Goal: Entertainment & Leisure: Browse casually

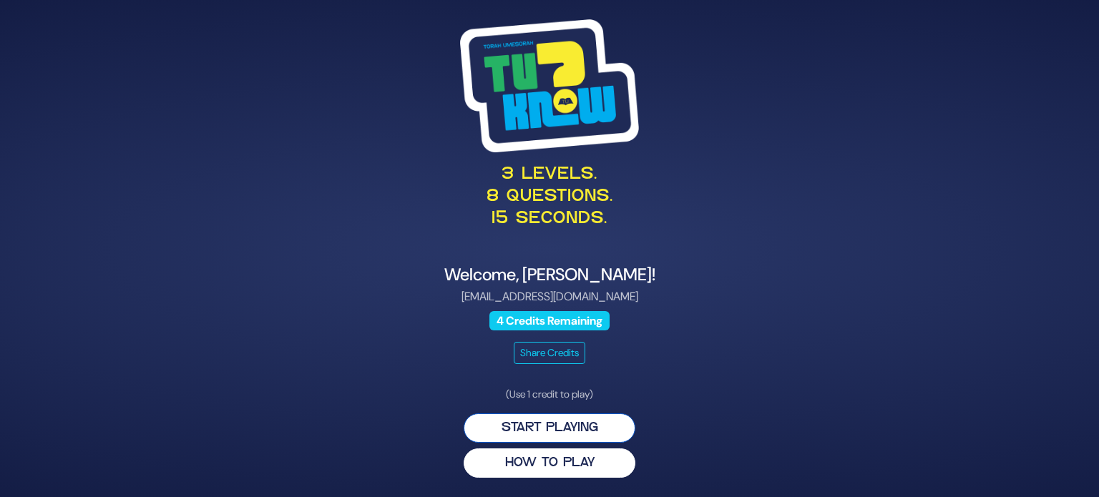
click at [557, 426] on button "Start Playing" at bounding box center [549, 427] width 172 height 29
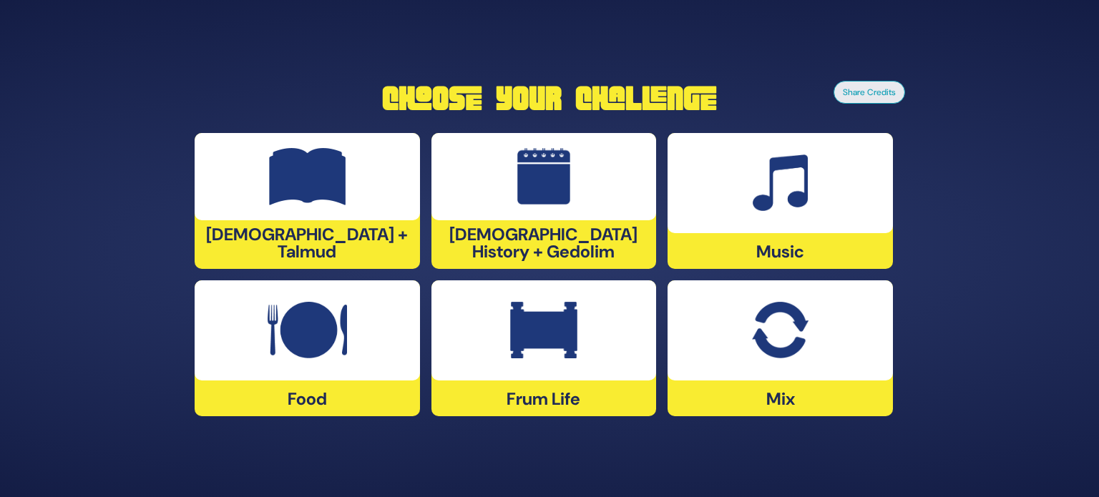
click at [745, 167] on div at bounding box center [779, 183] width 225 height 100
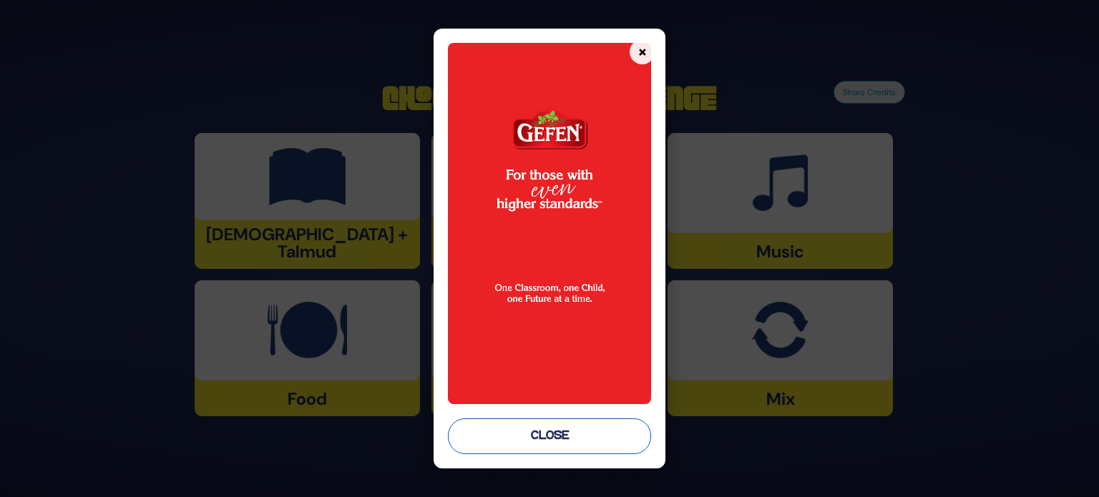
click at [554, 437] on button "Close" at bounding box center [549, 436] width 203 height 36
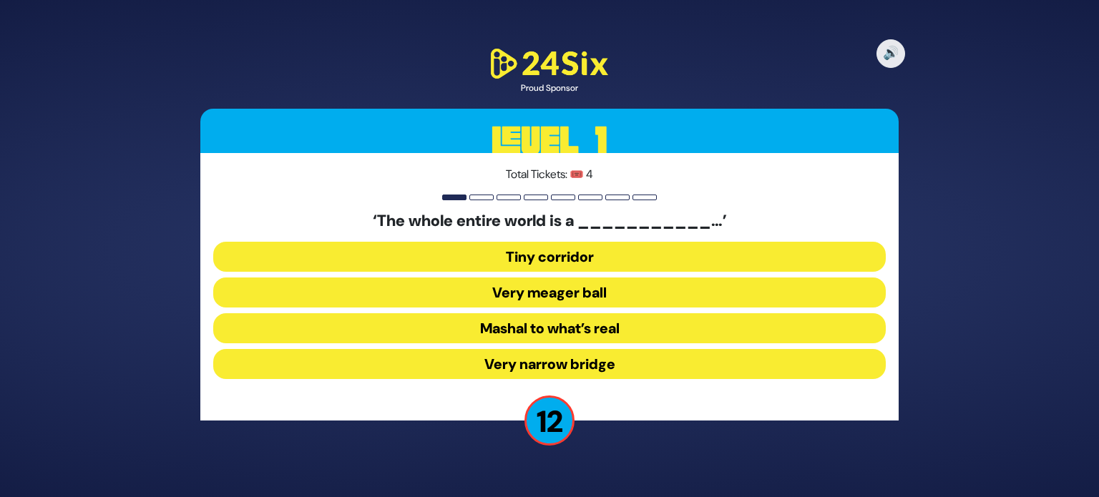
click at [544, 364] on button "Very narrow bridge" at bounding box center [549, 364] width 672 height 30
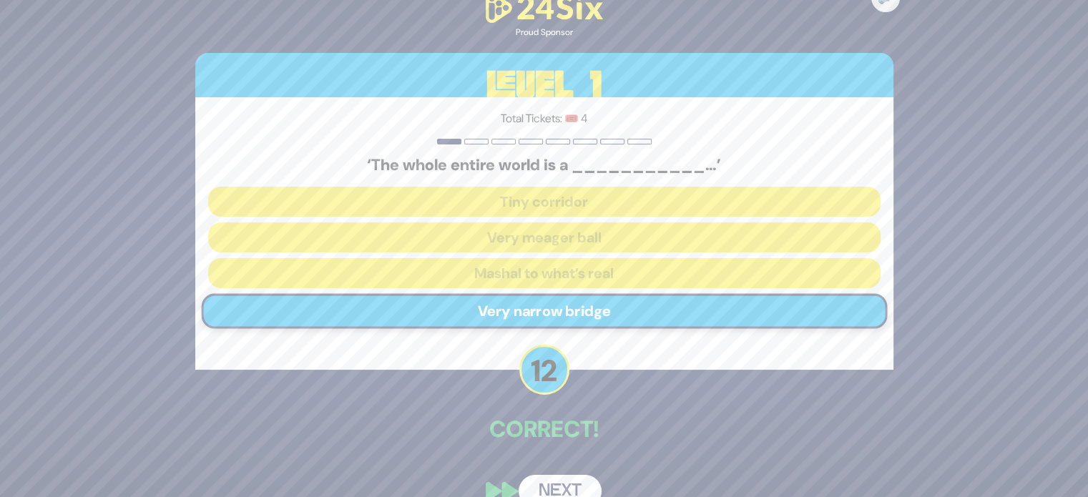
scroll to position [26, 0]
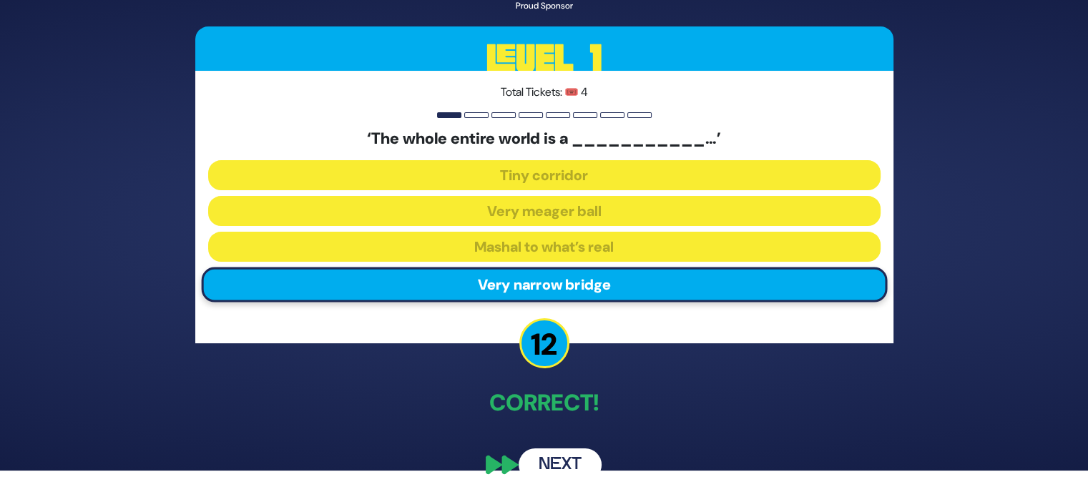
click at [558, 451] on button "Next" at bounding box center [560, 464] width 83 height 33
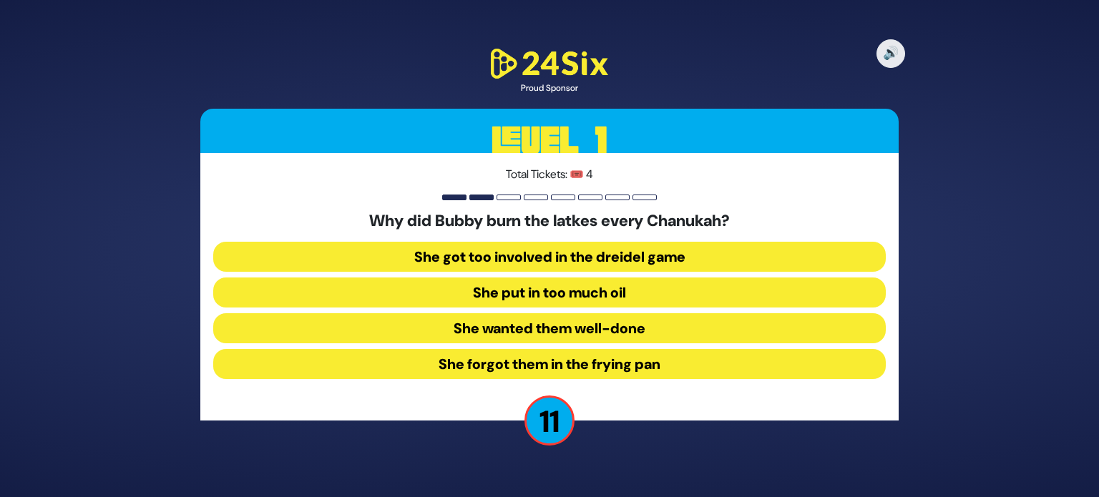
click at [559, 367] on button "She forgot them in the frying pan" at bounding box center [549, 364] width 672 height 30
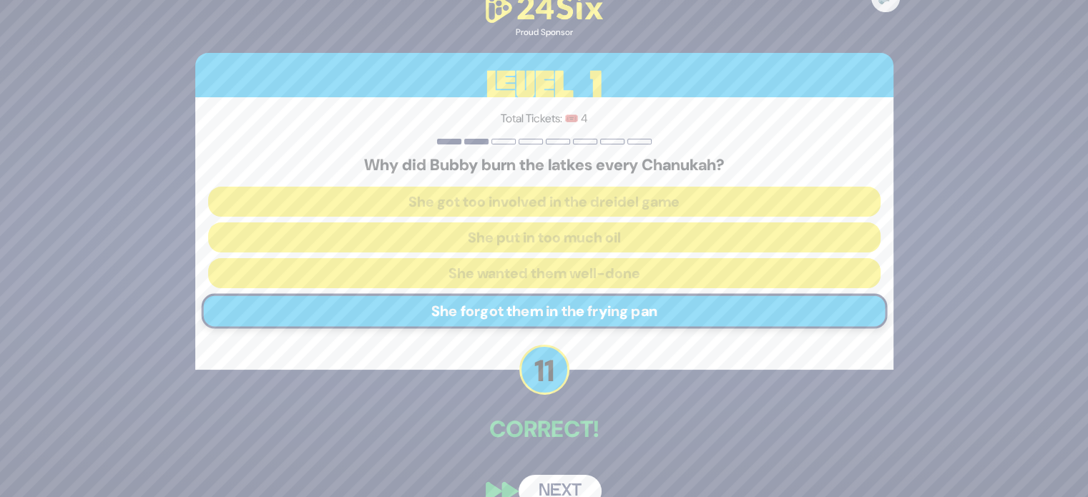
click at [572, 476] on button "Next" at bounding box center [560, 491] width 83 height 33
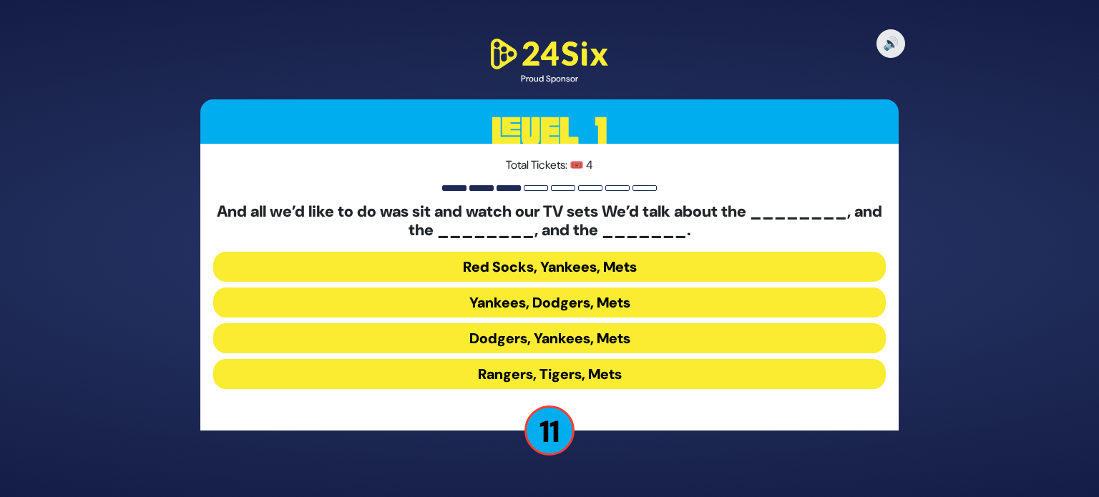
click at [497, 305] on button "Yankees, Dodgers, Mets" at bounding box center [549, 303] width 672 height 30
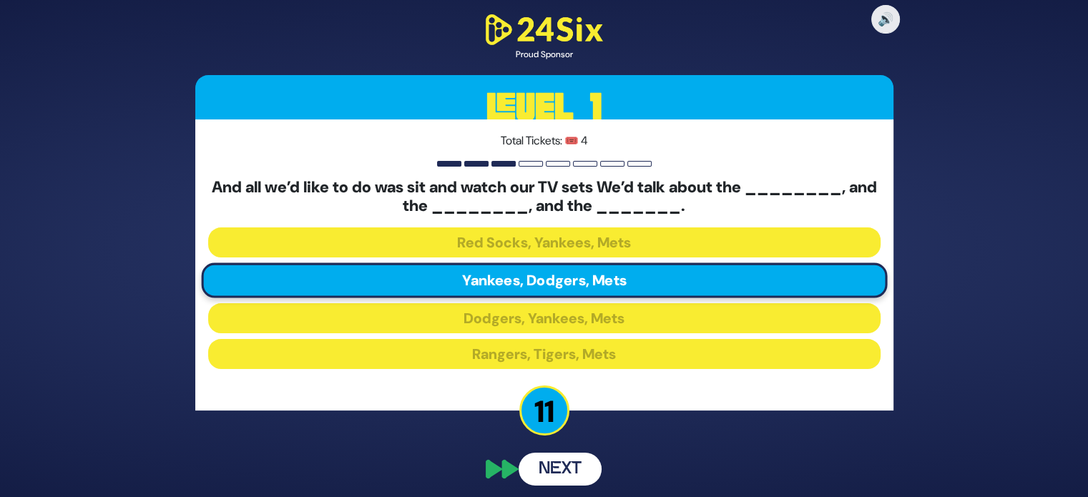
scroll to position [5, 0]
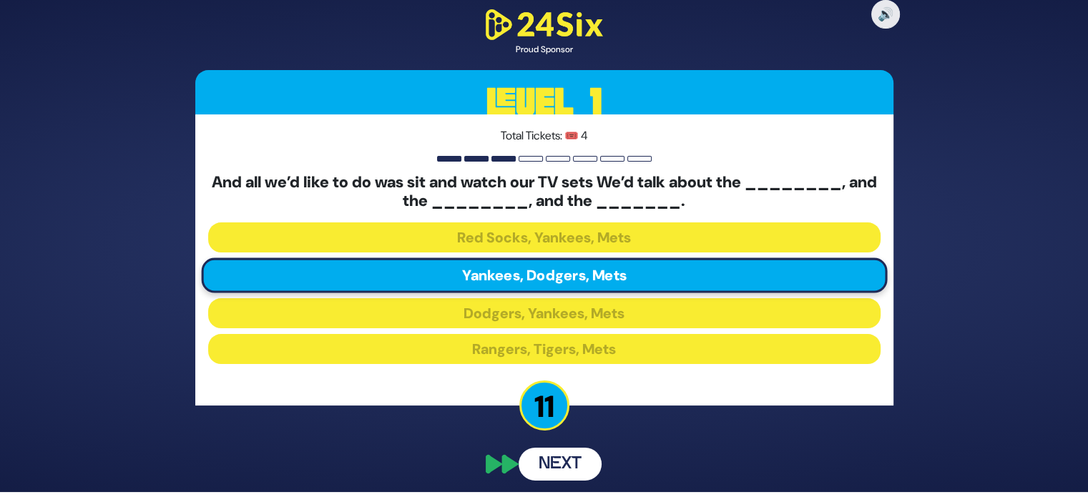
click at [576, 468] on button "Next" at bounding box center [560, 464] width 83 height 33
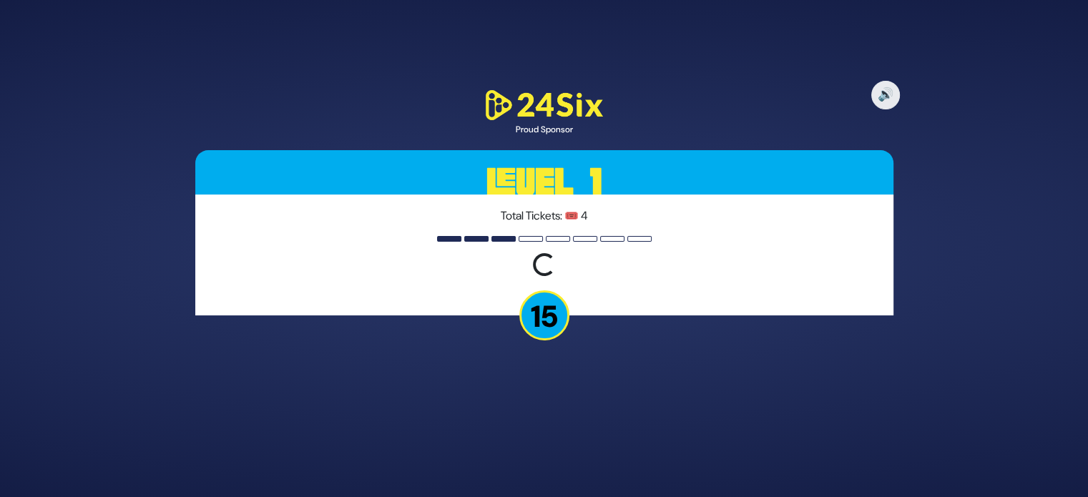
scroll to position [0, 0]
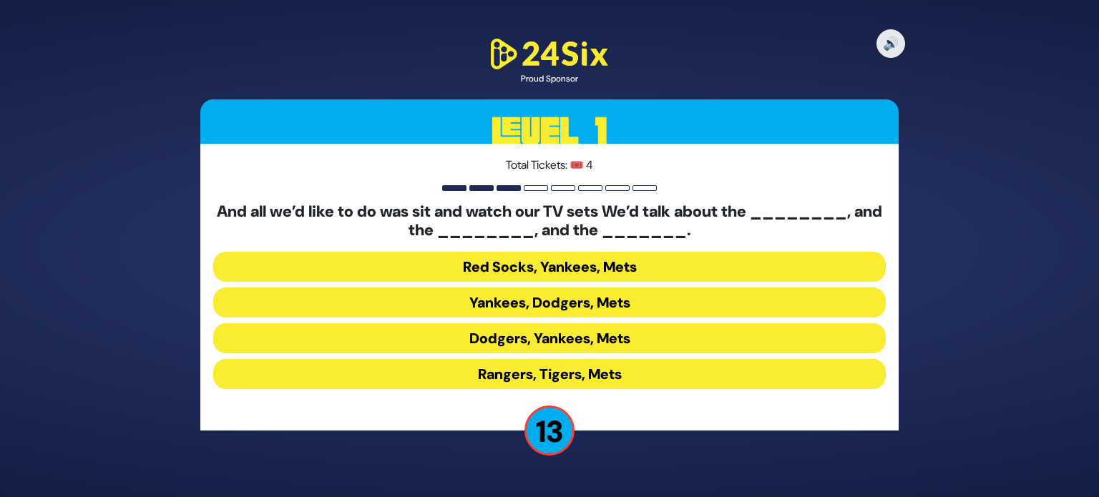
click at [538, 303] on button "Yankees, Dodgers, Mets" at bounding box center [549, 303] width 672 height 30
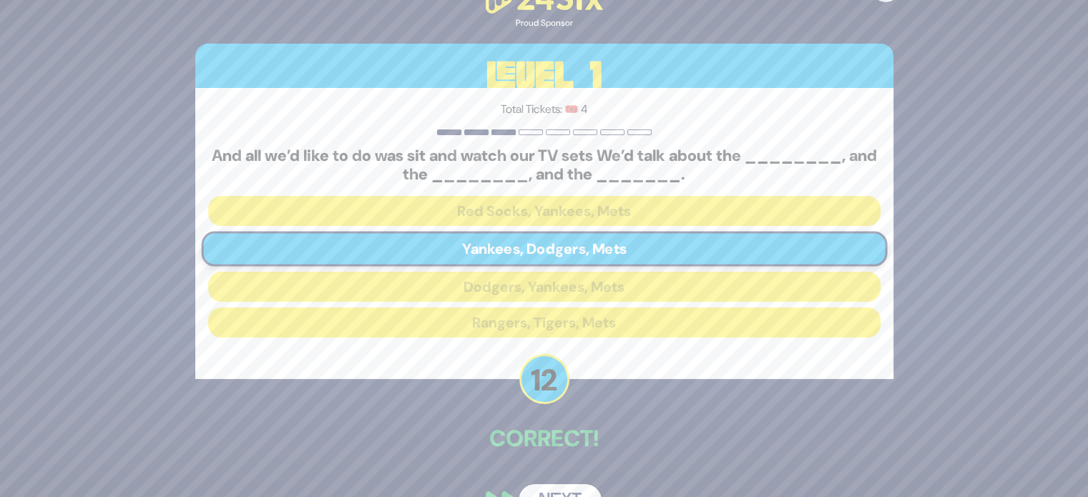
scroll to position [36, 0]
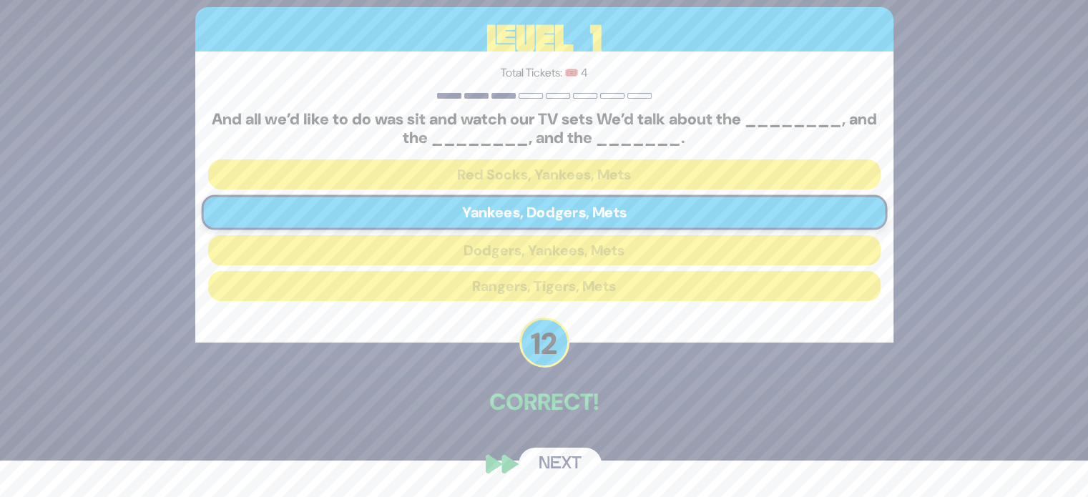
click at [574, 461] on button "Next" at bounding box center [560, 464] width 83 height 33
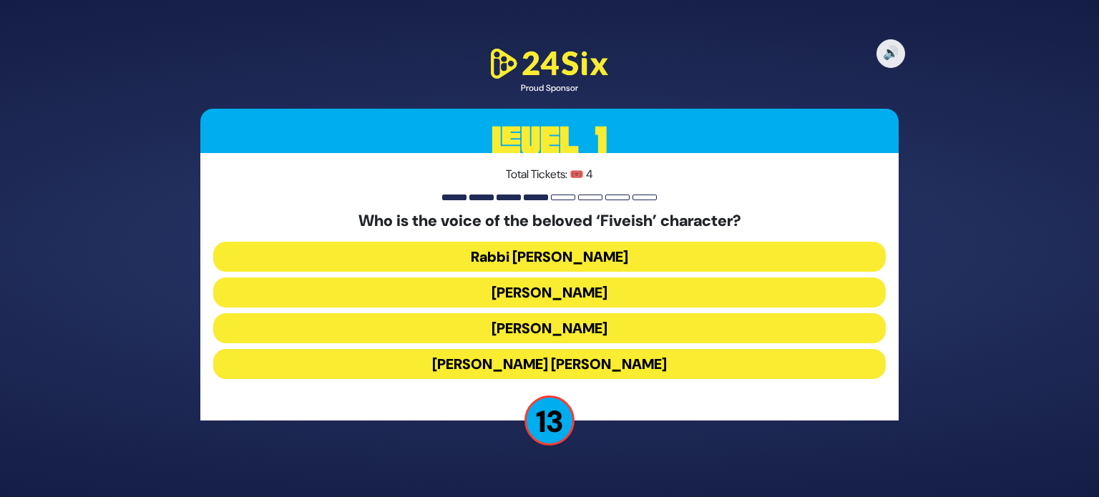
click at [530, 334] on button "Elchonon Schwartz" at bounding box center [549, 328] width 672 height 30
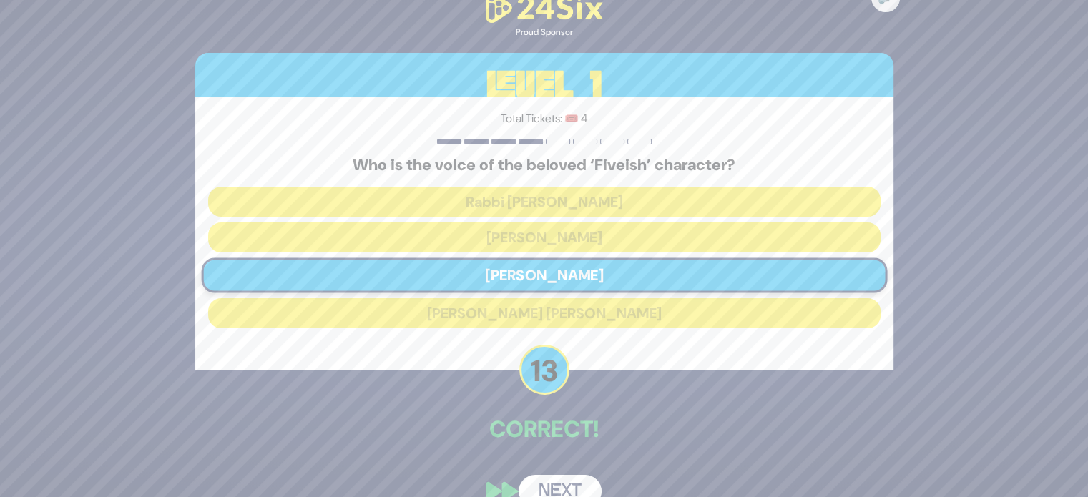
scroll to position [26, 0]
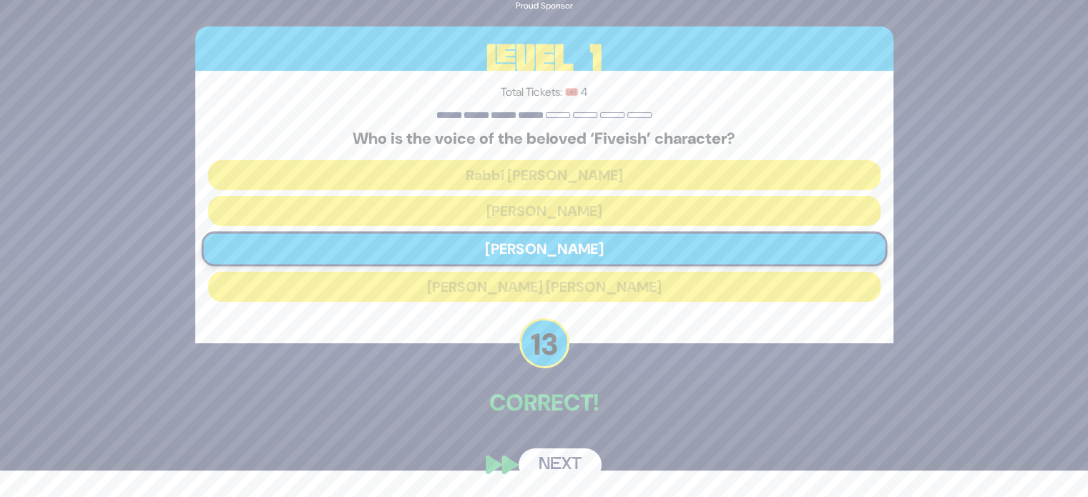
click at [555, 464] on button "Next" at bounding box center [560, 464] width 83 height 33
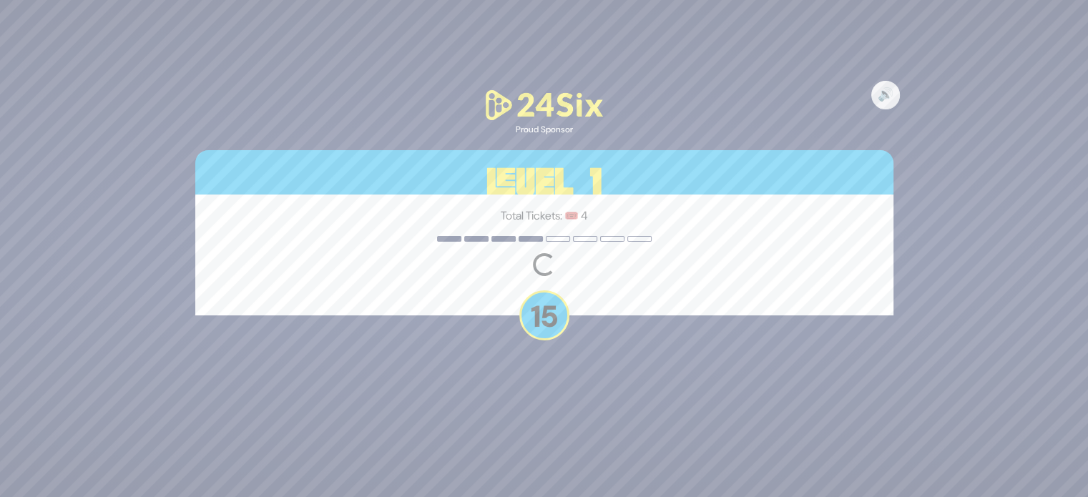
scroll to position [0, 0]
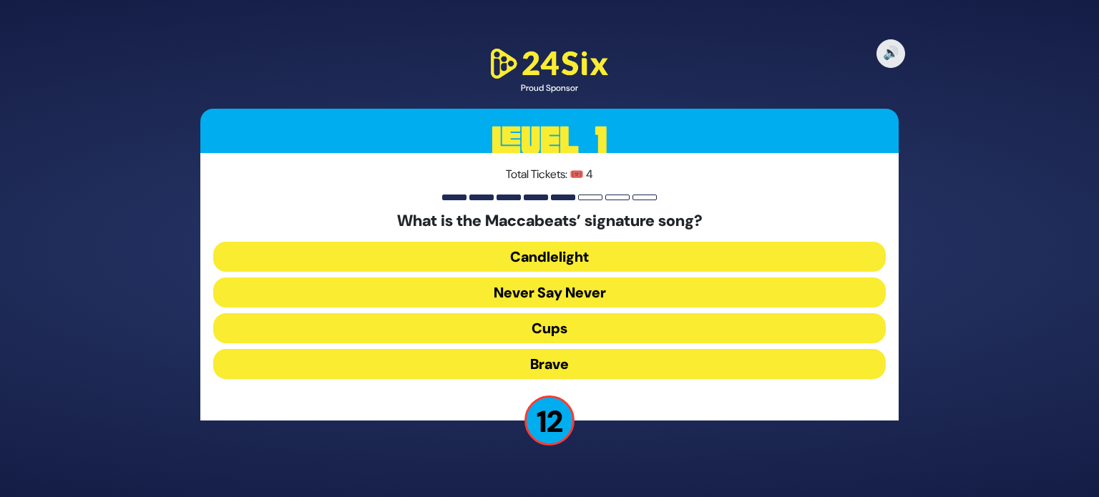
click at [511, 264] on button "Candlelight" at bounding box center [549, 257] width 672 height 30
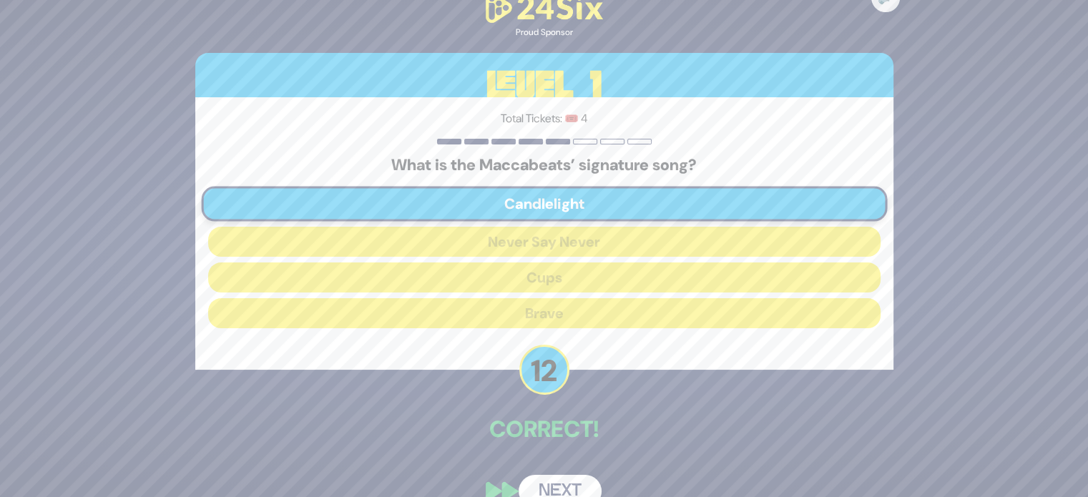
scroll to position [26, 0]
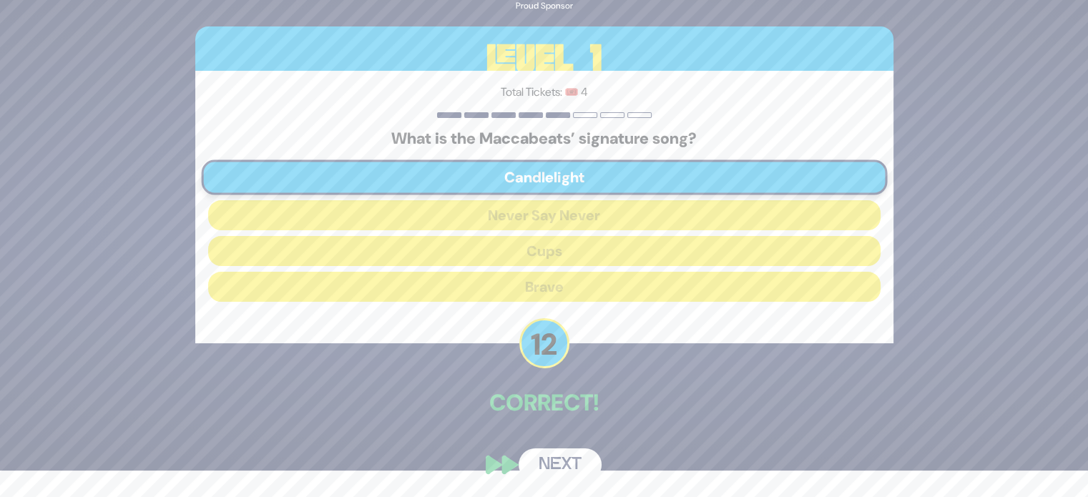
click at [569, 448] on button "Next" at bounding box center [560, 464] width 83 height 33
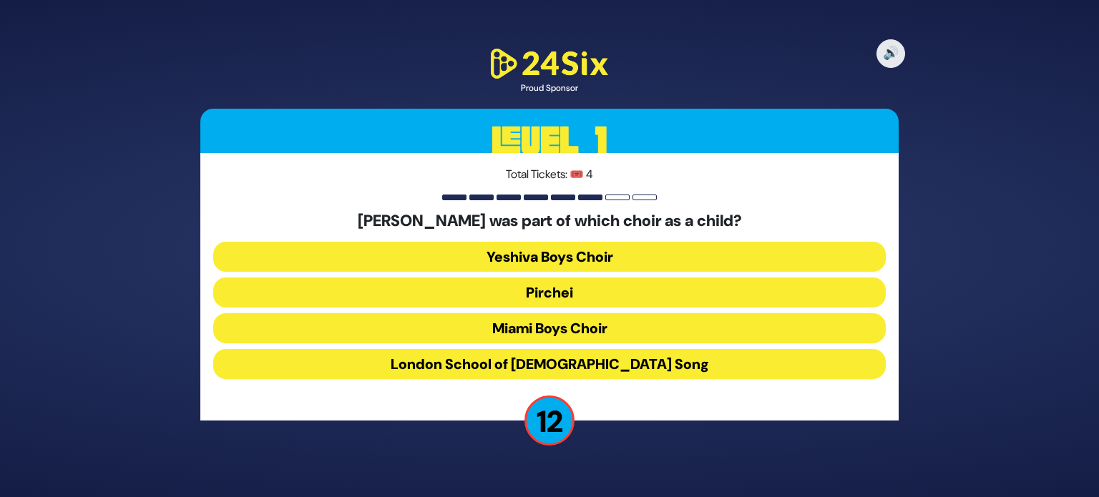
click at [522, 323] on button "Miami Boys Choir" at bounding box center [549, 328] width 672 height 30
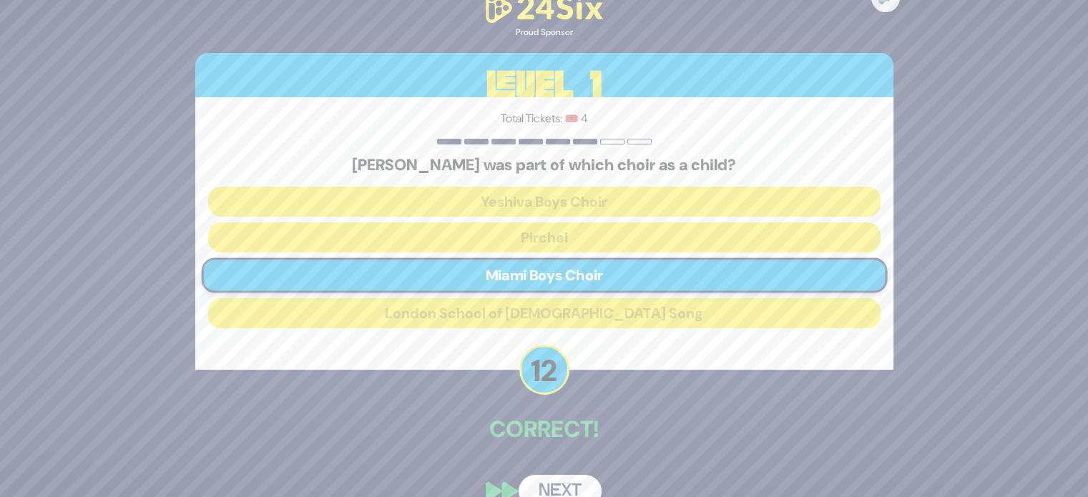
scroll to position [26, 0]
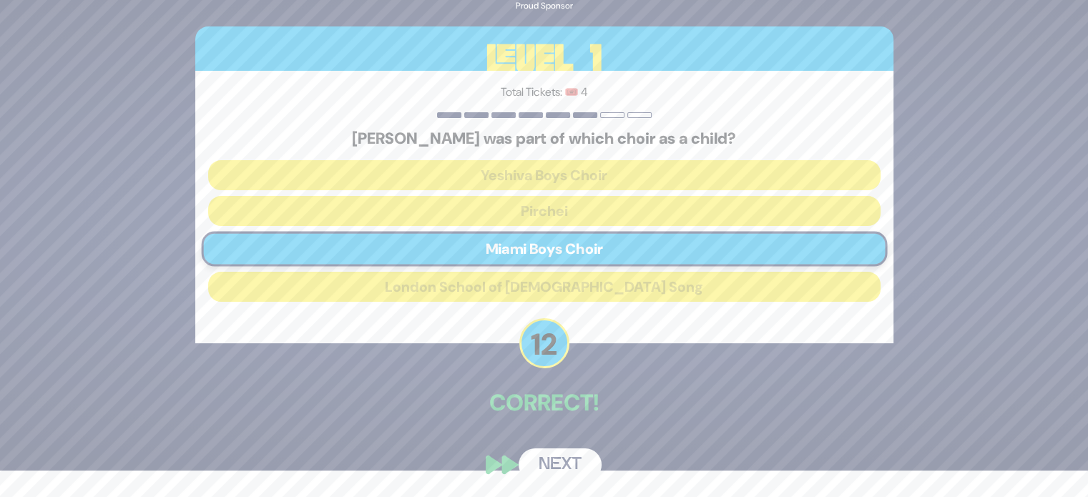
click at [569, 464] on button "Next" at bounding box center [560, 464] width 83 height 33
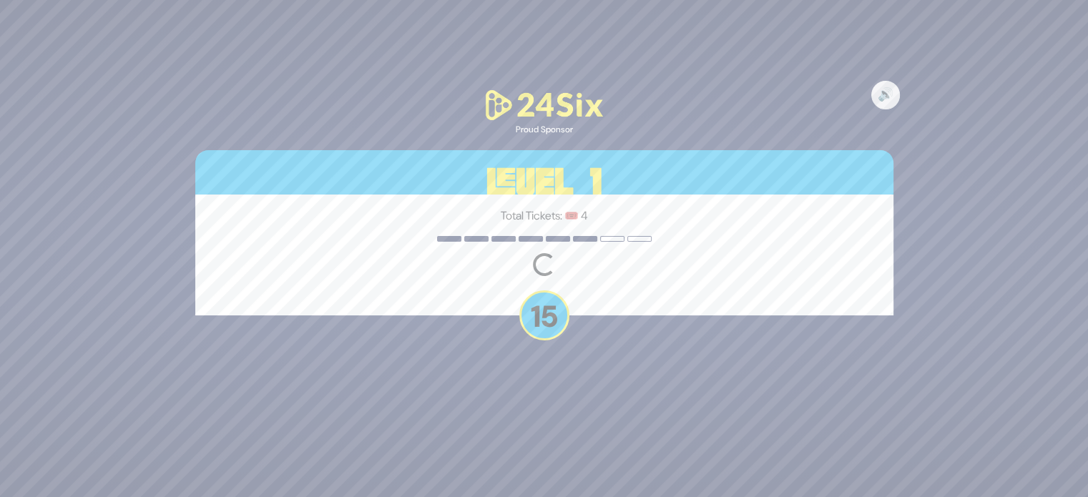
scroll to position [0, 0]
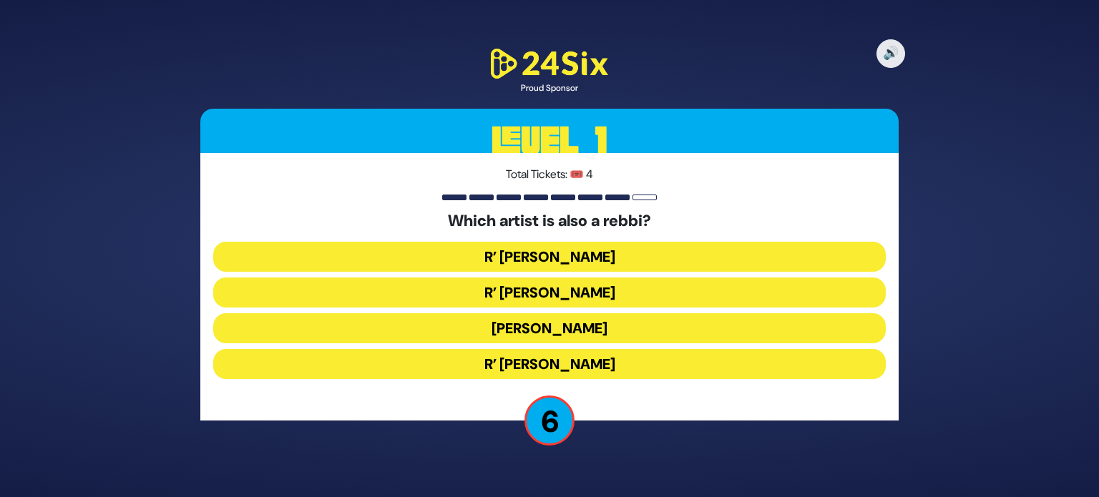
click at [506, 256] on button "R’ Isaac Honig" at bounding box center [549, 257] width 672 height 30
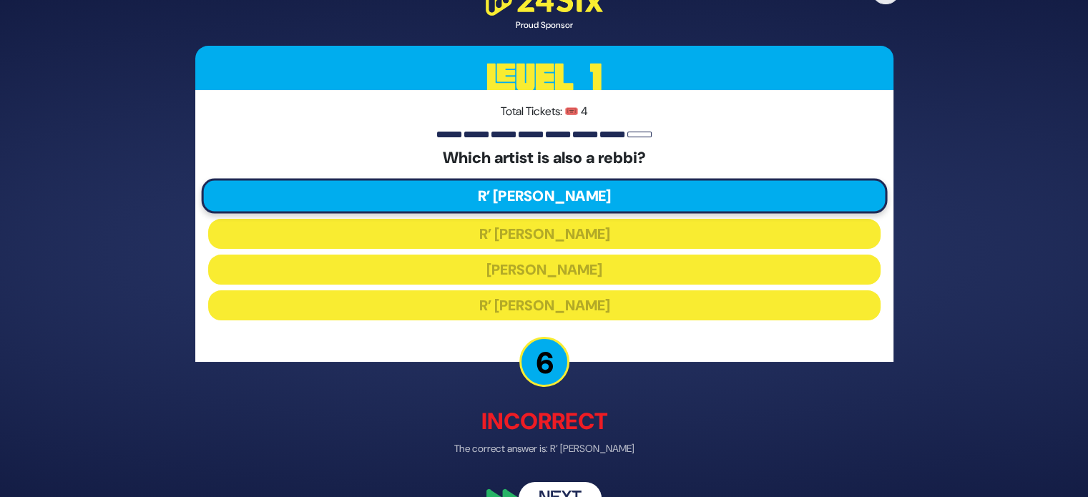
scroll to position [34, 0]
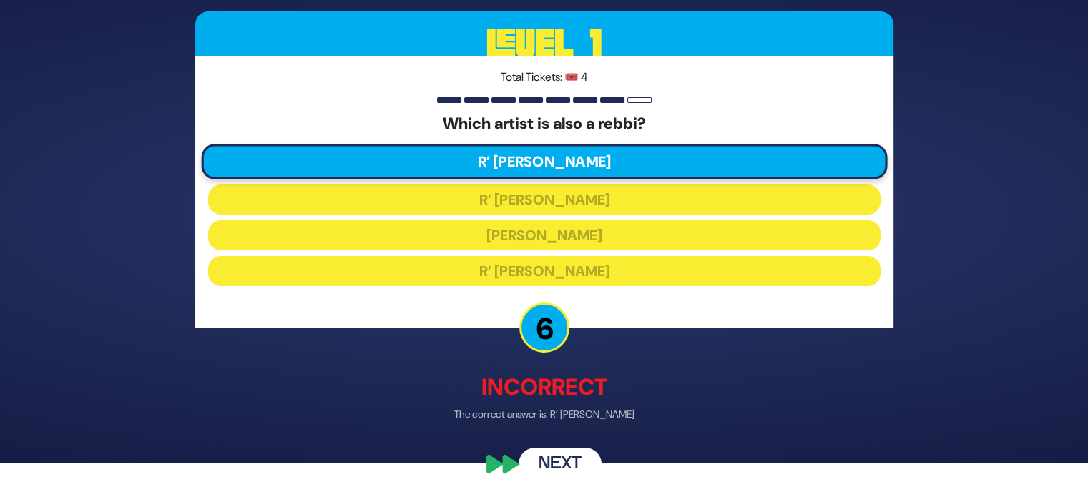
click at [574, 465] on button "Next" at bounding box center [560, 464] width 83 height 33
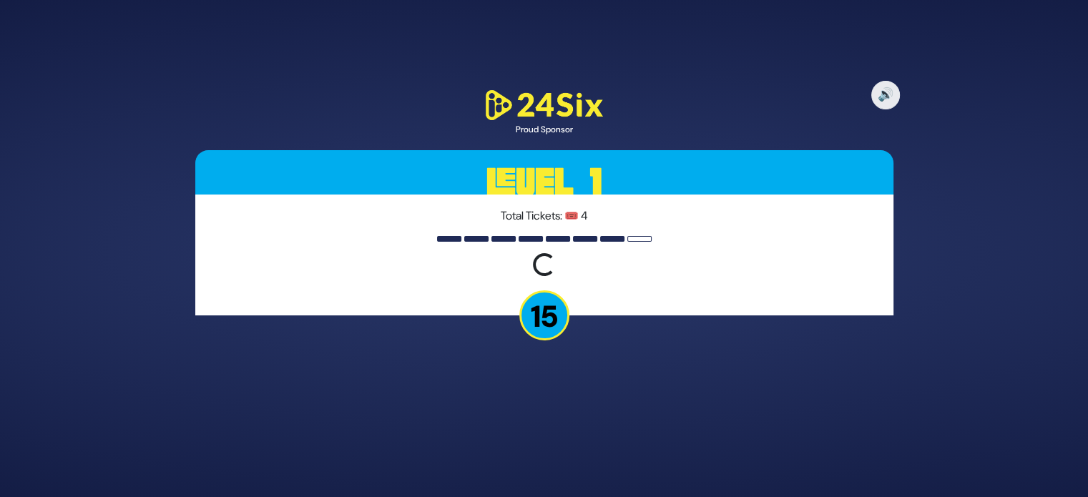
scroll to position [0, 0]
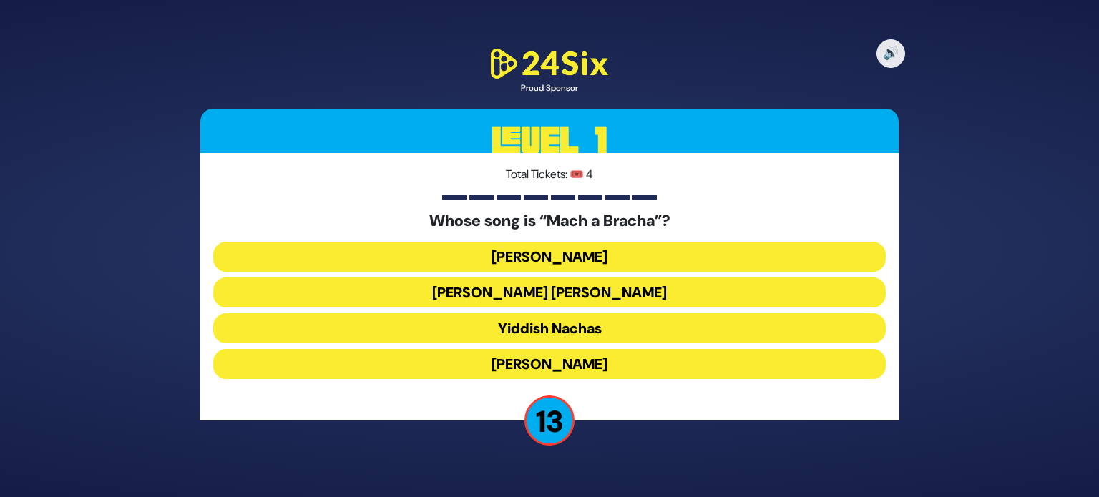
click at [509, 292] on button "Shmueli Ungar" at bounding box center [549, 292] width 672 height 30
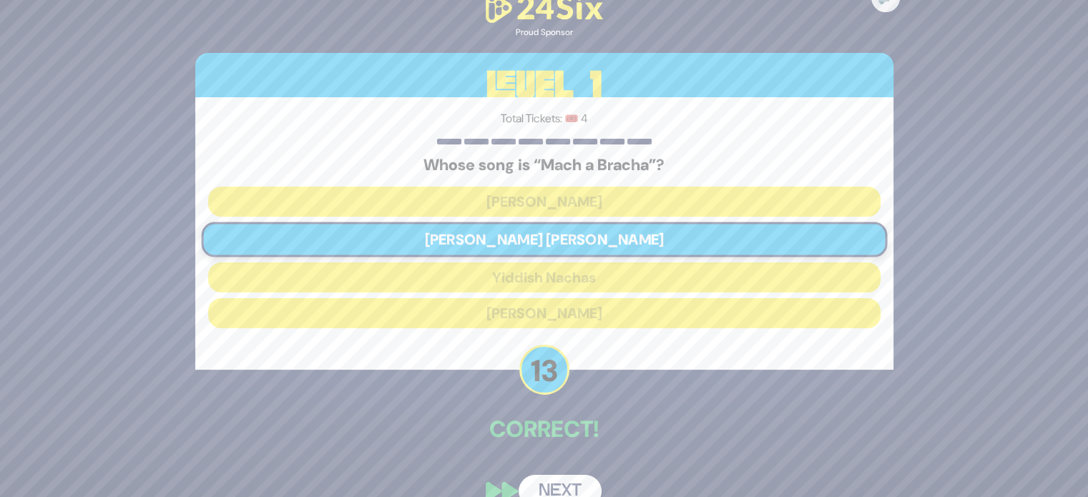
click at [566, 477] on button "Next" at bounding box center [560, 491] width 83 height 33
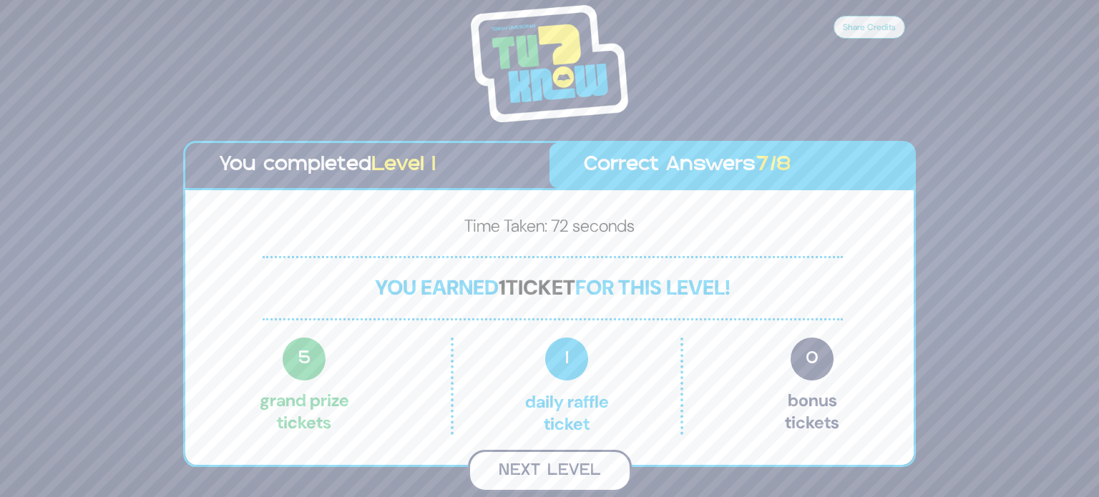
click at [579, 468] on button "Next Level" at bounding box center [550, 471] width 164 height 42
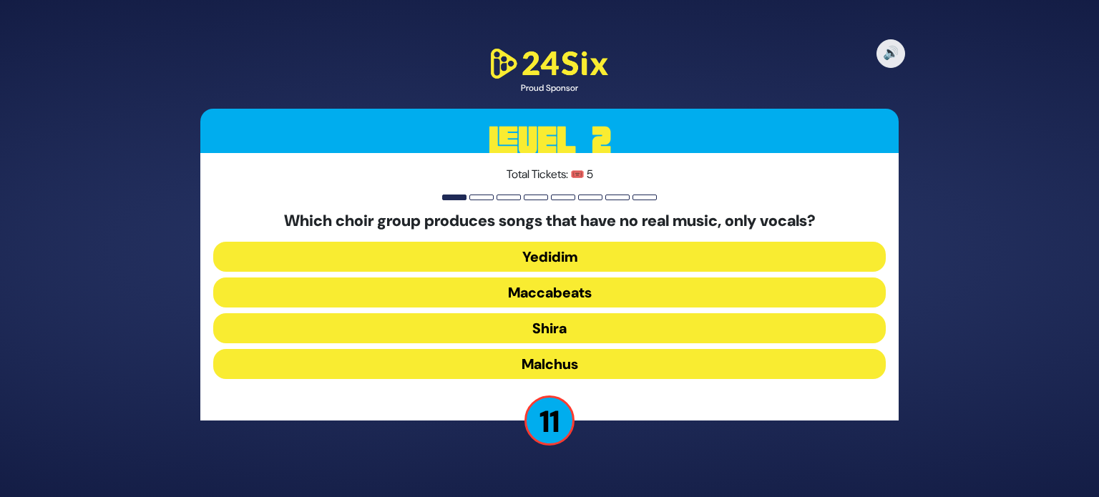
click at [533, 292] on button "Maccabeats" at bounding box center [549, 292] width 672 height 30
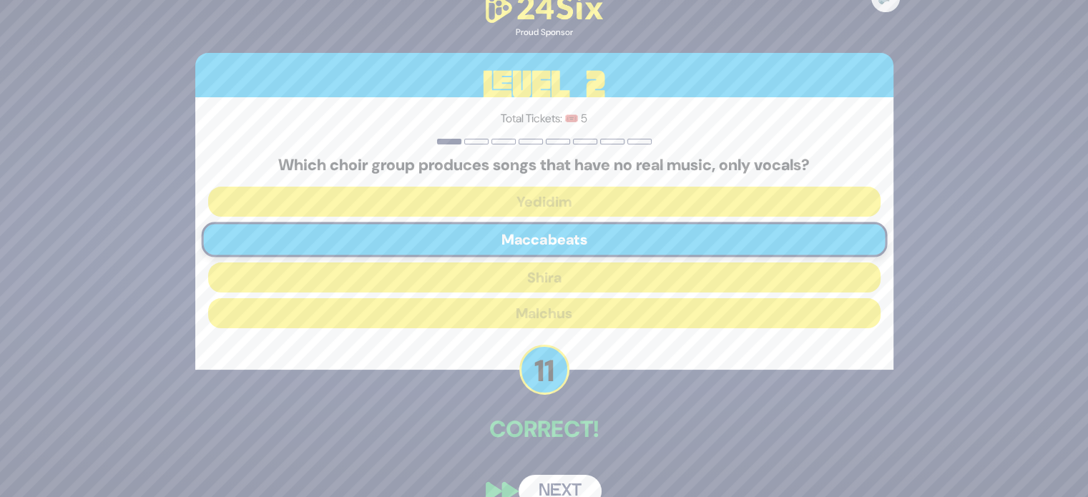
scroll to position [26, 0]
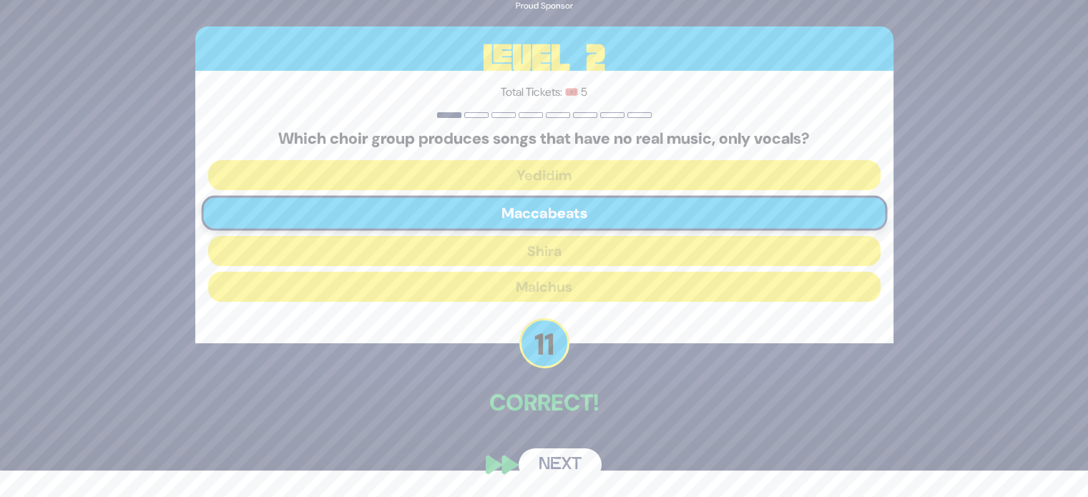
click at [572, 459] on button "Next" at bounding box center [560, 464] width 83 height 33
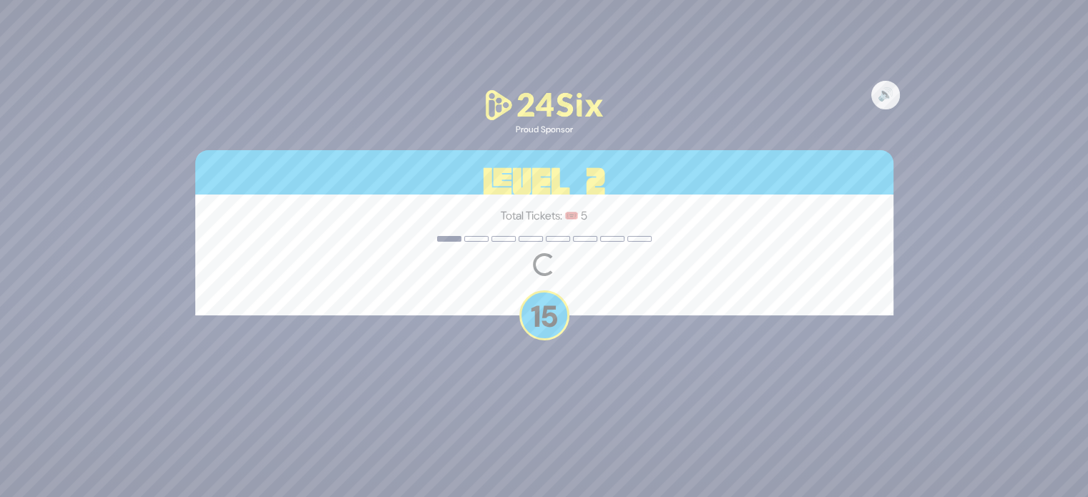
scroll to position [0, 0]
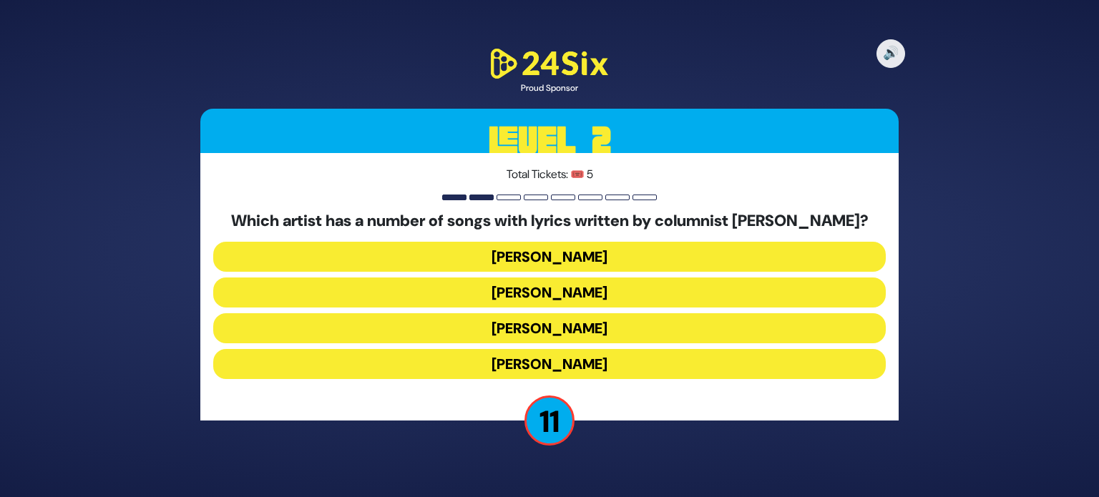
click at [531, 335] on button "Yaakov Shwekey" at bounding box center [549, 328] width 672 height 30
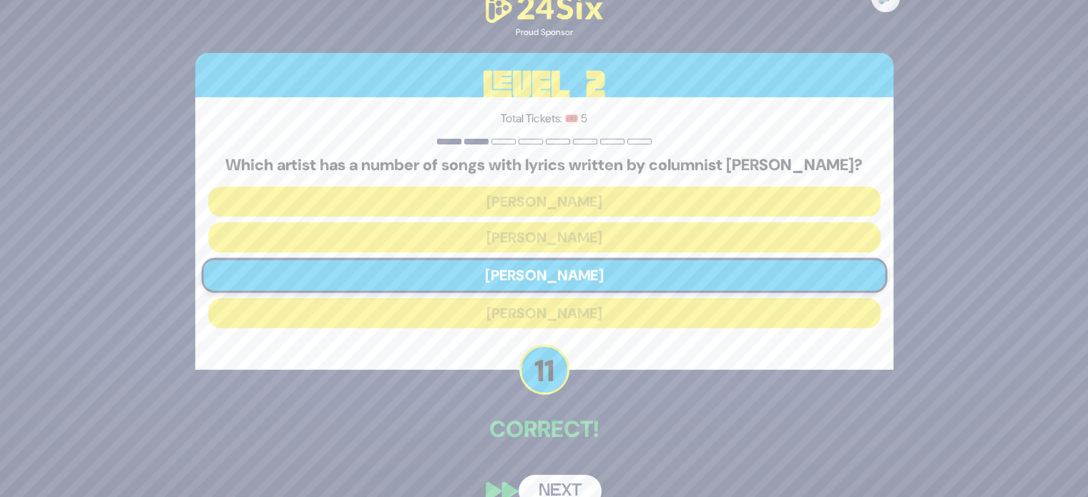
scroll to position [26, 0]
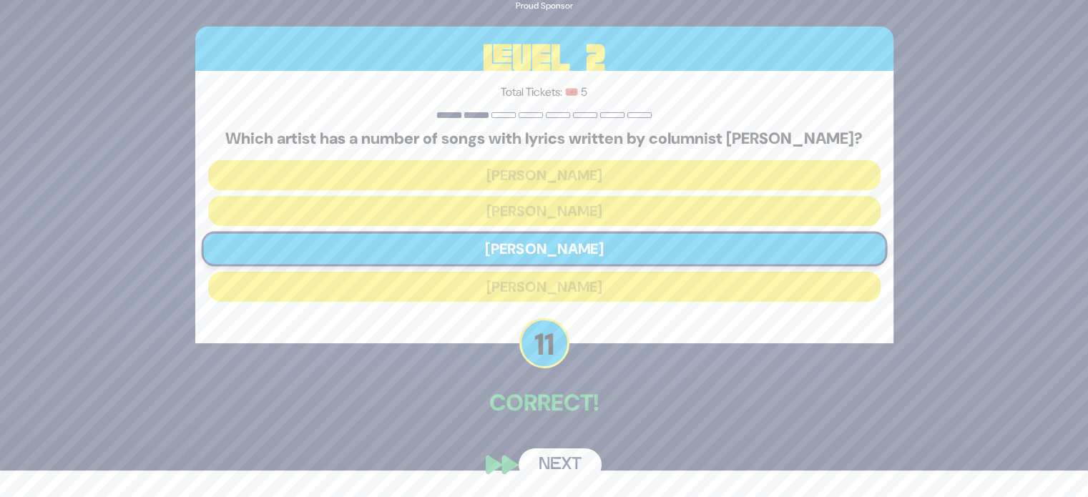
click at [546, 457] on button "Next" at bounding box center [560, 464] width 83 height 33
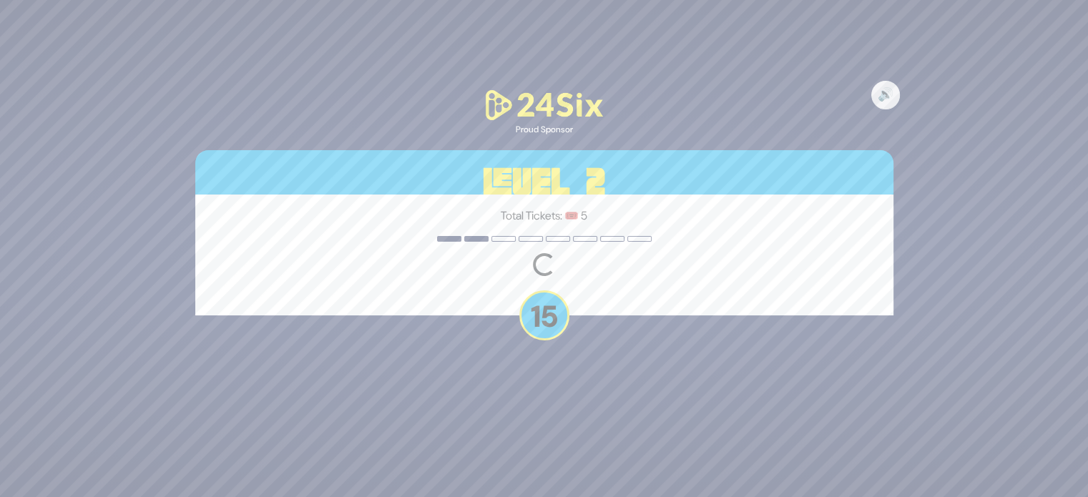
scroll to position [0, 0]
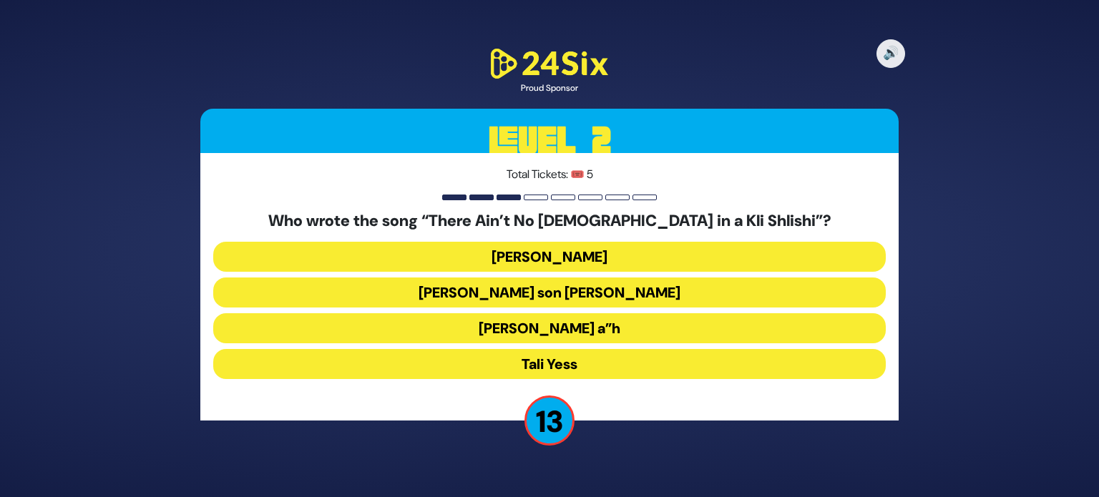
click at [506, 333] on button "Moshe Yess a”h" at bounding box center [549, 328] width 672 height 30
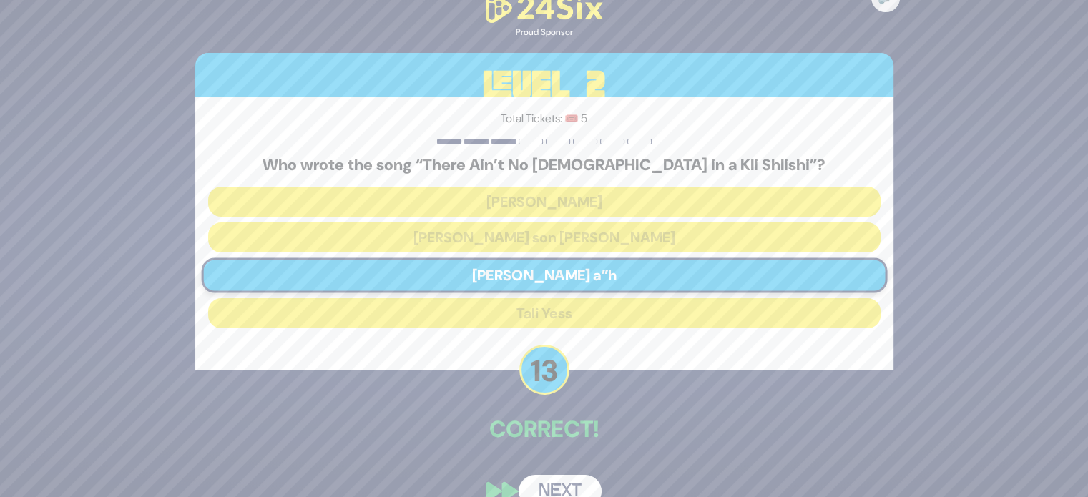
scroll to position [26, 0]
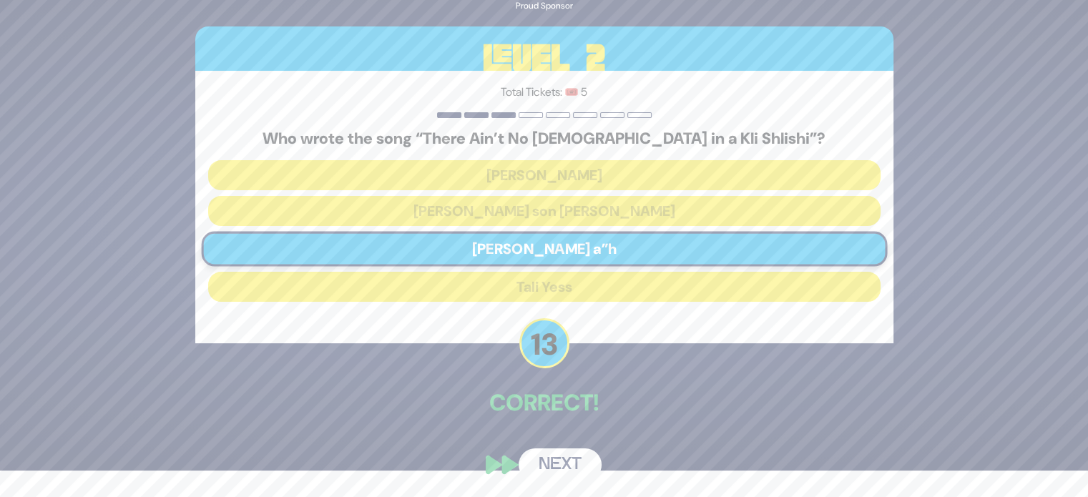
click at [561, 457] on button "Next" at bounding box center [560, 464] width 83 height 33
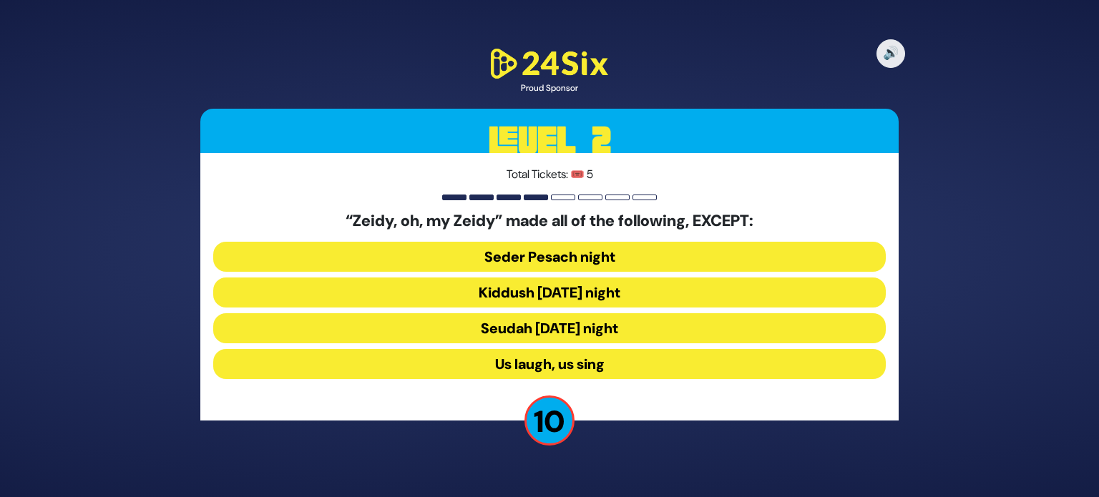
click at [578, 325] on button "Seudah Friday night" at bounding box center [549, 328] width 672 height 30
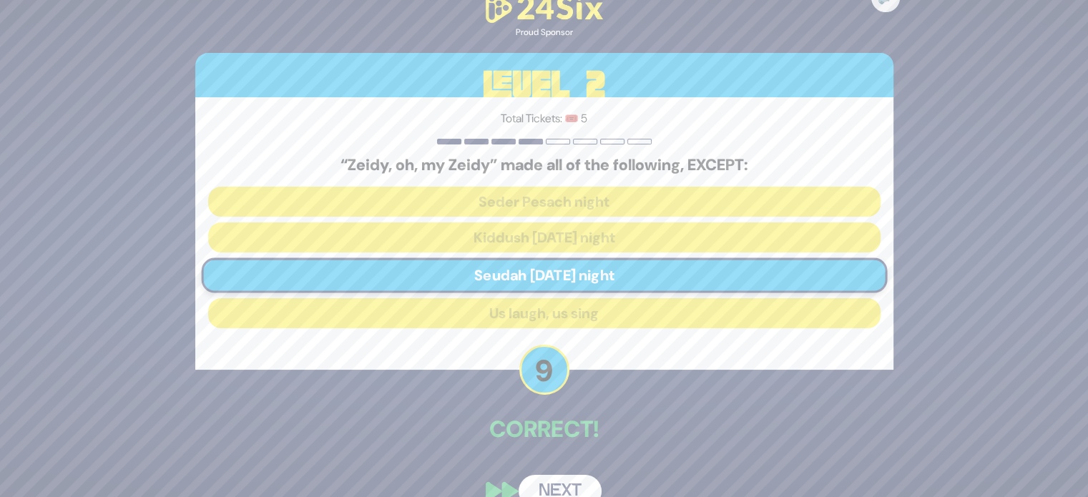
scroll to position [26, 0]
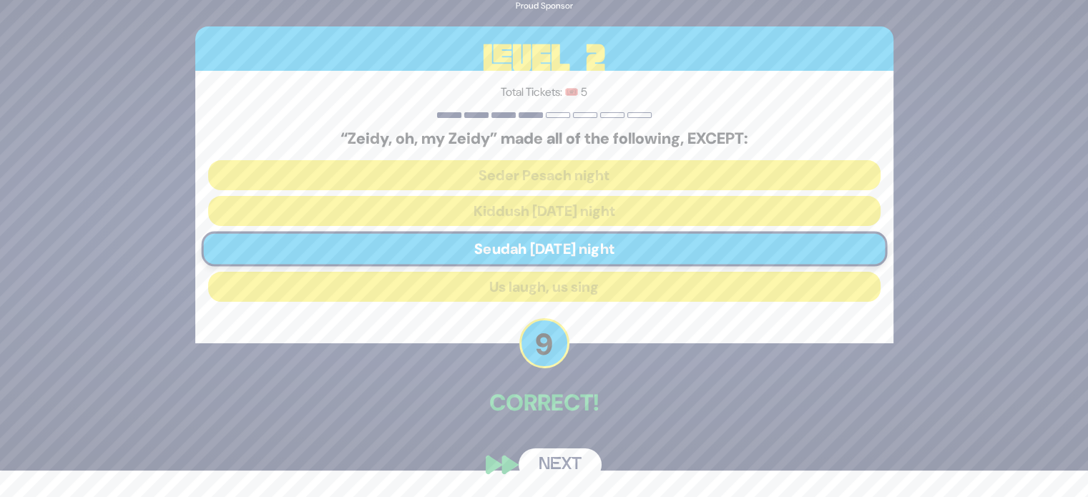
click at [577, 461] on button "Next" at bounding box center [560, 464] width 83 height 33
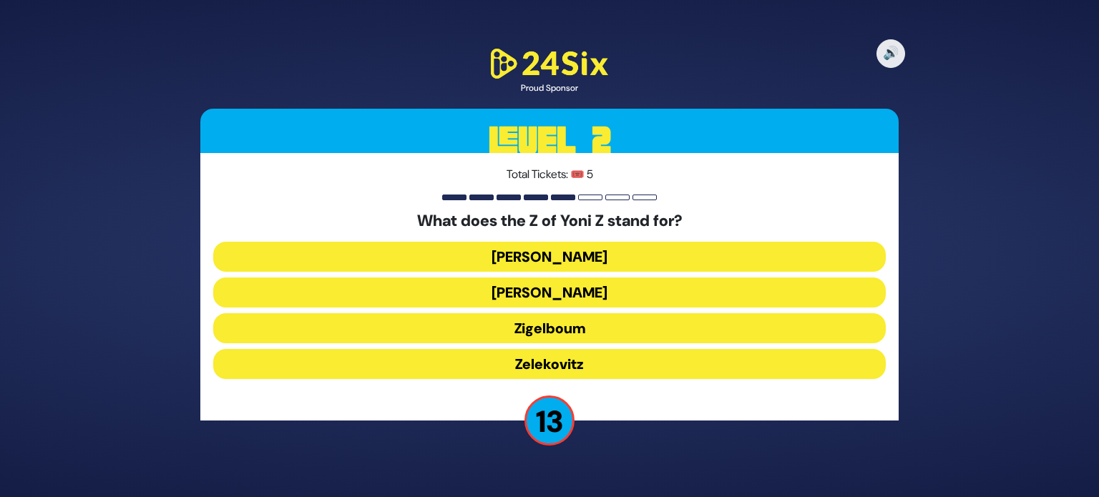
click at [514, 327] on button "Zigelboum" at bounding box center [549, 328] width 672 height 30
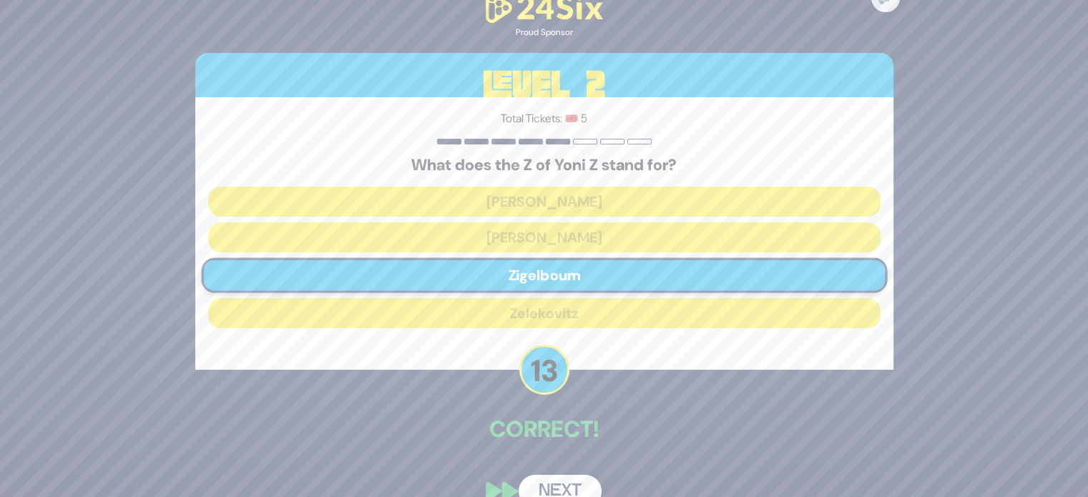
scroll to position [26, 0]
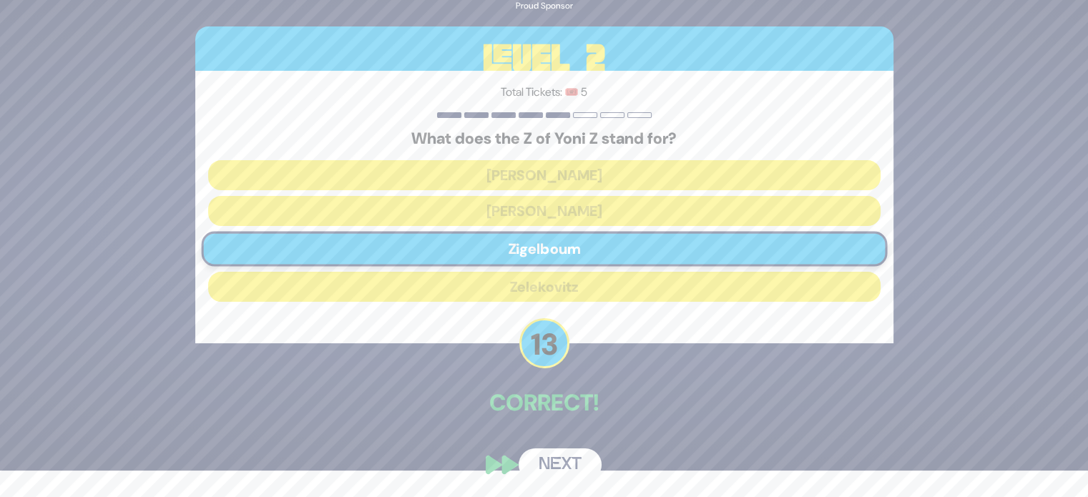
click at [563, 467] on button "Next" at bounding box center [560, 464] width 83 height 33
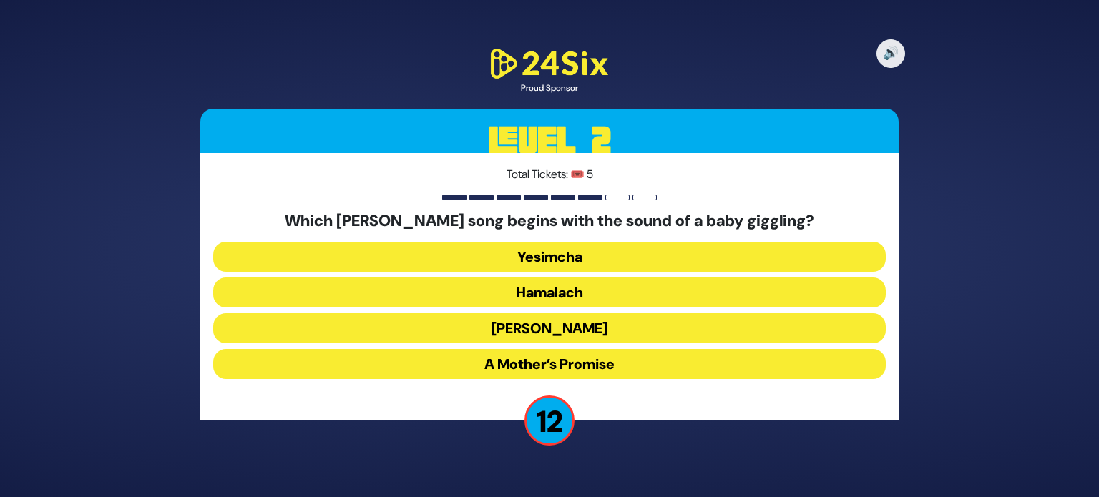
click at [546, 368] on button "A Mother’s Promise" at bounding box center [549, 364] width 672 height 30
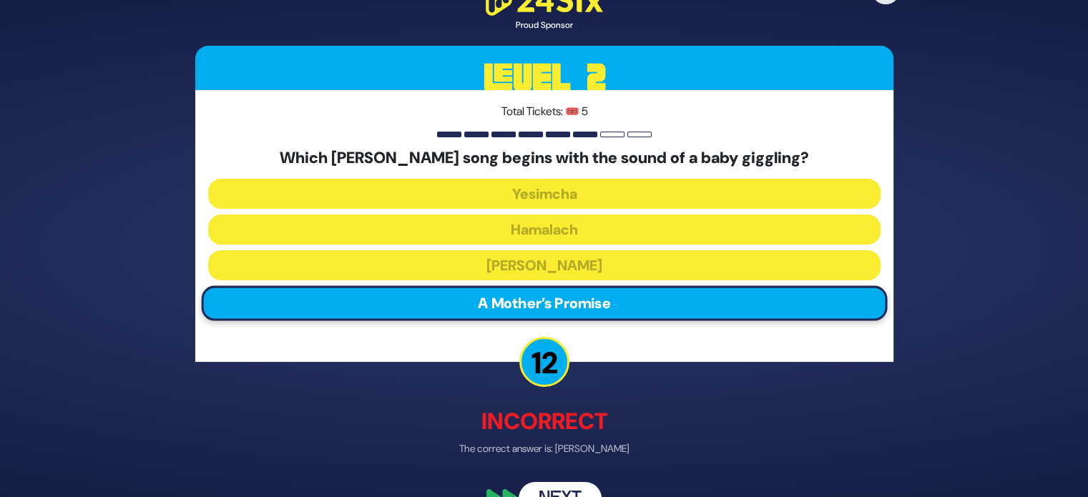
scroll to position [34, 0]
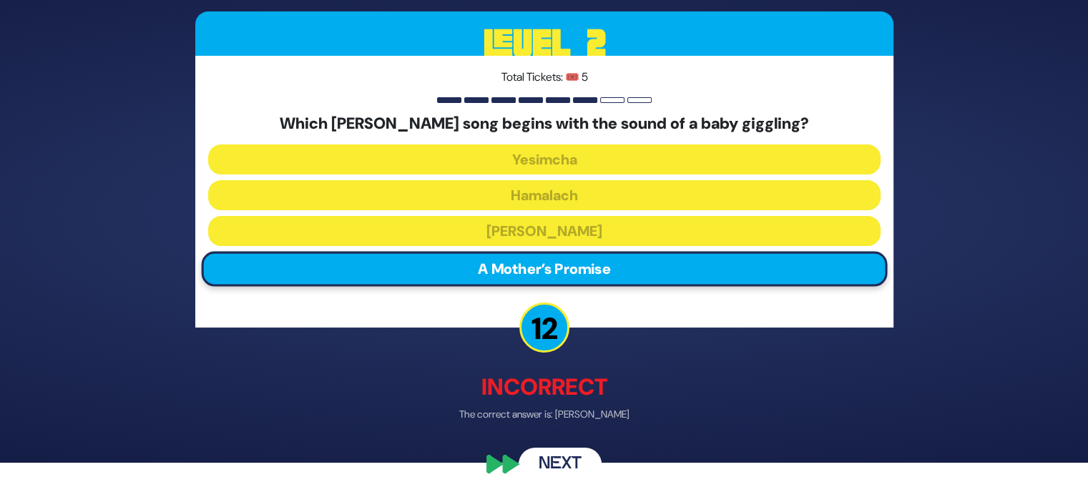
click at [556, 461] on button "Next" at bounding box center [560, 464] width 83 height 33
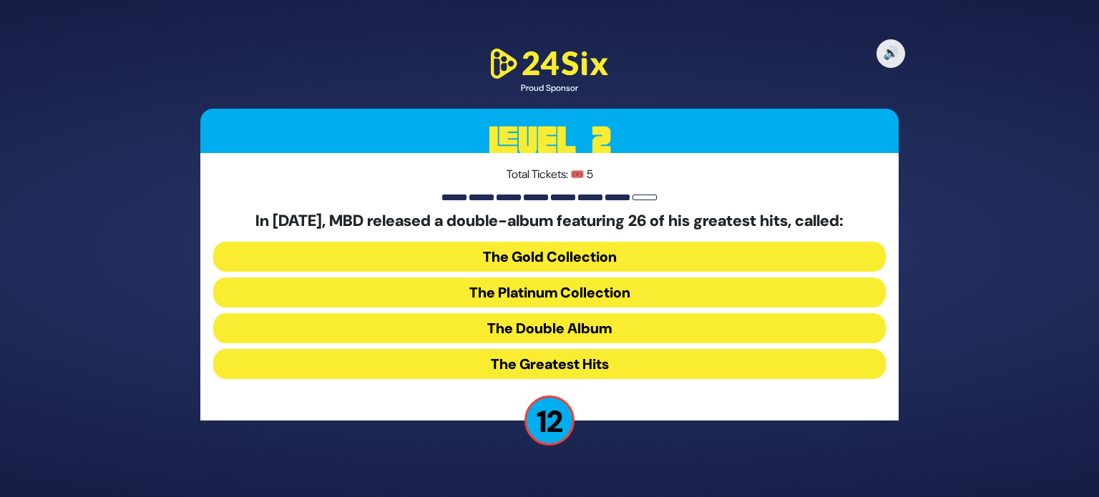
click at [530, 335] on button "The Double Album" at bounding box center [549, 328] width 672 height 30
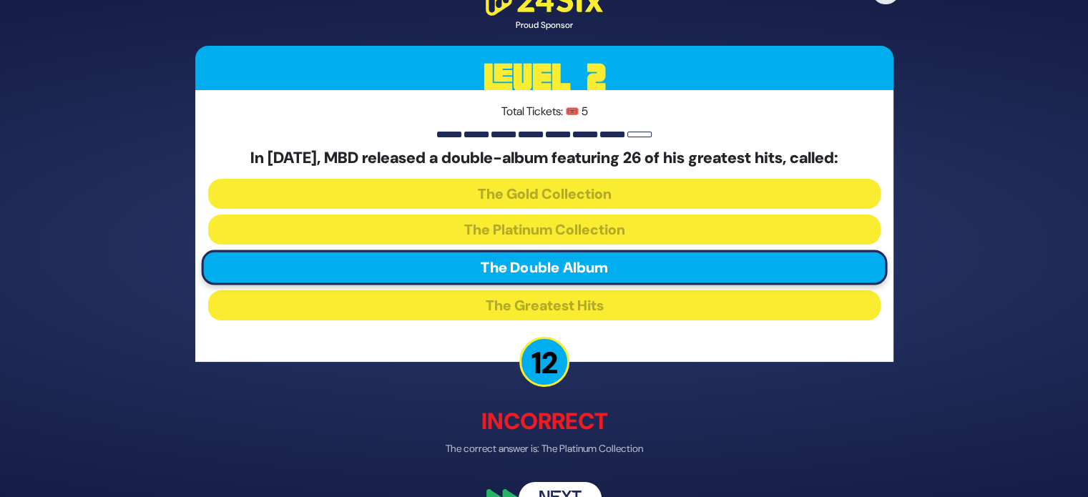
scroll to position [34, 0]
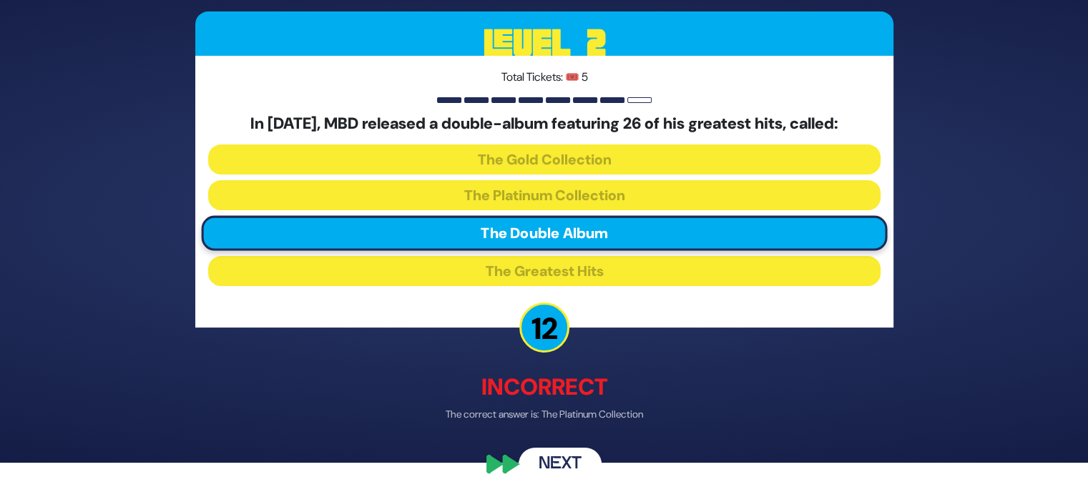
click at [556, 464] on button "Next" at bounding box center [560, 464] width 83 height 33
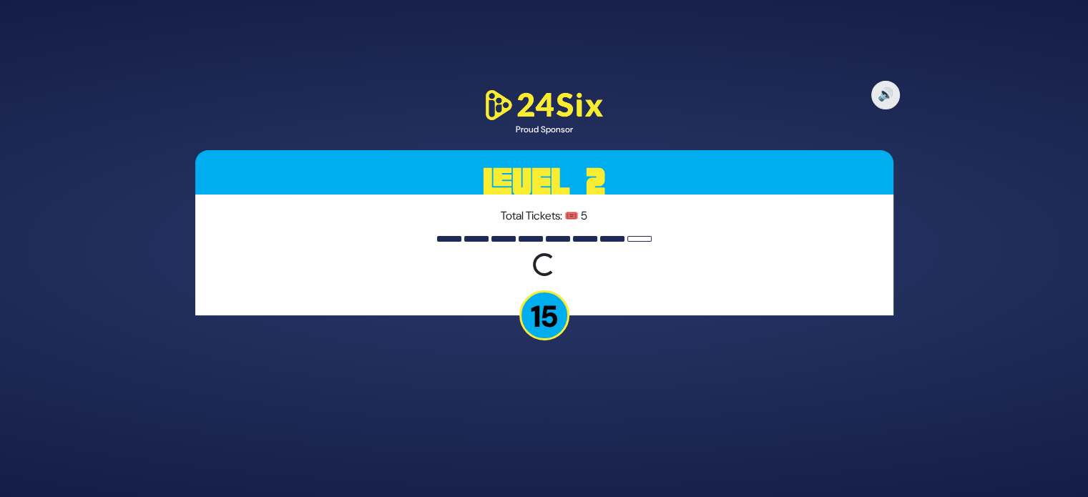
scroll to position [0, 0]
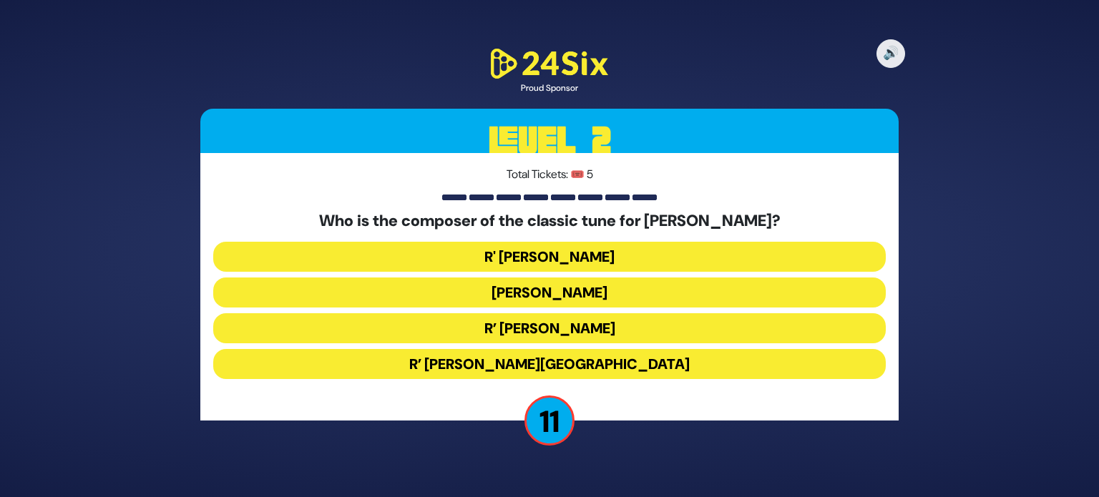
click at [549, 316] on button "R’ Moshe Goldman" at bounding box center [549, 328] width 672 height 30
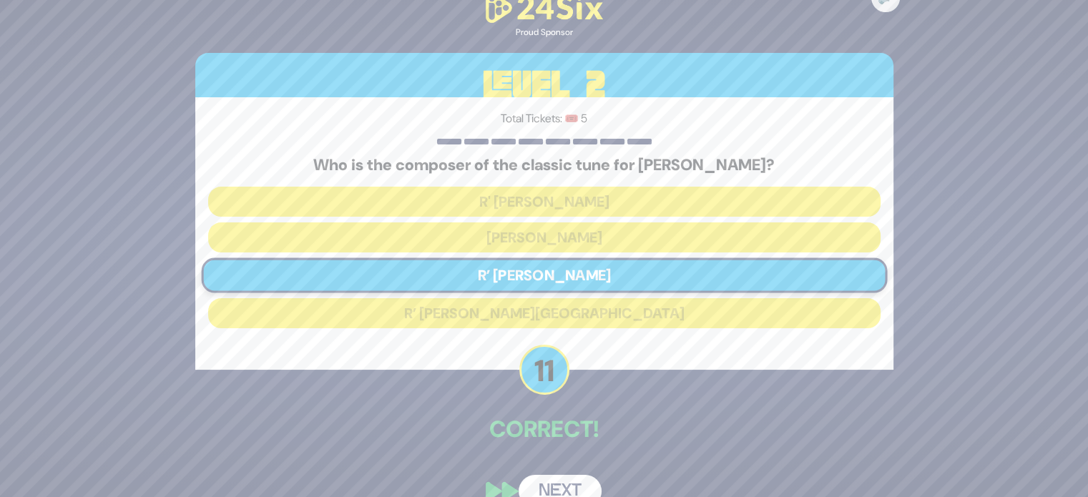
scroll to position [26, 0]
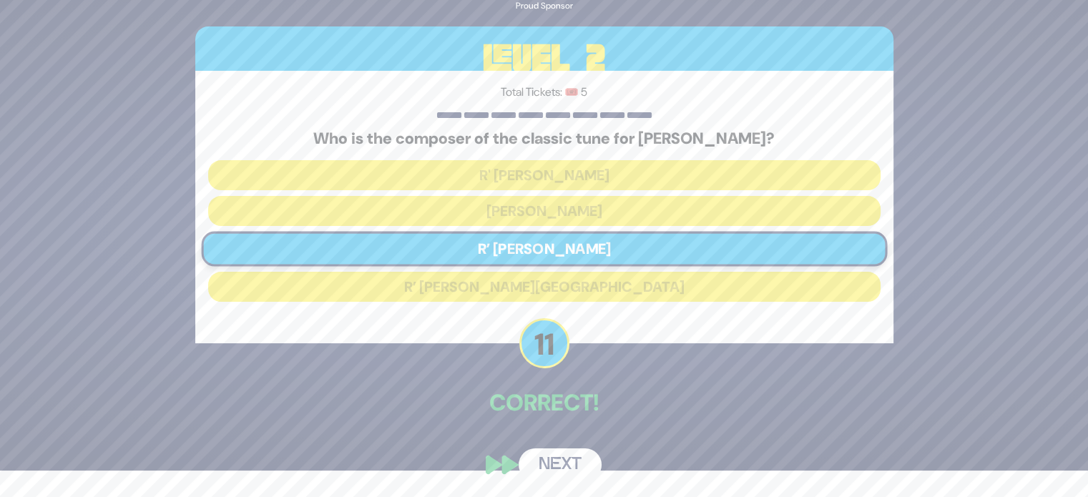
click at [572, 470] on button "Next" at bounding box center [560, 464] width 83 height 33
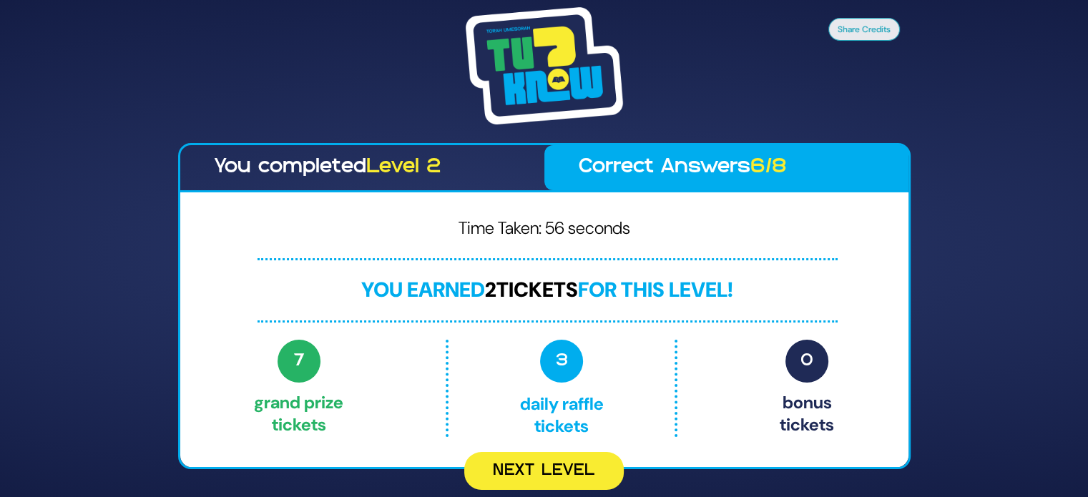
scroll to position [0, 0]
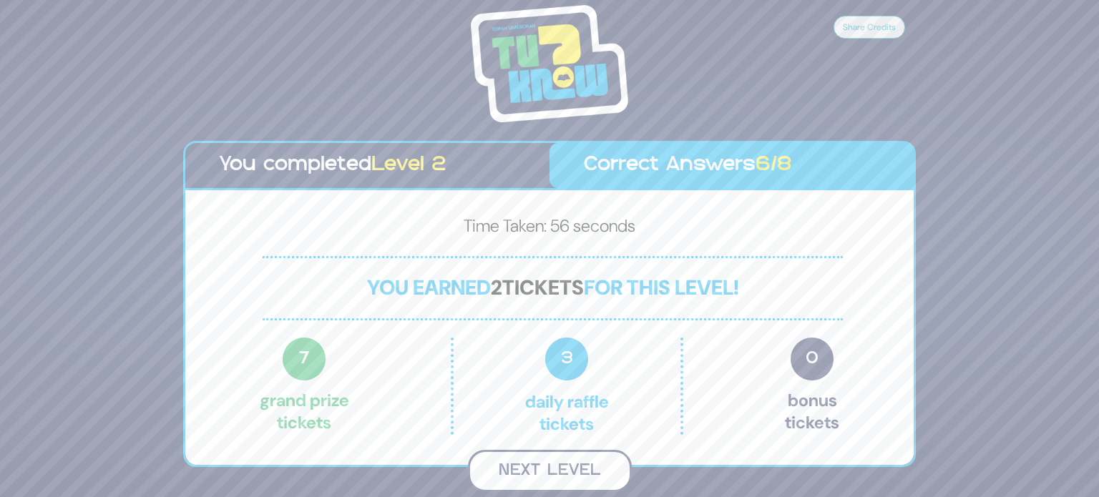
click at [555, 468] on button "Next Level" at bounding box center [550, 471] width 164 height 42
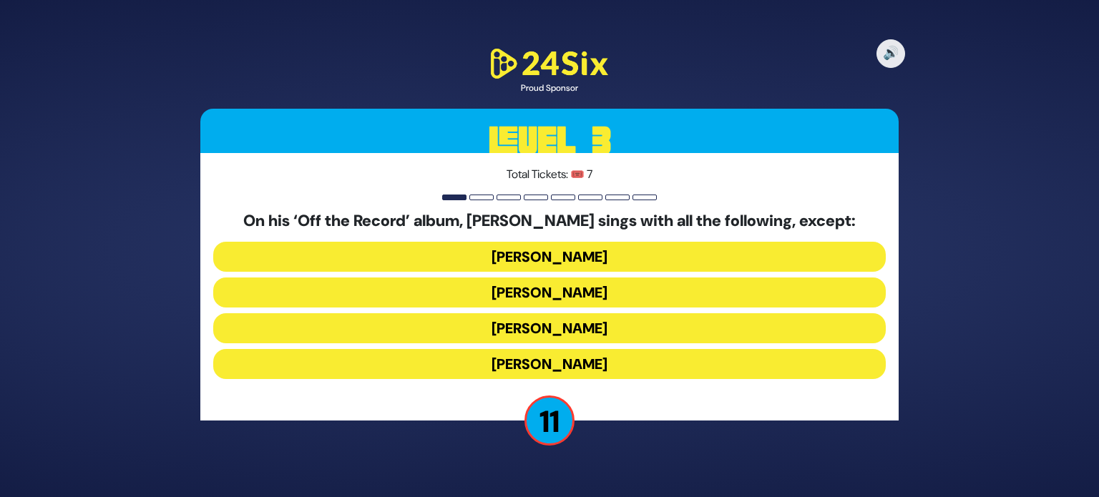
click at [540, 294] on button "Dovi Meisels" at bounding box center [549, 292] width 672 height 30
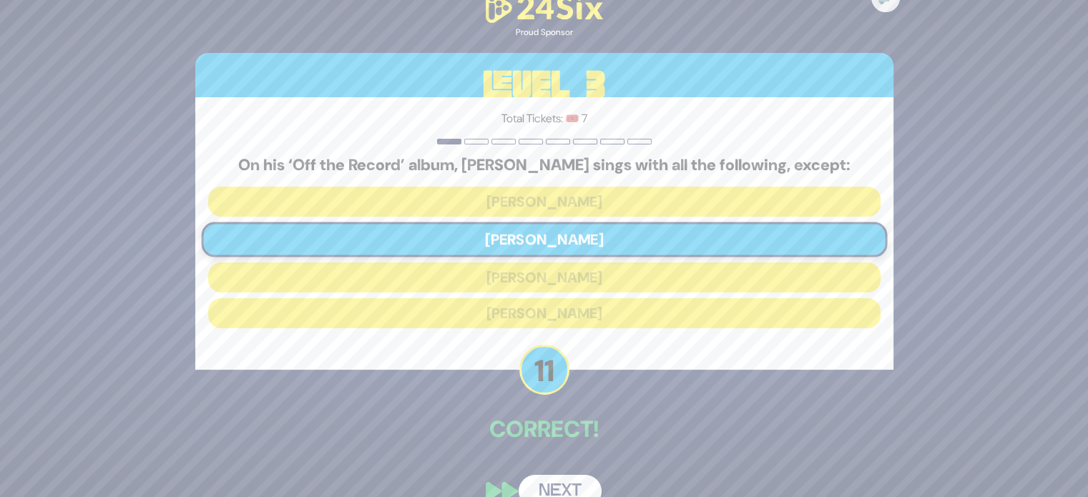
scroll to position [26, 0]
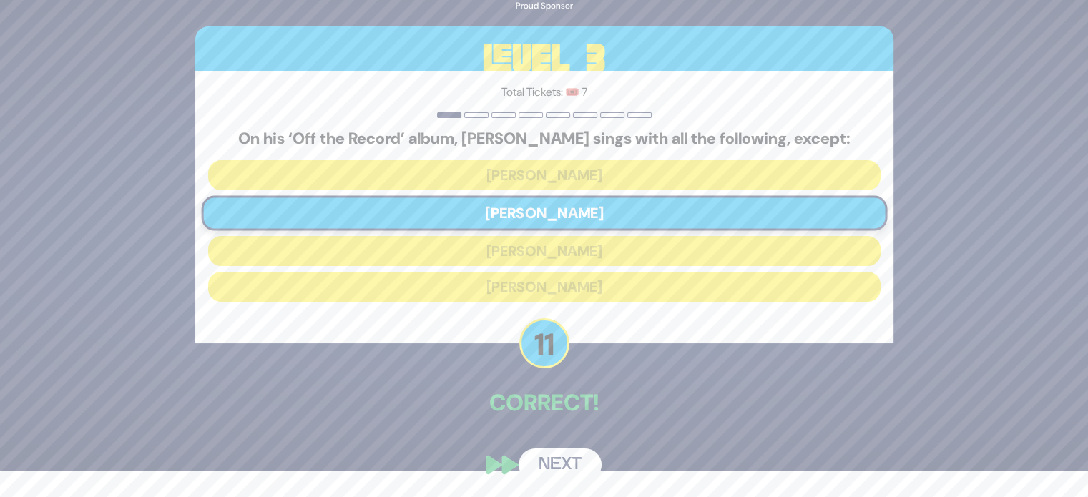
click at [574, 468] on button "Next" at bounding box center [560, 464] width 83 height 33
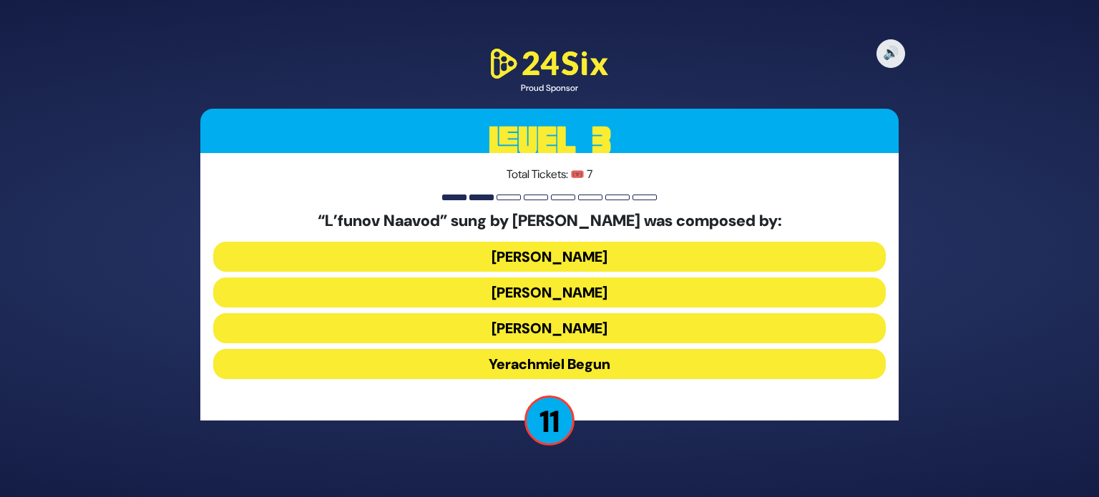
click at [544, 335] on button "Yossi Green" at bounding box center [549, 328] width 672 height 30
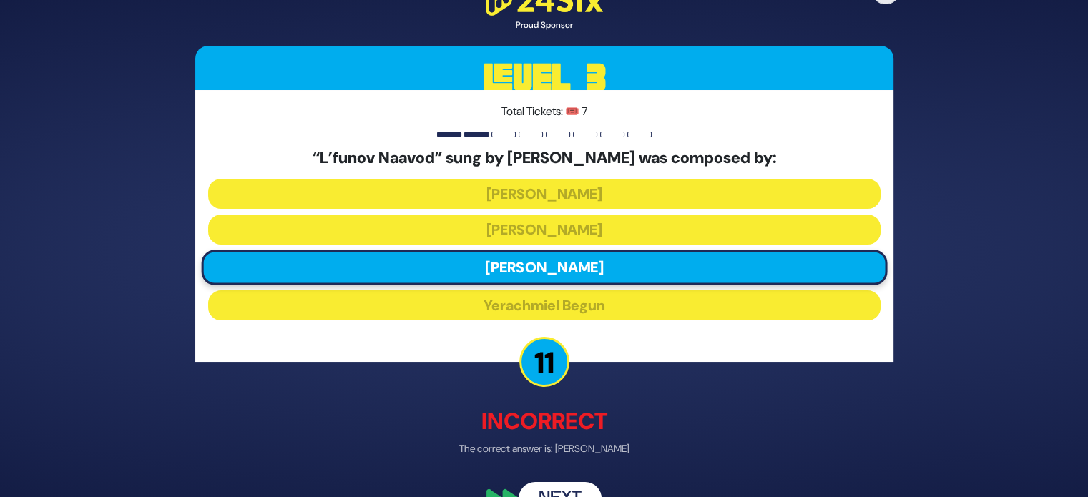
scroll to position [34, 0]
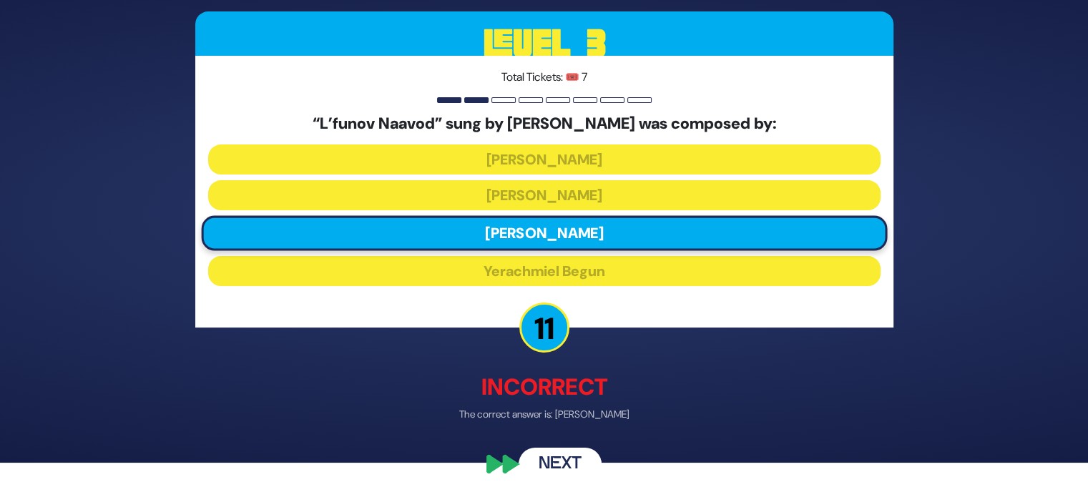
click at [564, 471] on button "Next" at bounding box center [560, 464] width 83 height 33
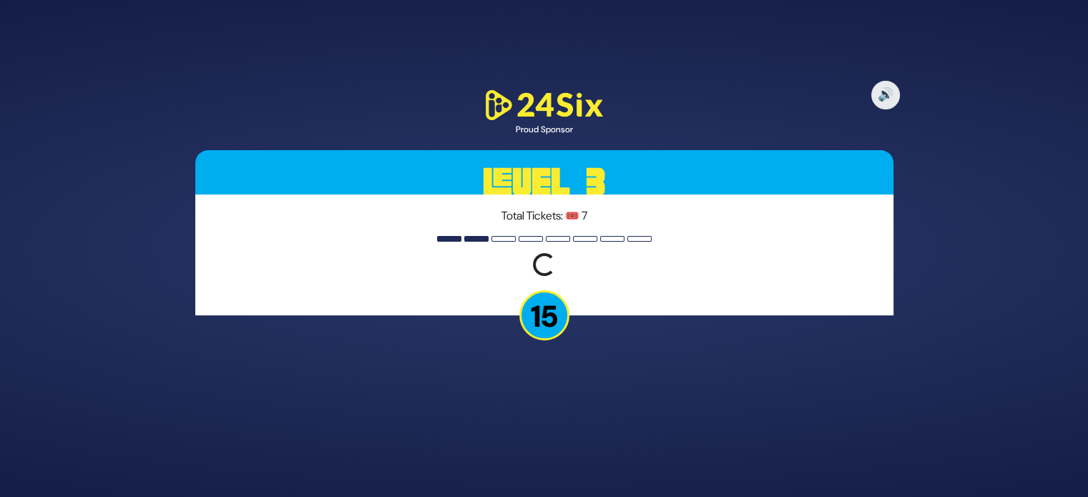
scroll to position [0, 0]
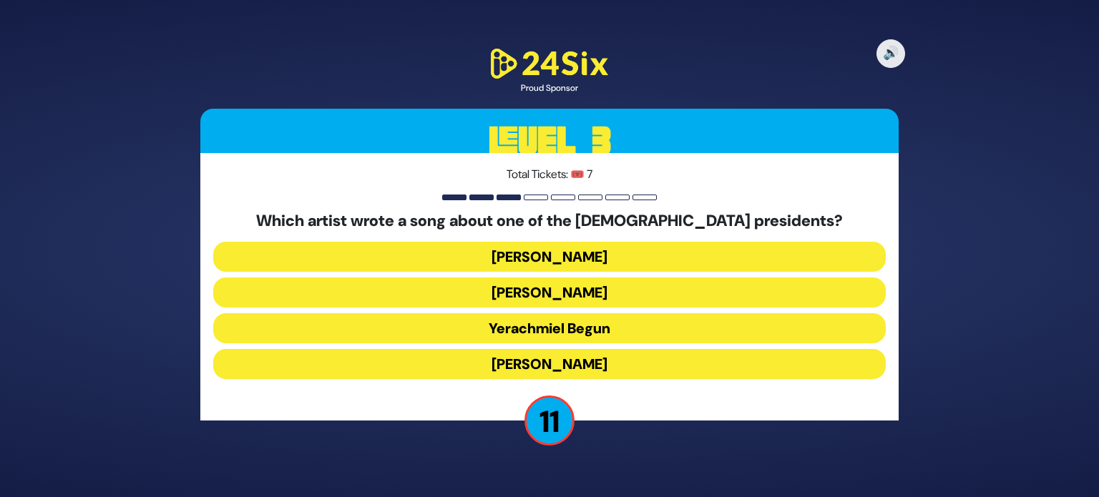
click at [536, 334] on button "Yerachmiel Begun" at bounding box center [549, 328] width 672 height 30
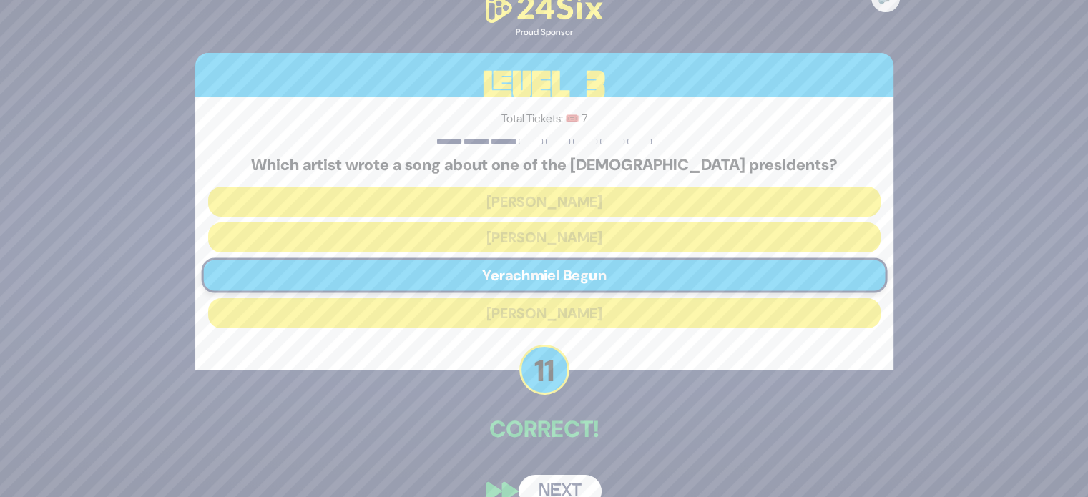
scroll to position [26, 0]
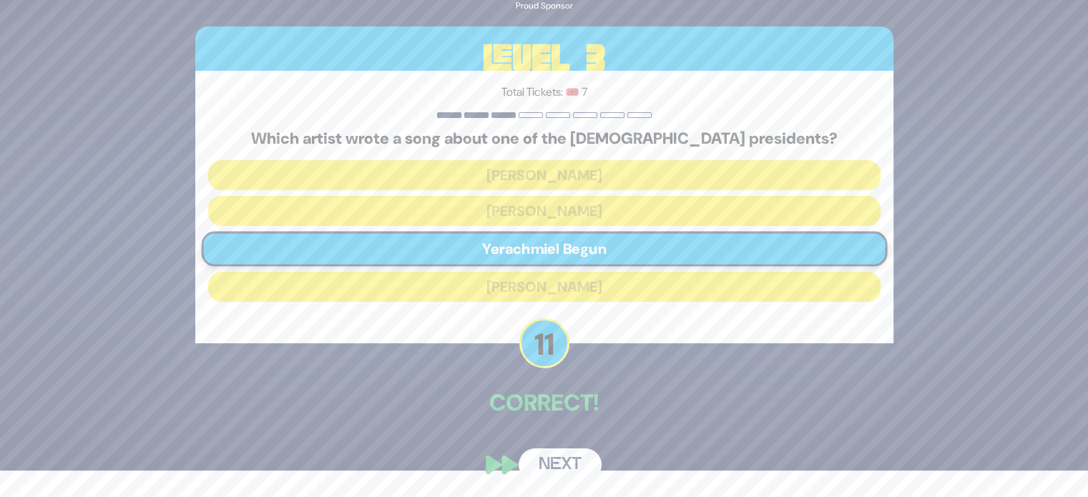
click at [567, 482] on div "🔊 Proud Sponsor Level 3 Total Tickets: 🎟️ 7 Which artist wrote a song about one…" at bounding box center [544, 222] width 732 height 552
click at [563, 466] on button "Next" at bounding box center [560, 464] width 83 height 33
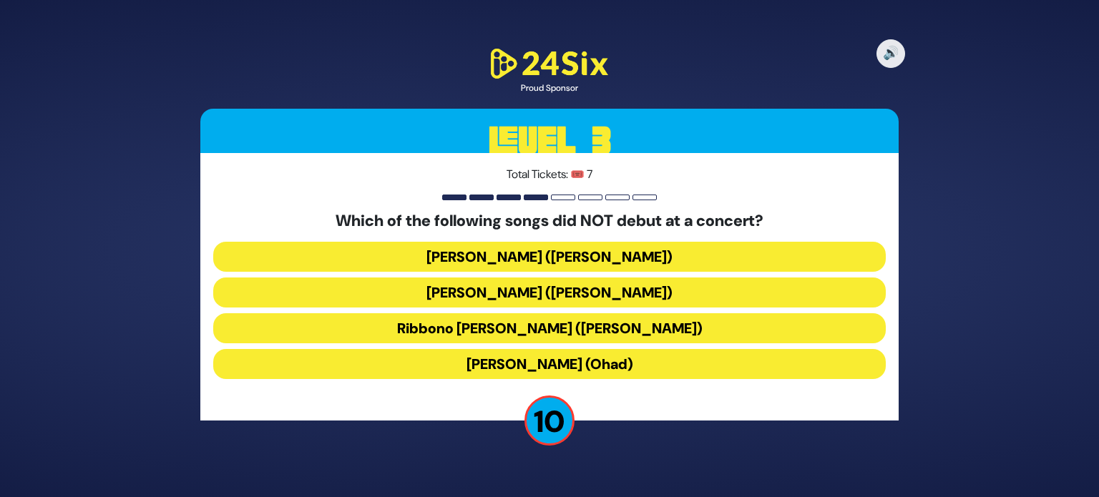
click at [548, 340] on button "Ribbono Shel Olam (Mona Rosenblum)" at bounding box center [549, 328] width 672 height 30
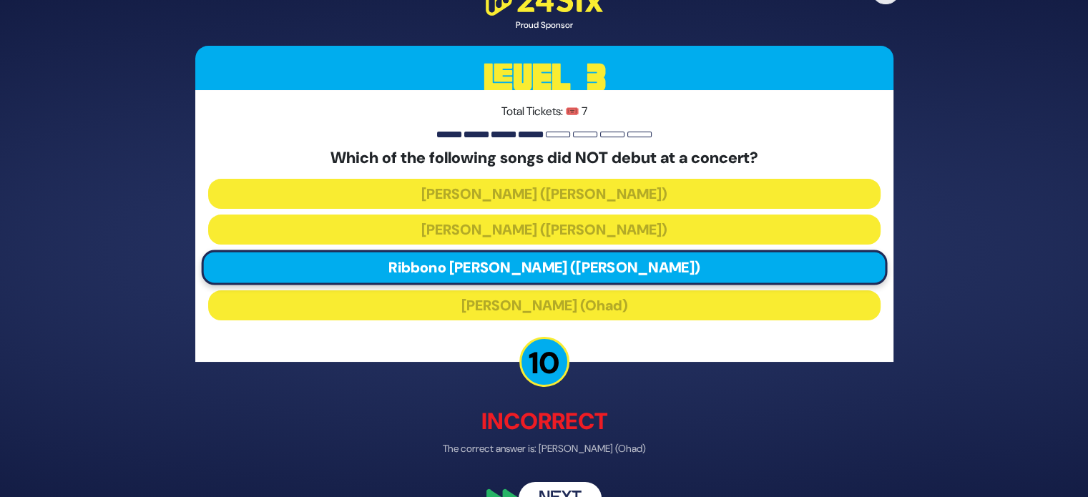
scroll to position [34, 0]
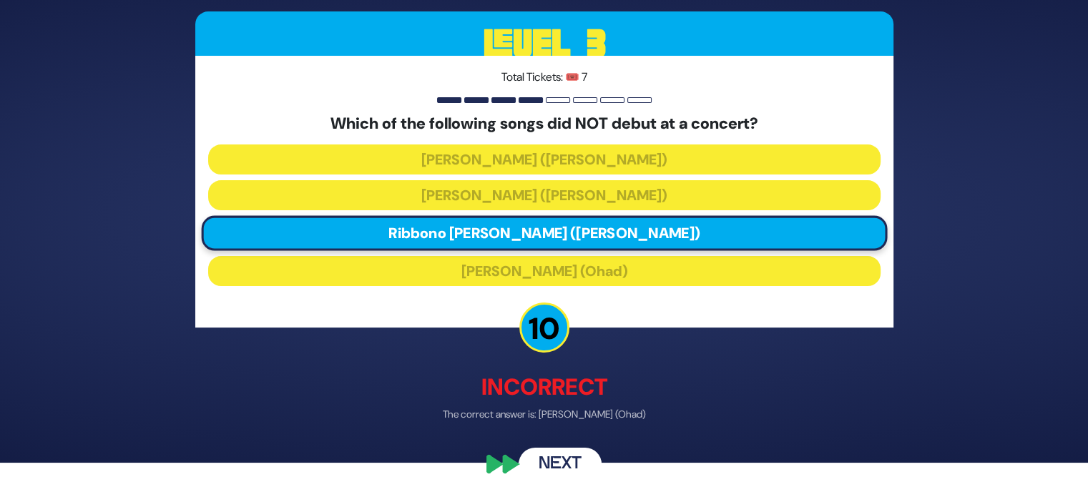
click at [566, 464] on button "Next" at bounding box center [560, 464] width 83 height 33
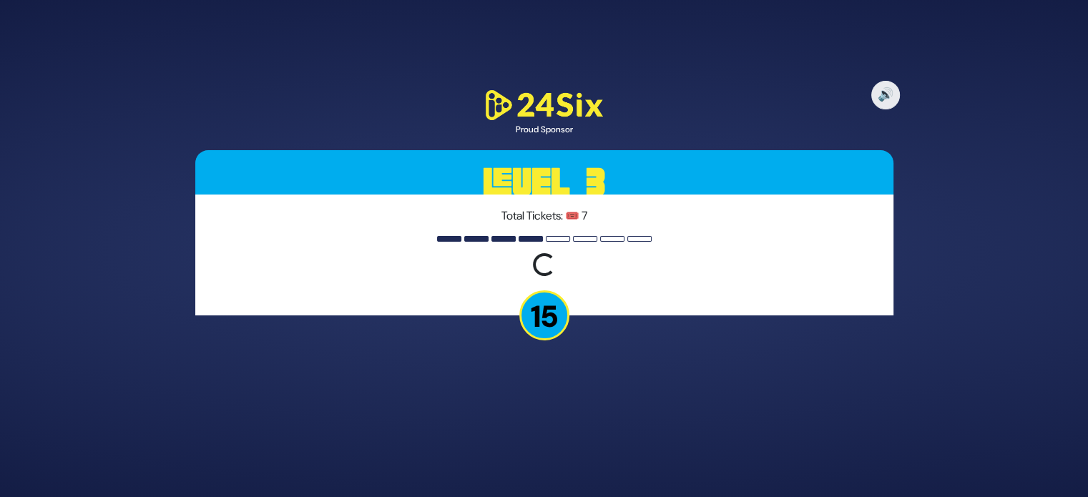
scroll to position [0, 0]
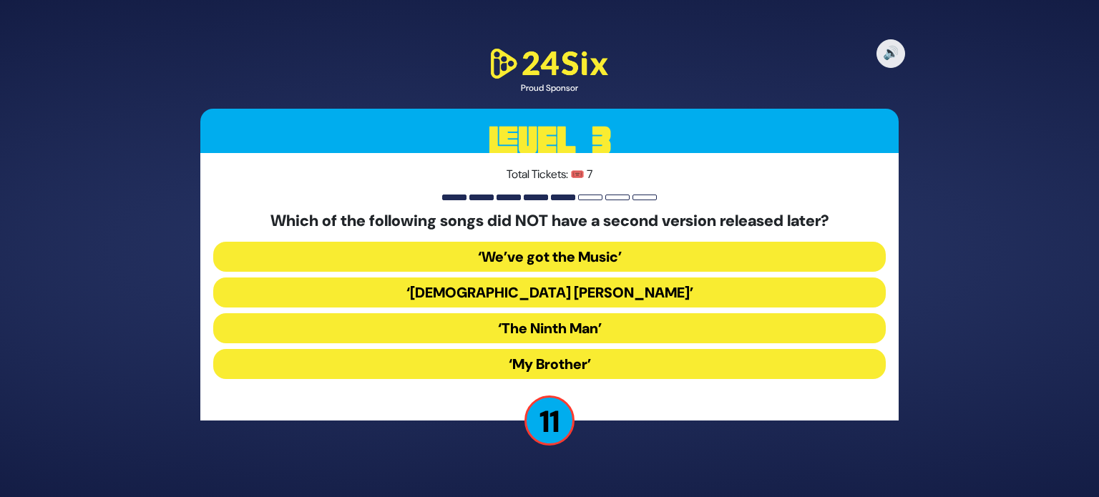
click at [551, 365] on button "‘My Brother’" at bounding box center [549, 364] width 672 height 30
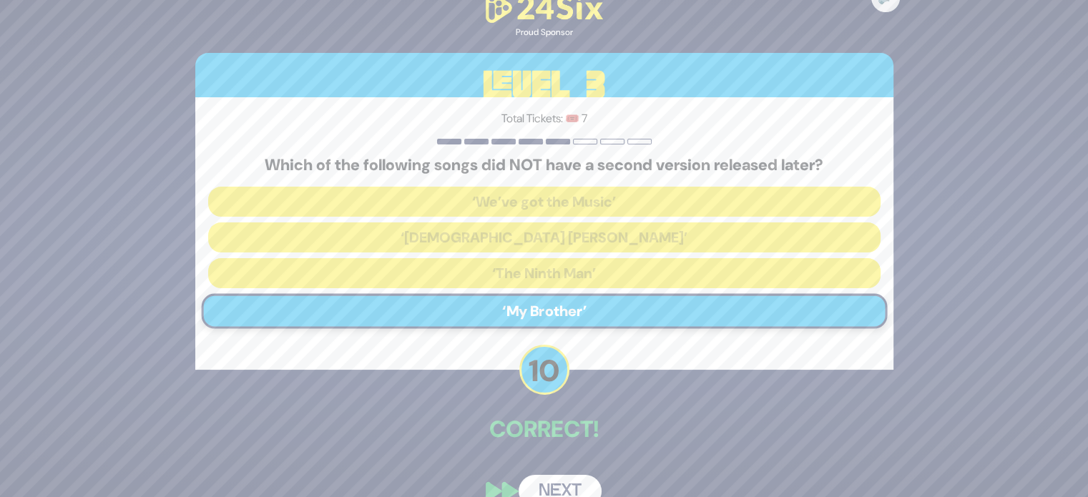
scroll to position [26, 0]
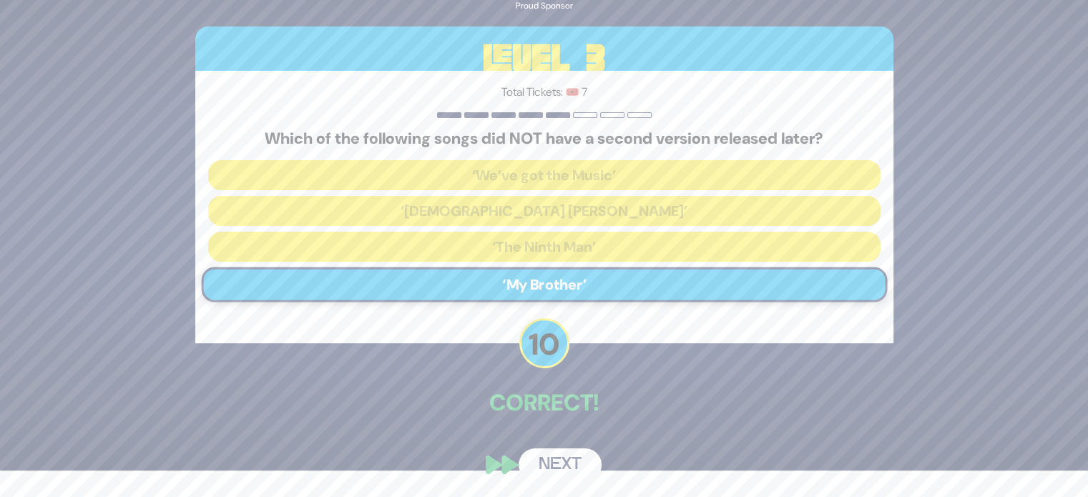
click at [551, 461] on button "Next" at bounding box center [560, 464] width 83 height 33
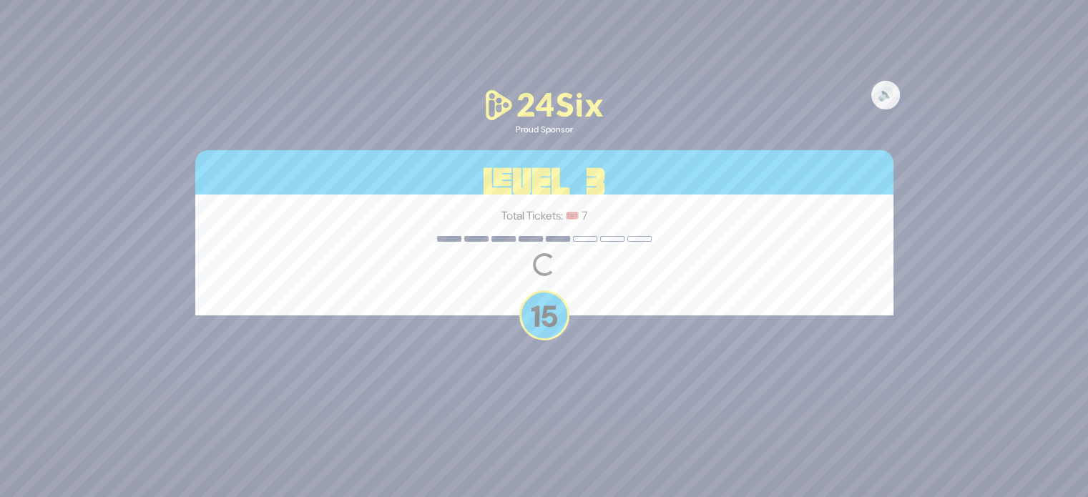
scroll to position [0, 0]
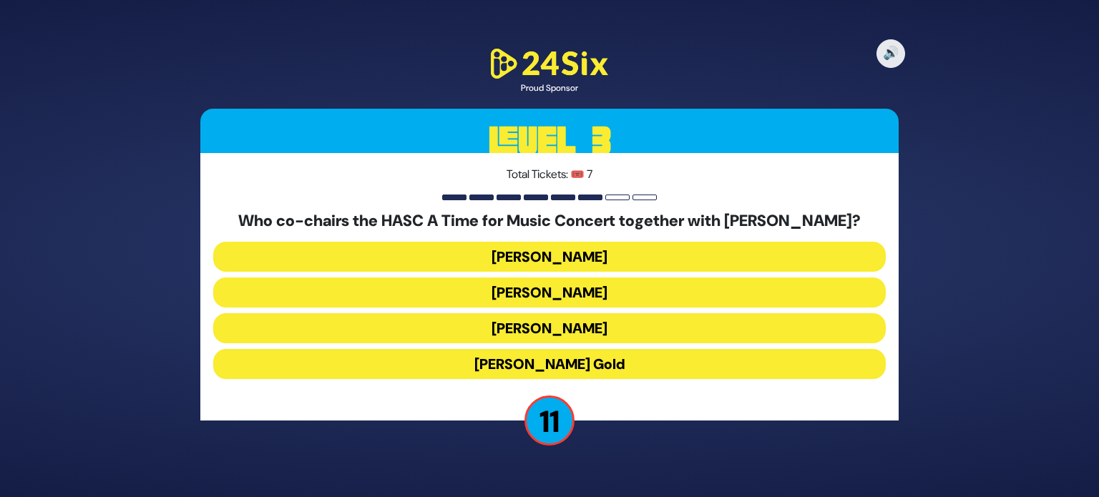
click at [551, 294] on button "Miles Berger" at bounding box center [549, 292] width 672 height 30
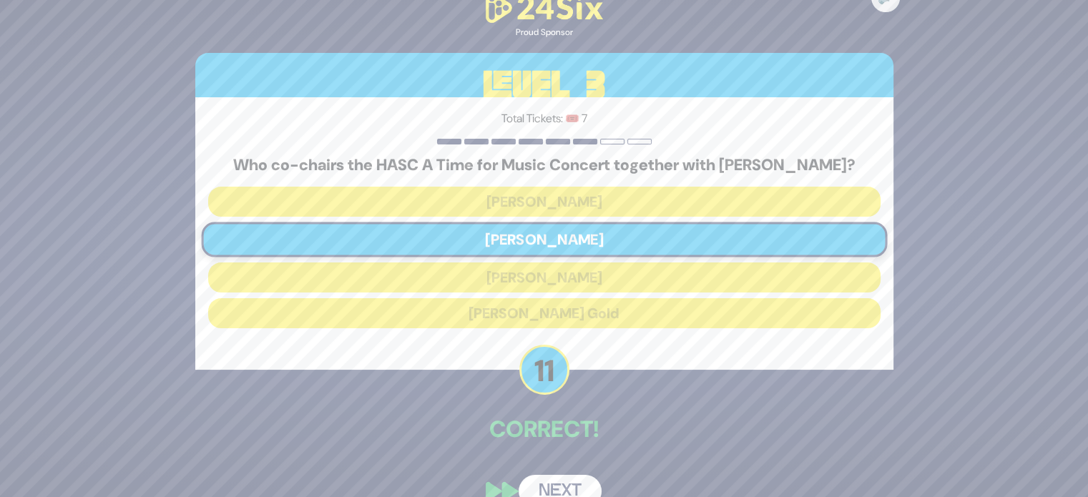
scroll to position [26, 0]
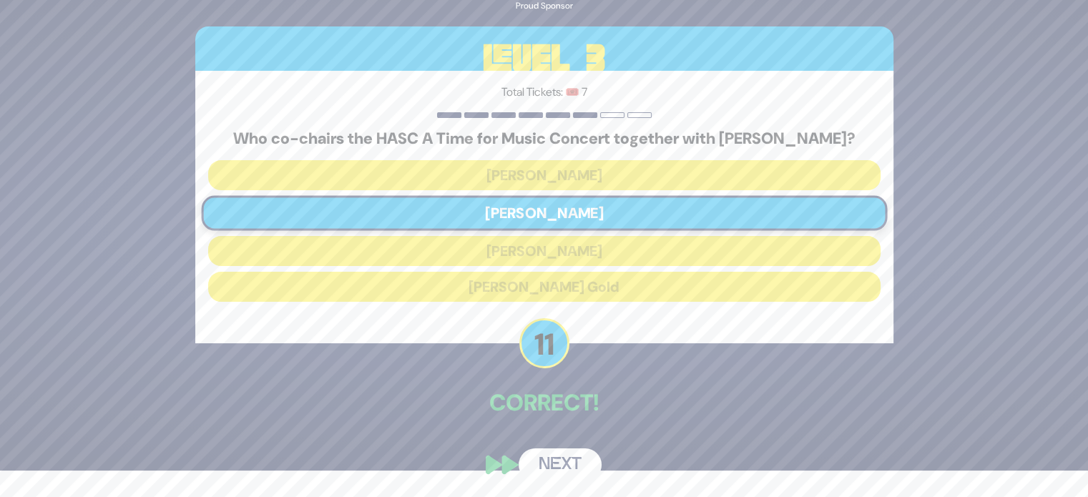
click at [572, 454] on button "Next" at bounding box center [560, 464] width 83 height 33
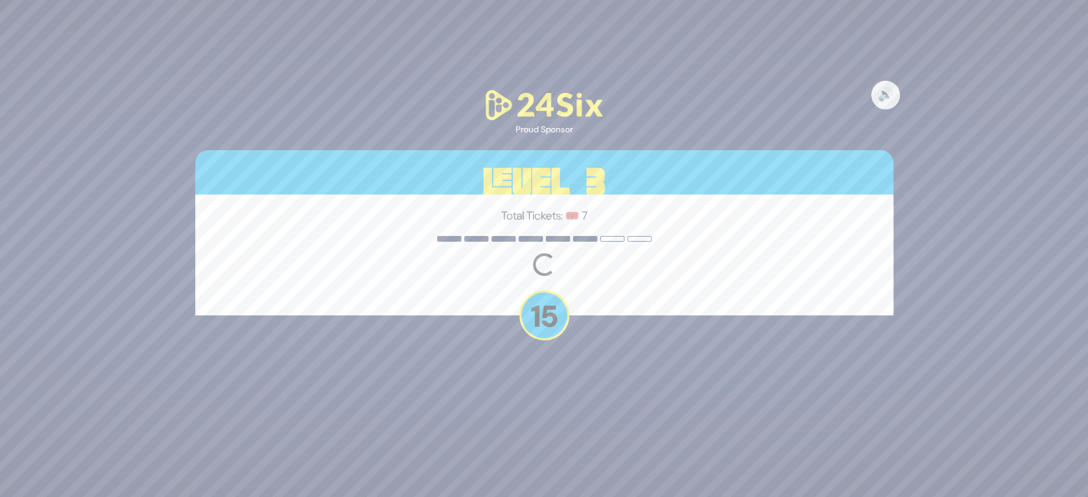
scroll to position [0, 0]
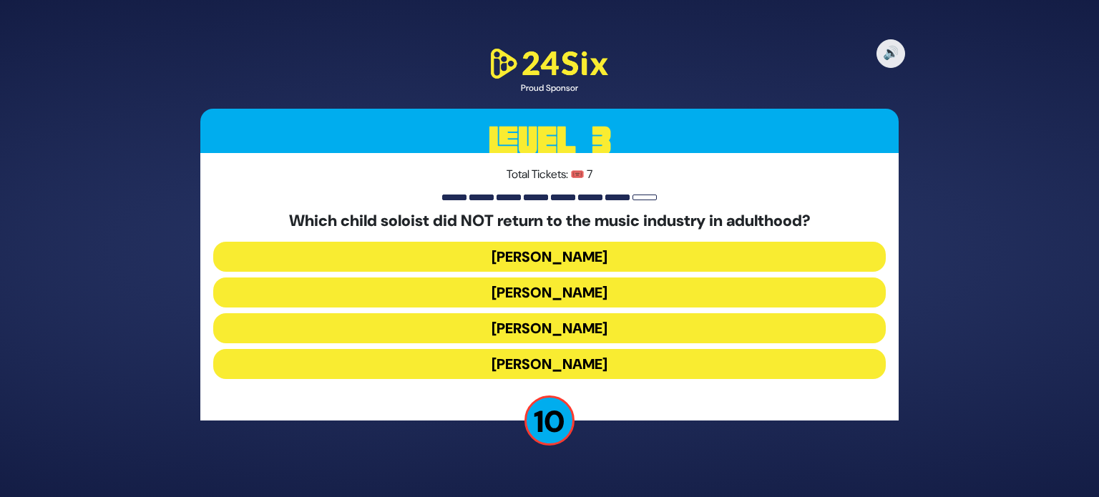
click at [551, 335] on button "Shaul Elson" at bounding box center [549, 328] width 672 height 30
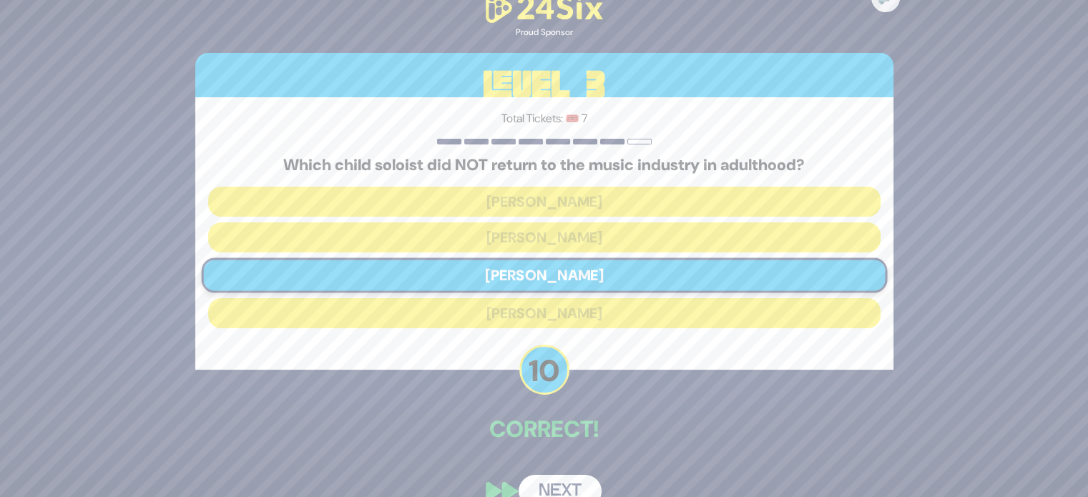
scroll to position [26, 0]
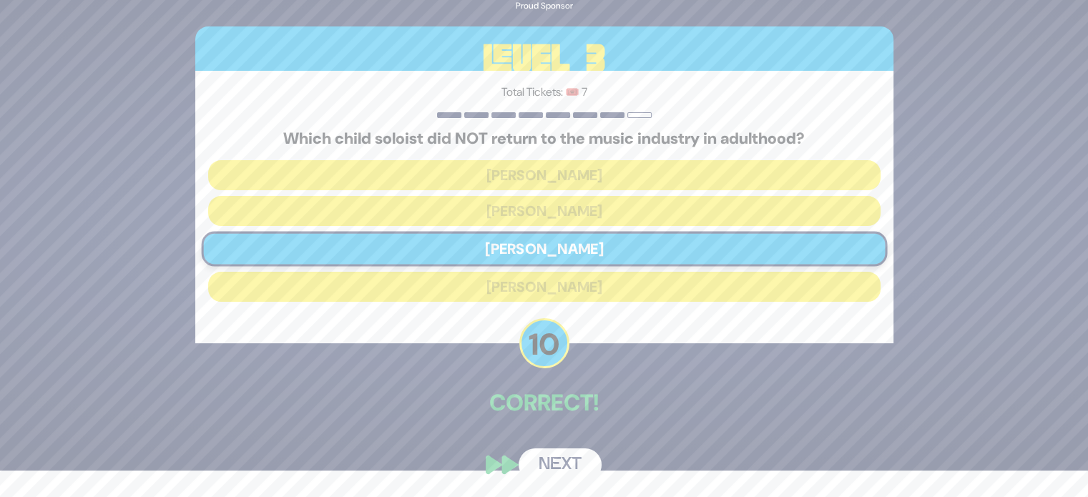
click at [566, 471] on button "Next" at bounding box center [560, 464] width 83 height 33
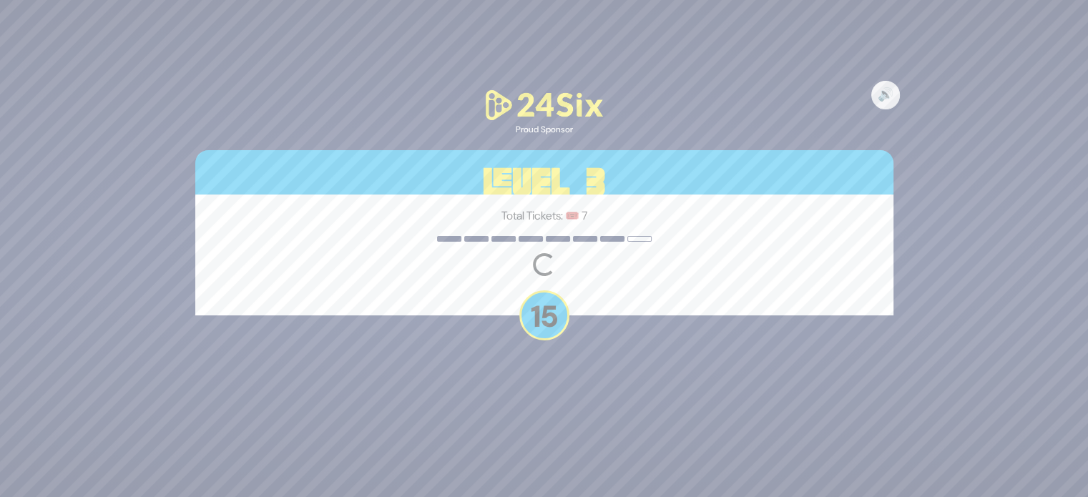
scroll to position [0, 0]
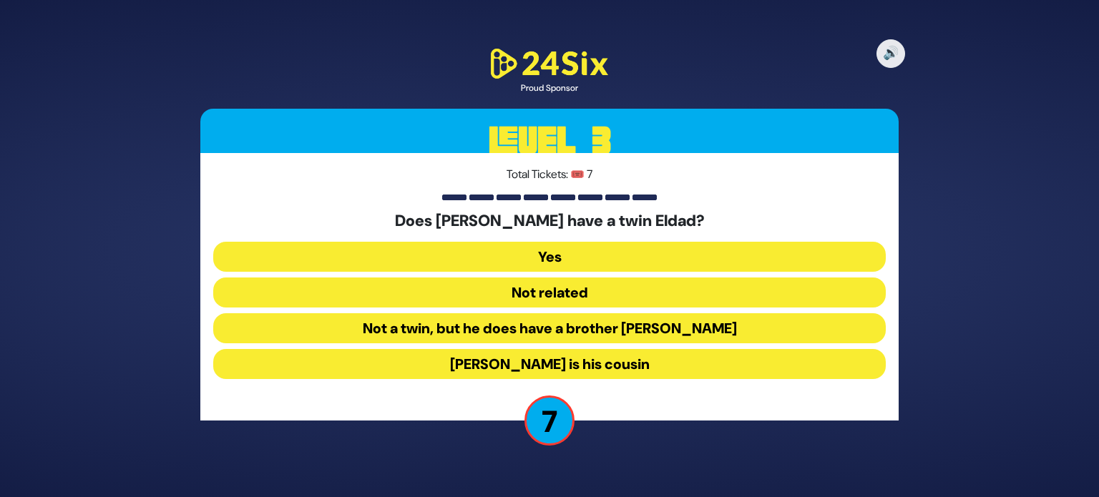
click at [558, 300] on button "Not related" at bounding box center [549, 292] width 672 height 30
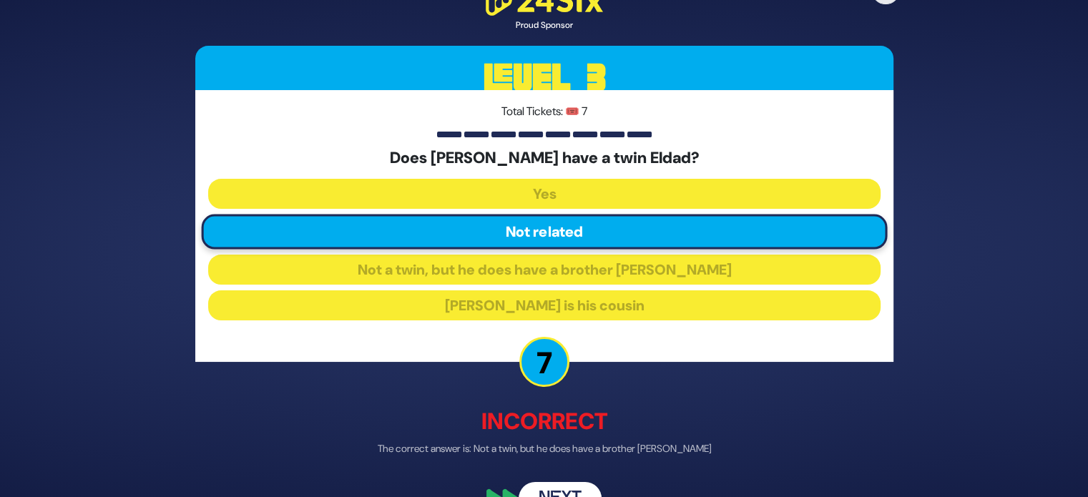
scroll to position [34, 0]
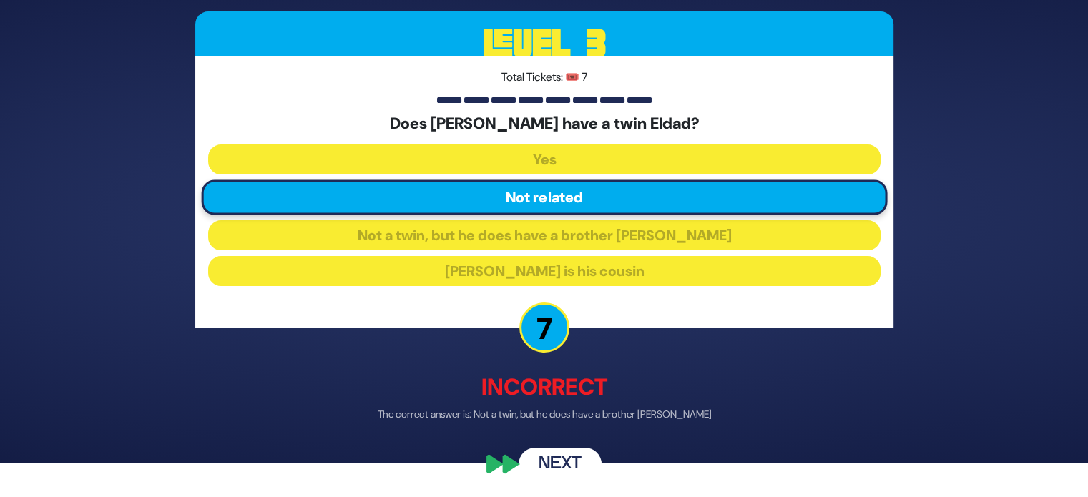
click at [564, 463] on button "Next" at bounding box center [560, 464] width 83 height 33
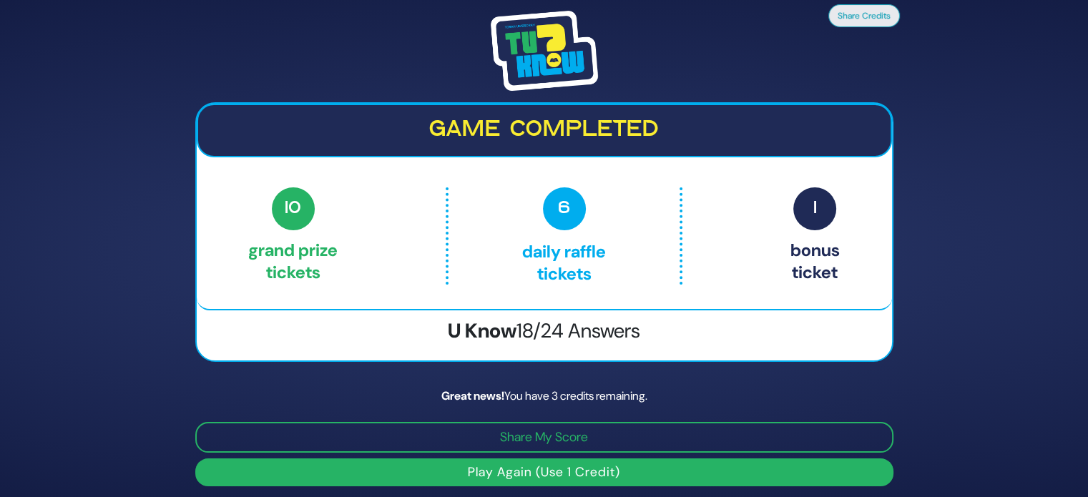
scroll to position [5, 0]
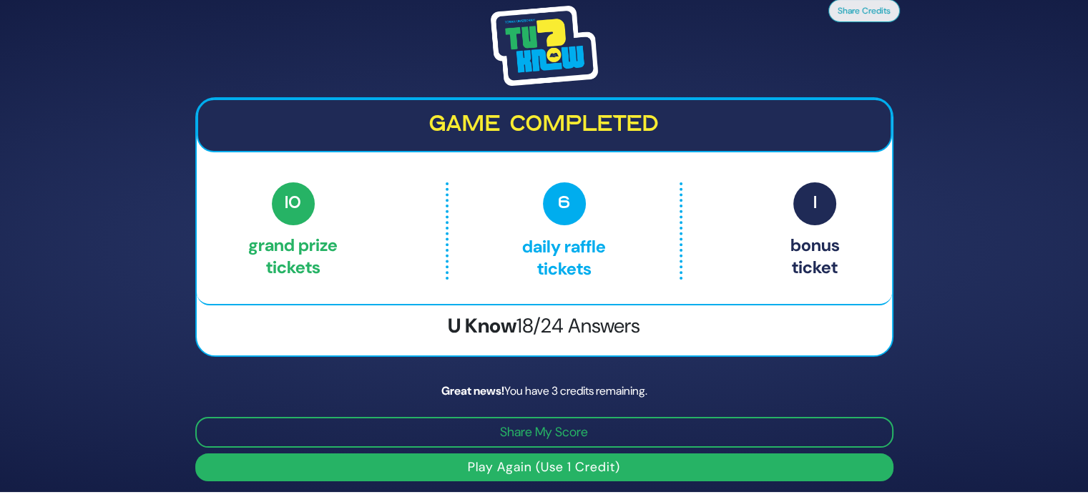
click at [552, 463] on button "Play Again (Use 1 Credit)" at bounding box center [544, 467] width 698 height 28
click at [573, 457] on button "Play Again (Use 1 Credit)" at bounding box center [544, 467] width 698 height 28
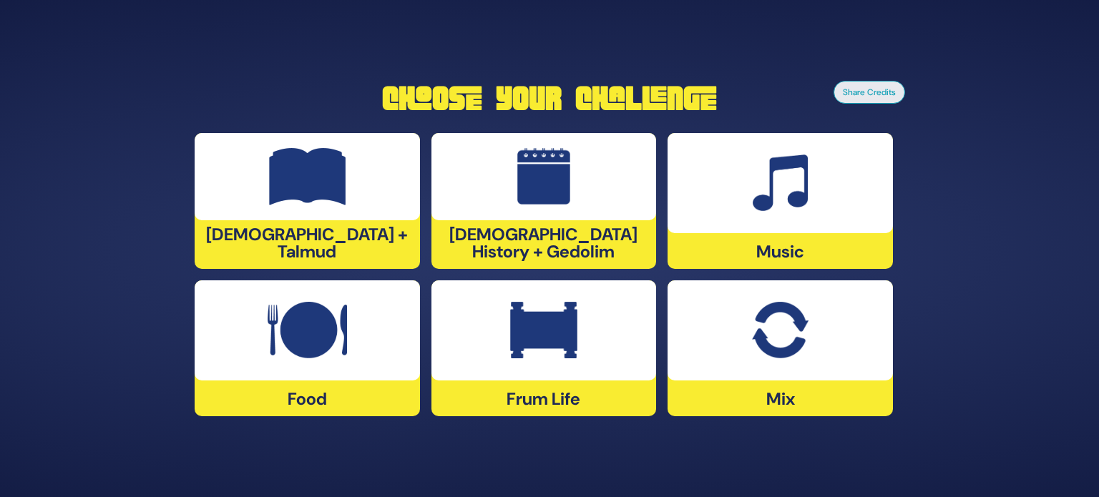
click at [790, 332] on img at bounding box center [780, 330] width 56 height 57
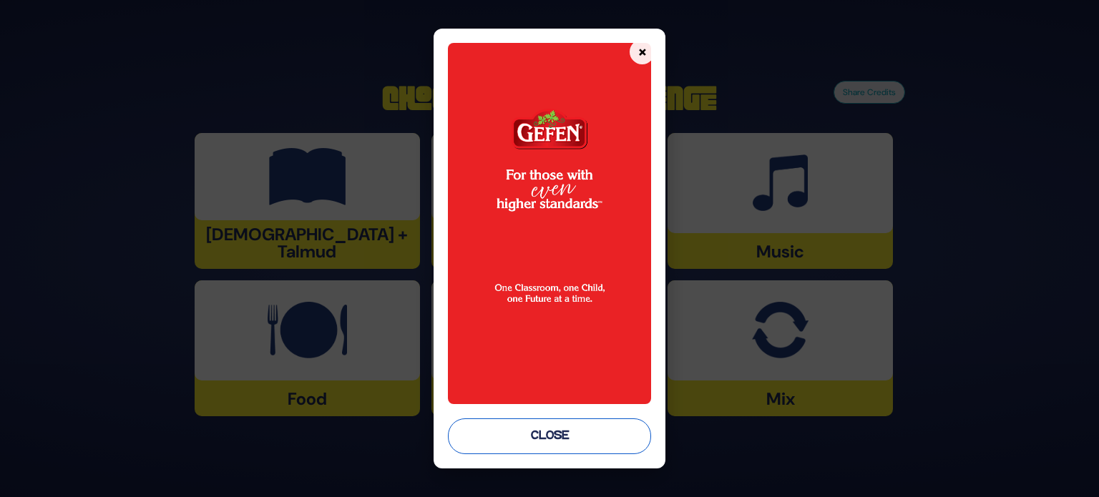
click at [508, 430] on button "Close" at bounding box center [549, 436] width 203 height 36
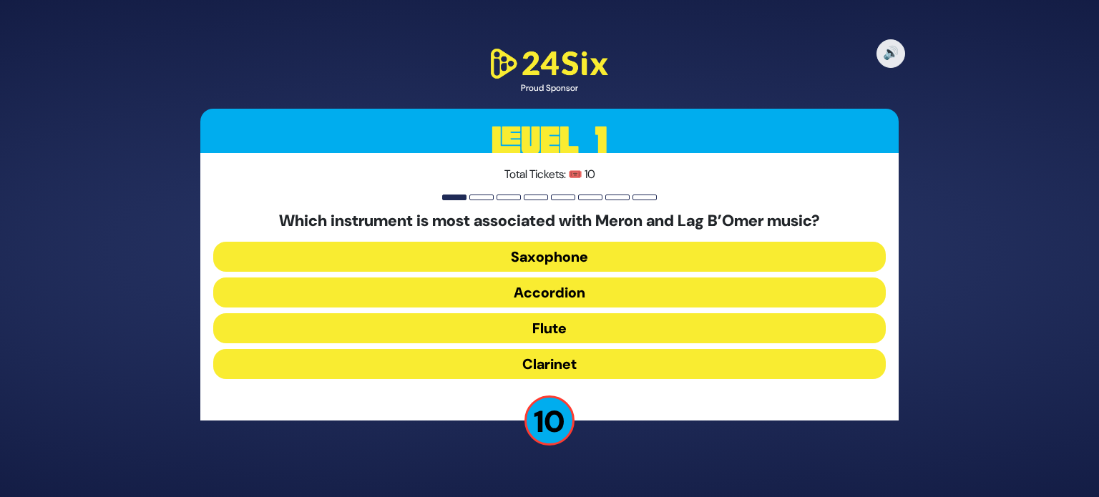
click at [512, 247] on button "Saxophone" at bounding box center [549, 257] width 672 height 30
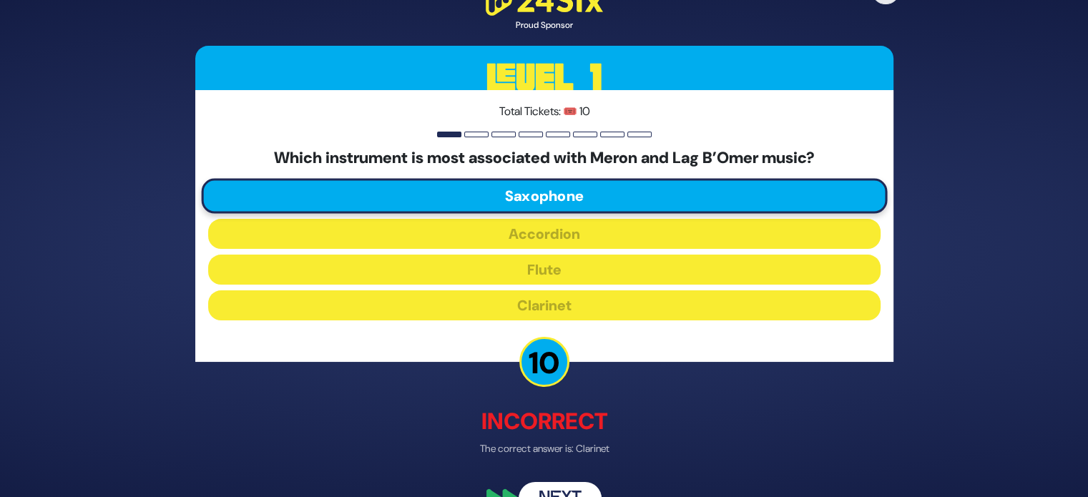
scroll to position [34, 0]
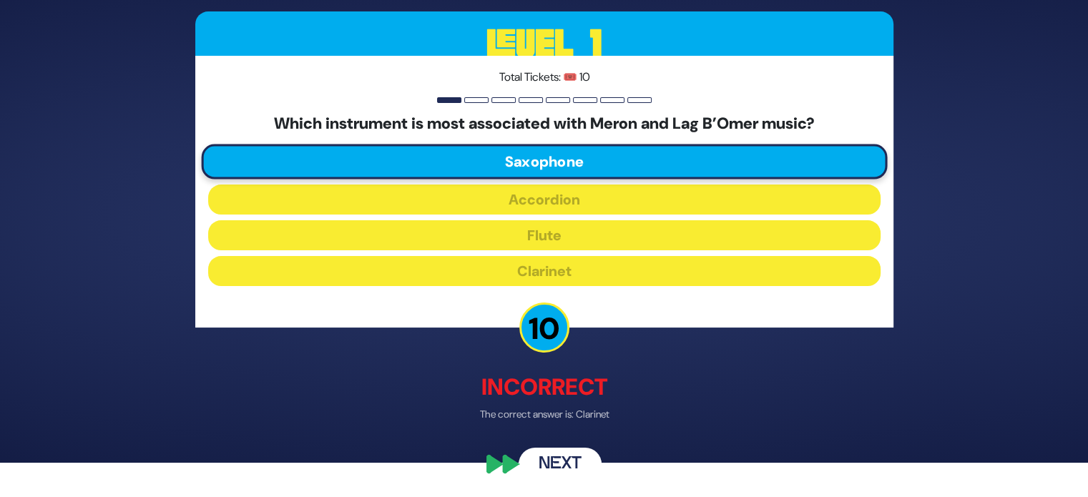
click at [552, 455] on button "Next" at bounding box center [560, 464] width 83 height 33
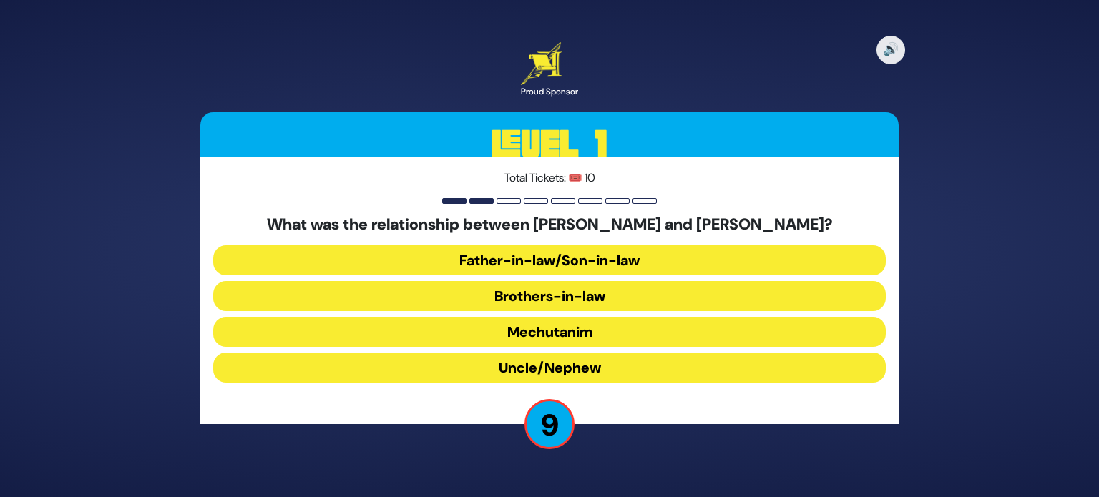
click at [565, 371] on button "Uncle/Nephew" at bounding box center [549, 368] width 672 height 30
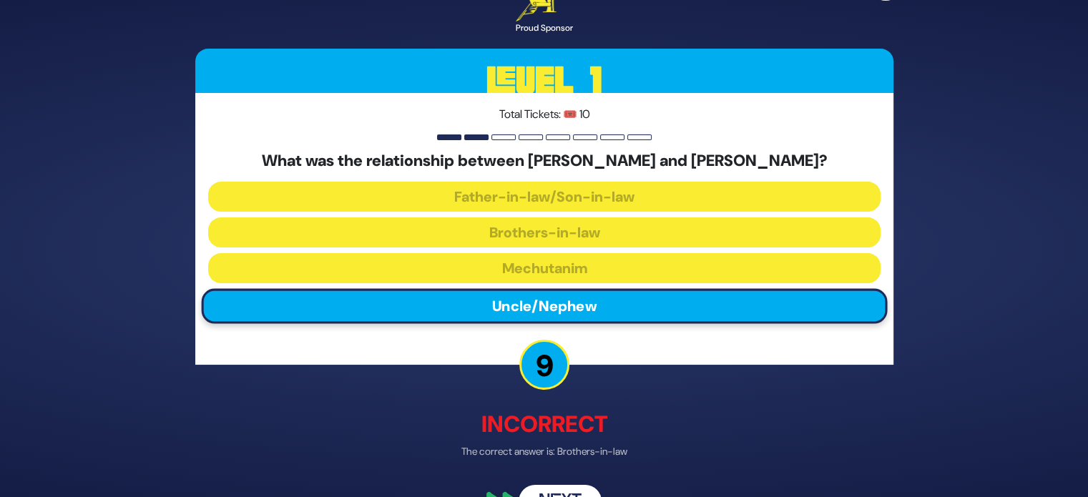
scroll to position [37, 0]
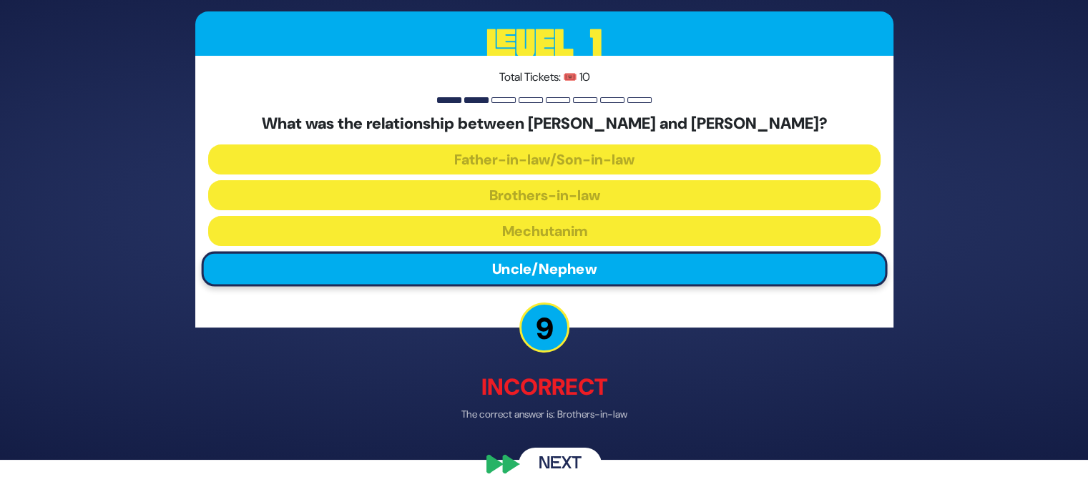
click at [554, 476] on button "Next" at bounding box center [560, 464] width 83 height 33
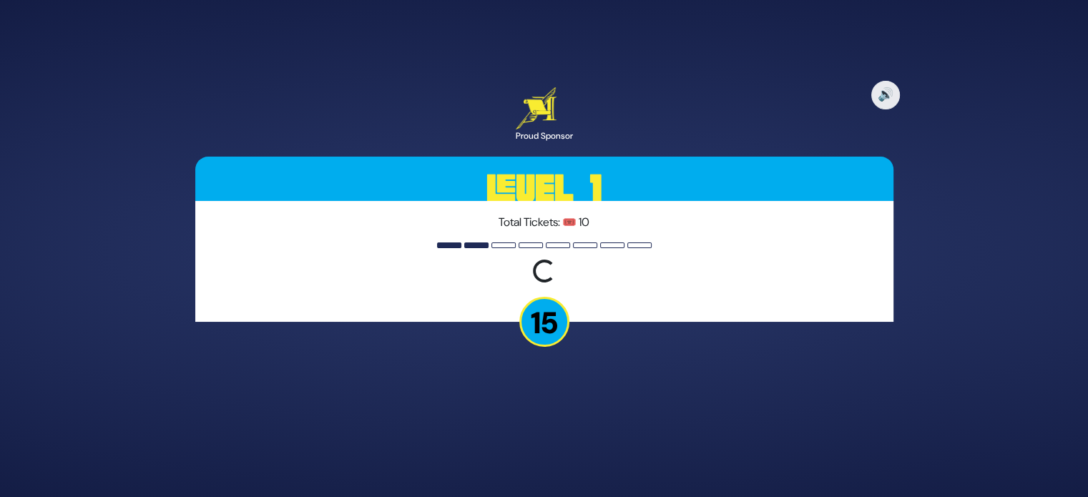
scroll to position [0, 0]
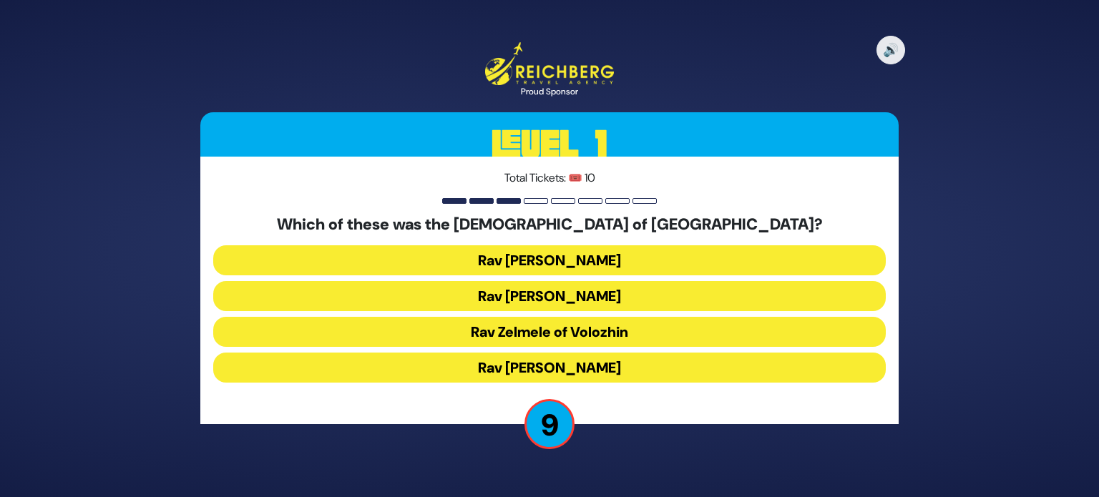
click at [549, 290] on button "Rav [PERSON_NAME]" at bounding box center [549, 296] width 672 height 30
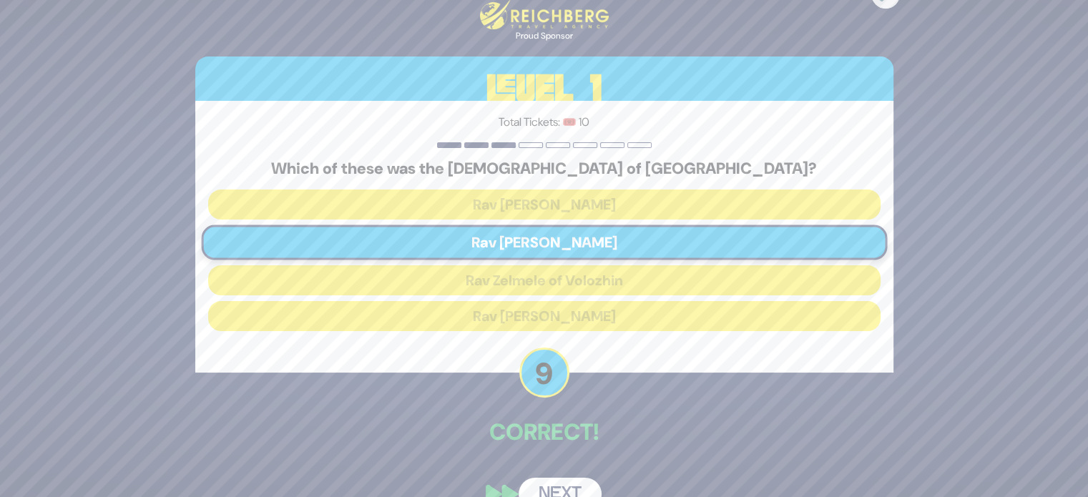
scroll to position [30, 0]
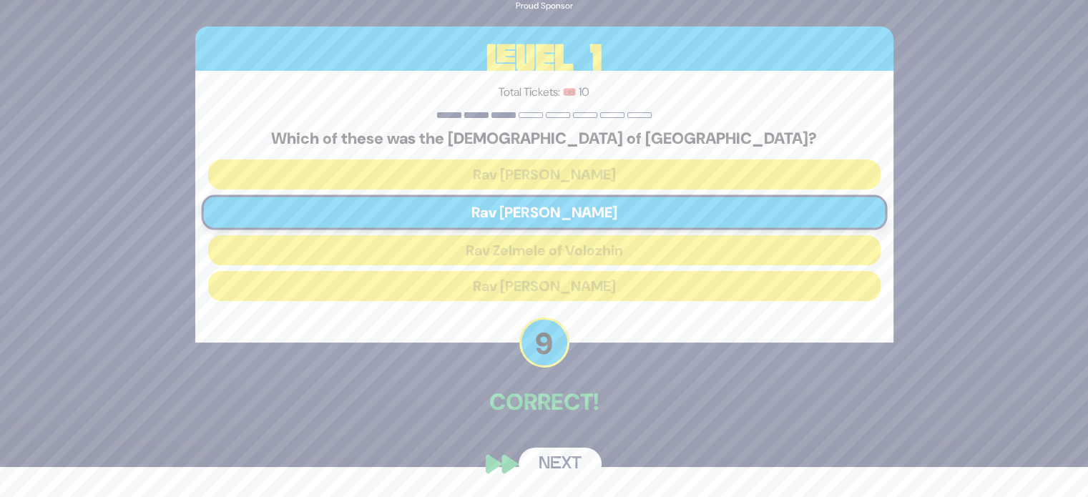
click at [561, 458] on button "Next" at bounding box center [560, 464] width 83 height 33
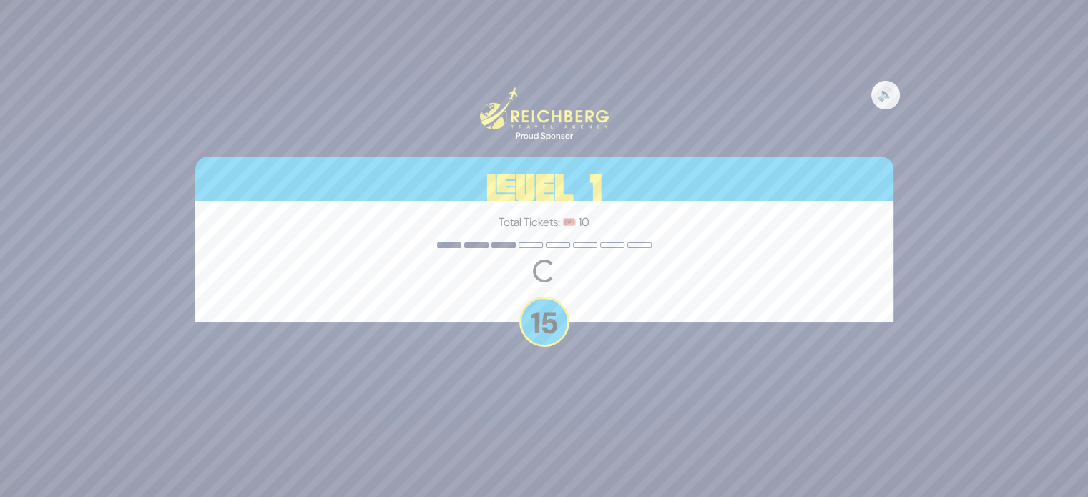
scroll to position [0, 0]
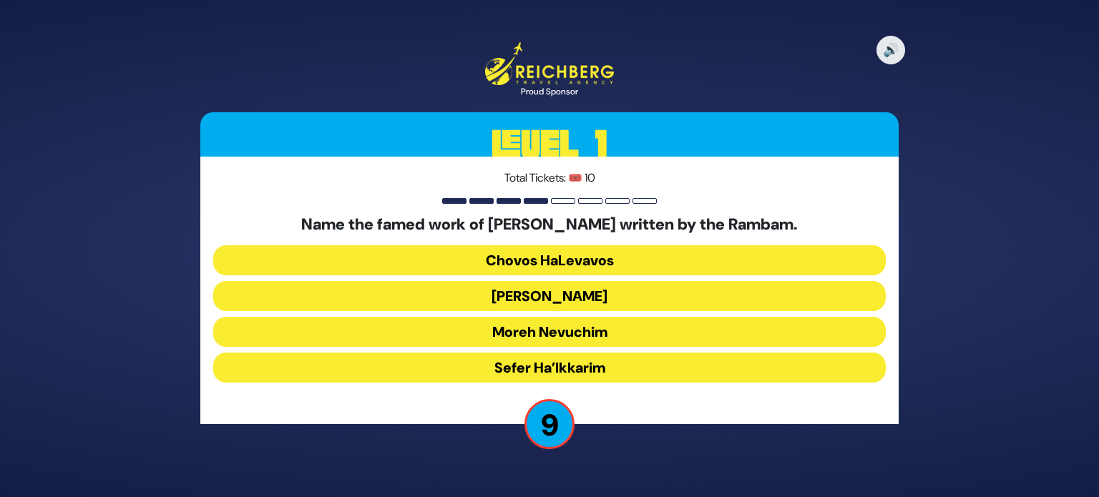
drag, startPoint x: 531, startPoint y: 311, endPoint x: 524, endPoint y: 302, distance: 11.7
click at [524, 302] on div "Name the famed work of [PERSON_NAME] written by the Rambam. Chovos HaLevavos Se…" at bounding box center [549, 301] width 672 height 173
click at [524, 302] on button "[PERSON_NAME]" at bounding box center [549, 296] width 672 height 30
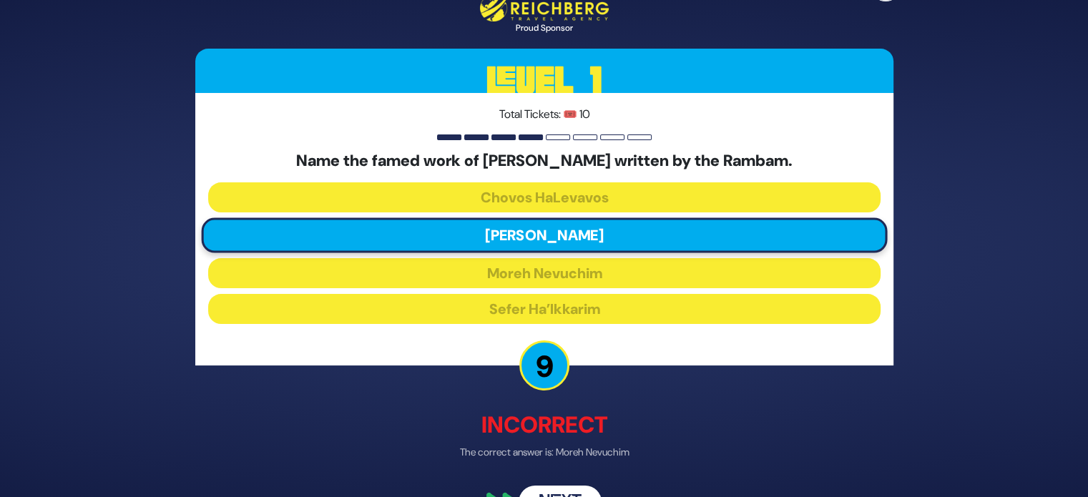
scroll to position [37, 0]
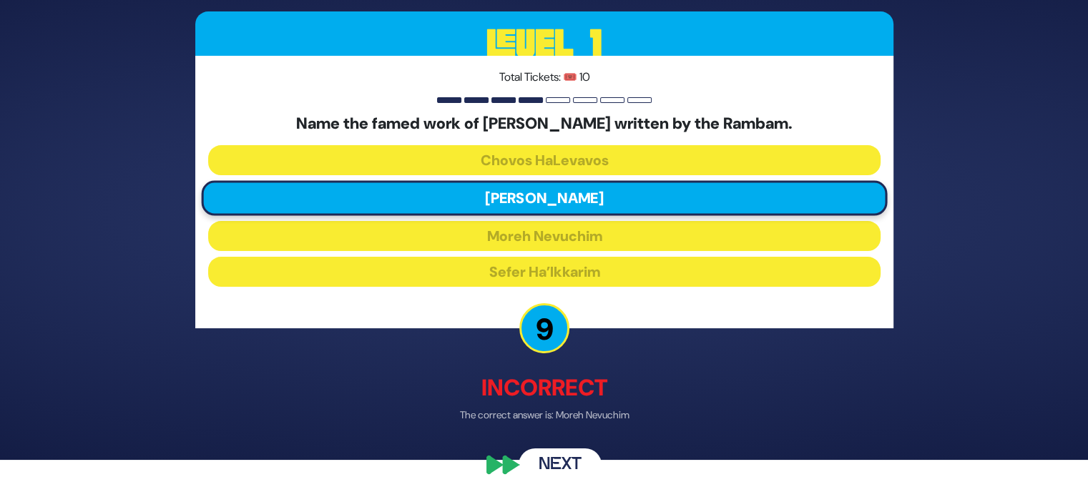
click at [565, 463] on button "Next" at bounding box center [560, 464] width 83 height 33
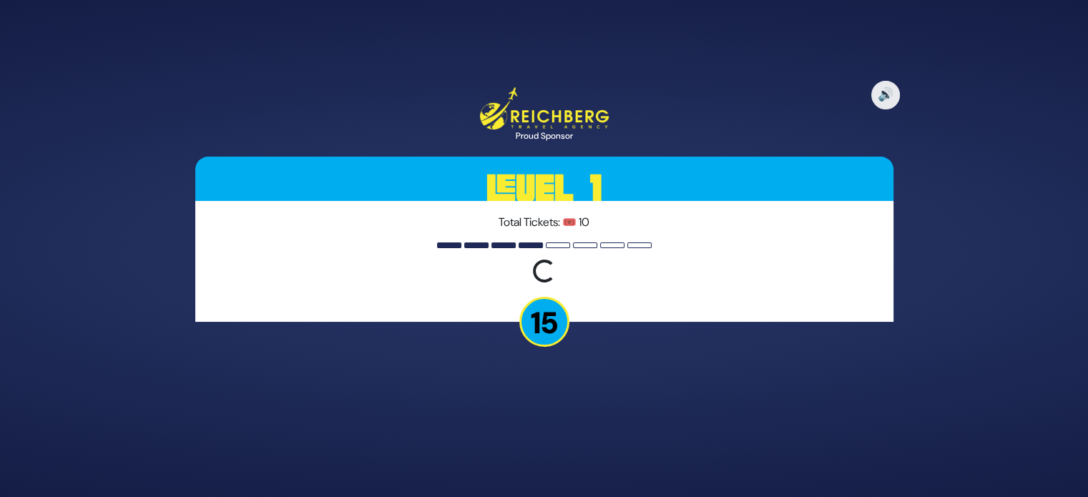
scroll to position [0, 0]
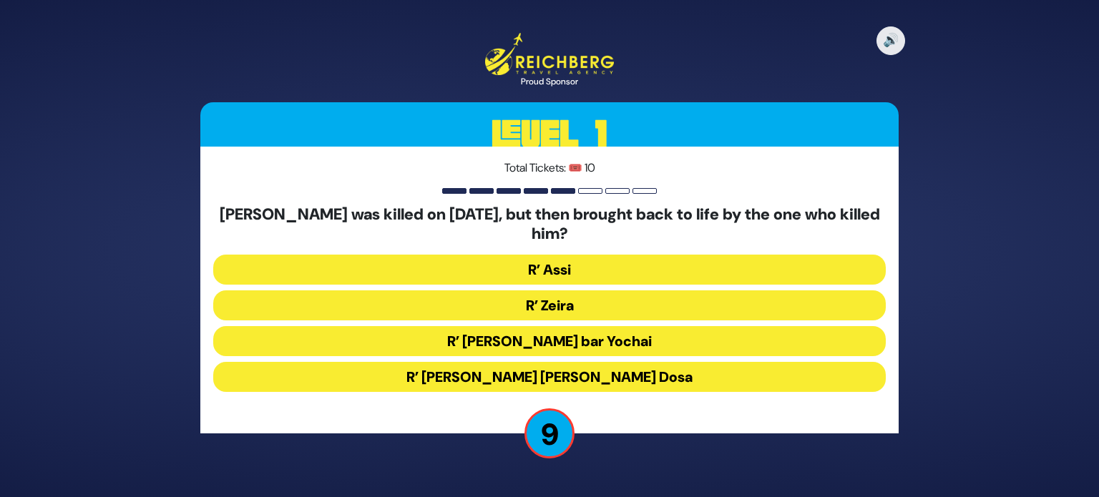
click at [536, 377] on button "R’ [PERSON_NAME] [PERSON_NAME] Dosa" at bounding box center [549, 377] width 672 height 30
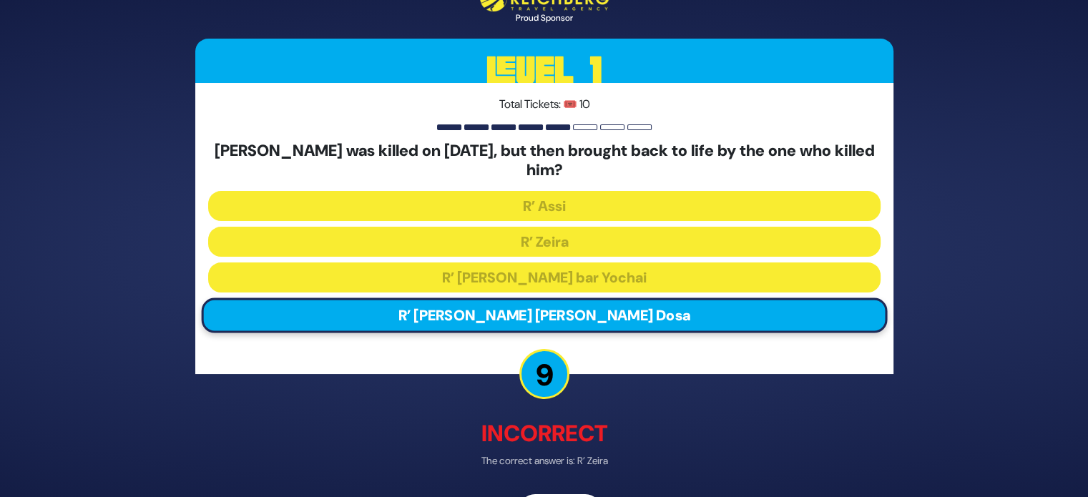
scroll to position [46, 0]
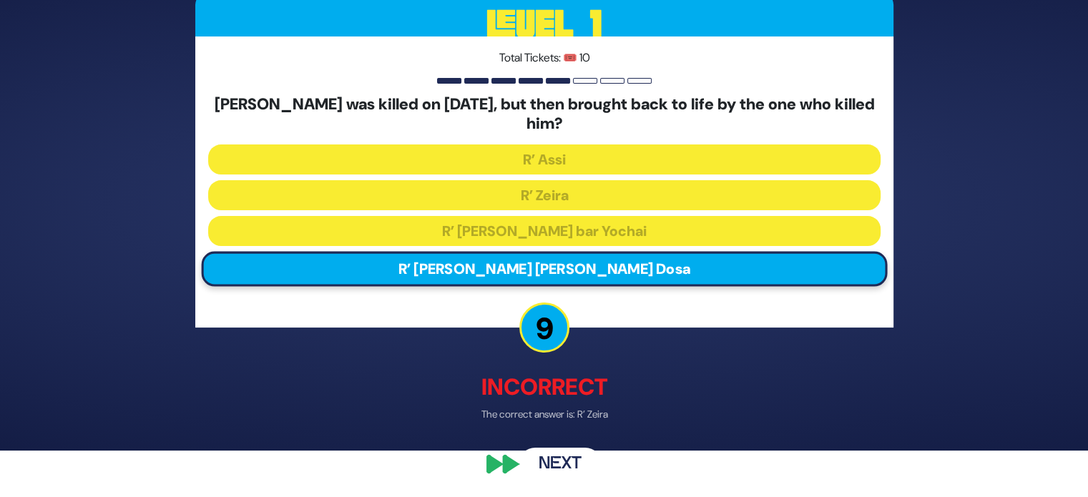
click at [550, 468] on button "Next" at bounding box center [560, 464] width 83 height 33
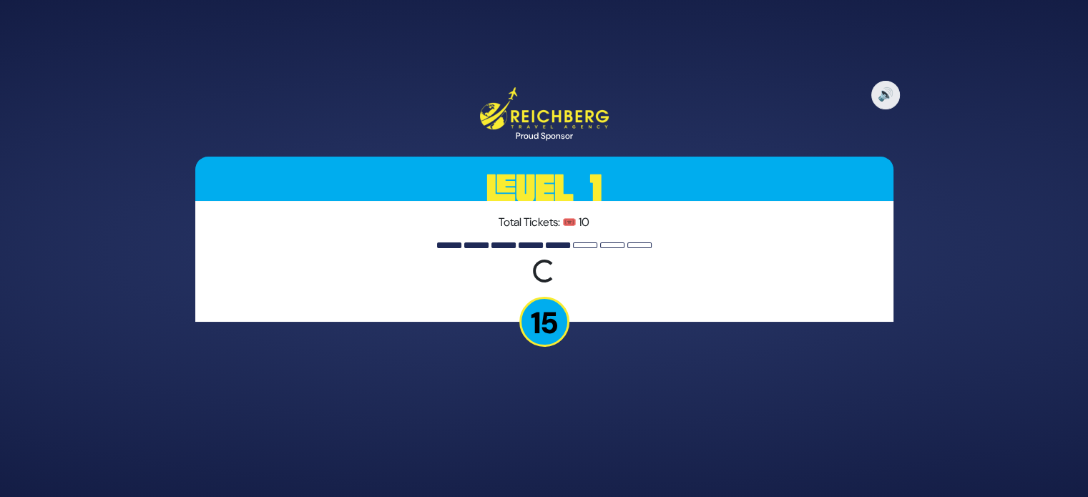
scroll to position [0, 0]
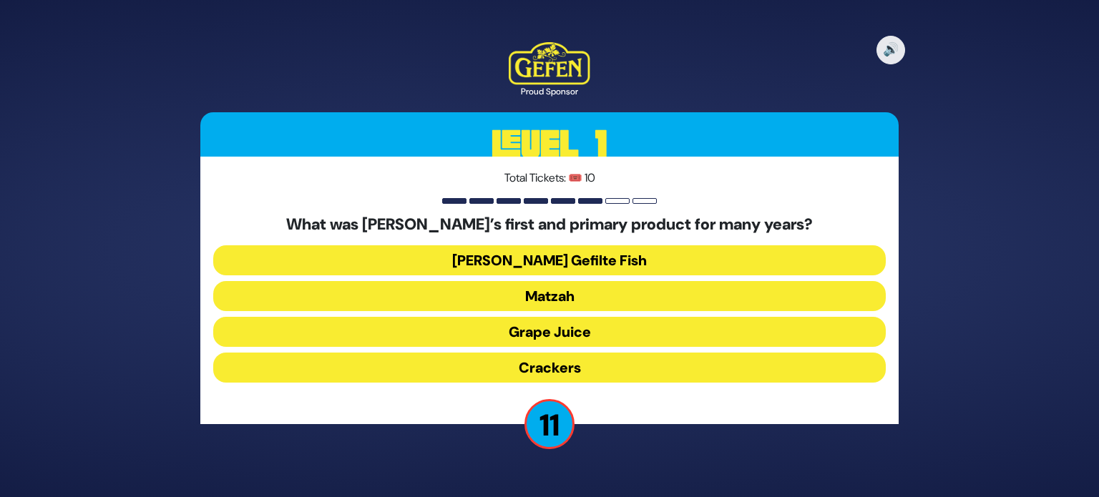
click at [543, 323] on button "Grape Juice" at bounding box center [549, 332] width 672 height 30
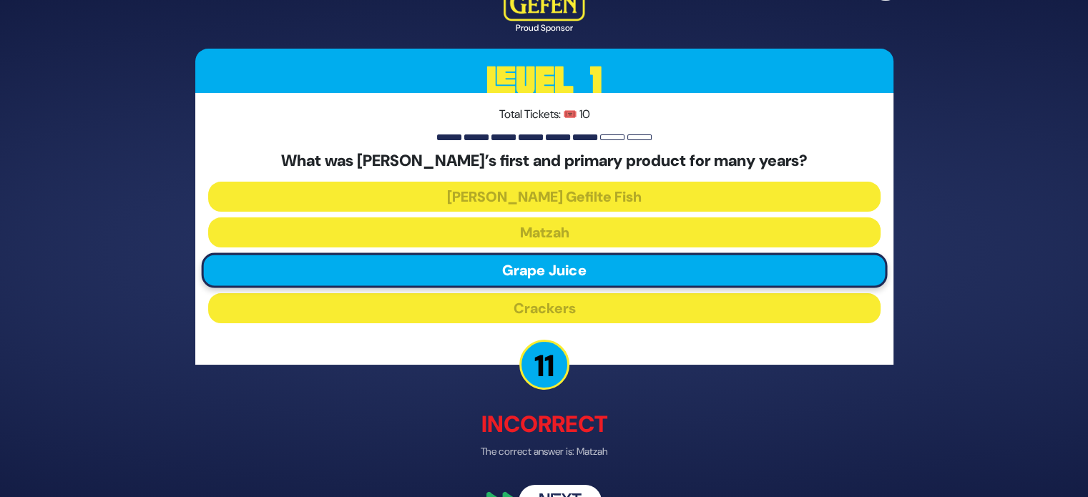
scroll to position [37, 0]
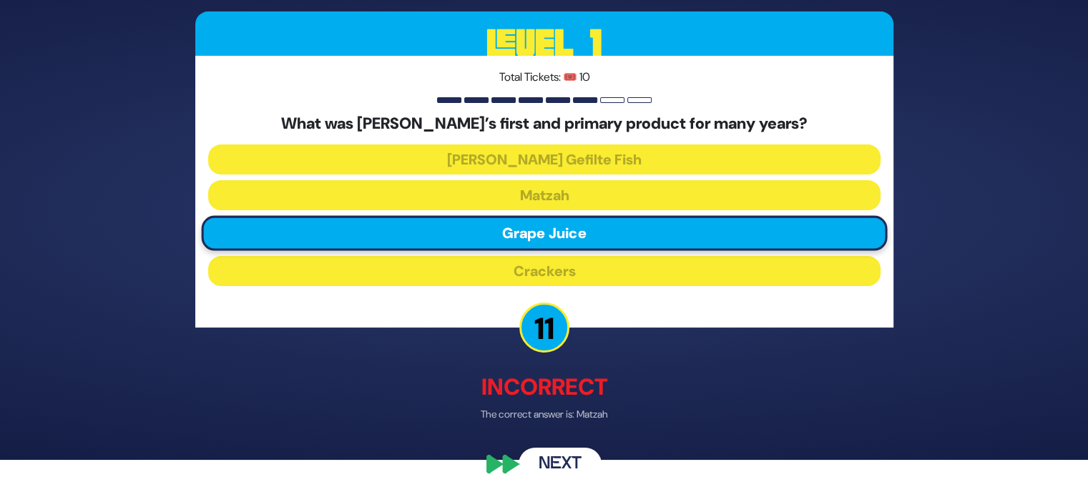
click at [549, 461] on button "Next" at bounding box center [560, 464] width 83 height 33
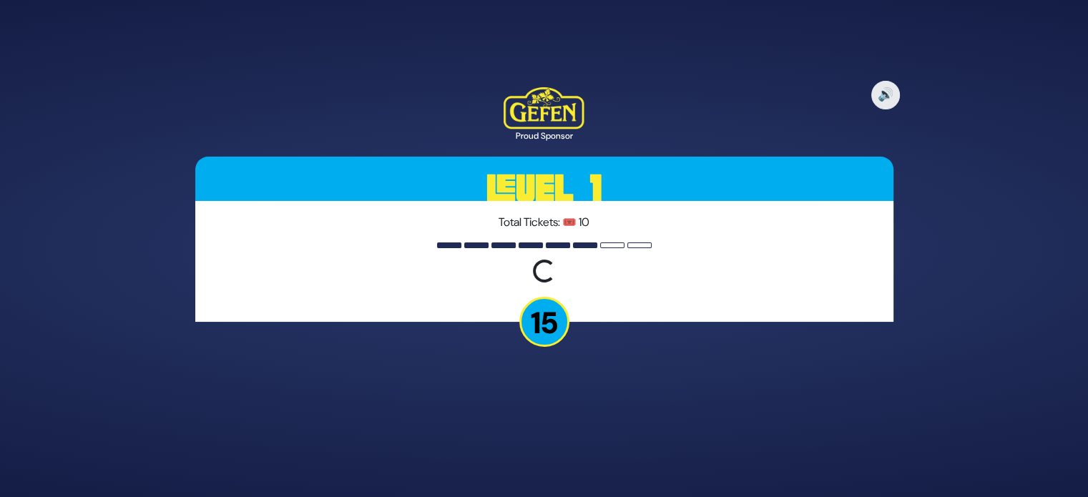
scroll to position [0, 0]
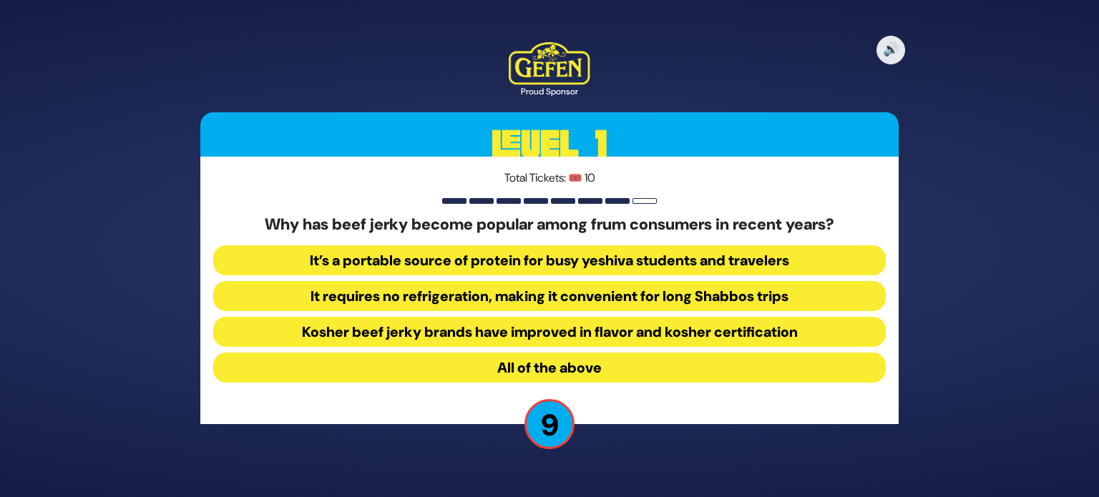
click at [536, 373] on button "All of the above" at bounding box center [549, 368] width 672 height 30
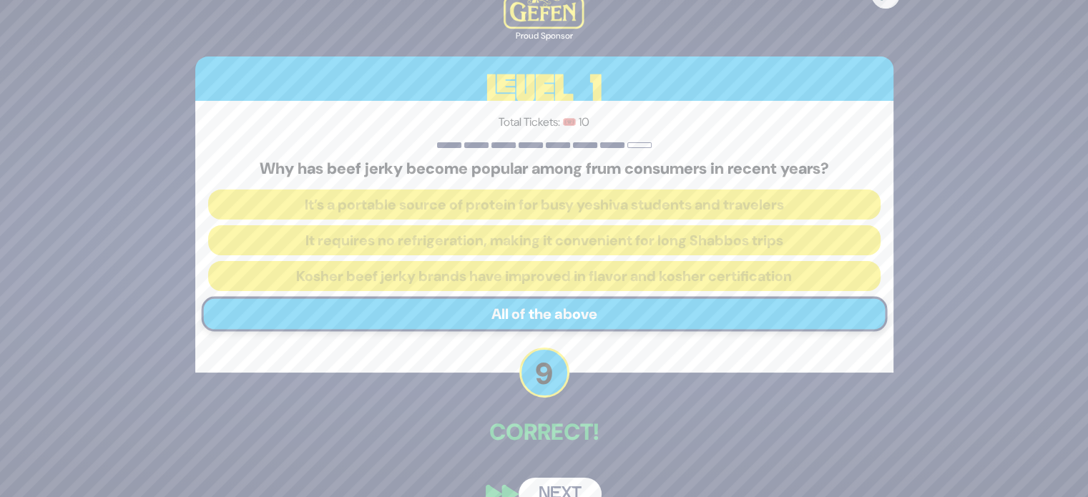
scroll to position [30, 0]
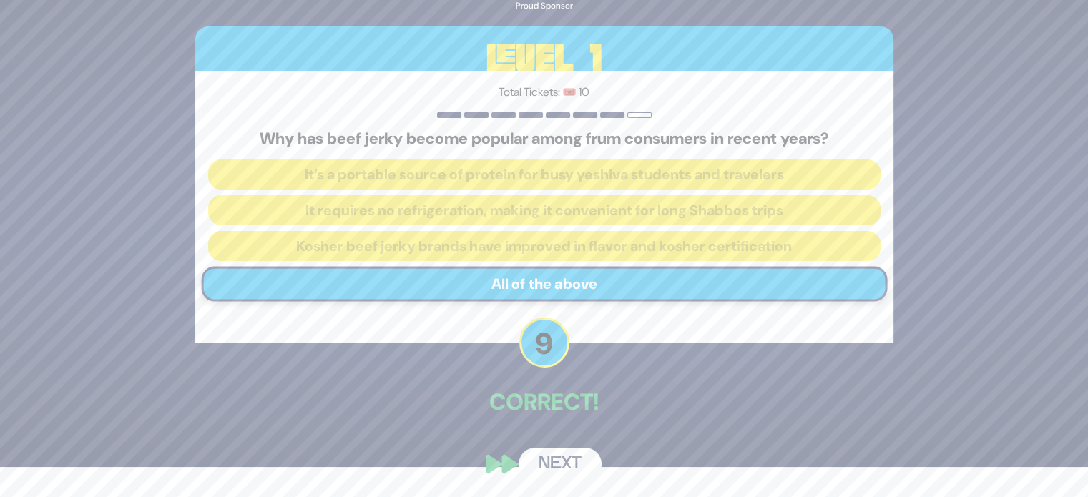
click at [554, 458] on button "Next" at bounding box center [560, 464] width 83 height 33
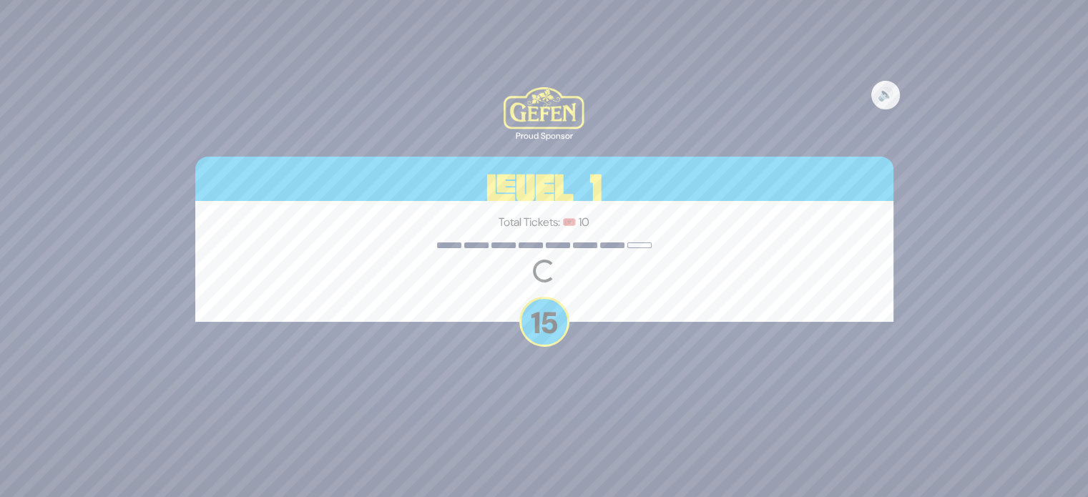
scroll to position [0, 0]
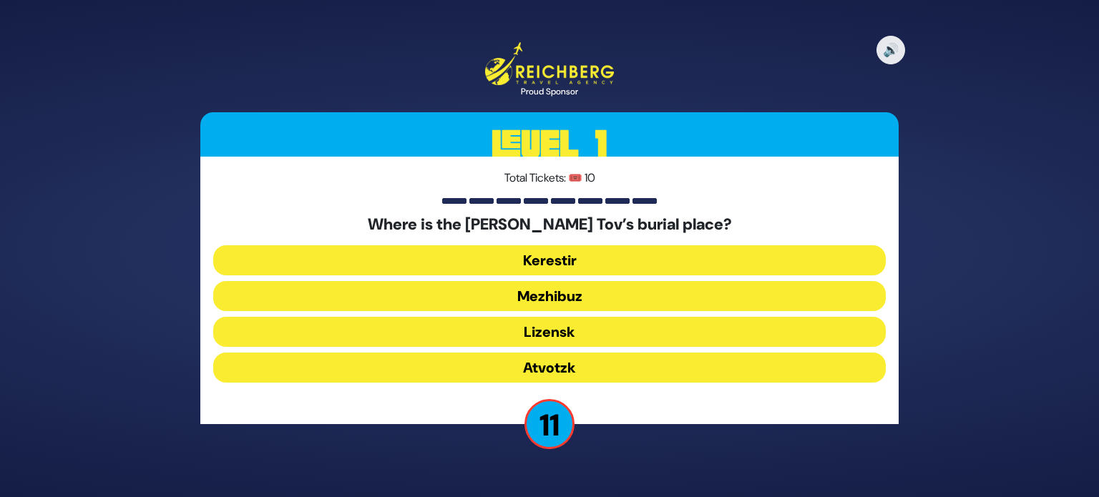
click at [552, 323] on button "Lizensk" at bounding box center [549, 332] width 672 height 30
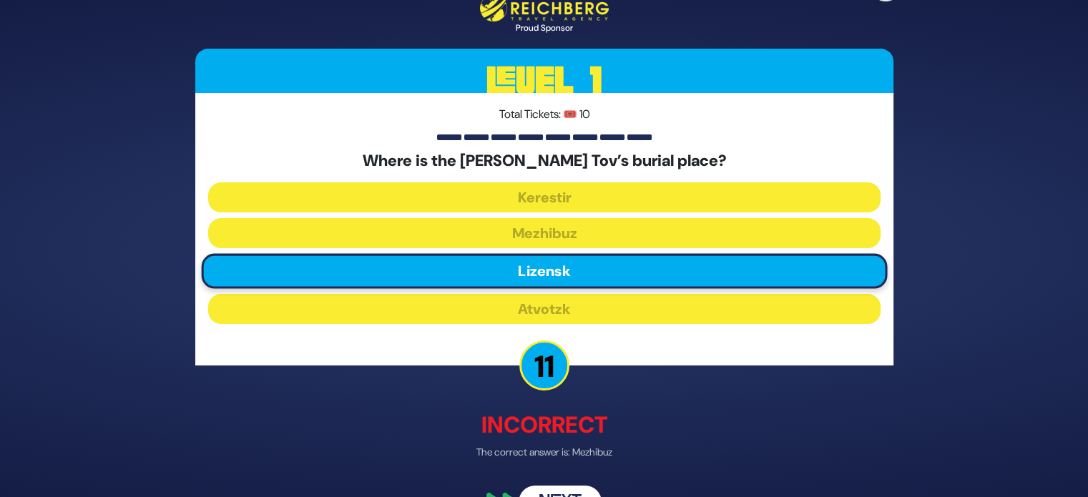
scroll to position [37, 0]
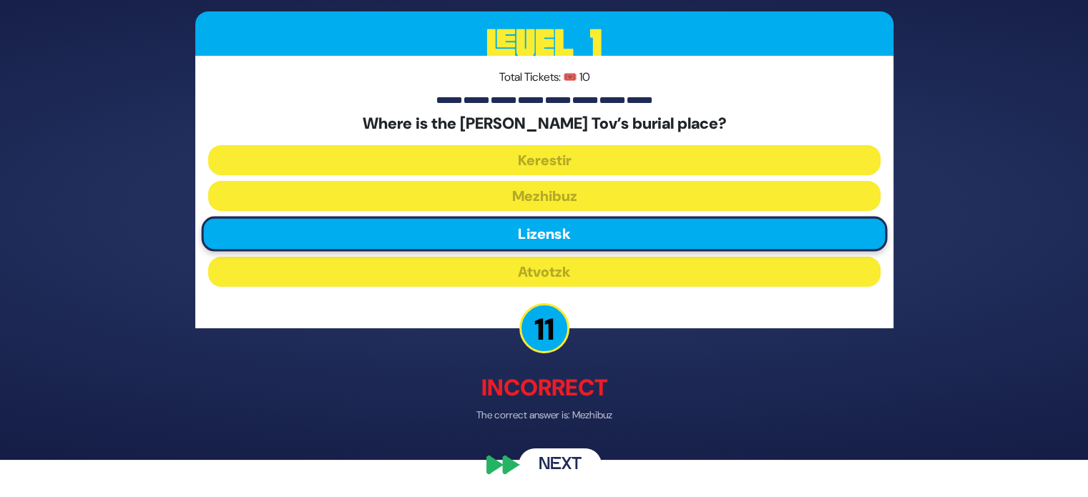
click at [566, 455] on button "Next" at bounding box center [560, 464] width 83 height 33
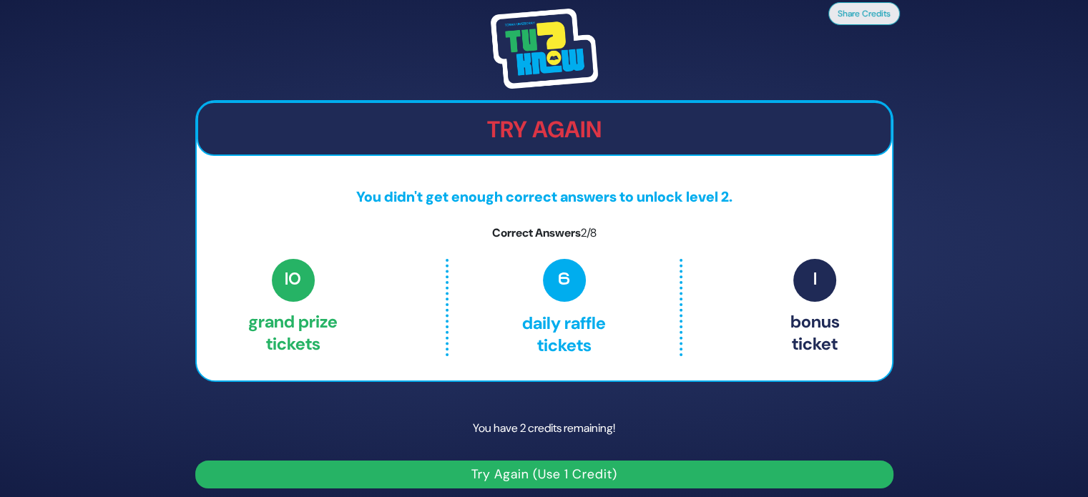
scroll to position [8, 0]
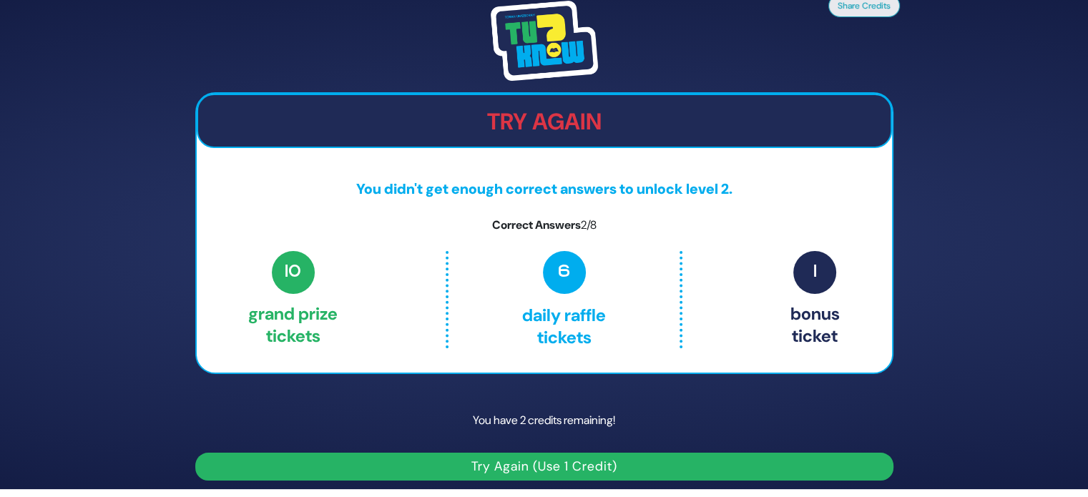
click at [555, 467] on button "Try Again (Use 1 Credit)" at bounding box center [544, 467] width 698 height 28
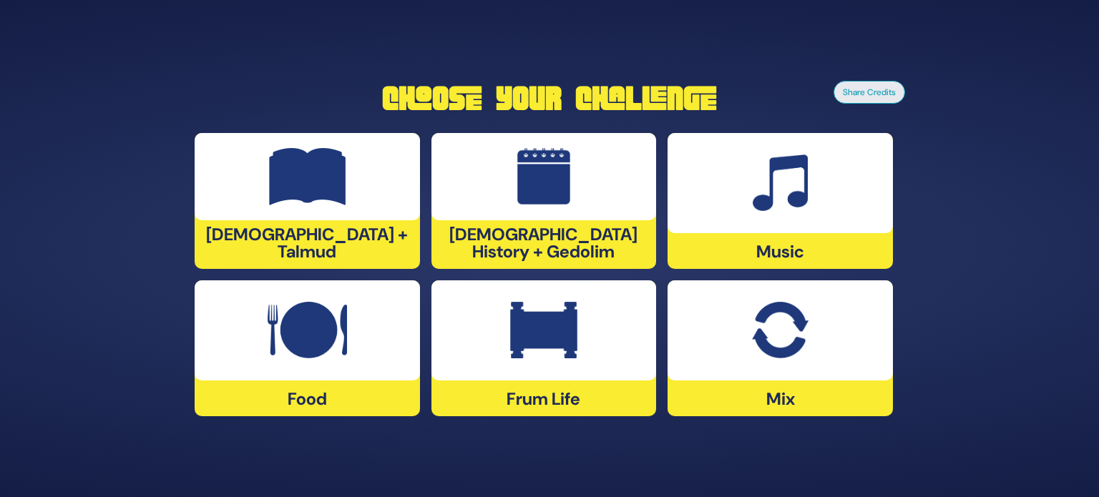
click at [754, 192] on img at bounding box center [779, 182] width 55 height 57
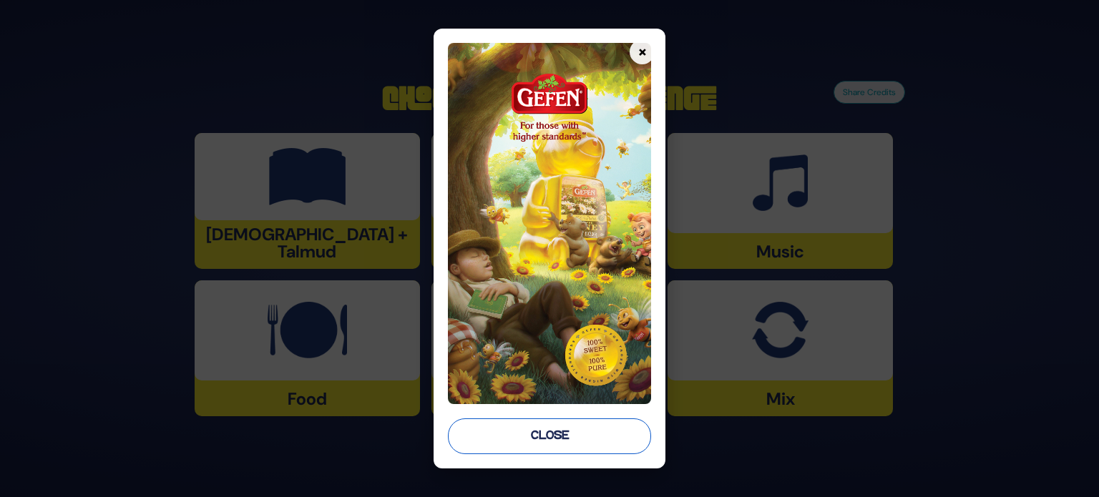
click at [532, 438] on button "Close" at bounding box center [549, 436] width 203 height 36
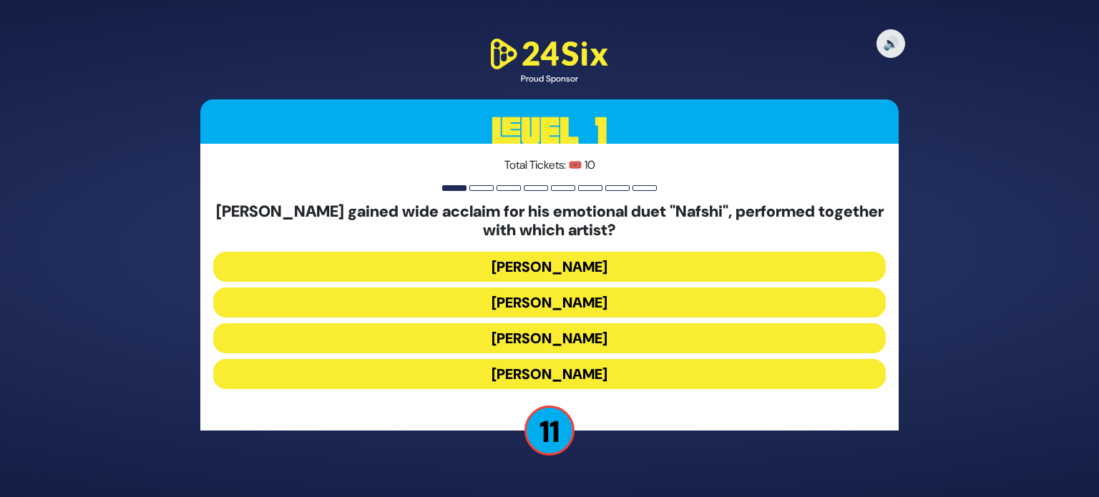
click at [537, 308] on button "Ishay Ribo" at bounding box center [549, 303] width 672 height 30
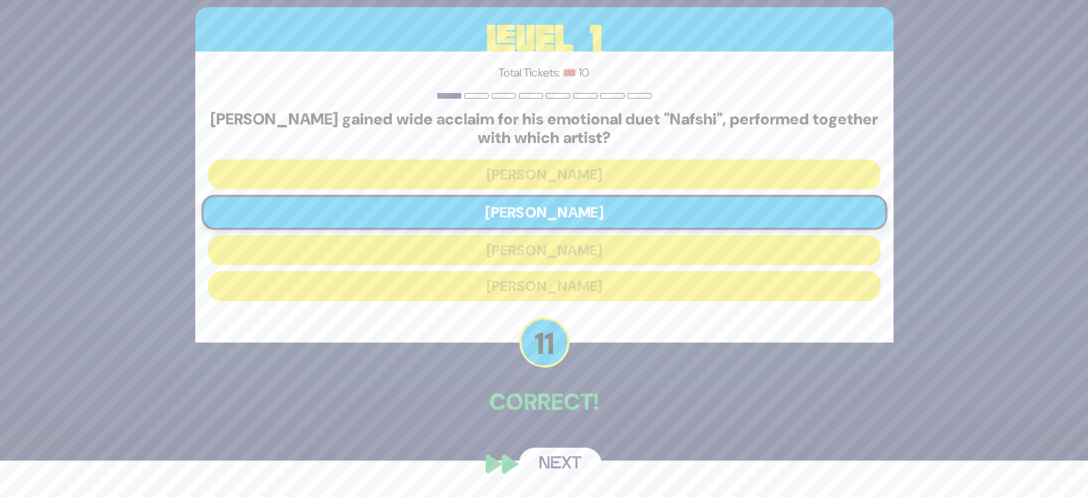
scroll to position [36, 0]
click at [553, 457] on button "Next" at bounding box center [560, 464] width 83 height 33
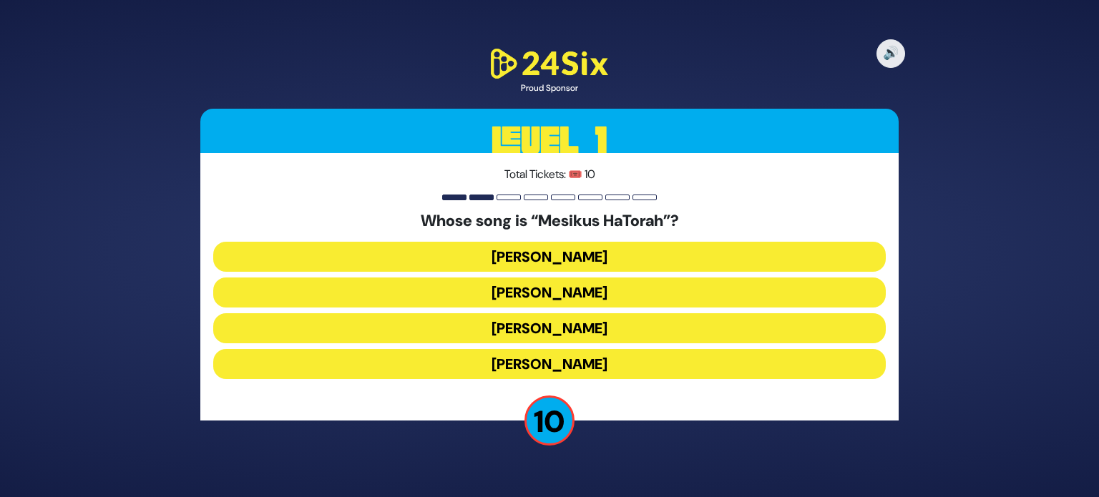
click at [530, 293] on button "Naftali Kempeh" at bounding box center [549, 292] width 672 height 30
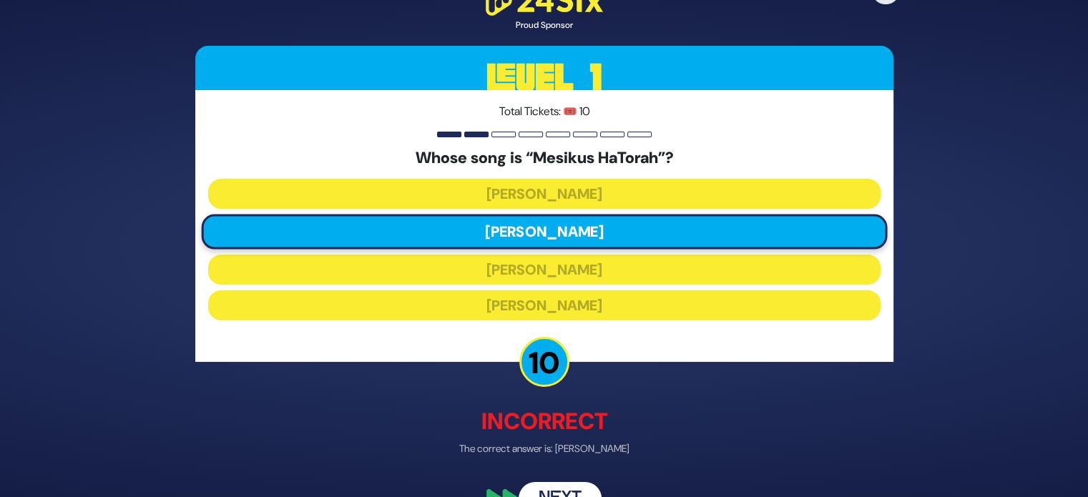
scroll to position [34, 0]
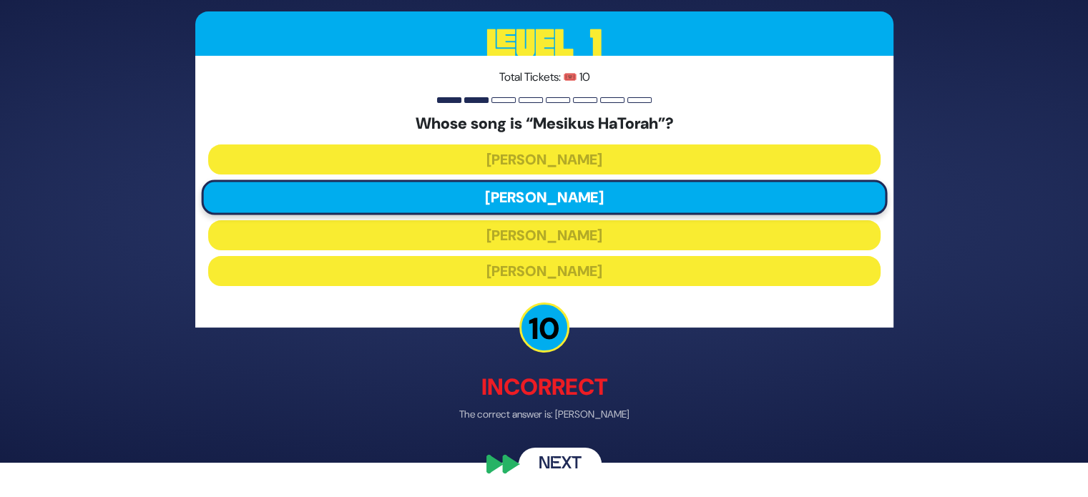
click at [552, 468] on button "Next" at bounding box center [560, 464] width 83 height 33
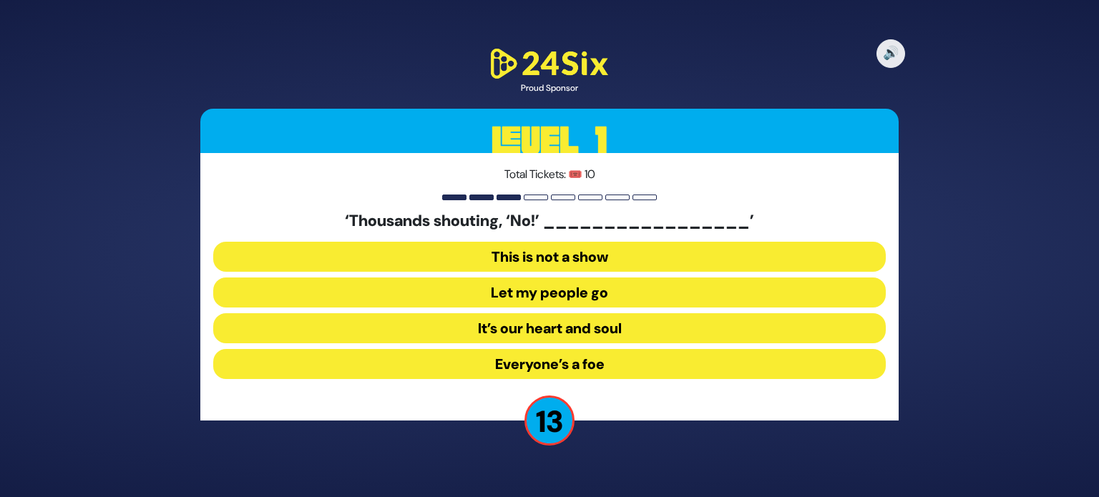
click at [526, 295] on button "Let my people go" at bounding box center [549, 292] width 672 height 30
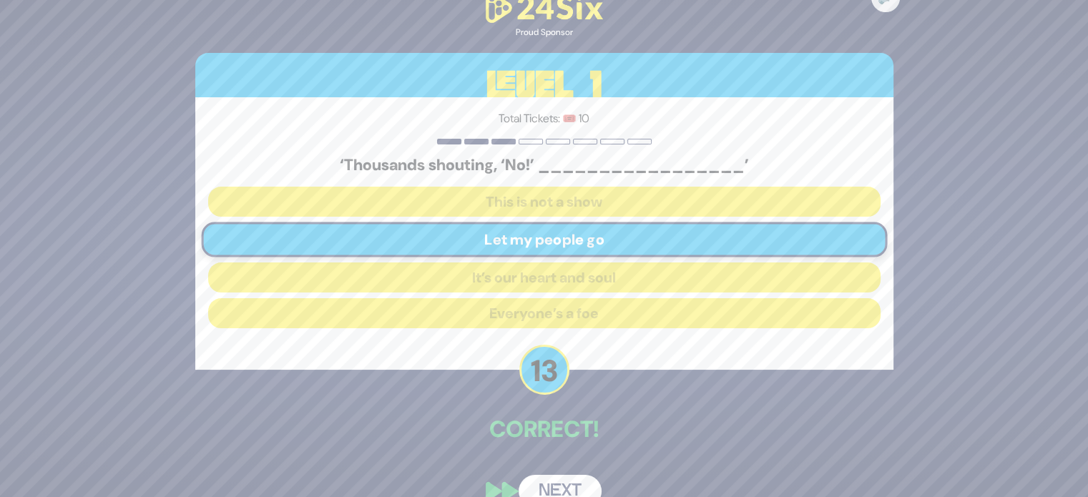
scroll to position [26, 0]
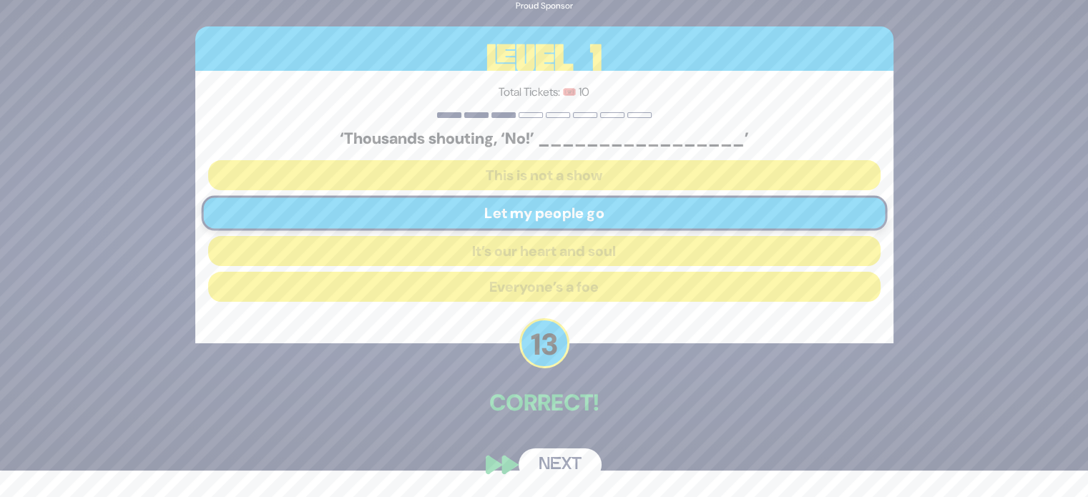
click at [557, 455] on button "Next" at bounding box center [560, 464] width 83 height 33
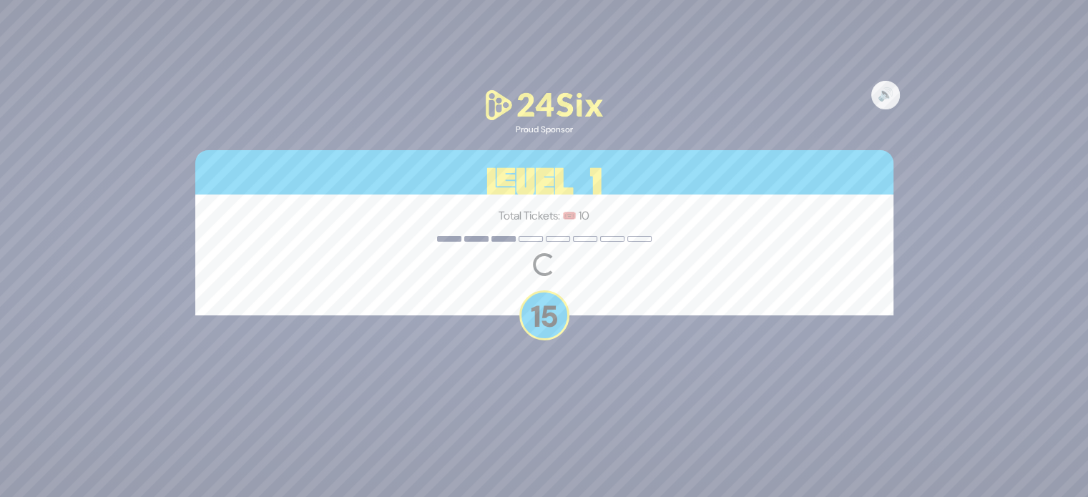
scroll to position [0, 0]
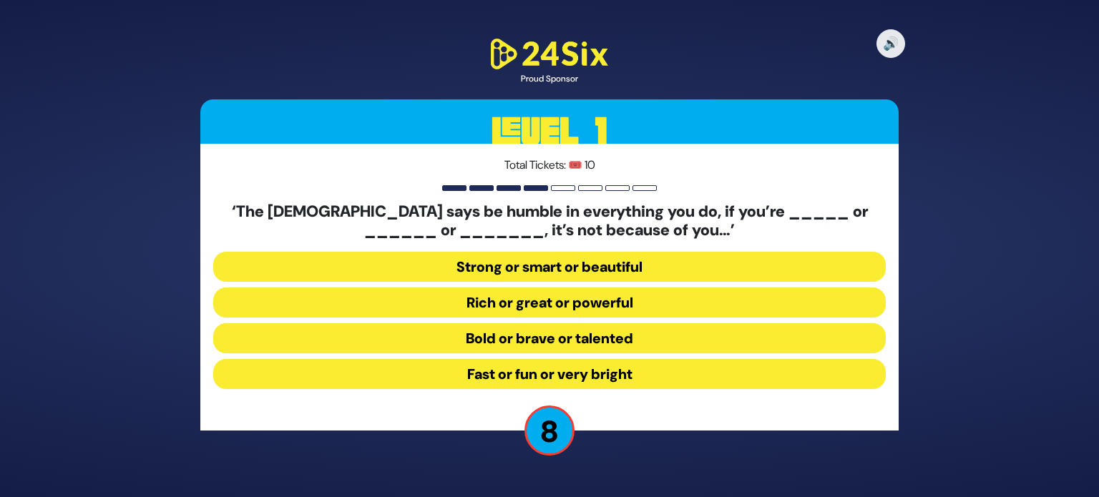
click at [511, 260] on button "Strong or smart or beautiful" at bounding box center [549, 267] width 672 height 30
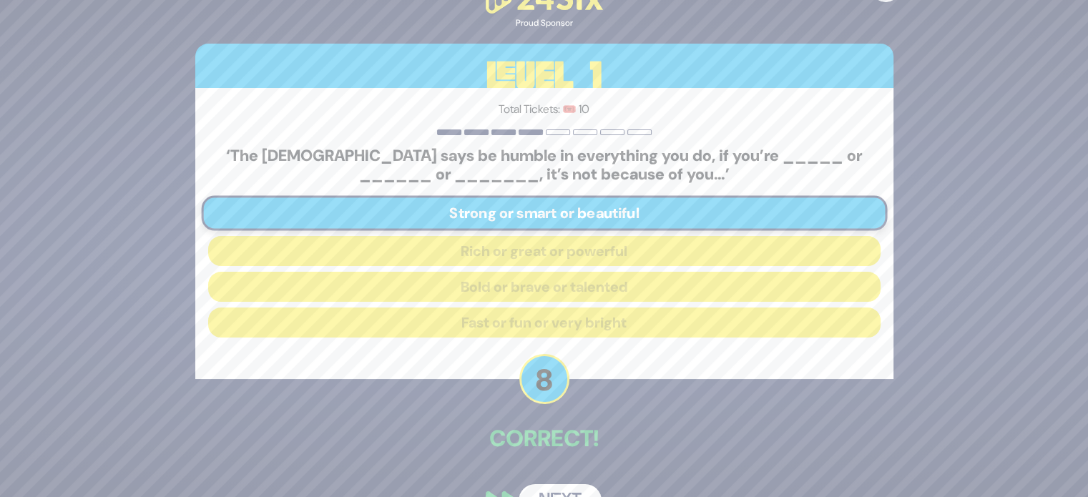
scroll to position [36, 0]
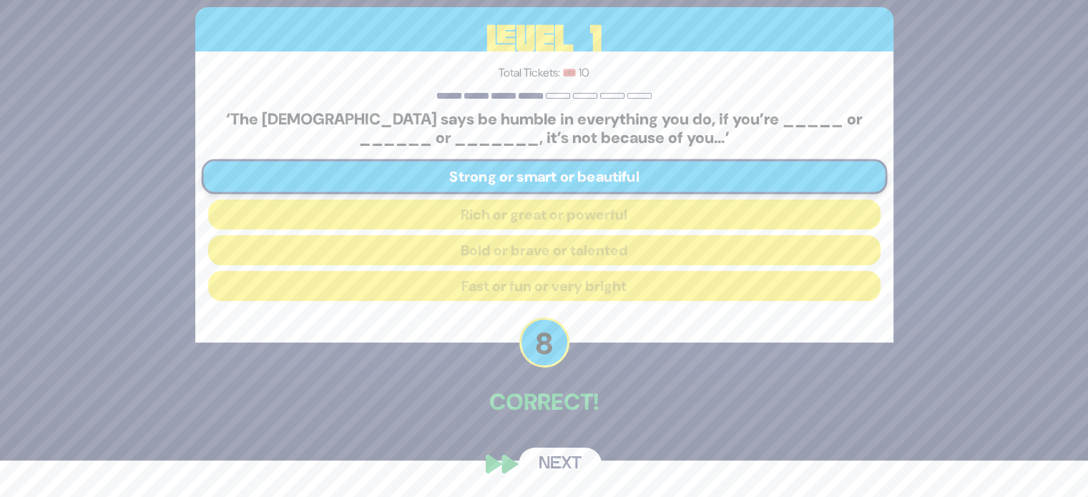
click at [579, 463] on button "Next" at bounding box center [560, 464] width 83 height 33
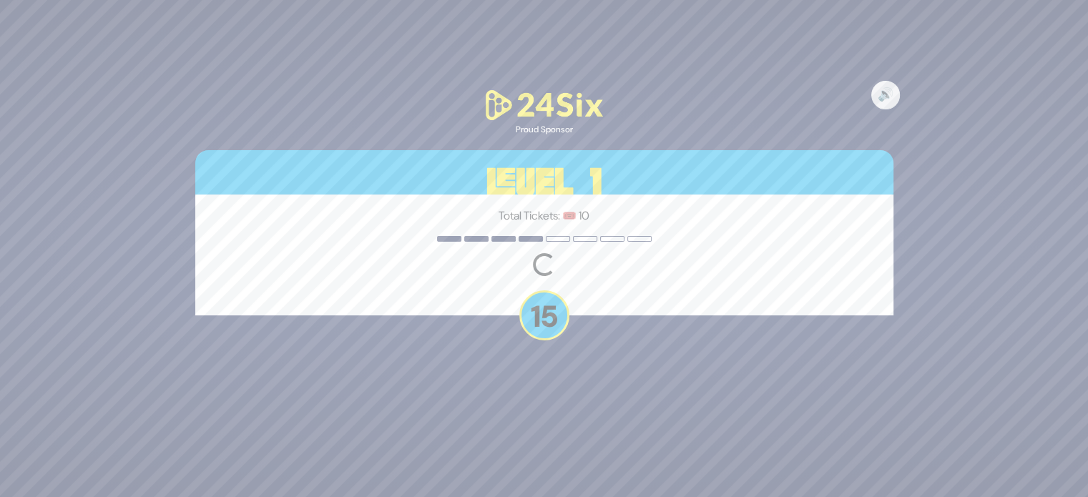
scroll to position [0, 0]
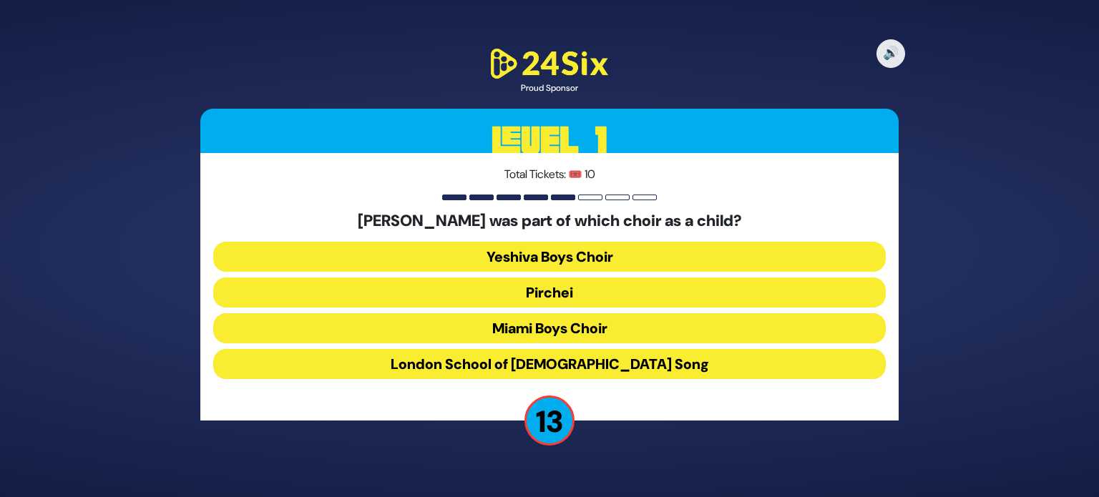
click at [536, 319] on button "Miami Boys Choir" at bounding box center [549, 328] width 672 height 30
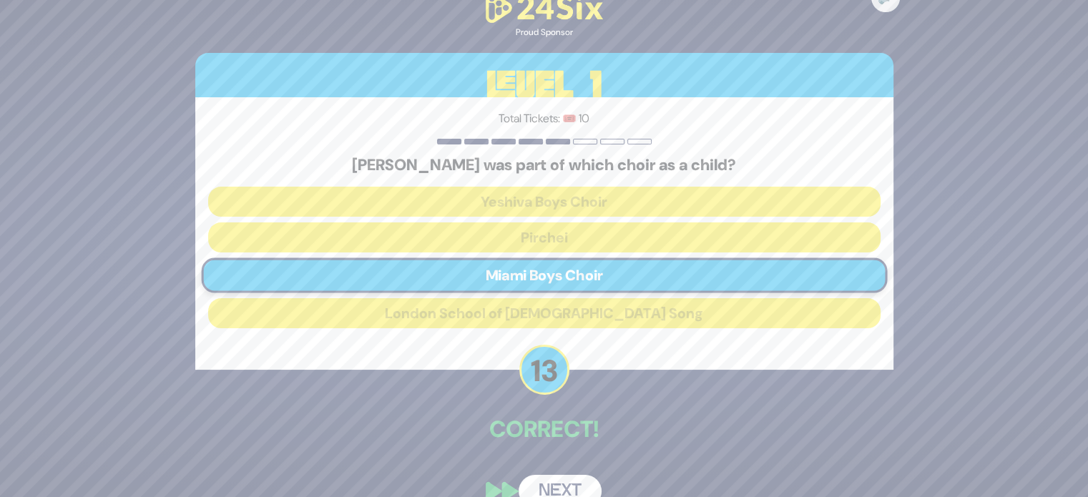
click at [558, 479] on button "Next" at bounding box center [560, 491] width 83 height 33
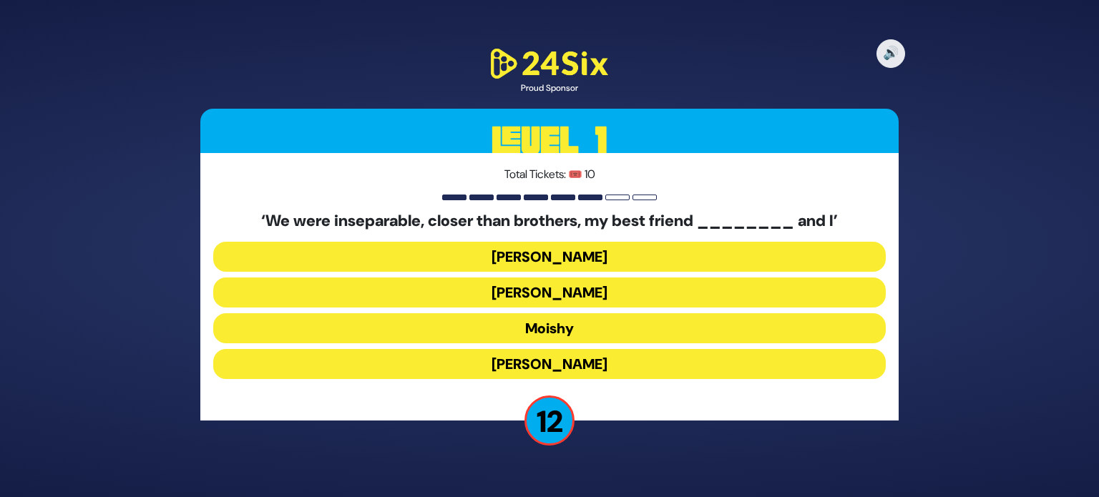
click at [520, 363] on button "Sammy" at bounding box center [549, 364] width 672 height 30
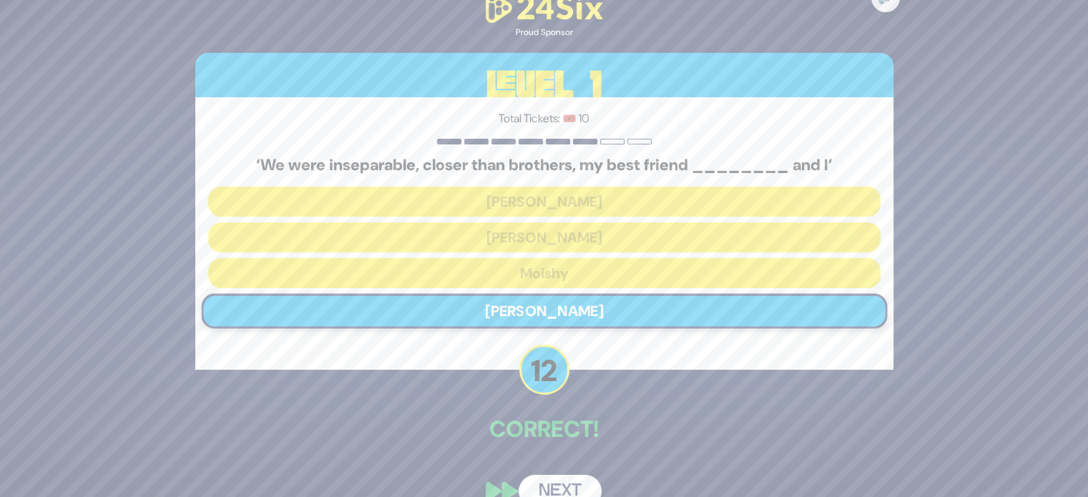
scroll to position [26, 0]
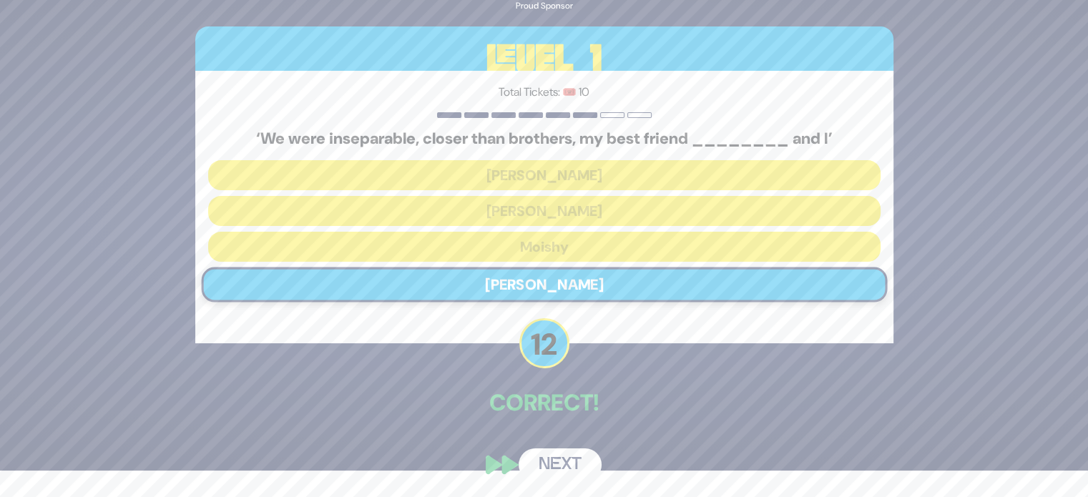
click at [549, 463] on button "Next" at bounding box center [560, 464] width 83 height 33
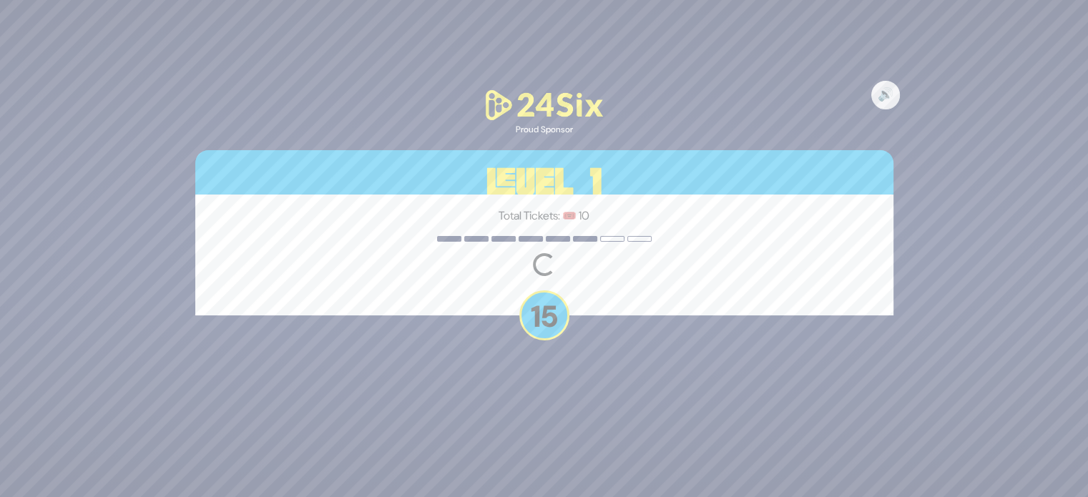
scroll to position [0, 0]
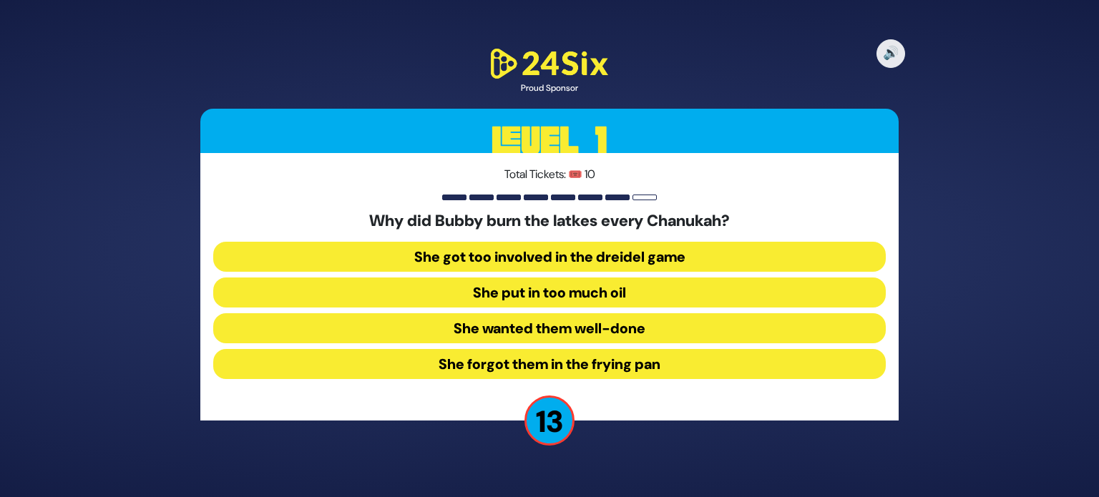
click at [519, 372] on button "She forgot them in the frying pan" at bounding box center [549, 364] width 672 height 30
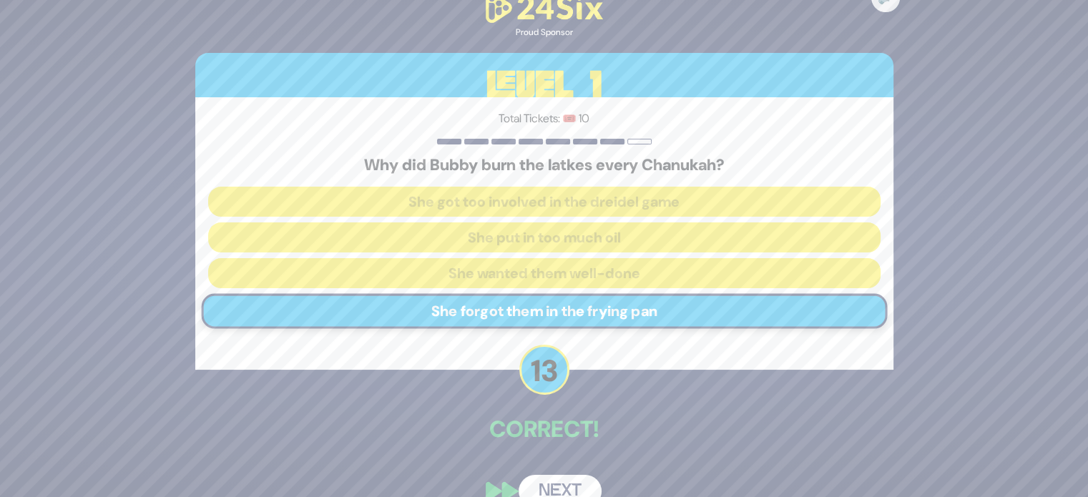
scroll to position [26, 0]
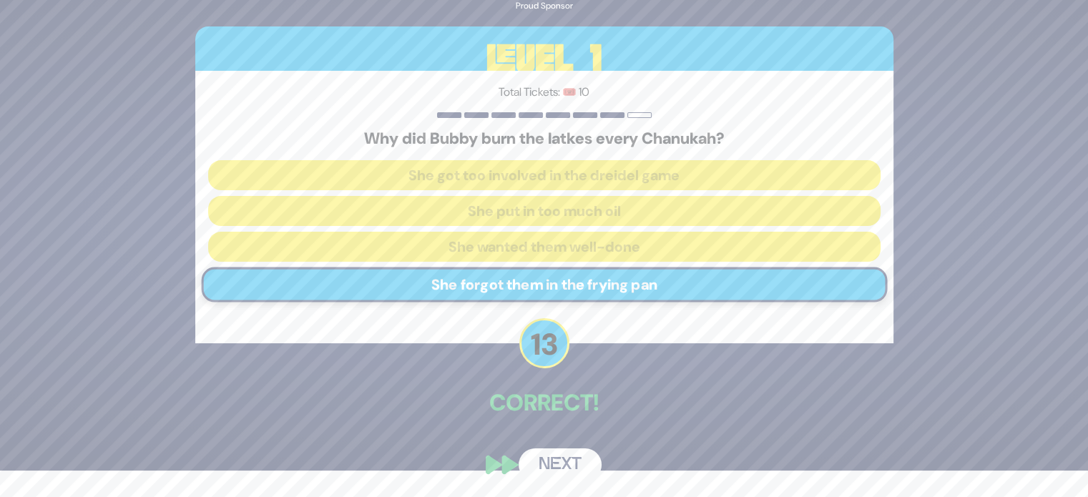
click at [553, 461] on button "Next" at bounding box center [560, 464] width 83 height 33
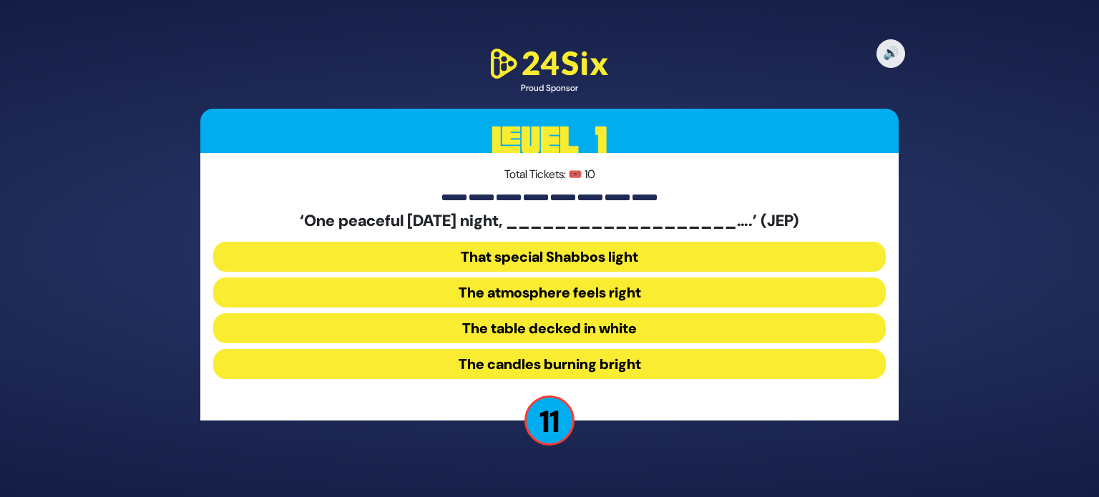
click at [520, 351] on button "The candles burning bright" at bounding box center [549, 364] width 672 height 30
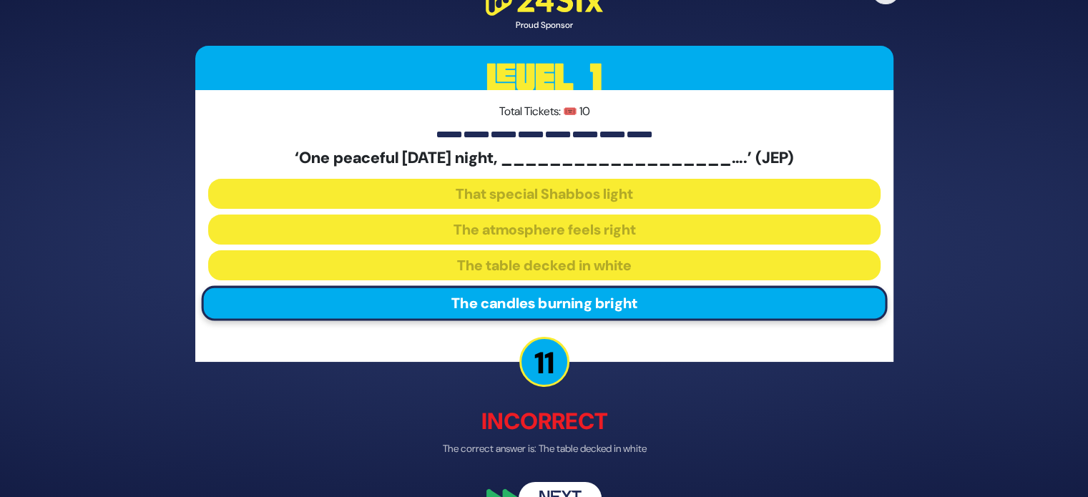
scroll to position [34, 0]
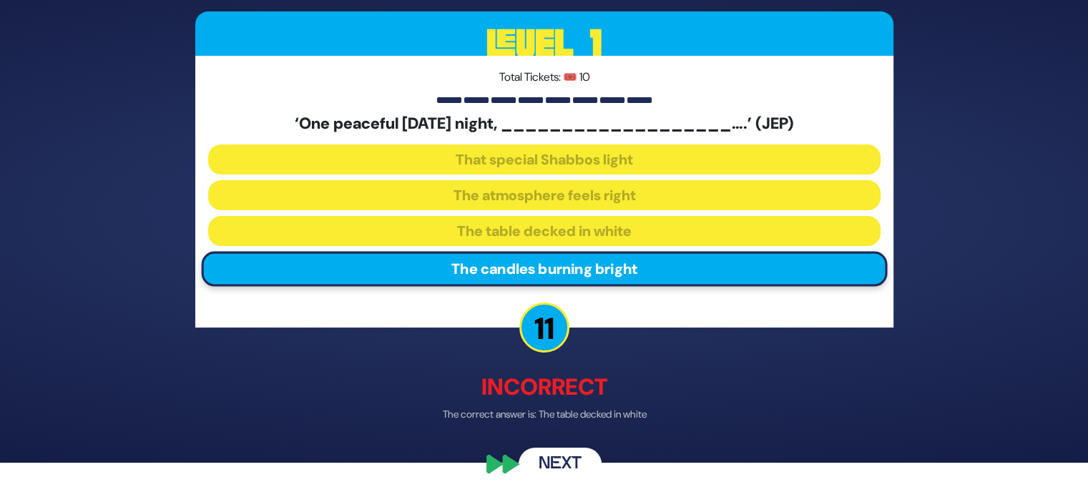
click at [566, 463] on button "Next" at bounding box center [560, 464] width 83 height 33
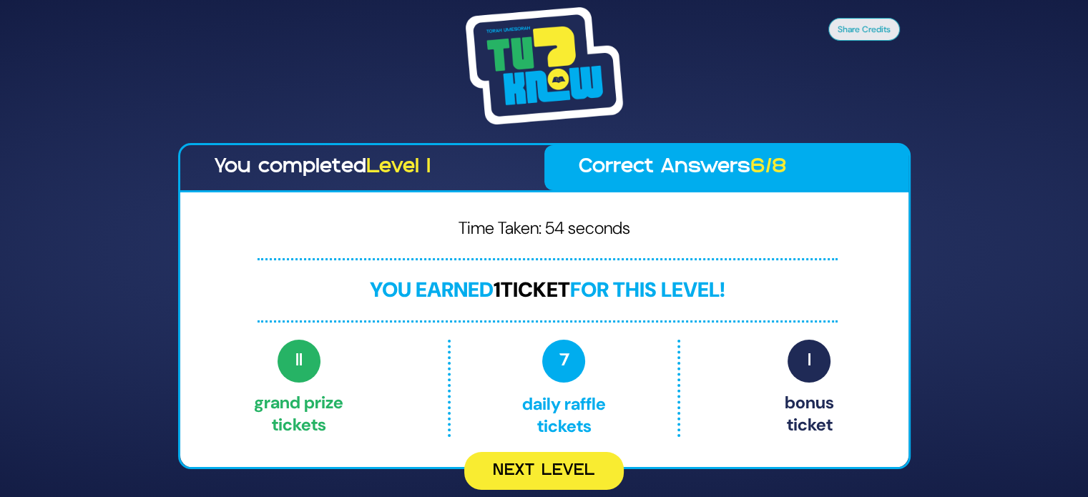
scroll to position [0, 0]
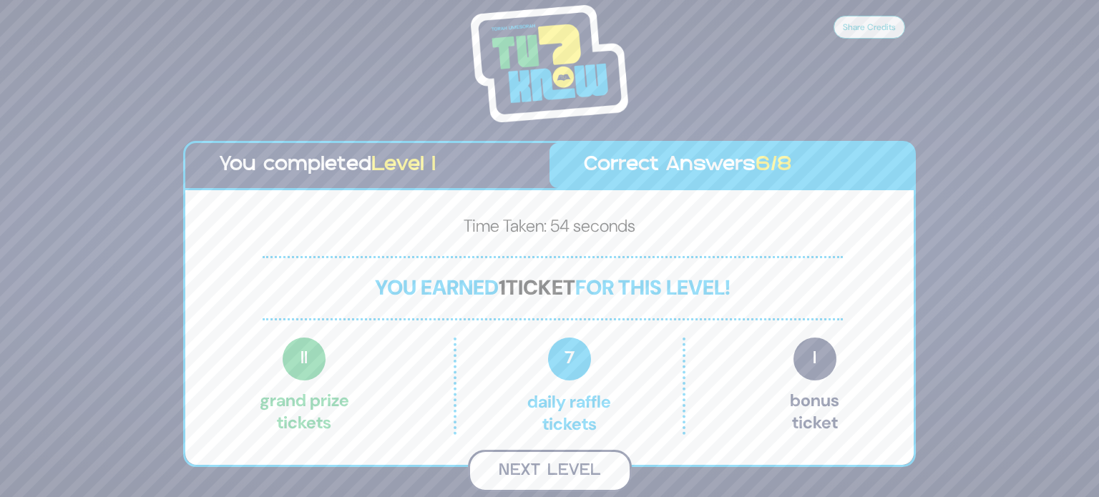
click at [564, 468] on button "Next Level" at bounding box center [550, 471] width 164 height 42
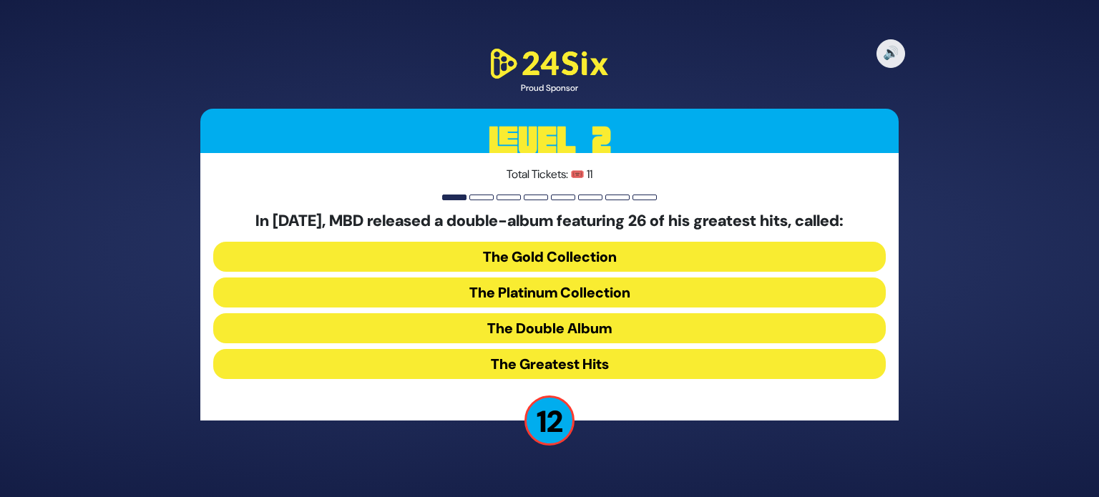
click at [515, 293] on button "The Platinum Collection" at bounding box center [549, 292] width 672 height 30
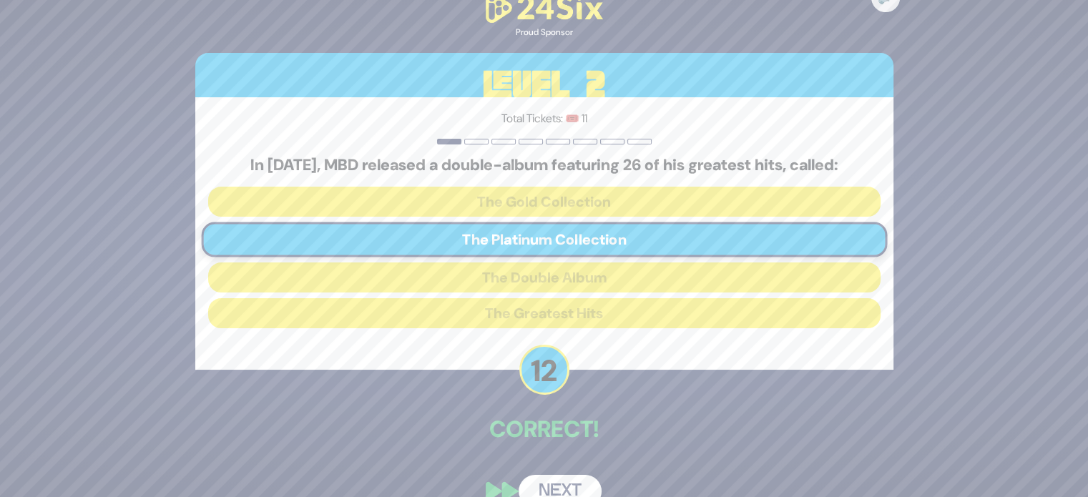
scroll to position [26, 0]
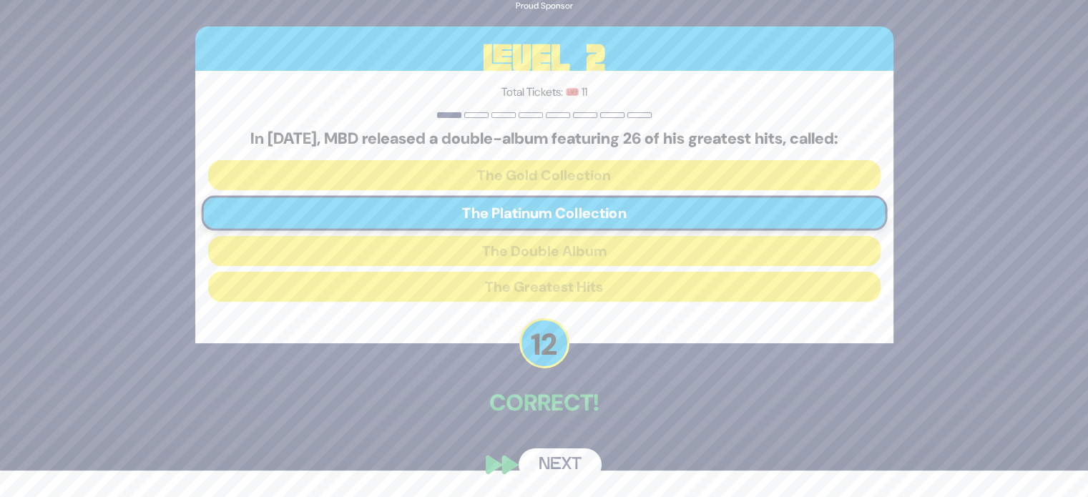
click at [551, 461] on button "Next" at bounding box center [560, 464] width 83 height 33
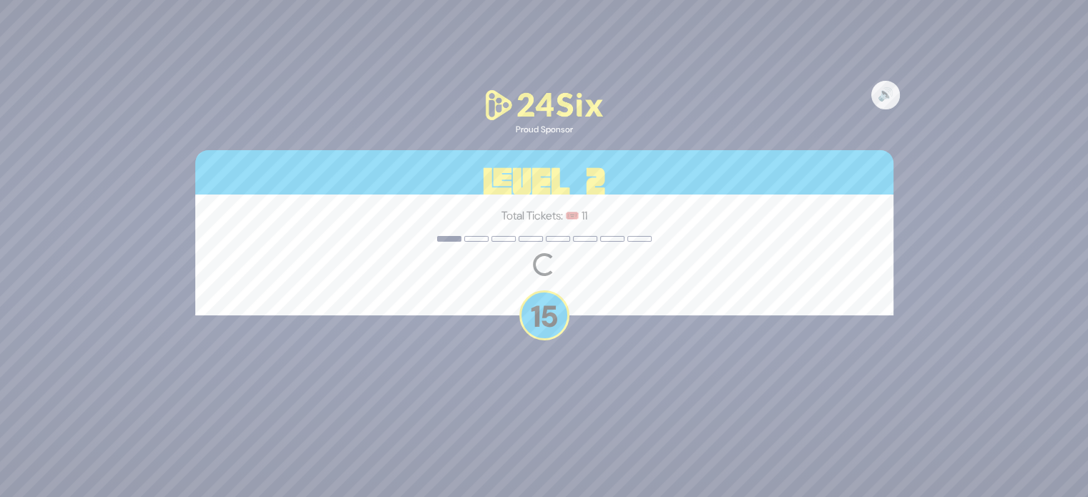
scroll to position [0, 0]
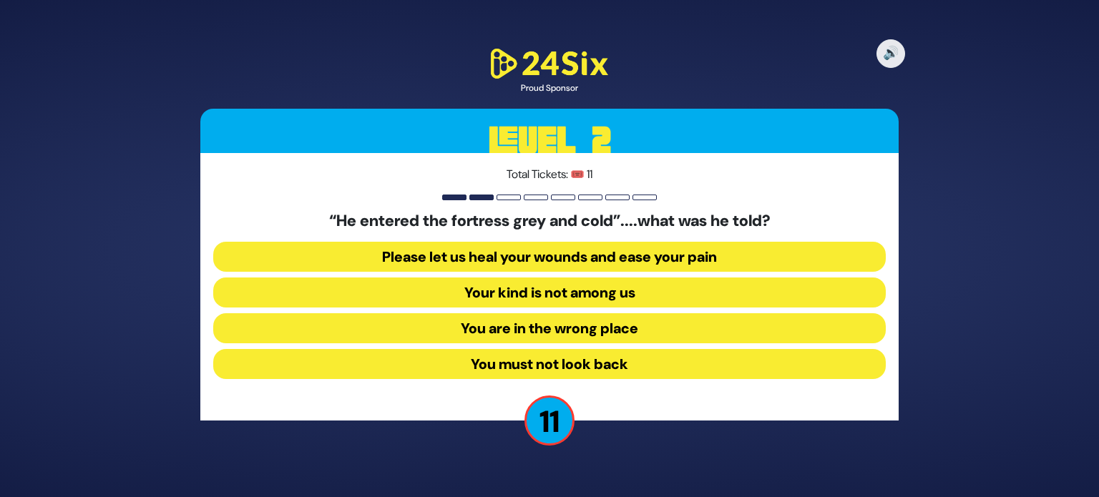
click at [520, 287] on button "Your kind is not among us" at bounding box center [549, 292] width 672 height 30
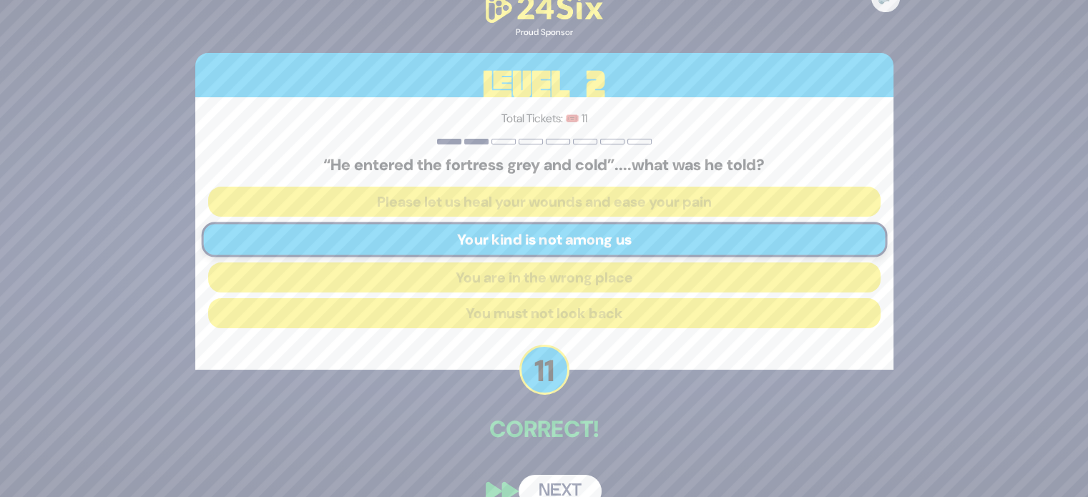
scroll to position [26, 0]
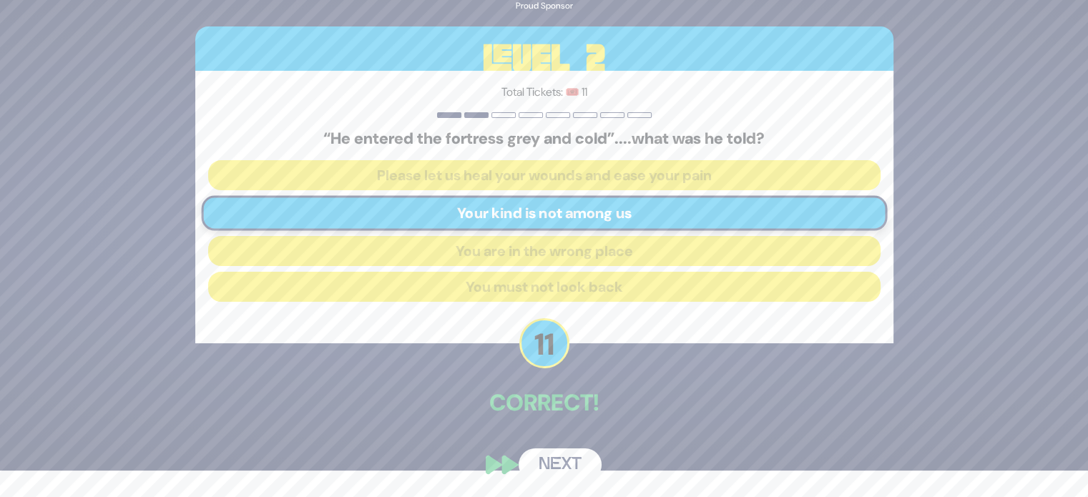
click at [570, 471] on button "Next" at bounding box center [560, 464] width 83 height 33
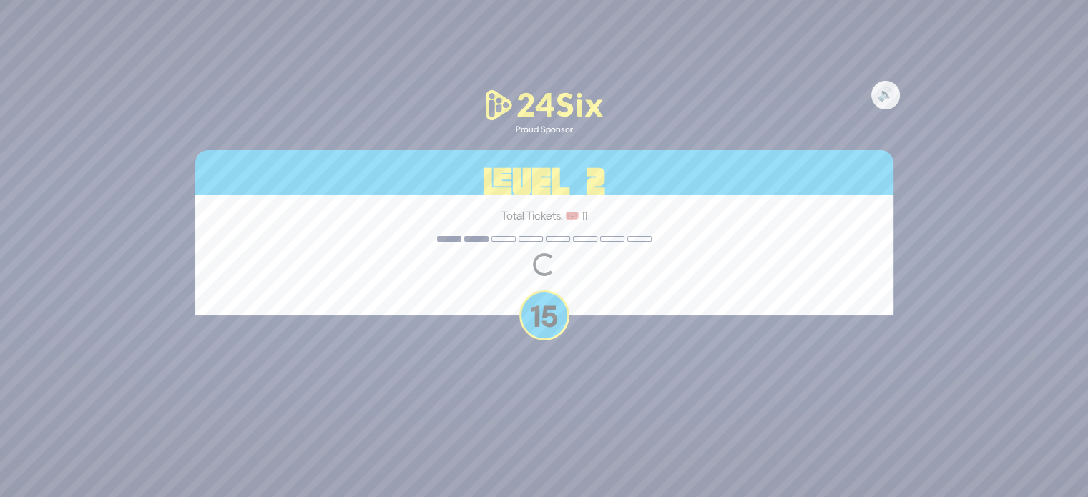
scroll to position [0, 0]
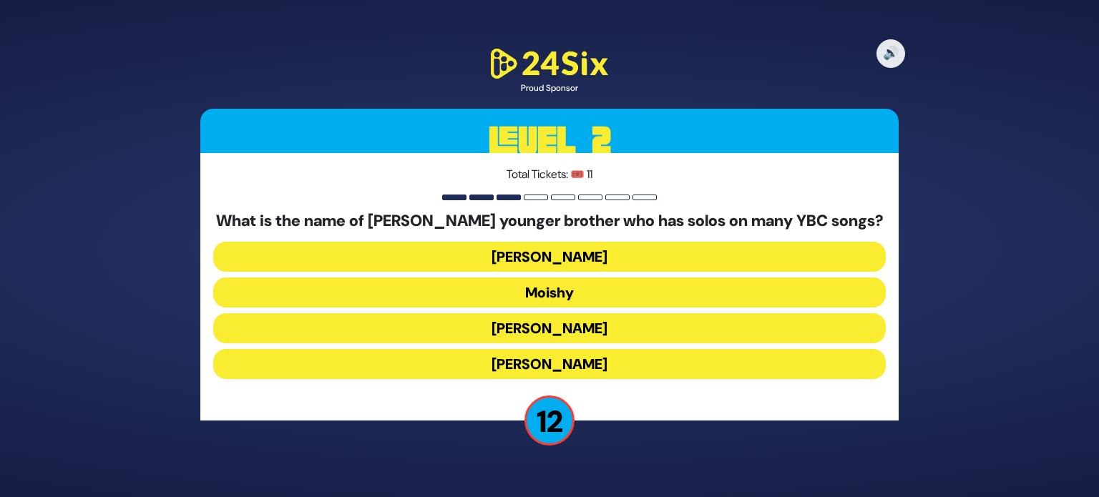
click at [555, 327] on button "Yosef Dovid" at bounding box center [549, 328] width 672 height 30
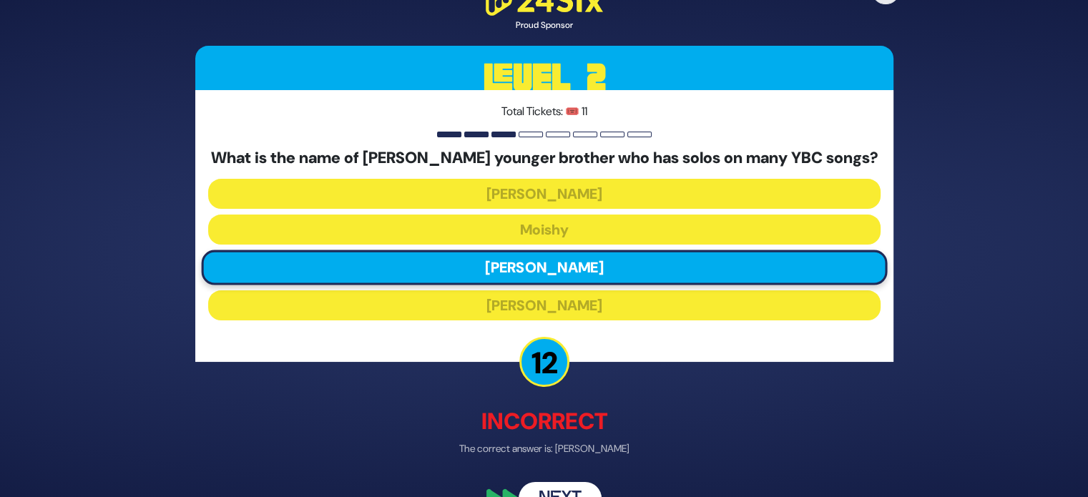
scroll to position [34, 0]
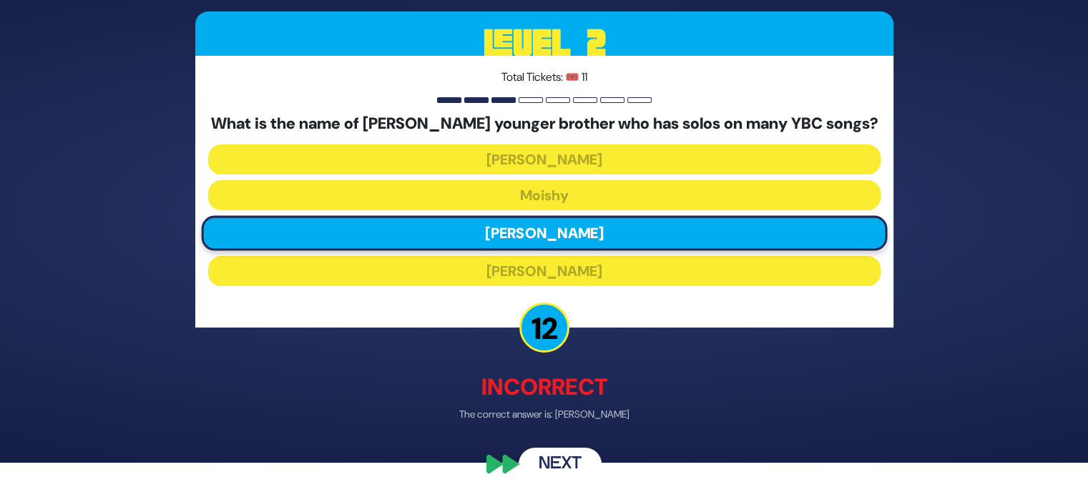
click at [561, 455] on button "Next" at bounding box center [560, 464] width 83 height 33
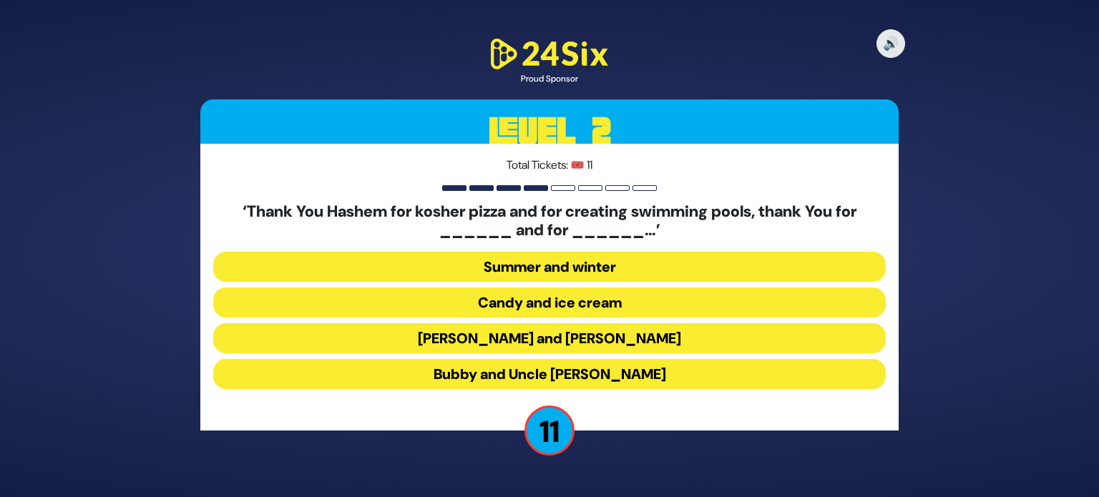
click at [543, 343] on button "Latkes and Paskesz" at bounding box center [549, 338] width 672 height 30
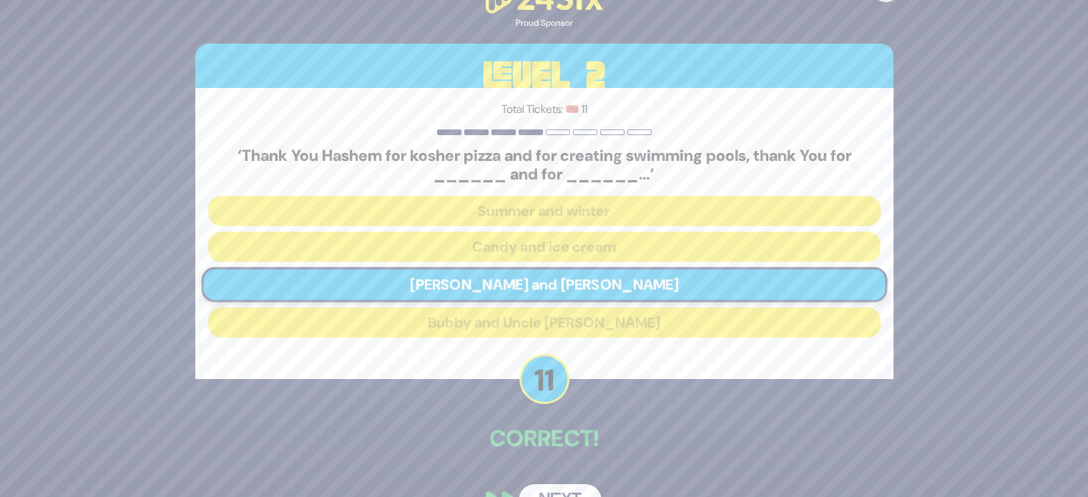
scroll to position [36, 0]
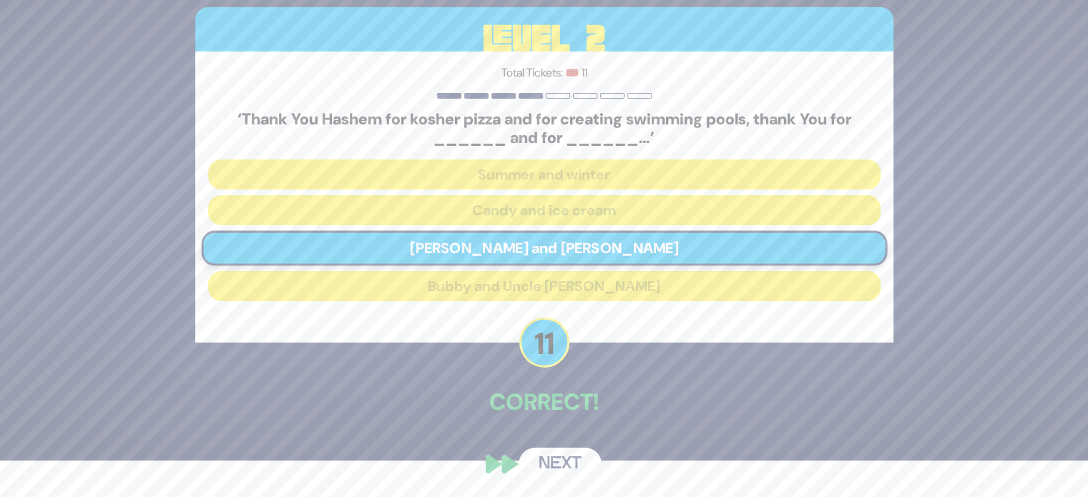
click at [574, 468] on button "Next" at bounding box center [560, 464] width 83 height 33
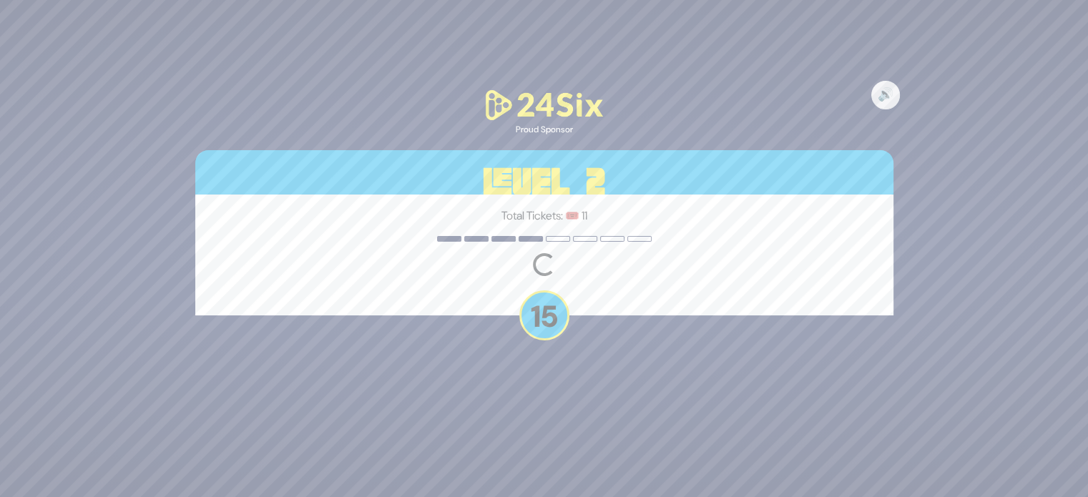
scroll to position [0, 0]
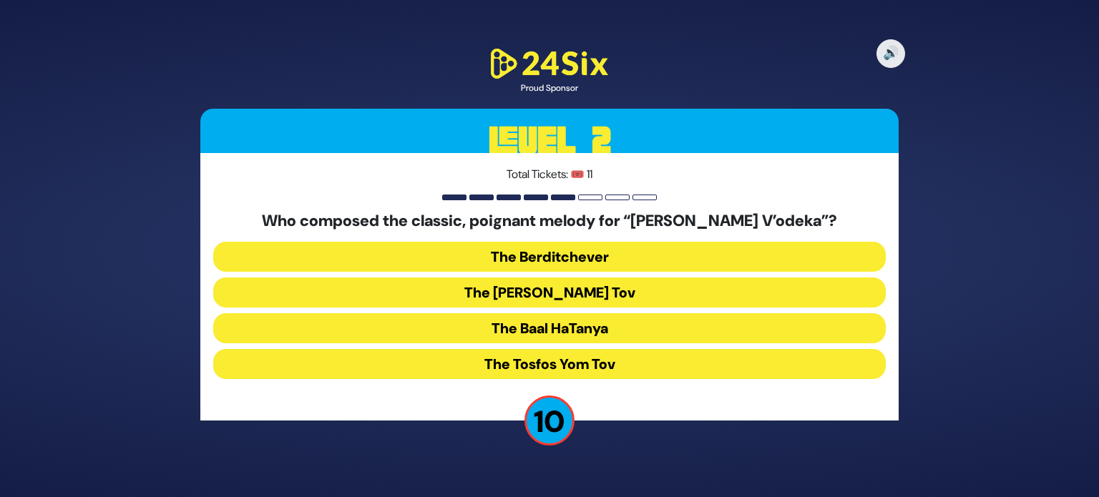
click at [527, 291] on button "The Baal Shem Tov" at bounding box center [549, 292] width 672 height 30
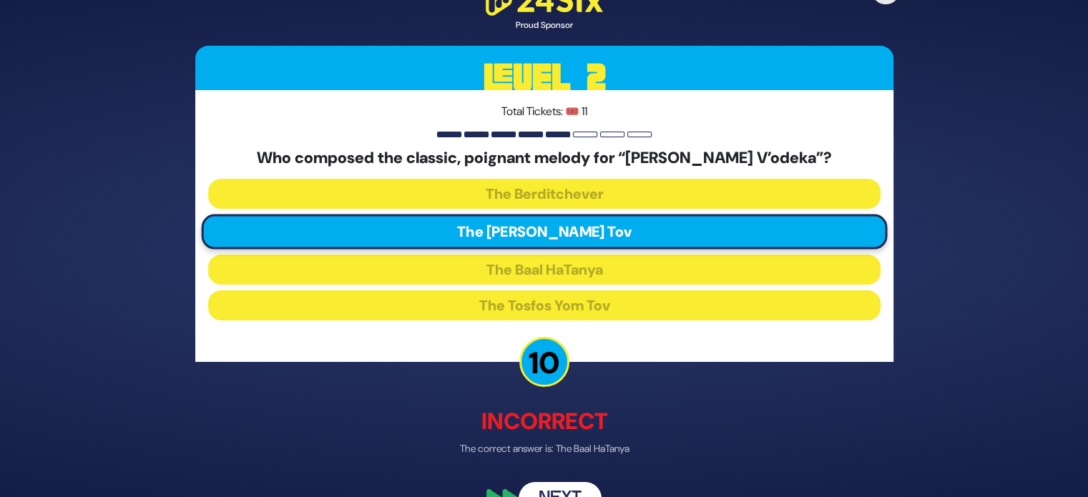
scroll to position [34, 0]
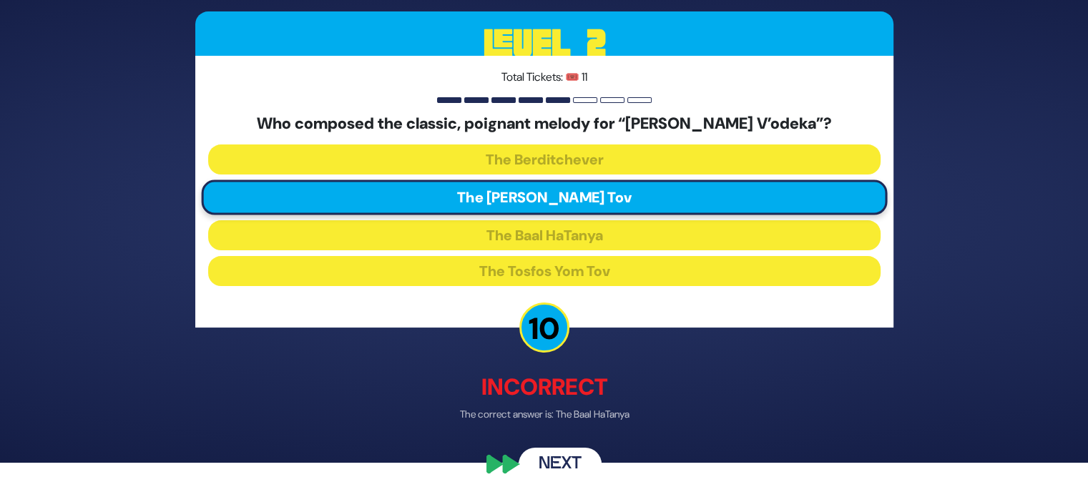
click at [544, 466] on button "Next" at bounding box center [560, 464] width 83 height 33
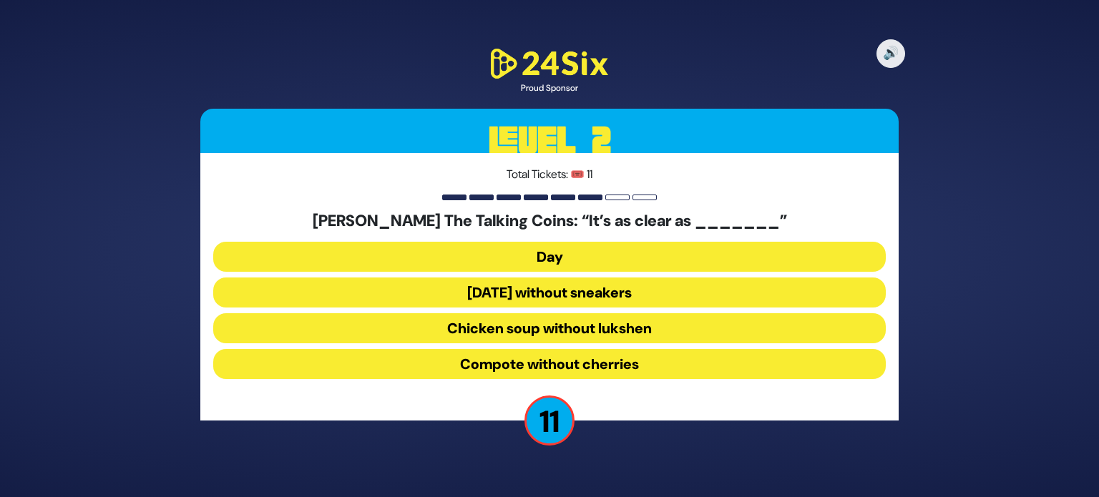
click at [541, 332] on button "Chicken soup without lukshen" at bounding box center [549, 328] width 672 height 30
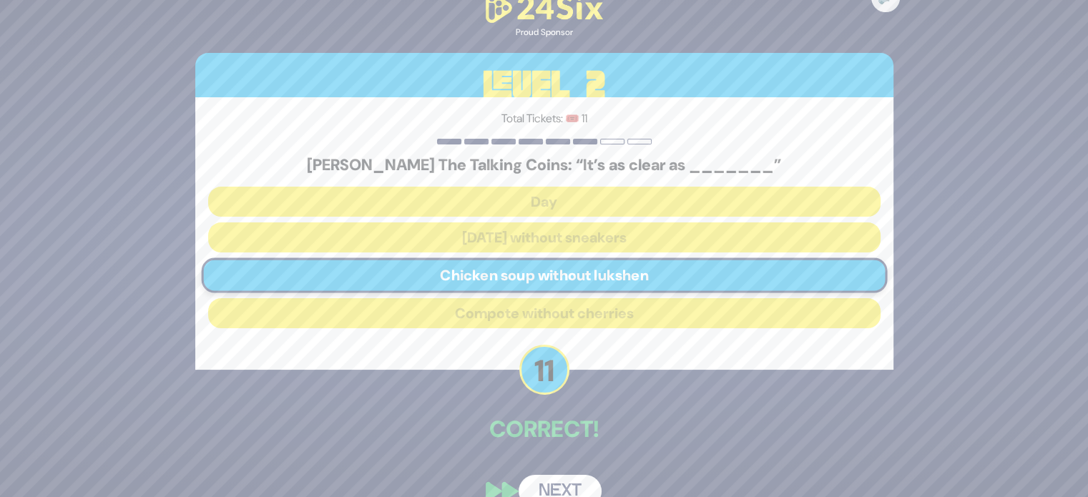
scroll to position [26, 0]
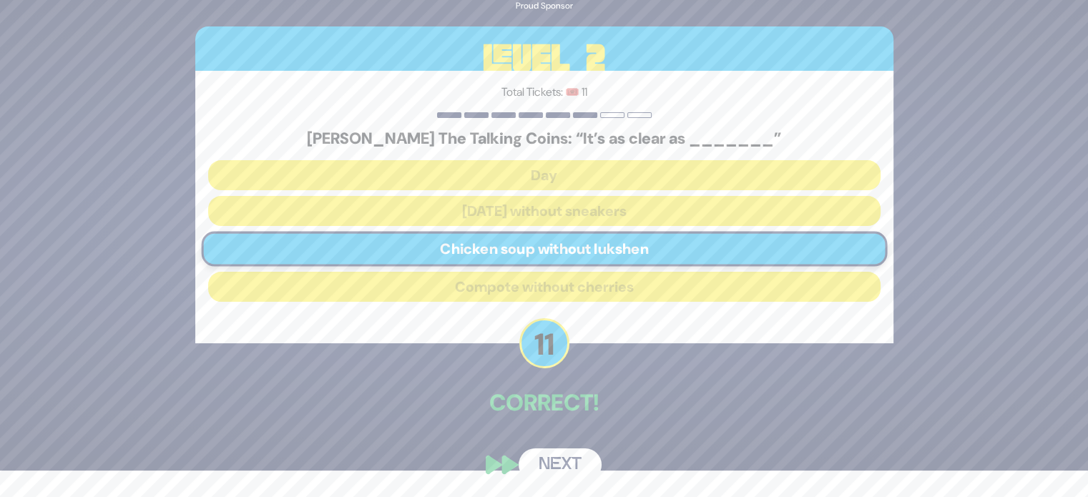
click at [556, 463] on button "Next" at bounding box center [560, 464] width 83 height 33
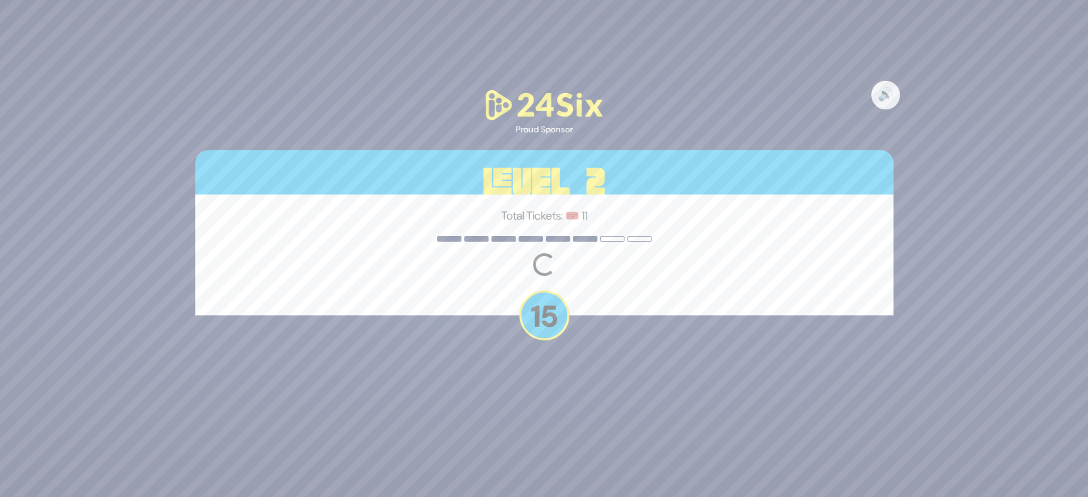
scroll to position [0, 0]
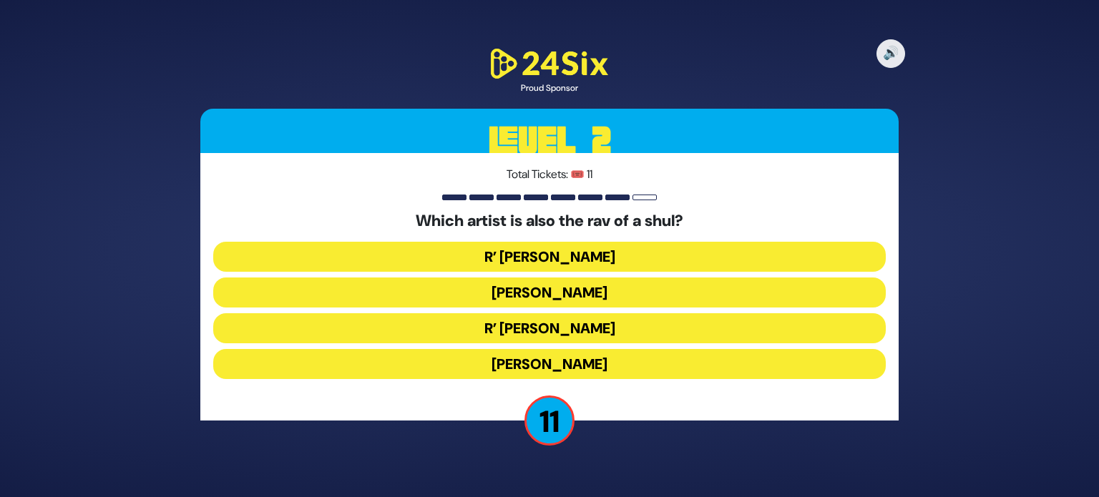
click at [544, 323] on button "R’ Shloimy Taussig" at bounding box center [549, 328] width 672 height 30
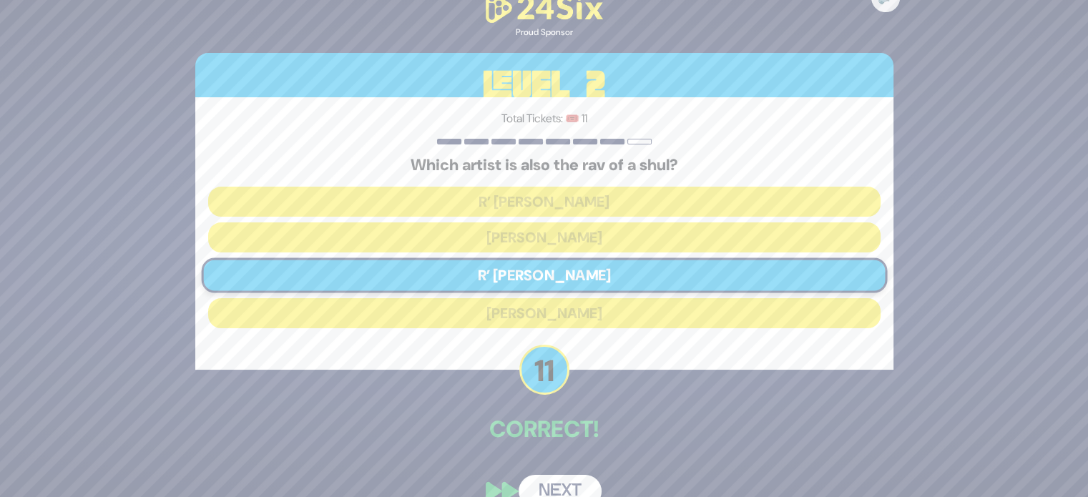
scroll to position [26, 0]
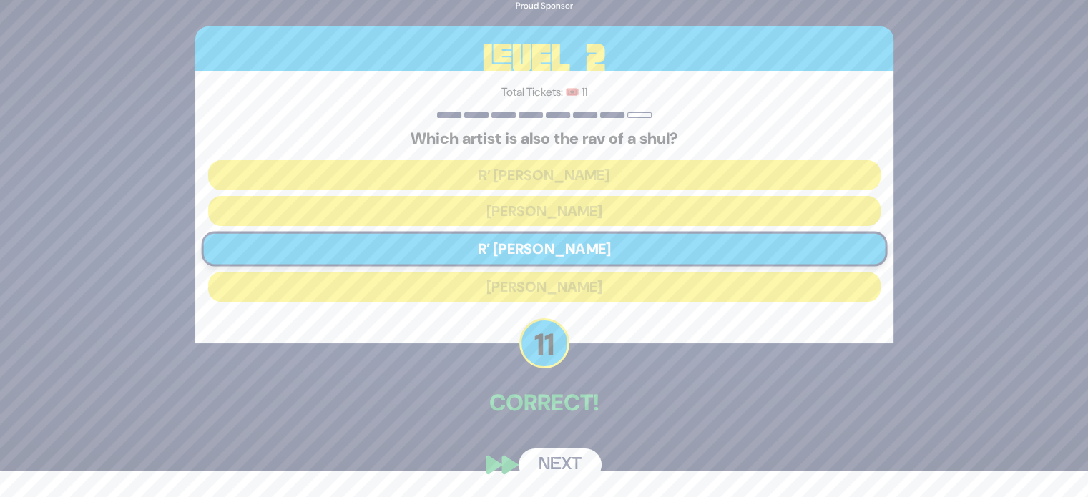
click at [561, 471] on button "Next" at bounding box center [560, 464] width 83 height 33
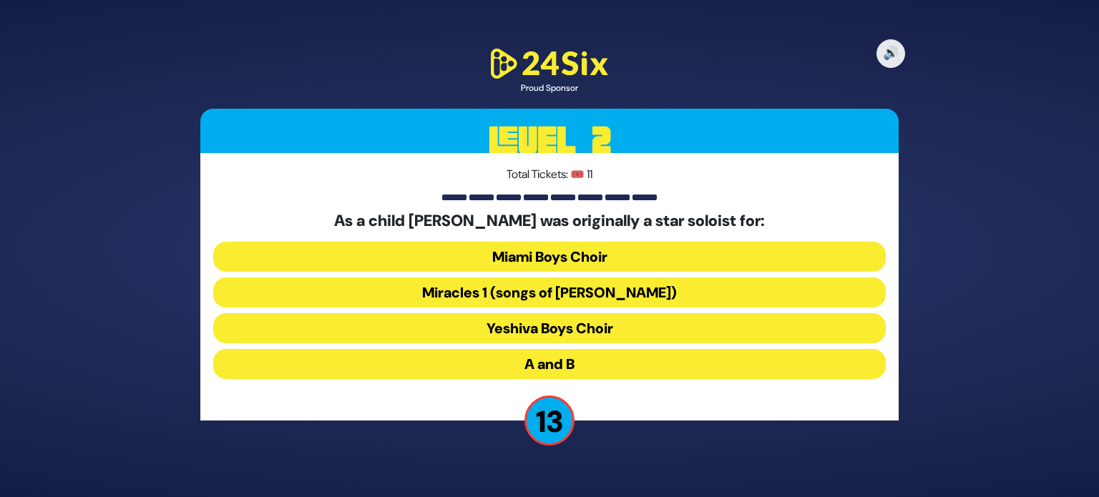
click at [524, 258] on button "Miami Boys Choir" at bounding box center [549, 257] width 672 height 30
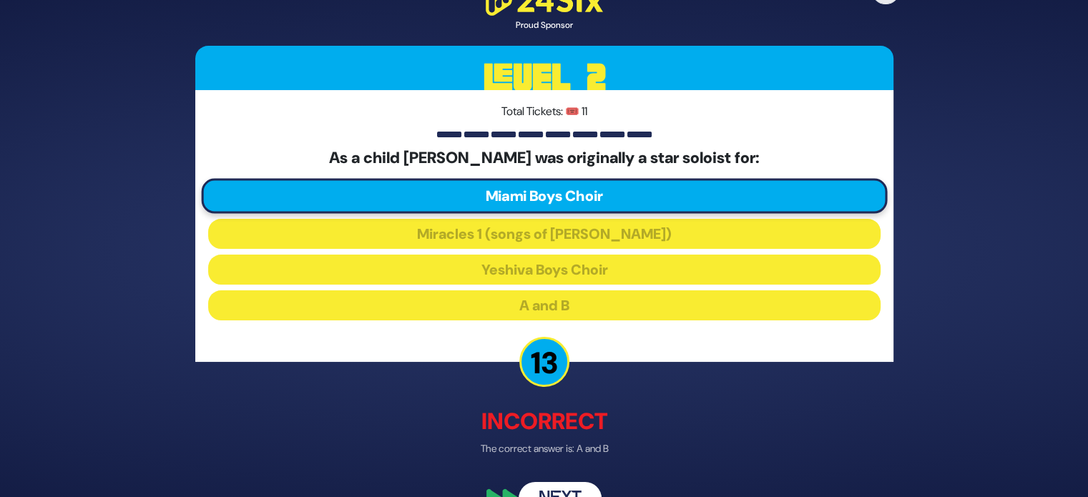
scroll to position [34, 0]
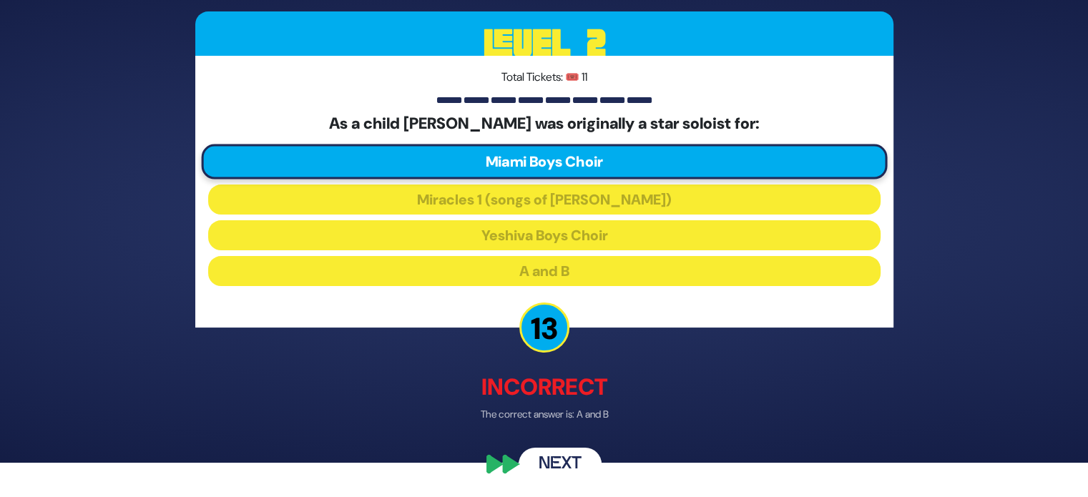
click at [566, 473] on button "Next" at bounding box center [560, 464] width 83 height 33
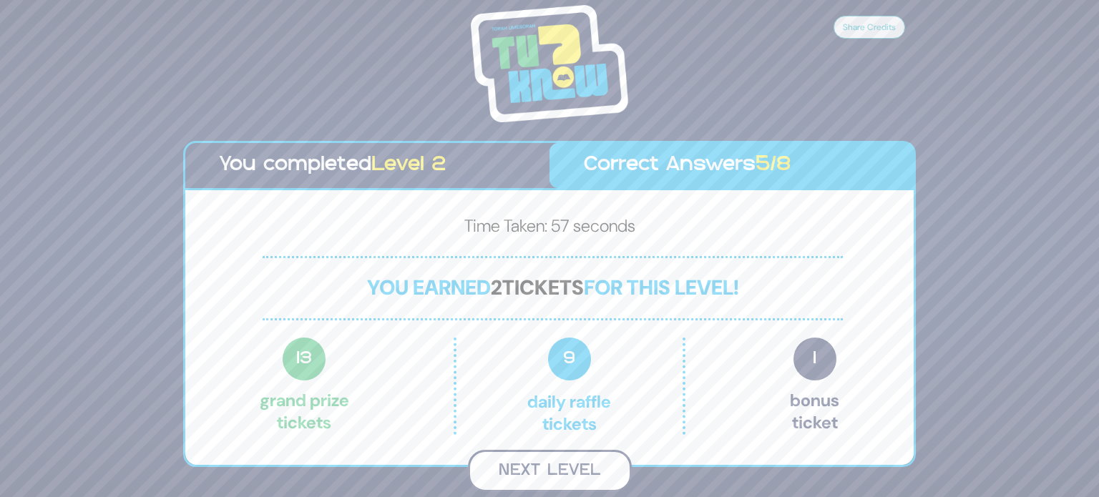
click at [559, 466] on button "Next Level" at bounding box center [550, 471] width 164 height 42
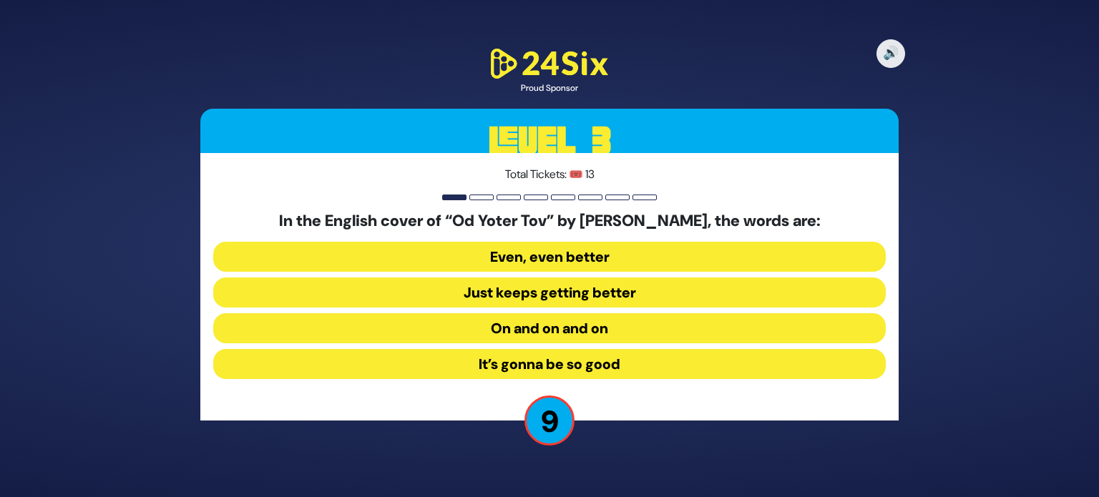
click at [524, 247] on button "Even, even better" at bounding box center [549, 257] width 672 height 30
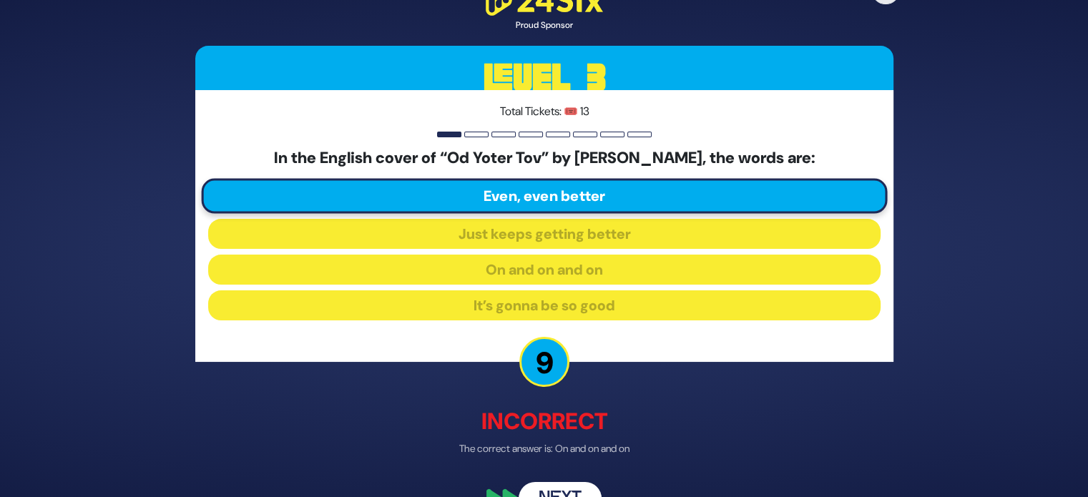
scroll to position [34, 0]
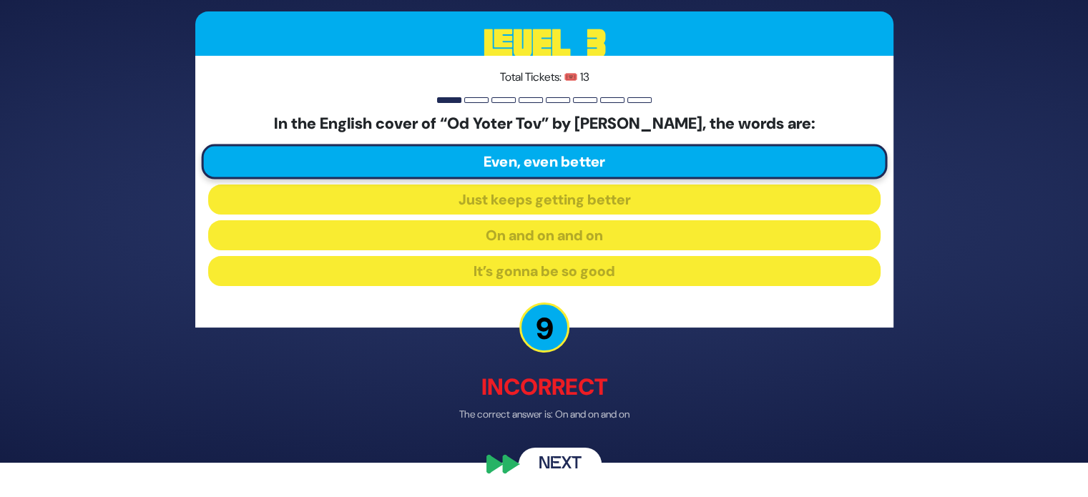
click at [573, 458] on button "Next" at bounding box center [560, 464] width 83 height 33
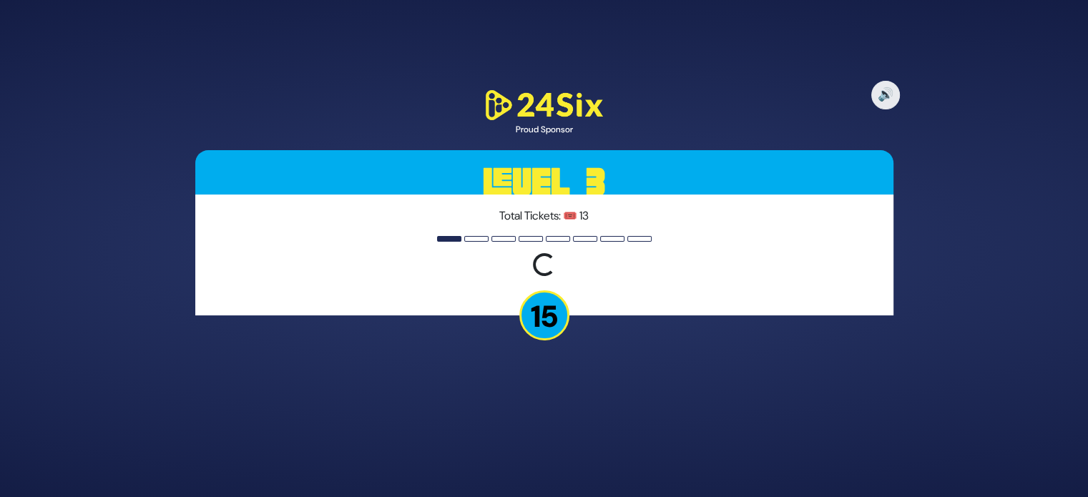
scroll to position [0, 0]
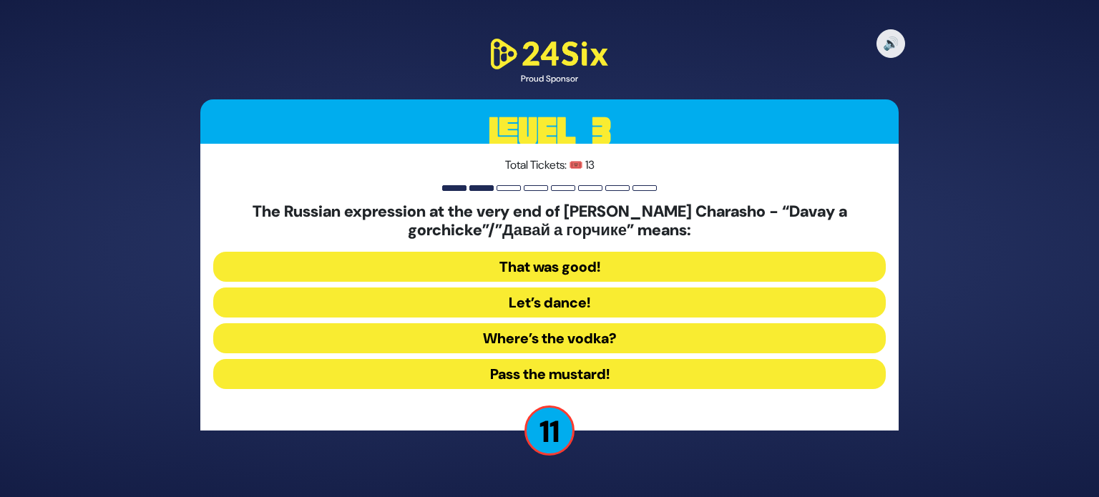
click at [544, 375] on button "Pass the mustard!" at bounding box center [549, 374] width 672 height 30
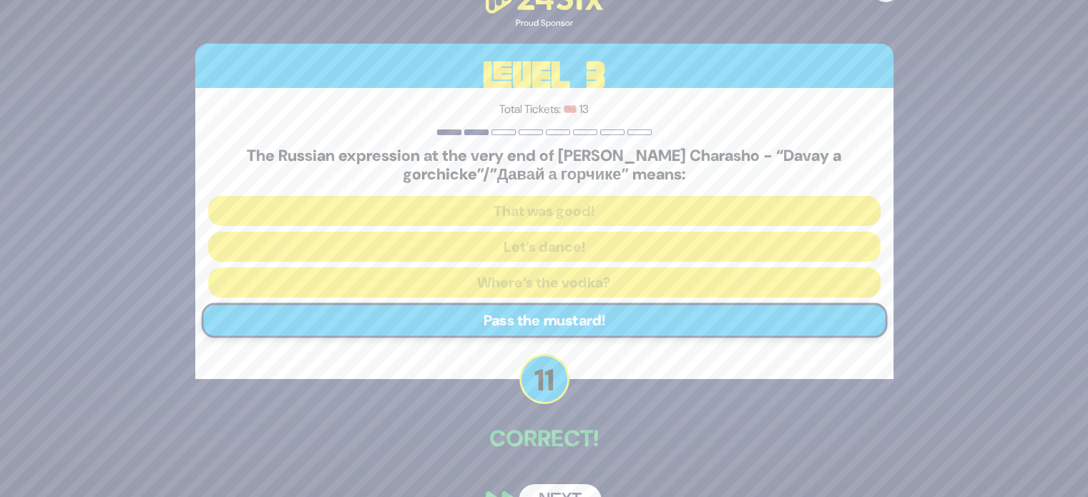
scroll to position [36, 0]
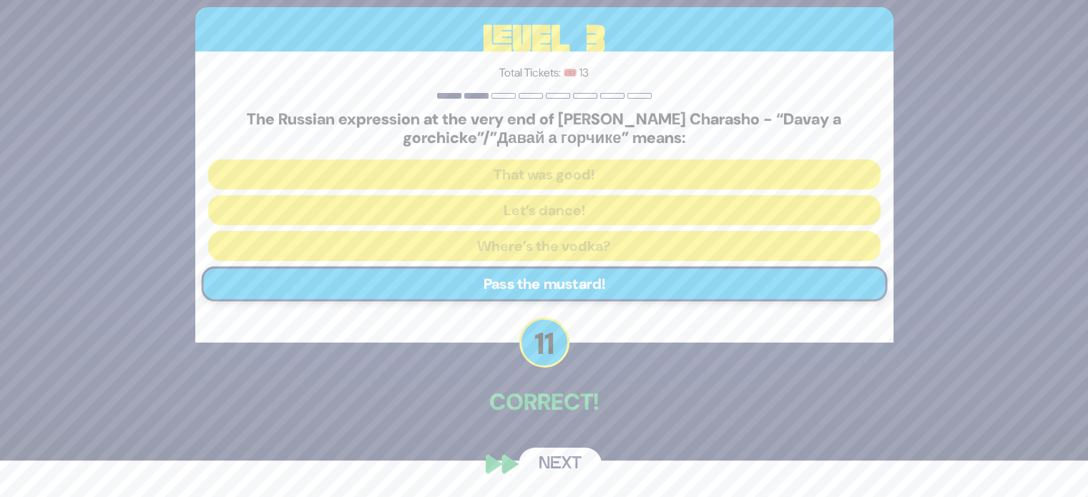
click at [554, 468] on button "Next" at bounding box center [560, 464] width 83 height 33
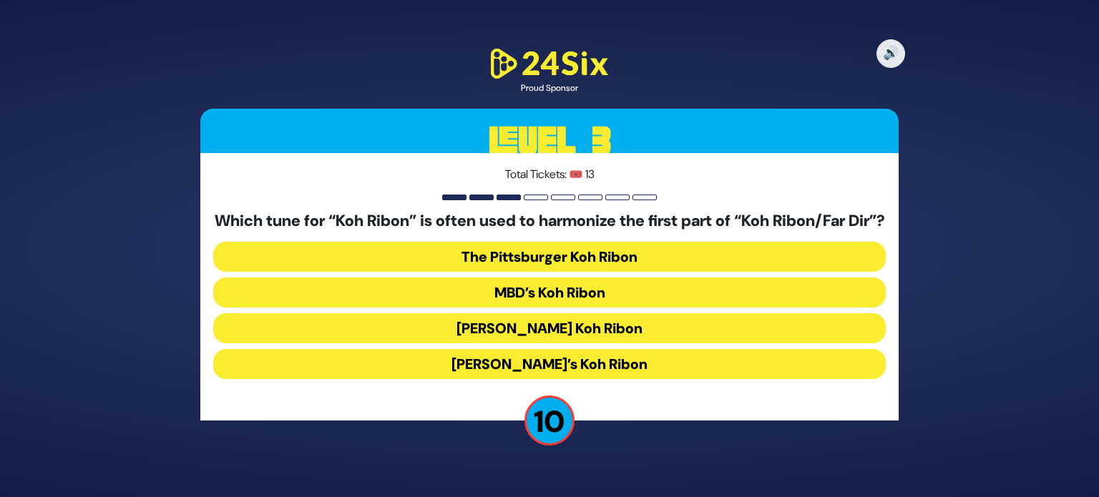
click at [549, 300] on button "MBD’s Koh Ribon" at bounding box center [549, 292] width 672 height 30
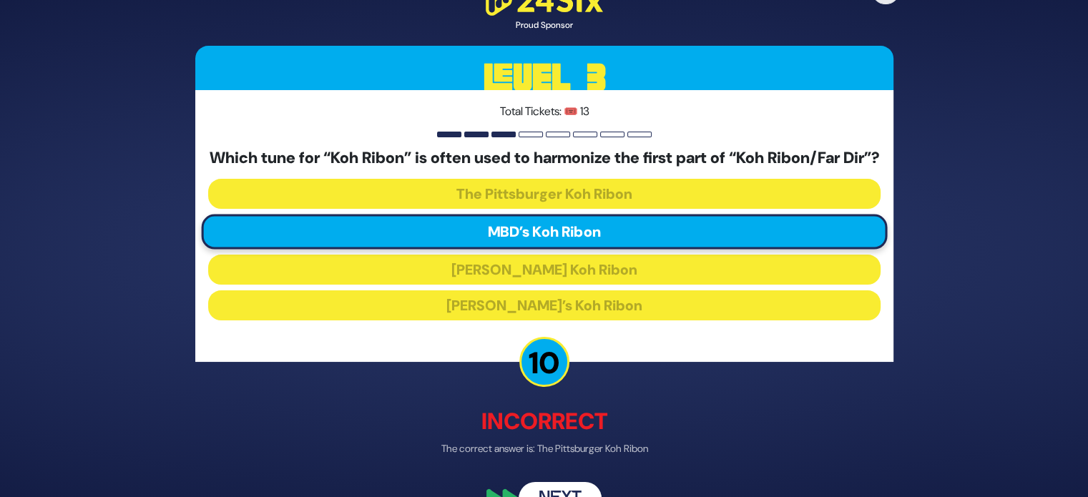
scroll to position [44, 0]
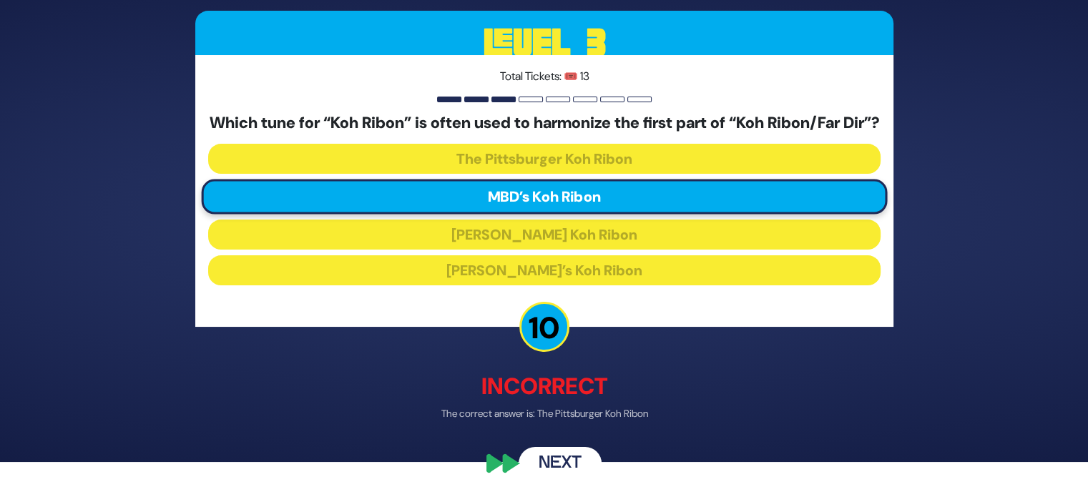
click at [559, 459] on button "Next" at bounding box center [560, 463] width 83 height 33
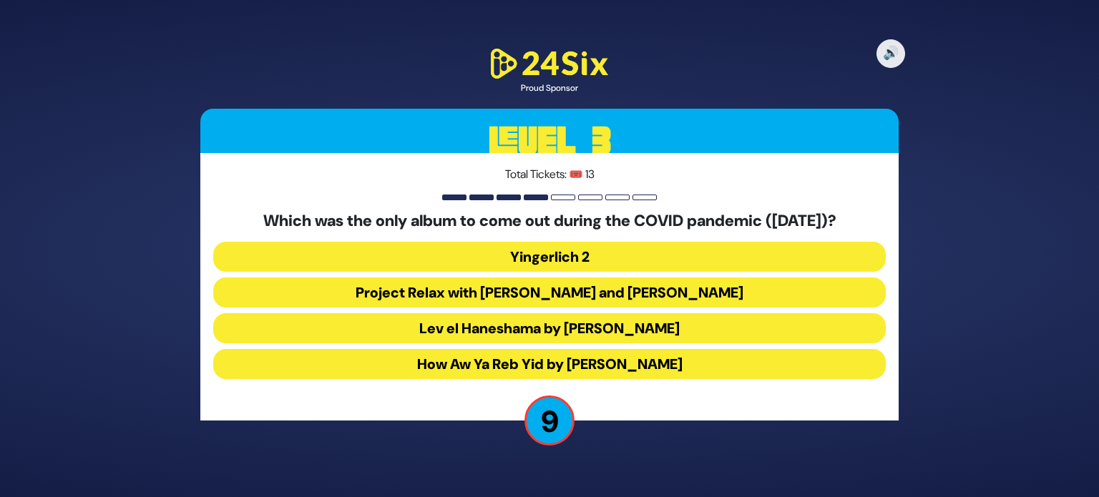
click at [536, 368] on button "How Aw Ya Reb Yid by Joey Newcomb" at bounding box center [549, 364] width 672 height 30
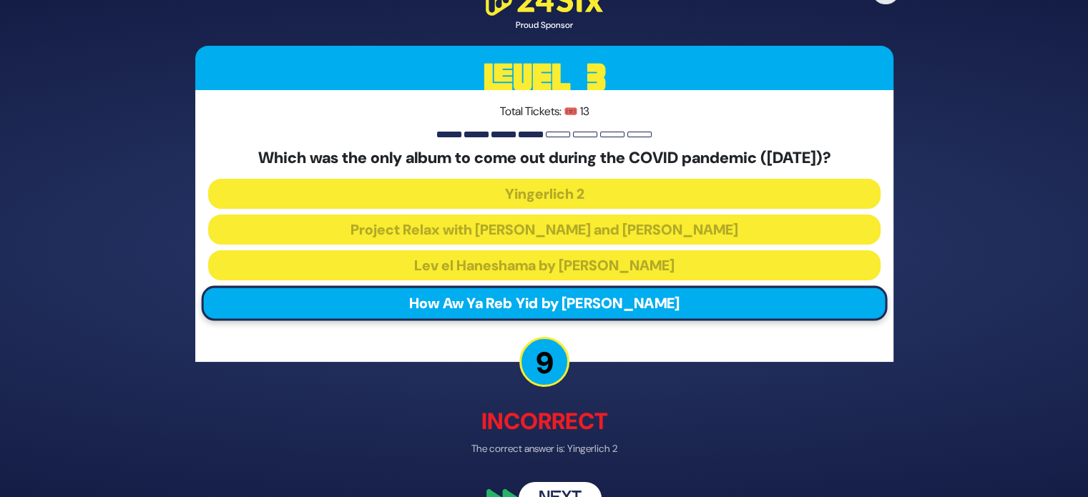
scroll to position [34, 0]
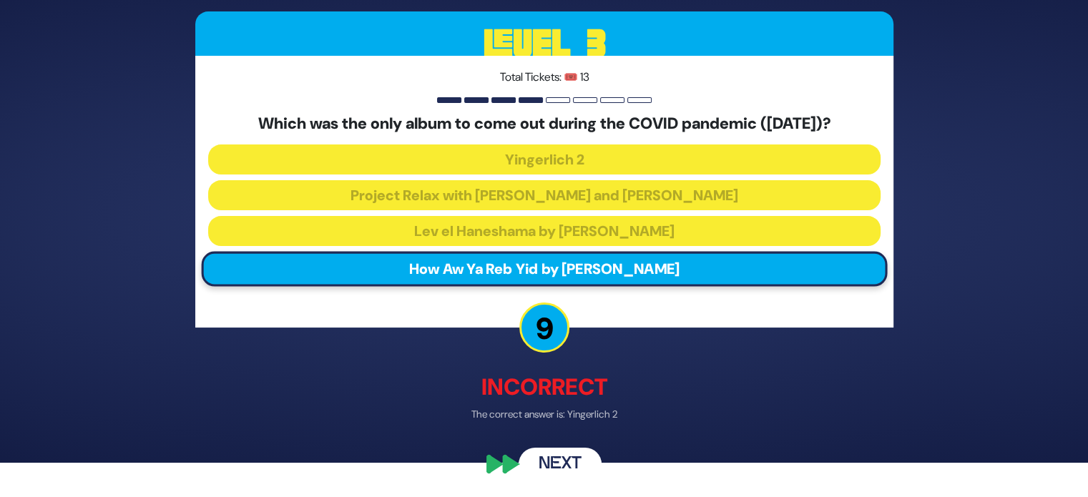
click at [554, 465] on button "Next" at bounding box center [560, 464] width 83 height 33
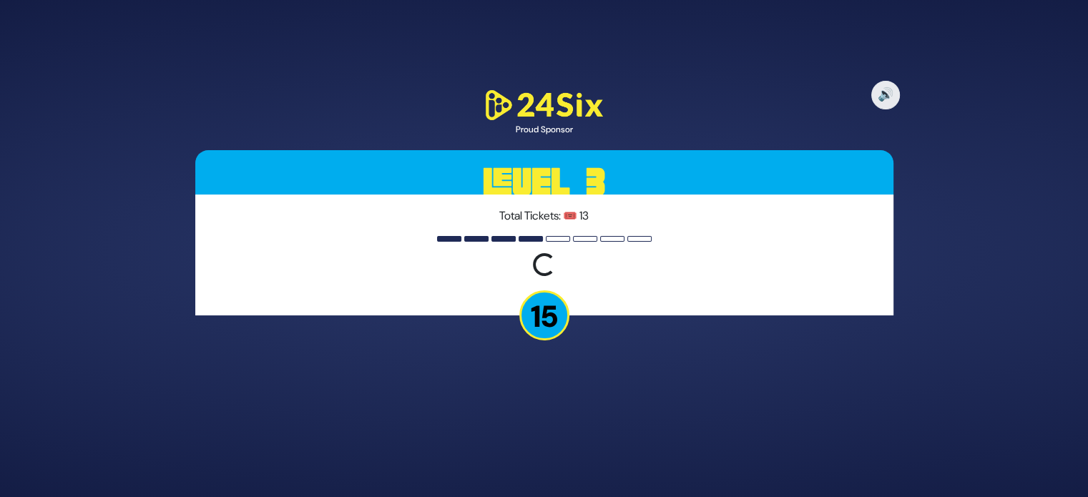
scroll to position [0, 0]
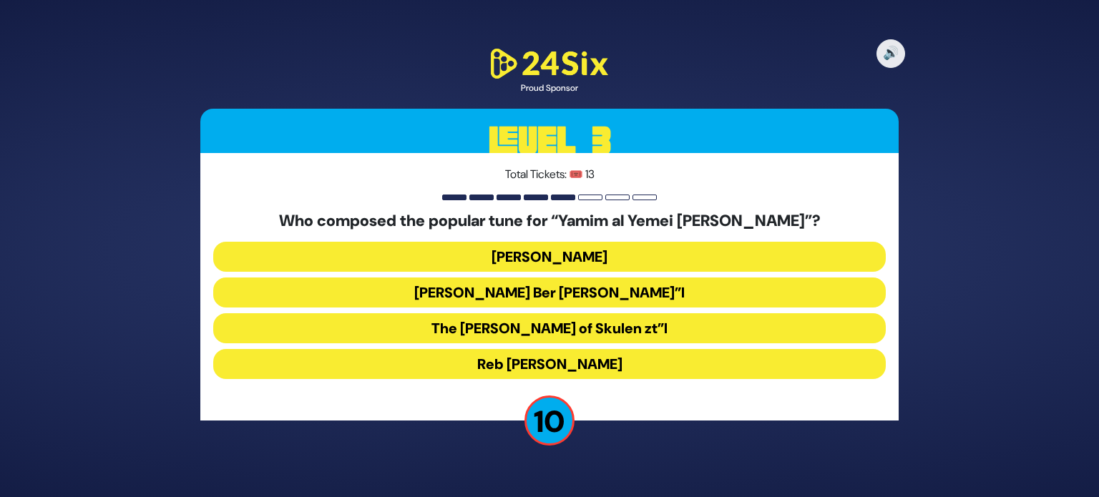
click at [539, 353] on button "Reb Bentzion Shenker" at bounding box center [549, 364] width 672 height 30
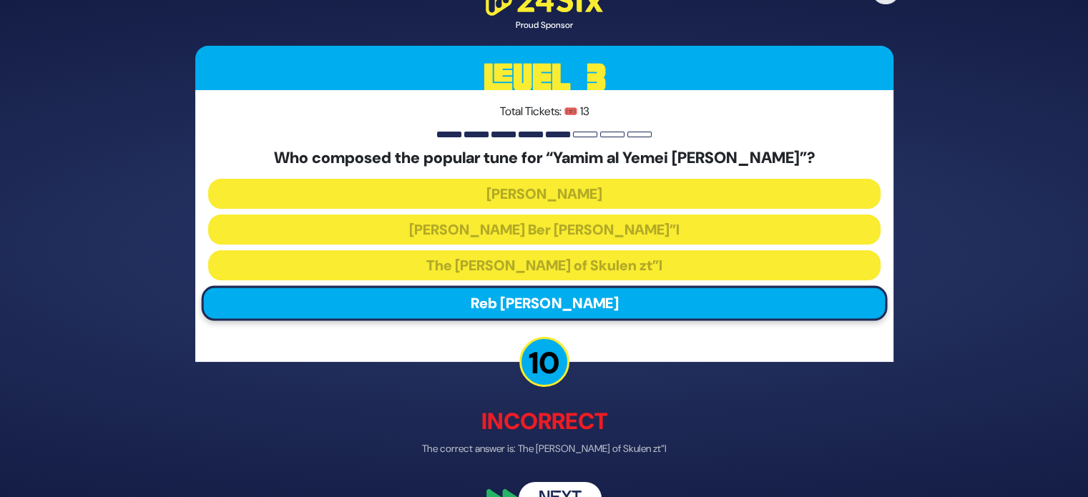
scroll to position [34, 0]
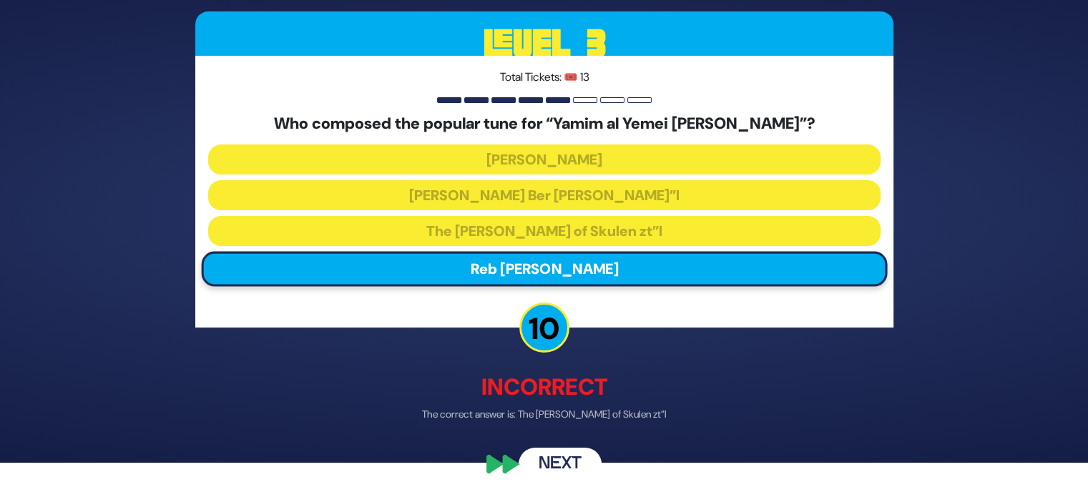
click at [559, 463] on button "Next" at bounding box center [560, 464] width 83 height 33
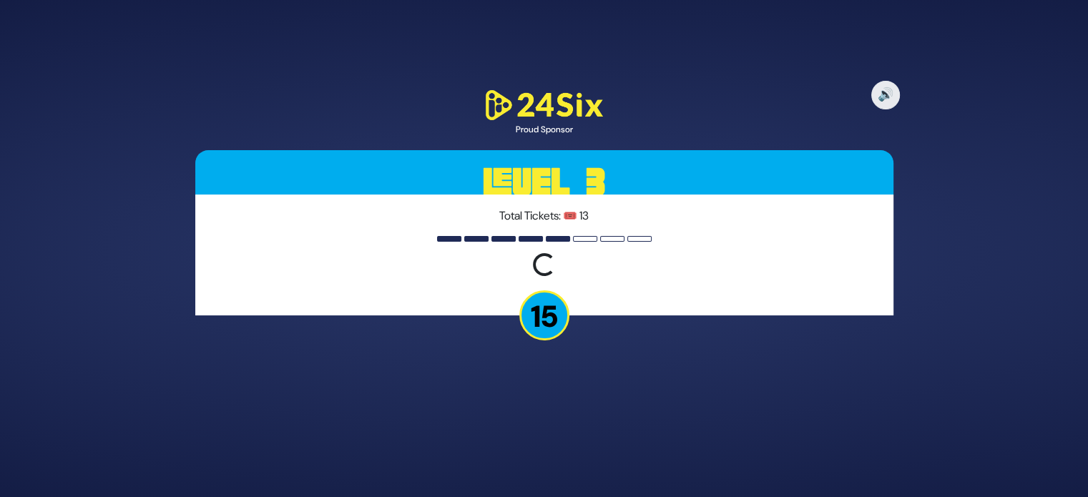
scroll to position [0, 0]
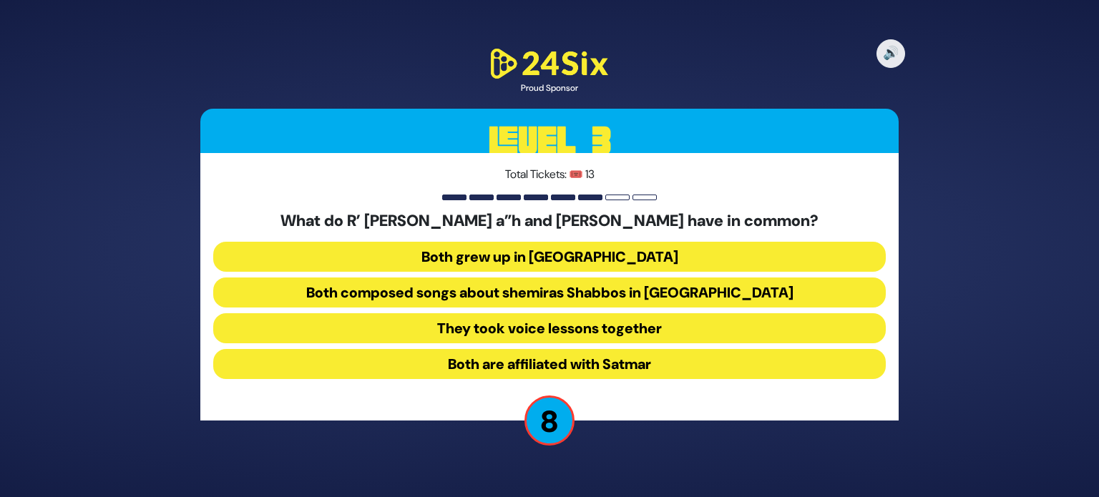
click at [504, 295] on button "Both composed songs about shemiras Shabbos in America" at bounding box center [549, 292] width 672 height 30
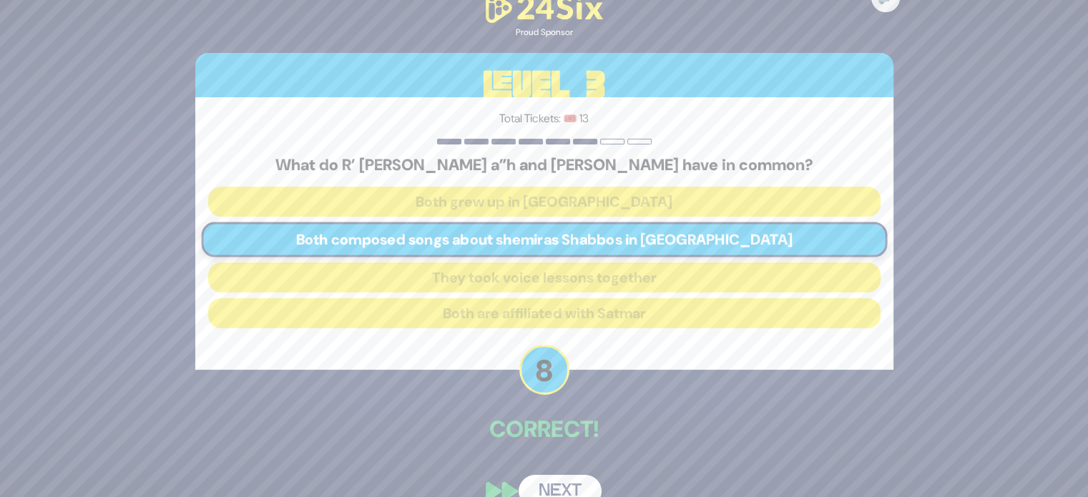
scroll to position [26, 0]
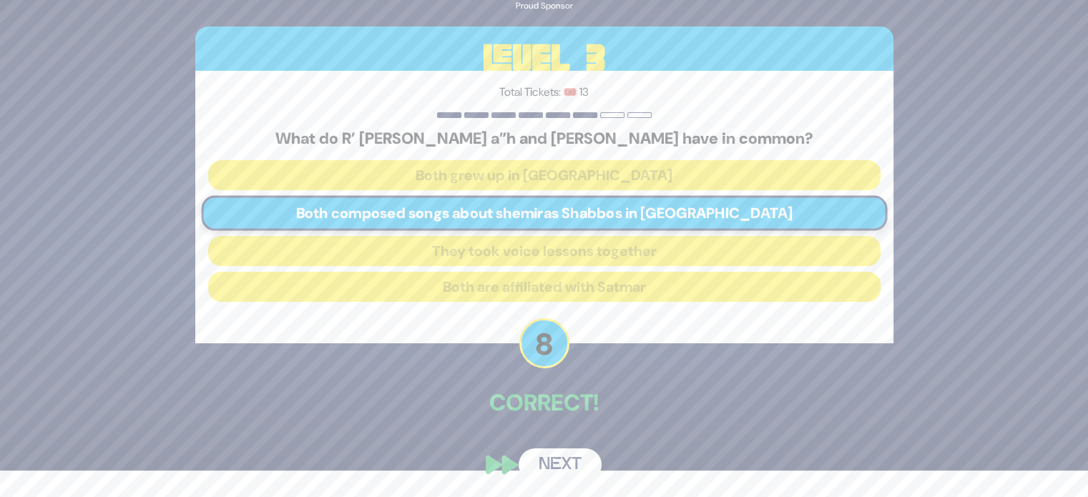
click at [564, 465] on button "Next" at bounding box center [560, 464] width 83 height 33
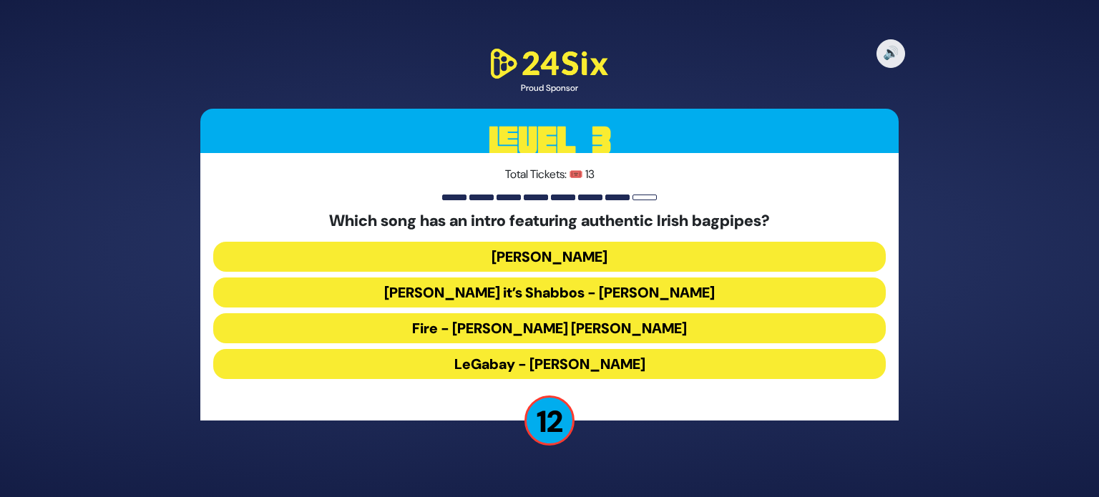
click at [597, 363] on button "LeGabay - Dovid Gabay" at bounding box center [549, 364] width 672 height 30
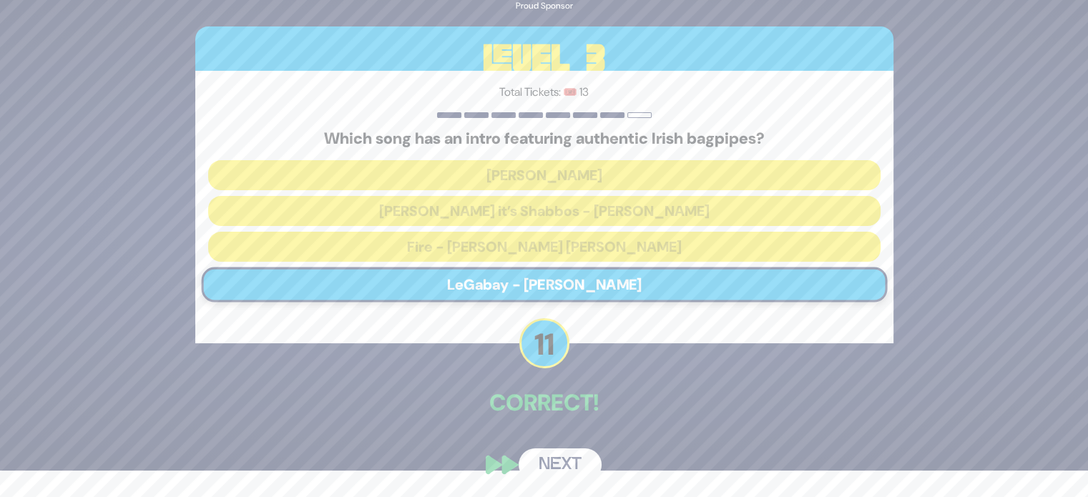
scroll to position [26, 0]
click at [544, 455] on button "Next" at bounding box center [560, 465] width 83 height 33
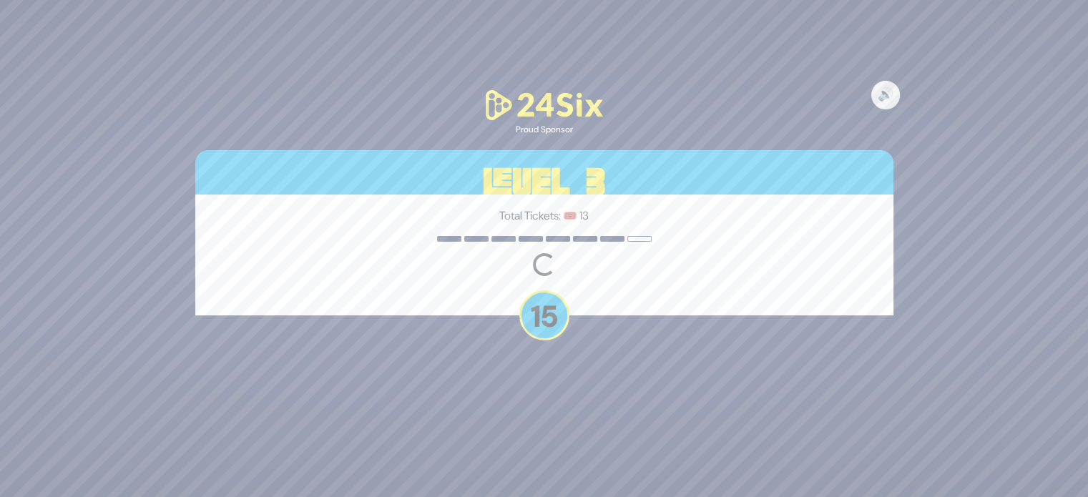
scroll to position [0, 0]
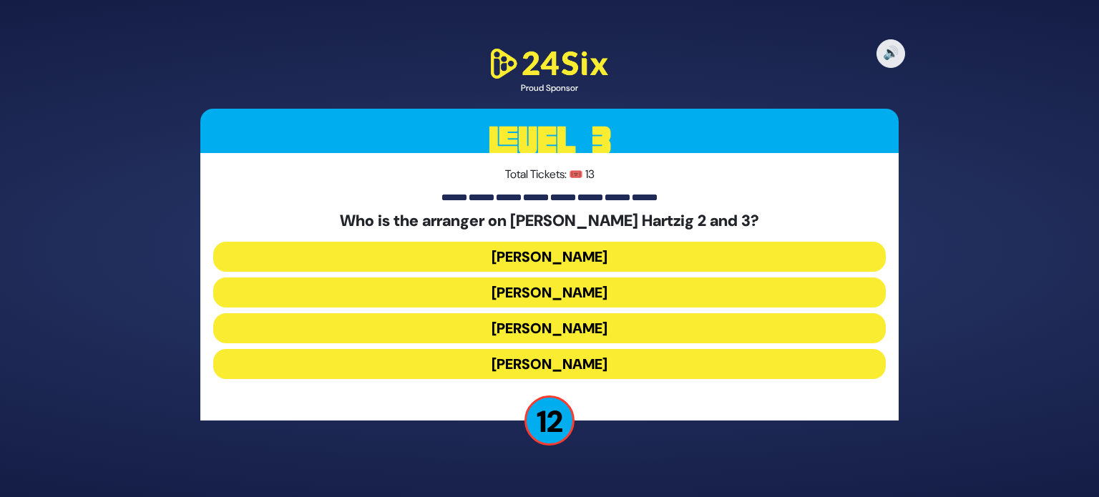
click at [539, 331] on button "Naftali Schnitzler" at bounding box center [549, 328] width 672 height 30
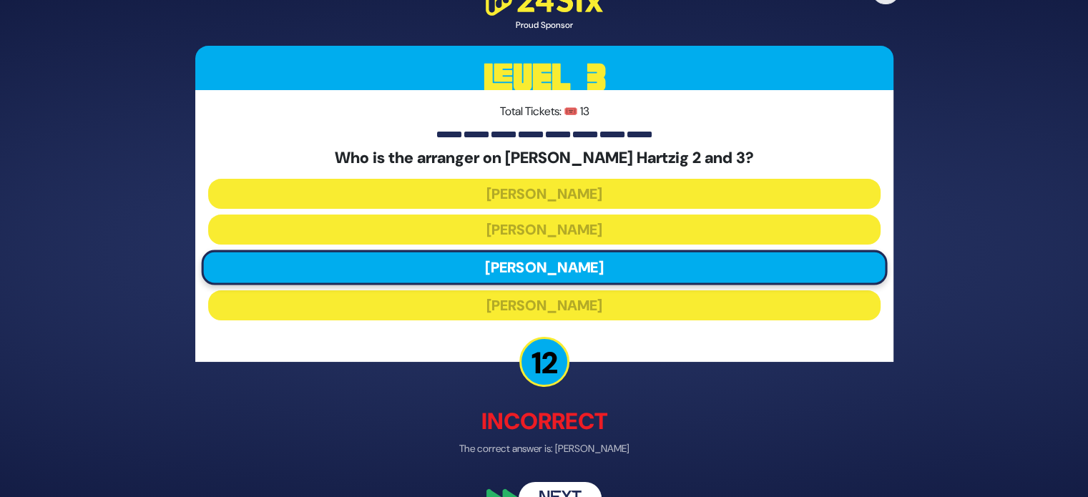
scroll to position [34, 0]
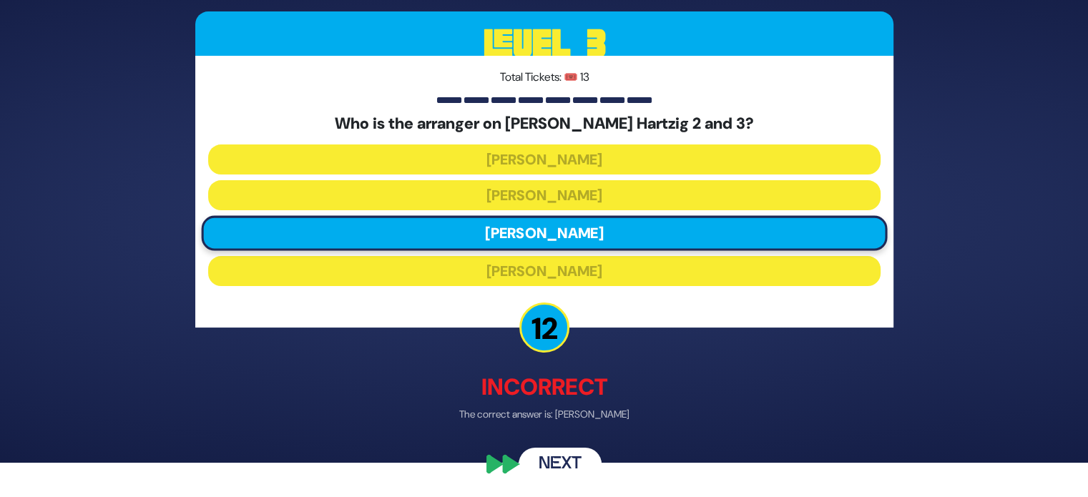
click at [570, 468] on button "Next" at bounding box center [560, 464] width 83 height 33
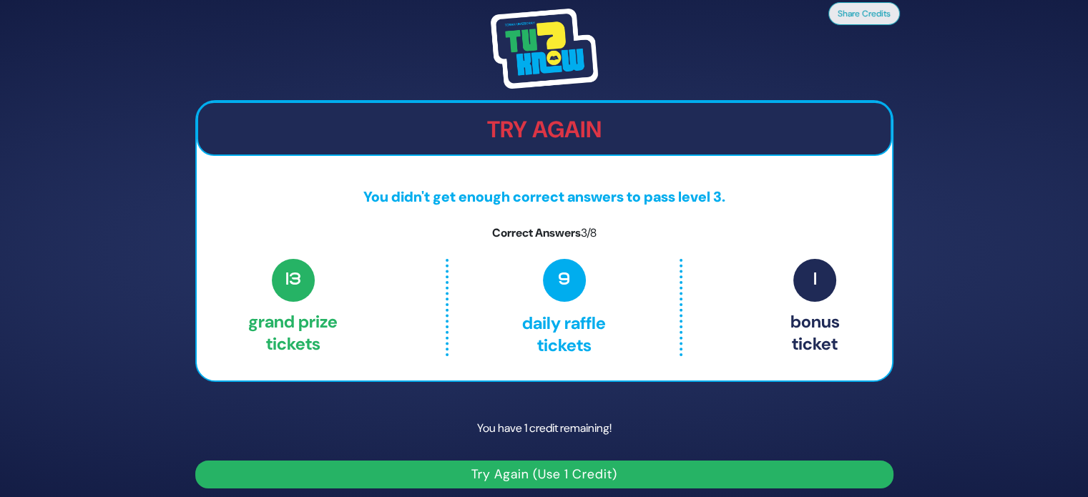
scroll to position [8, 0]
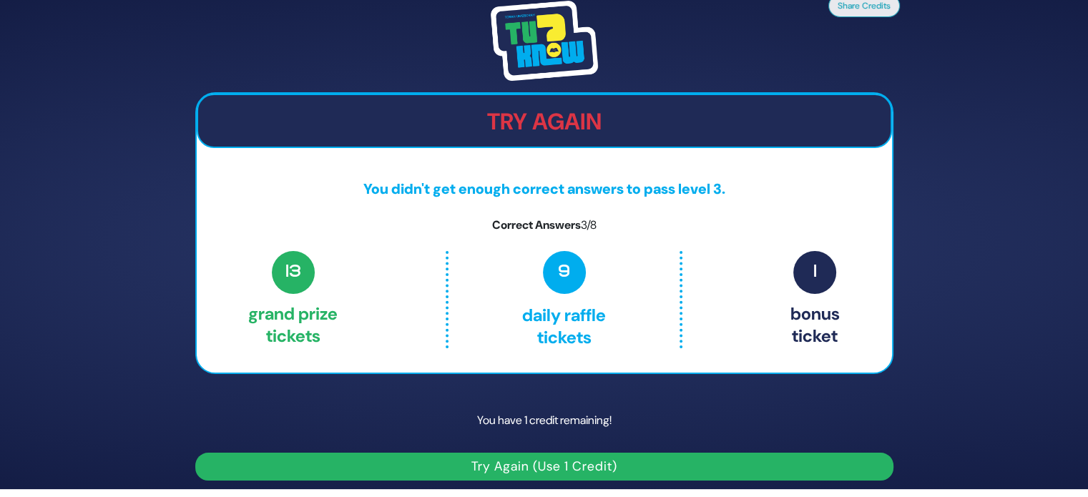
click at [570, 468] on button "Try Again (Use 1 Credit)" at bounding box center [544, 467] width 698 height 28
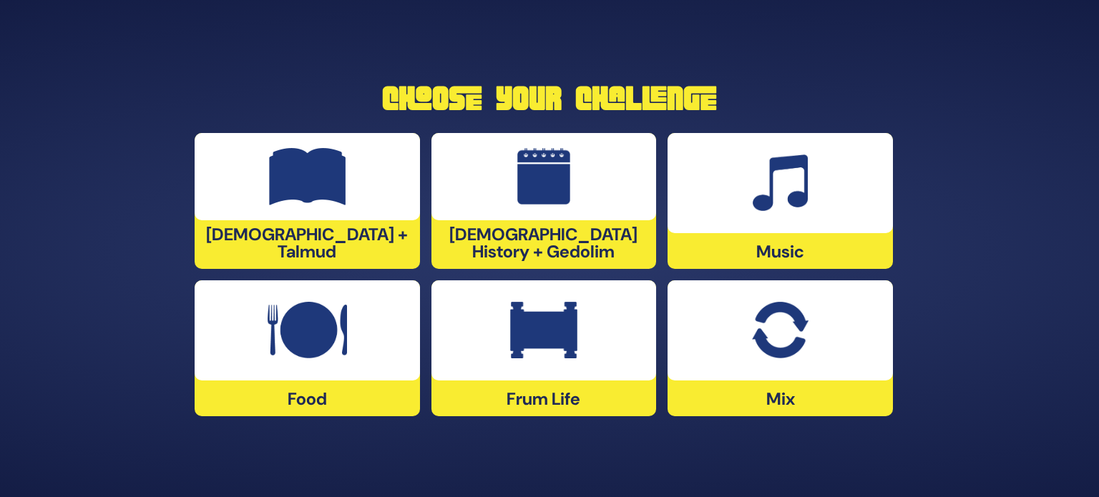
click at [727, 194] on div at bounding box center [779, 183] width 225 height 100
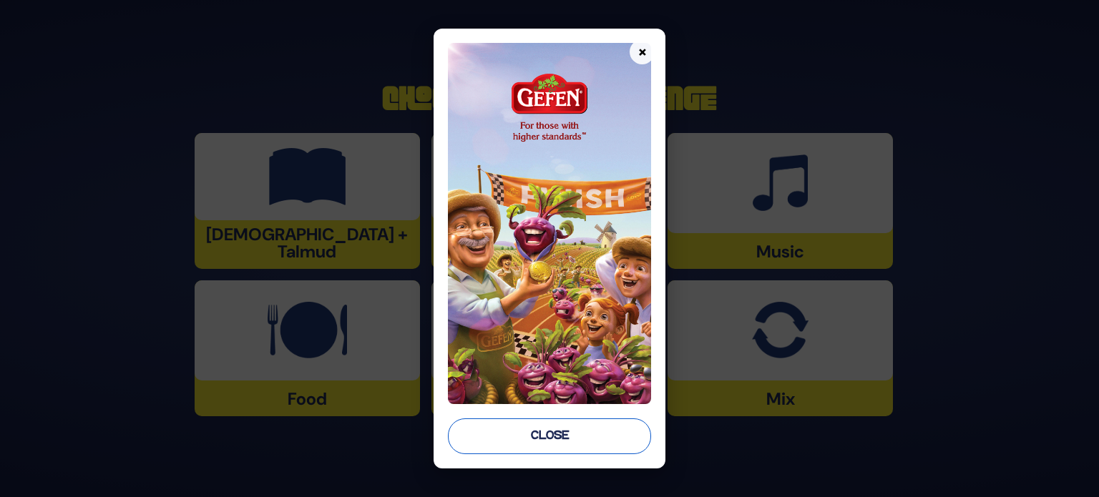
click at [535, 419] on button "Close" at bounding box center [549, 436] width 203 height 36
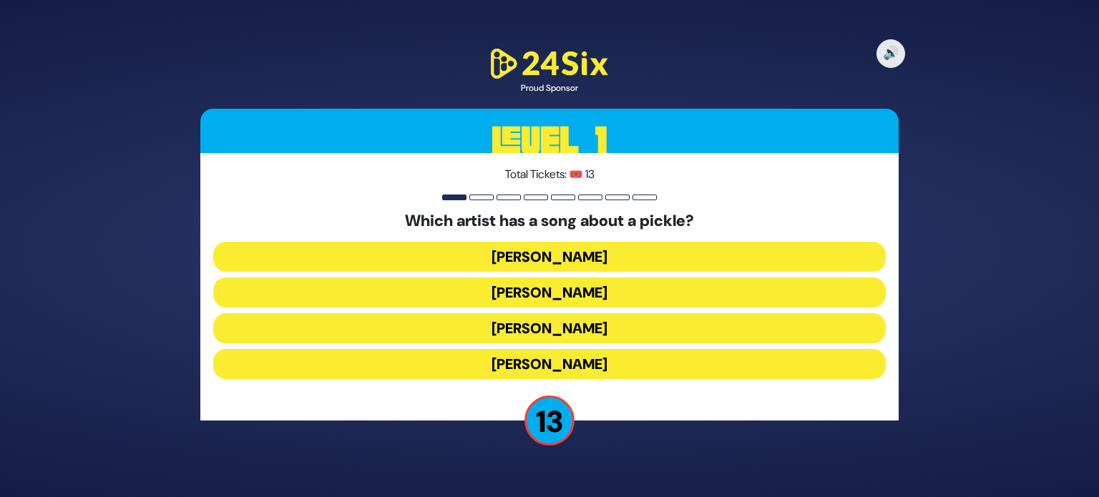
click at [532, 267] on button "Joey Newcomb" at bounding box center [549, 257] width 672 height 30
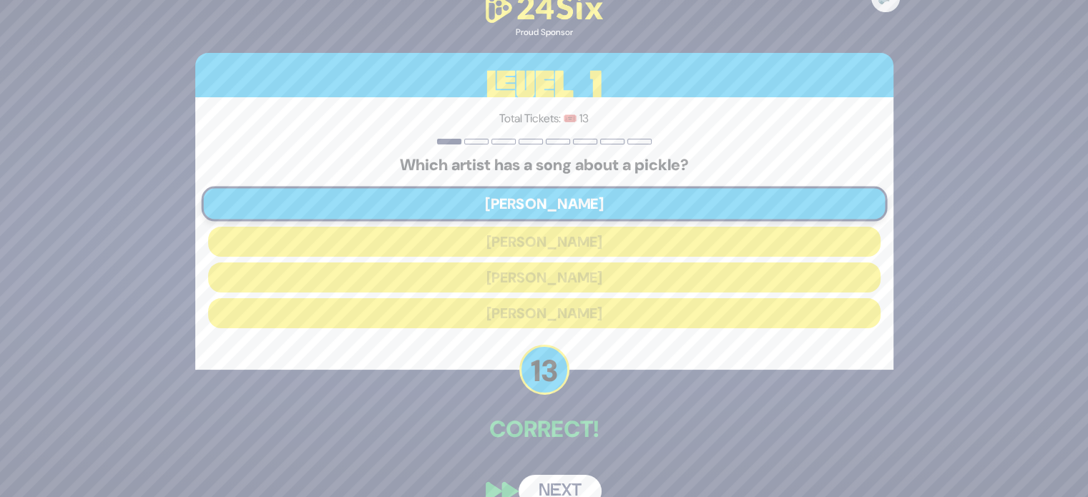
scroll to position [26, 0]
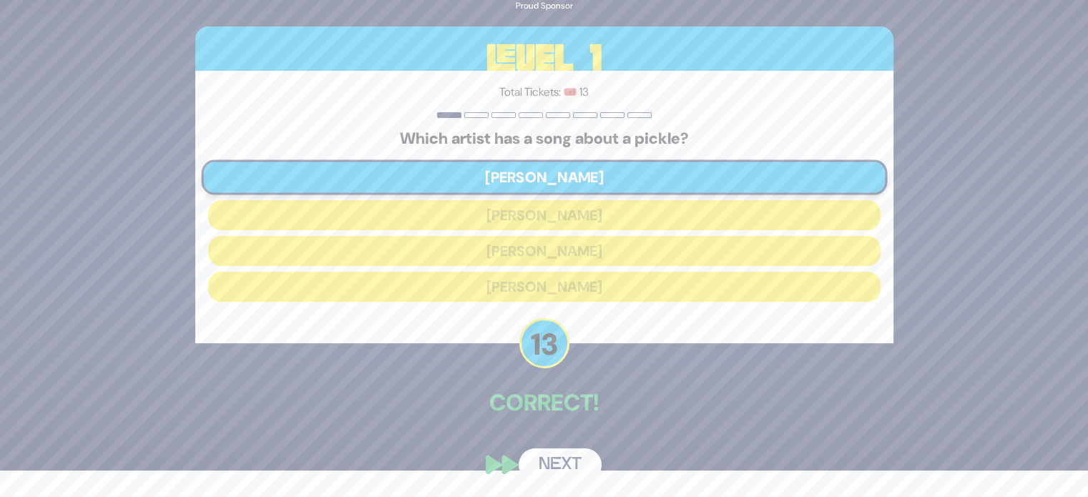
click at [559, 480] on div "🔊 Proud Sponsor Level 1 Total Tickets: 🎟️ 13 Which artist has a song about a pi…" at bounding box center [544, 222] width 732 height 552
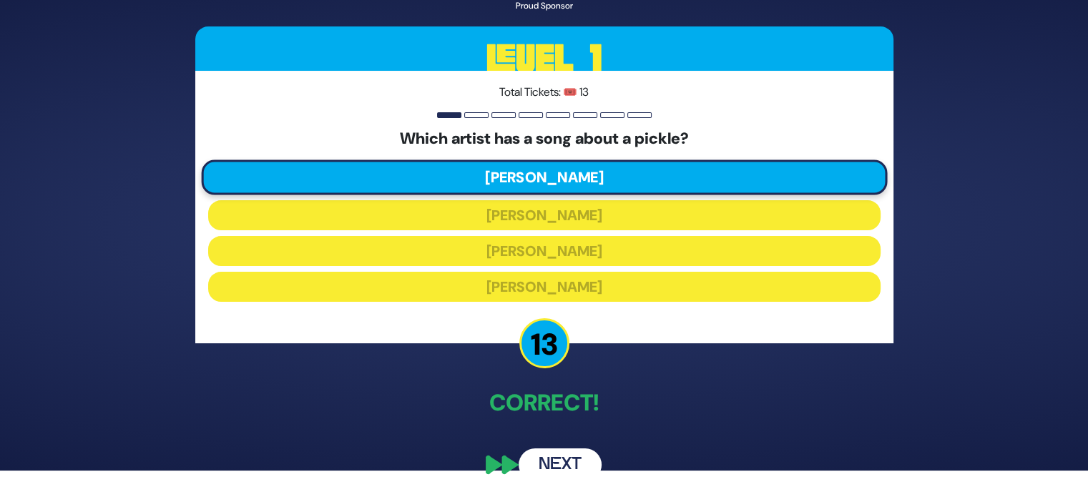
click at [559, 456] on button "Next" at bounding box center [560, 464] width 83 height 33
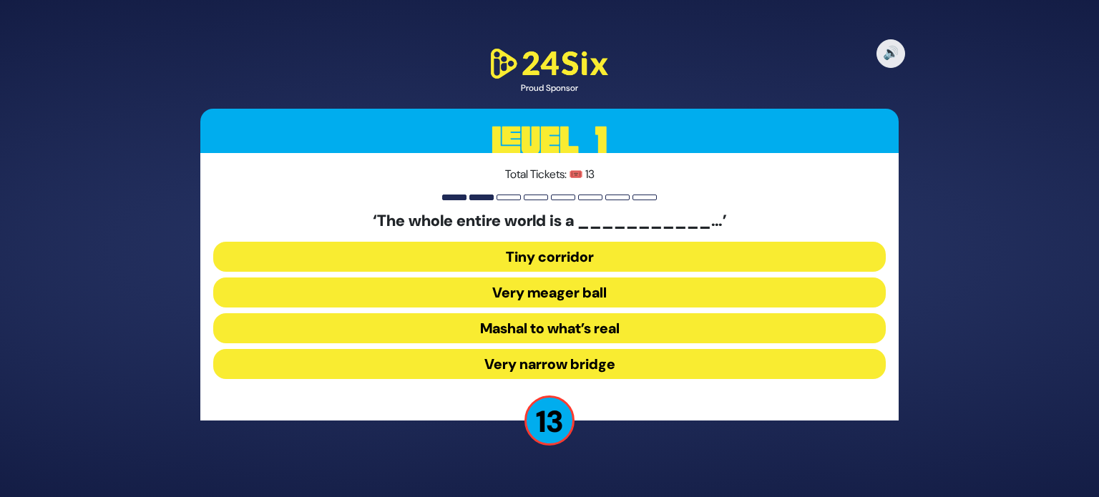
click at [524, 375] on button "Very narrow bridge" at bounding box center [549, 364] width 672 height 30
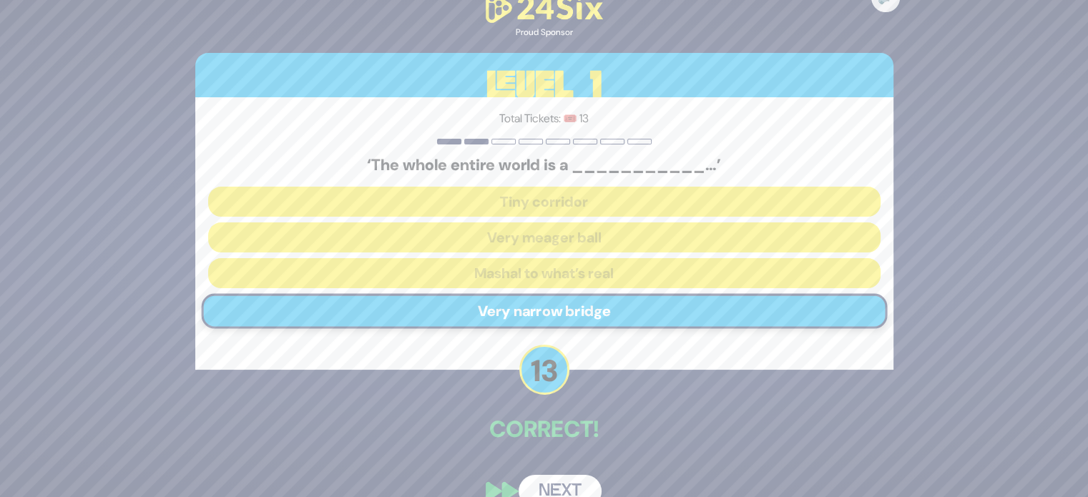
scroll to position [26, 0]
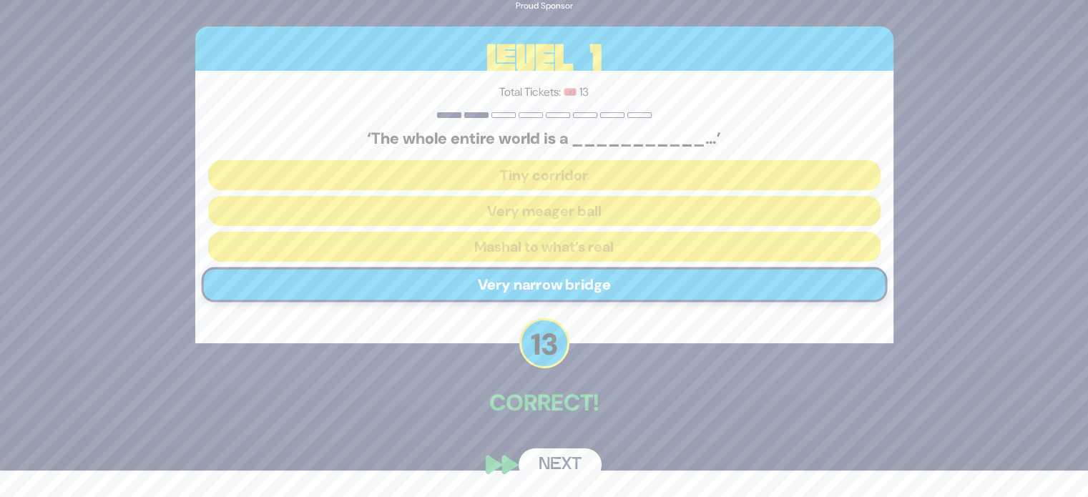
click at [552, 448] on button "Next" at bounding box center [560, 464] width 83 height 33
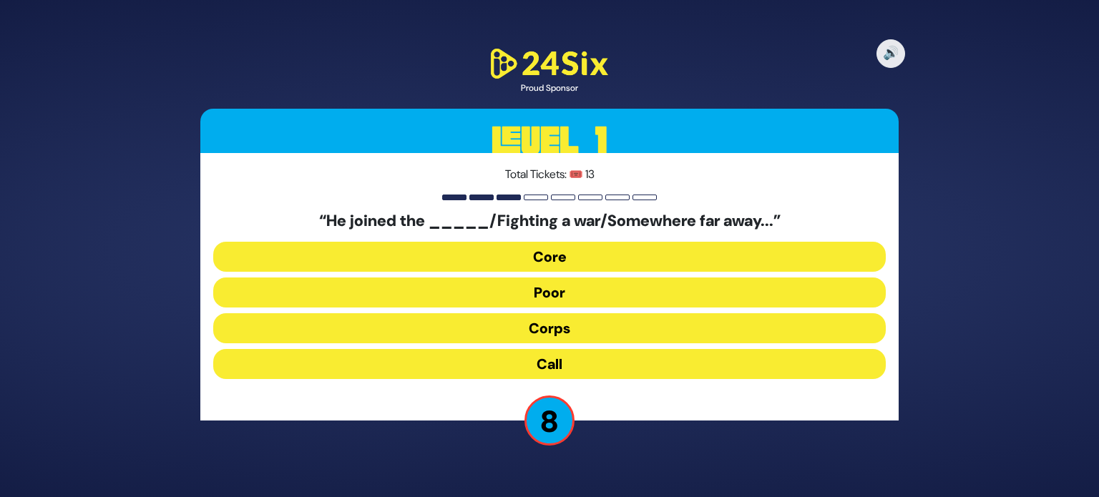
click at [555, 325] on button "Corps" at bounding box center [549, 328] width 672 height 30
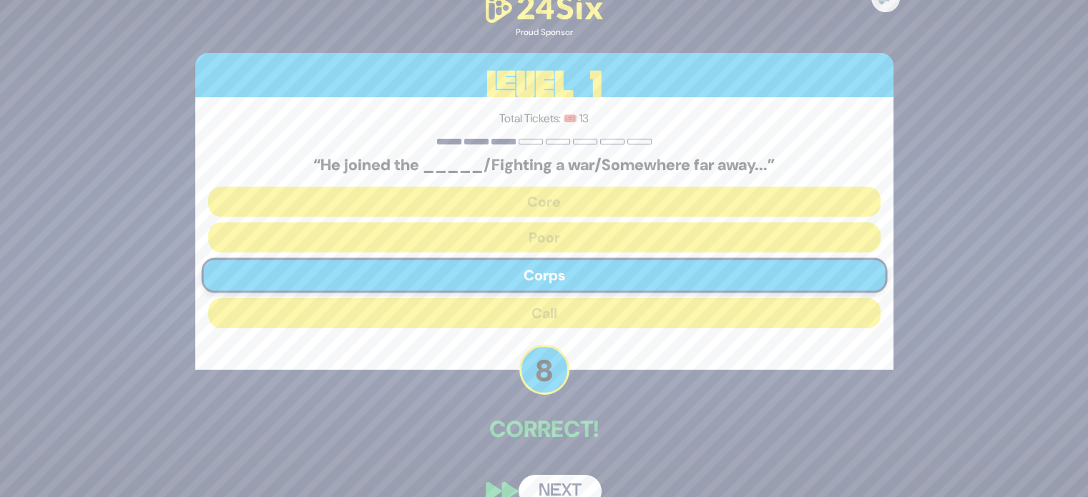
scroll to position [26, 0]
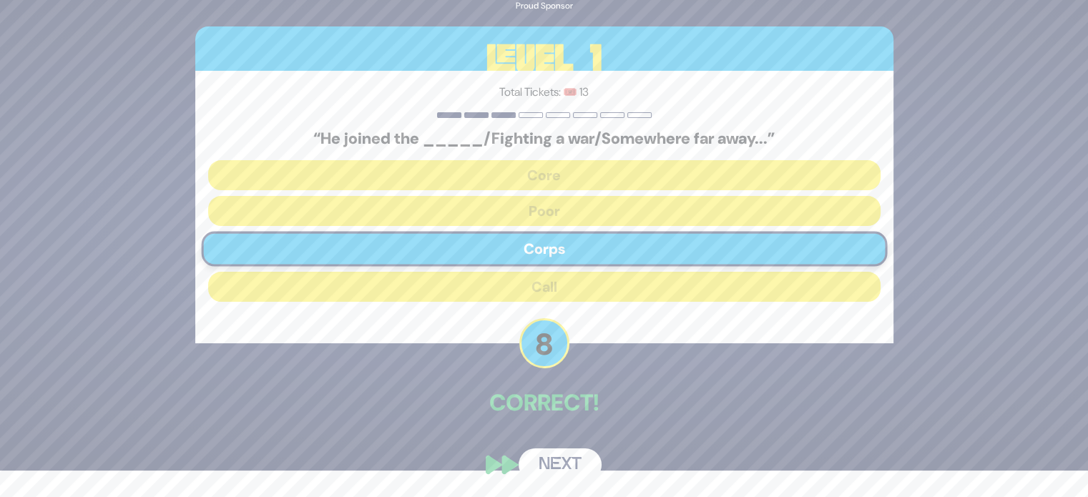
click at [561, 474] on button "Next" at bounding box center [560, 464] width 83 height 33
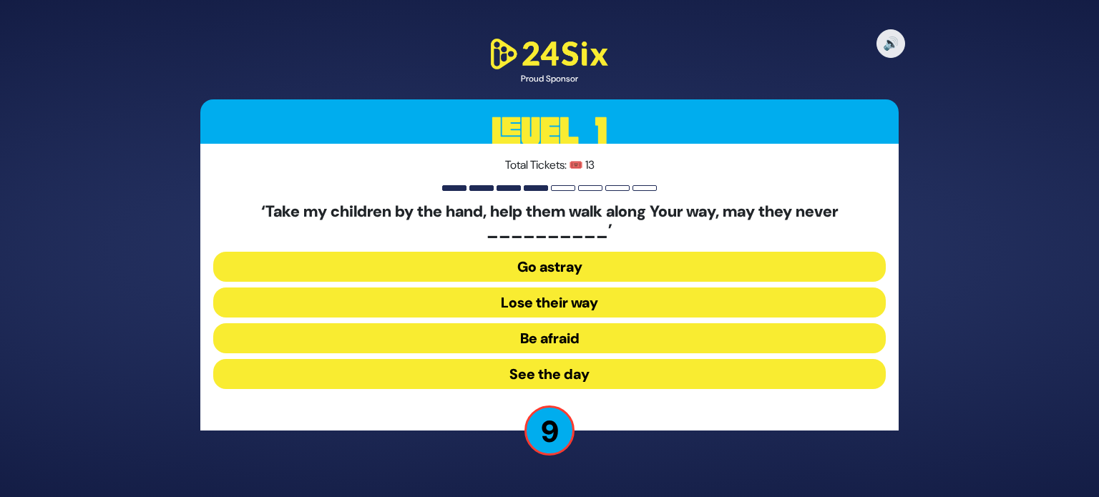
click at [516, 267] on button "Go astray" at bounding box center [549, 267] width 672 height 30
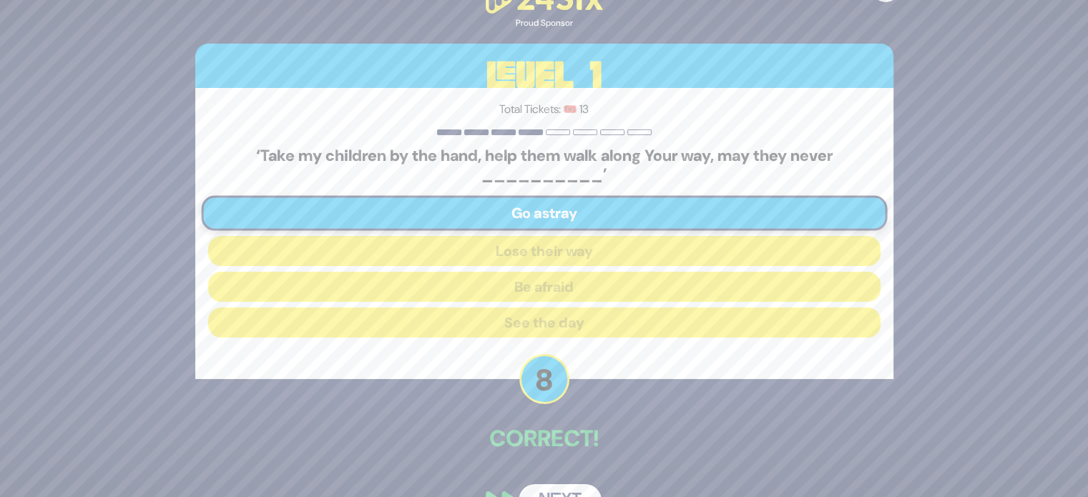
scroll to position [36, 0]
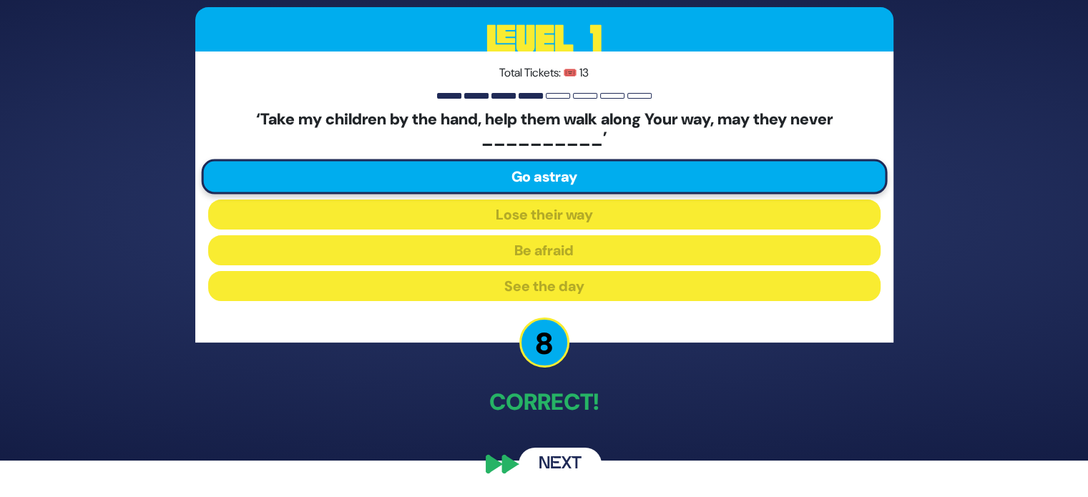
click at [558, 464] on button "Next" at bounding box center [560, 464] width 83 height 33
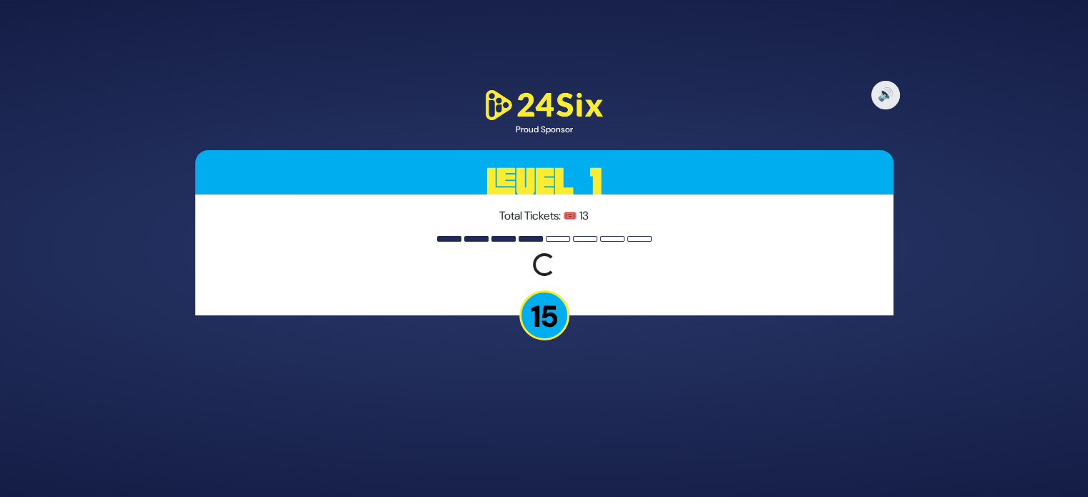
scroll to position [0, 0]
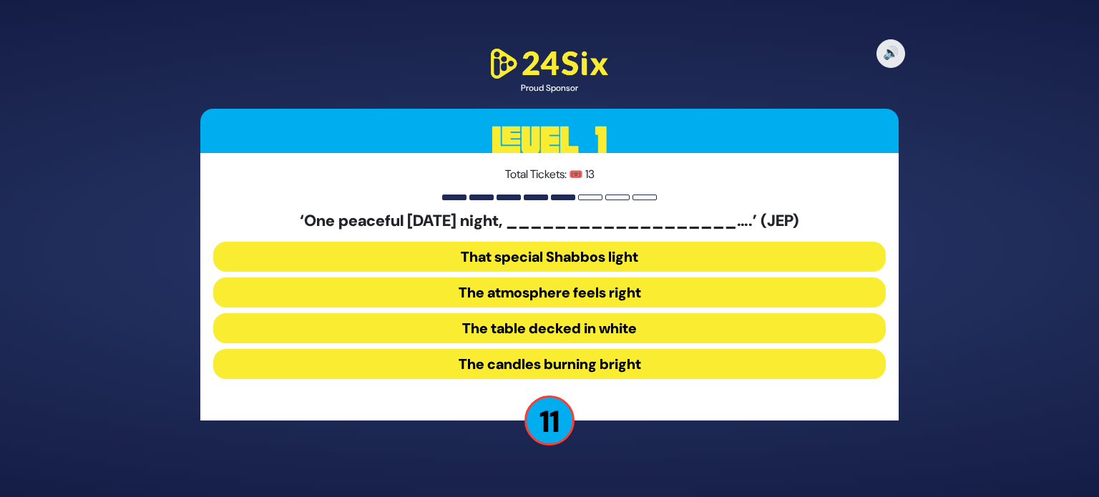
click at [501, 324] on button "The table decked in white" at bounding box center [549, 328] width 672 height 30
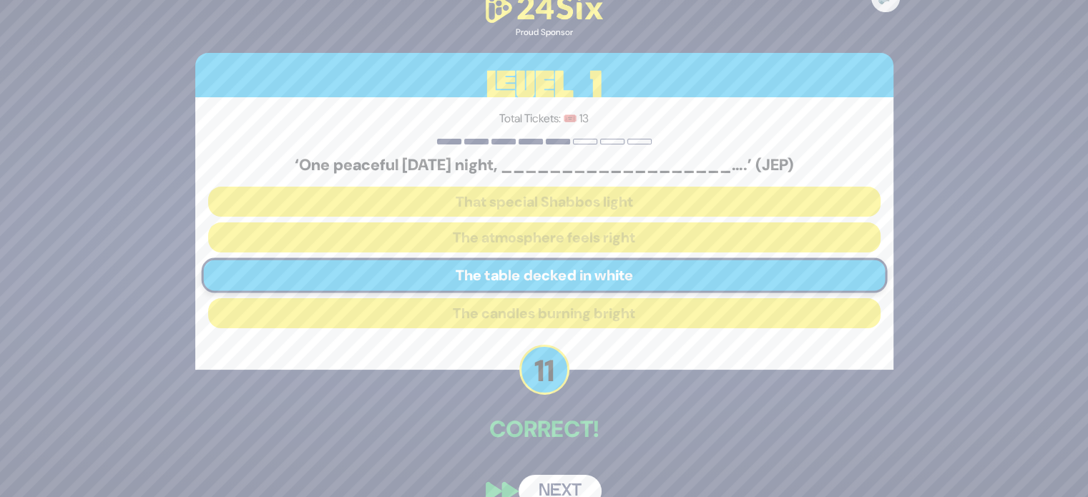
scroll to position [26, 0]
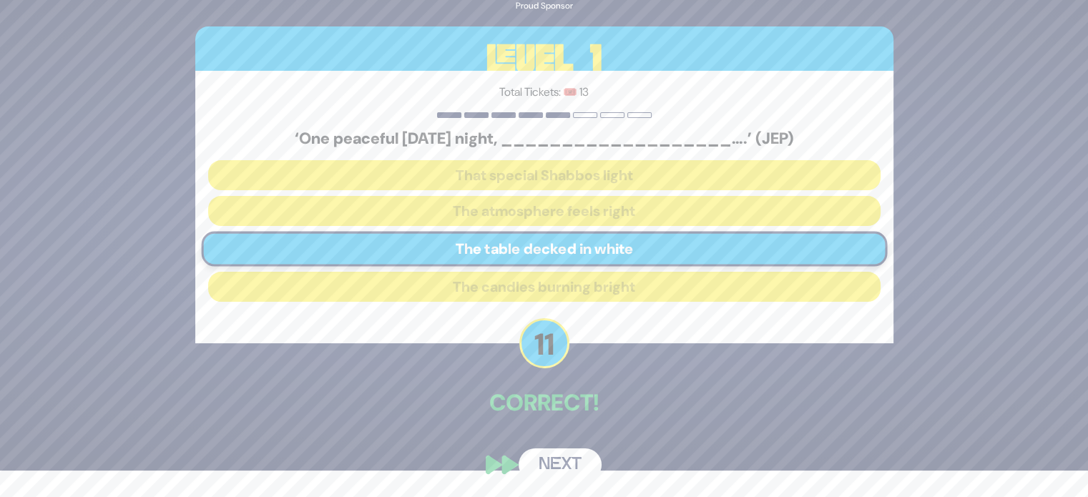
click at [566, 462] on button "Next" at bounding box center [560, 464] width 83 height 33
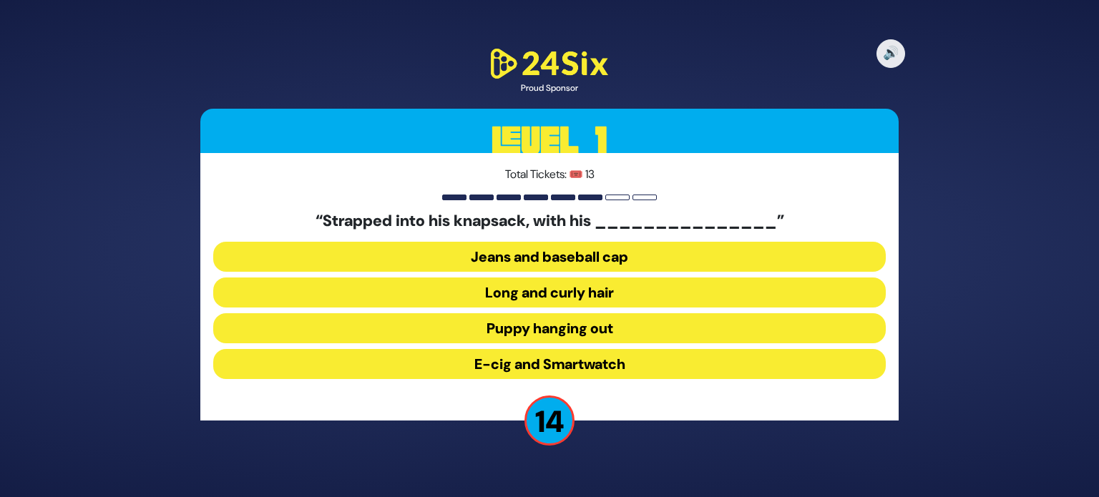
click at [522, 290] on button "Long and curly hair" at bounding box center [549, 292] width 672 height 30
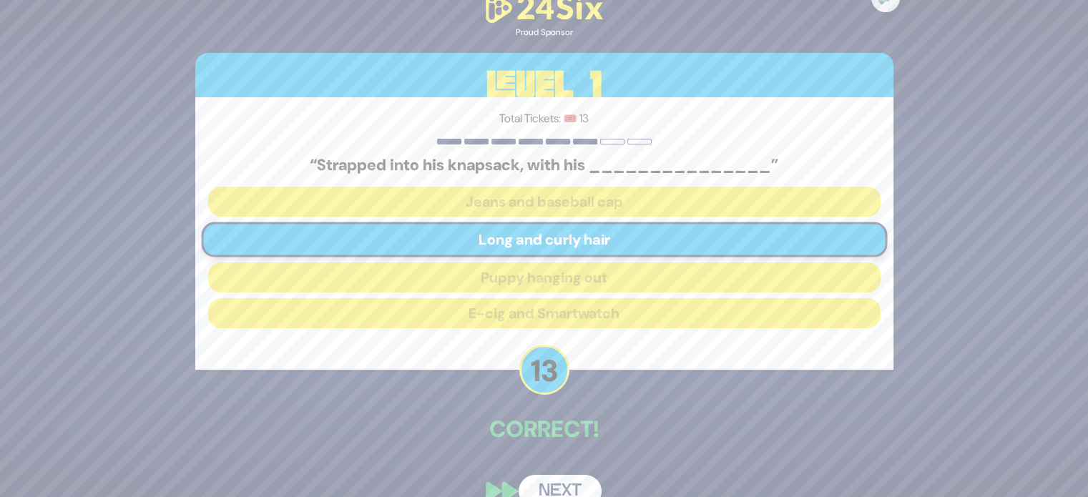
scroll to position [26, 0]
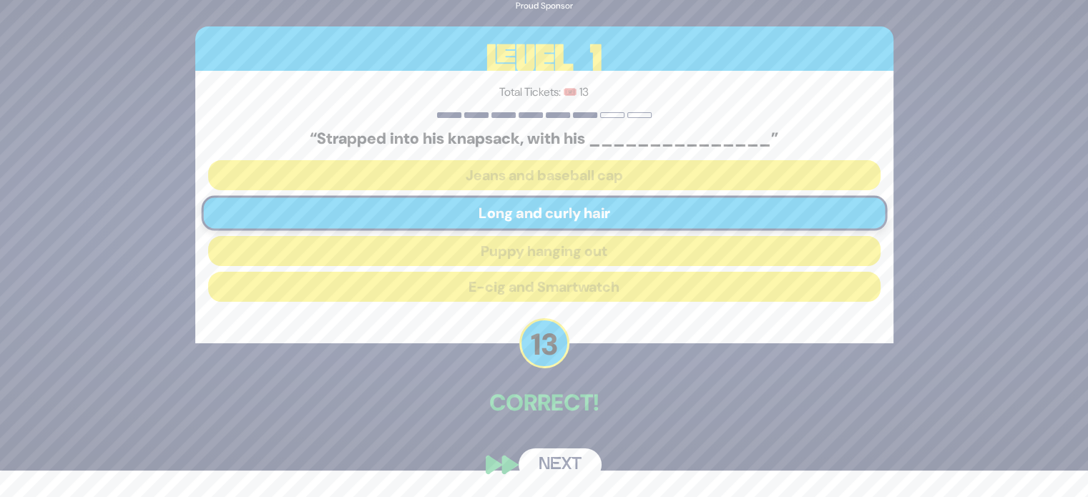
click at [556, 461] on button "Next" at bounding box center [560, 464] width 83 height 33
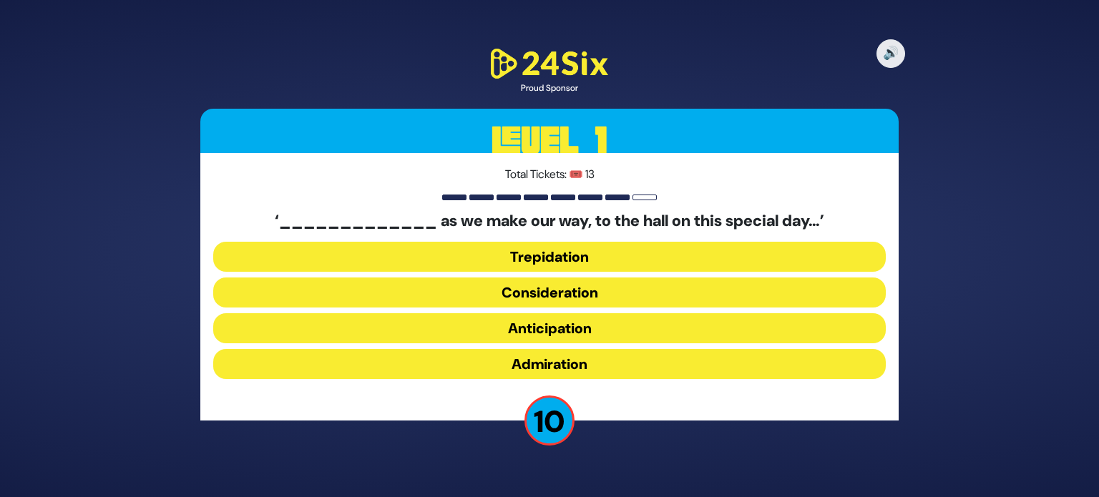
click at [524, 330] on button "Anticipation" at bounding box center [549, 328] width 672 height 30
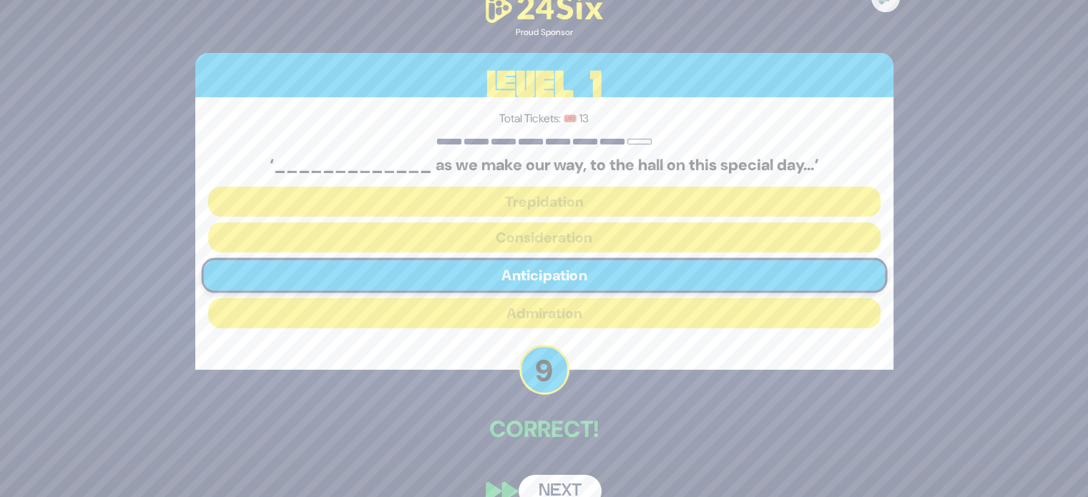
scroll to position [26, 0]
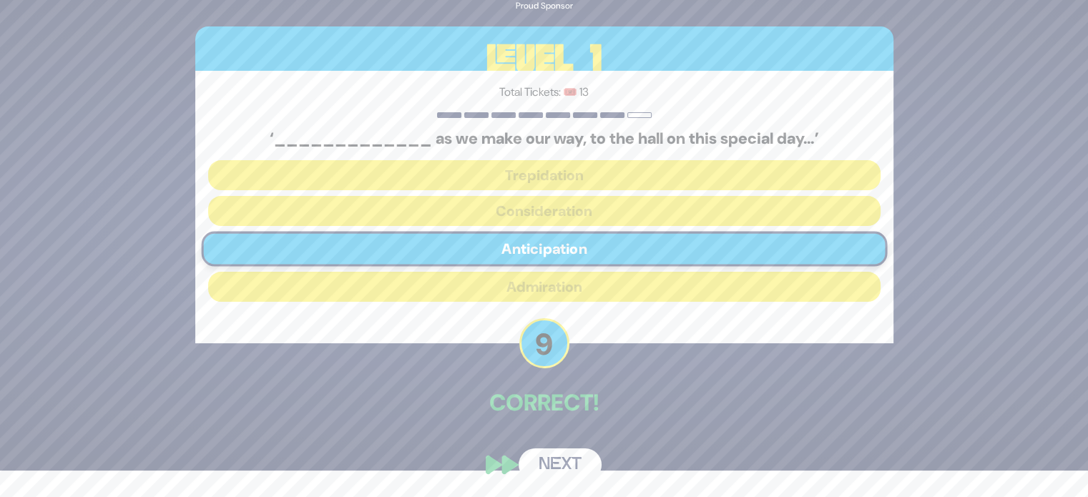
click at [574, 475] on button "Next" at bounding box center [560, 464] width 83 height 33
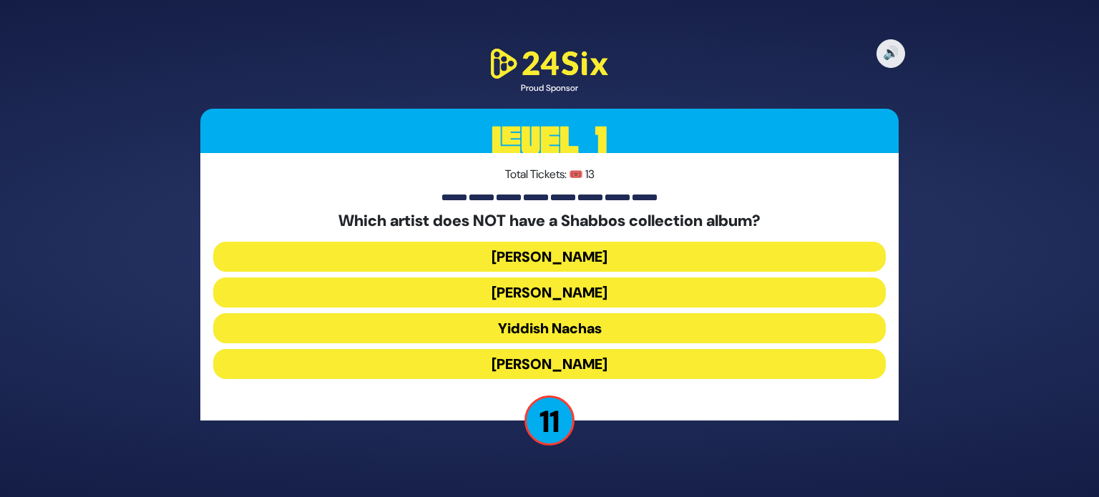
click at [546, 363] on button "Yaakov Shwekey" at bounding box center [549, 364] width 672 height 30
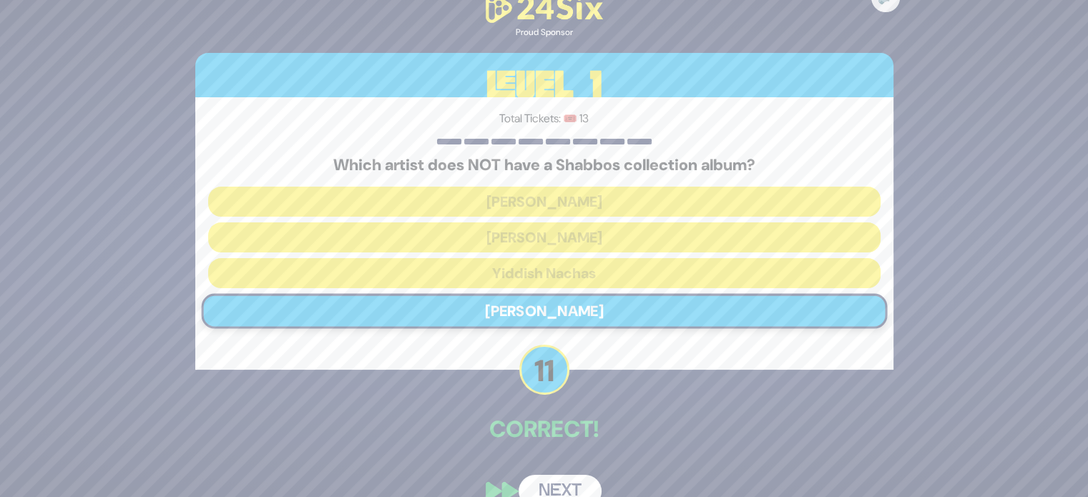
scroll to position [26, 0]
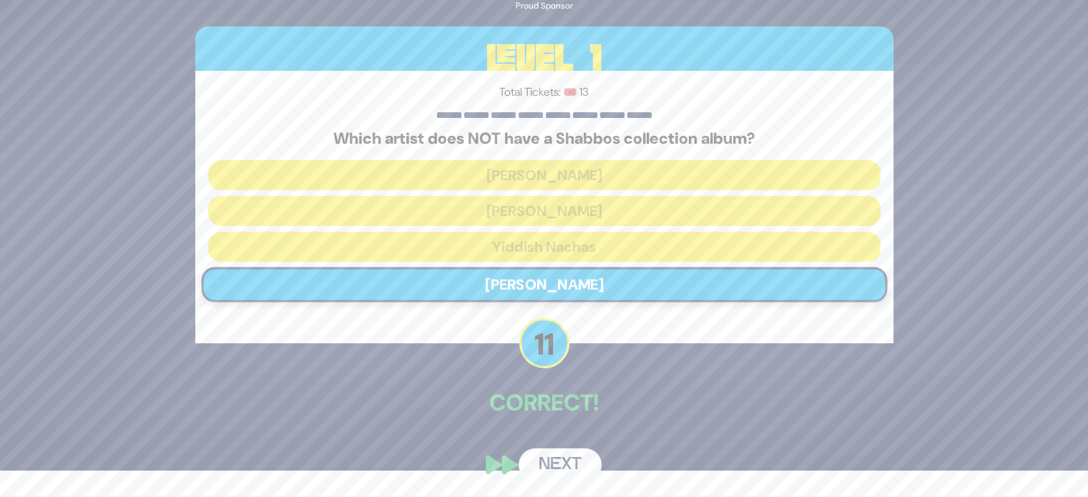
click at [569, 478] on button "Next" at bounding box center [560, 464] width 83 height 33
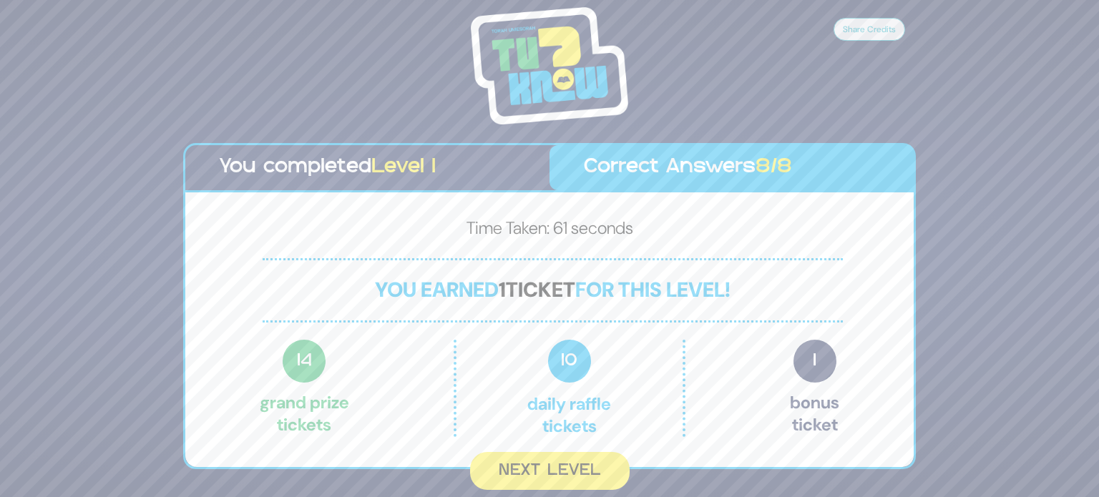
click at [569, 478] on button "Next Level" at bounding box center [549, 471] width 159 height 38
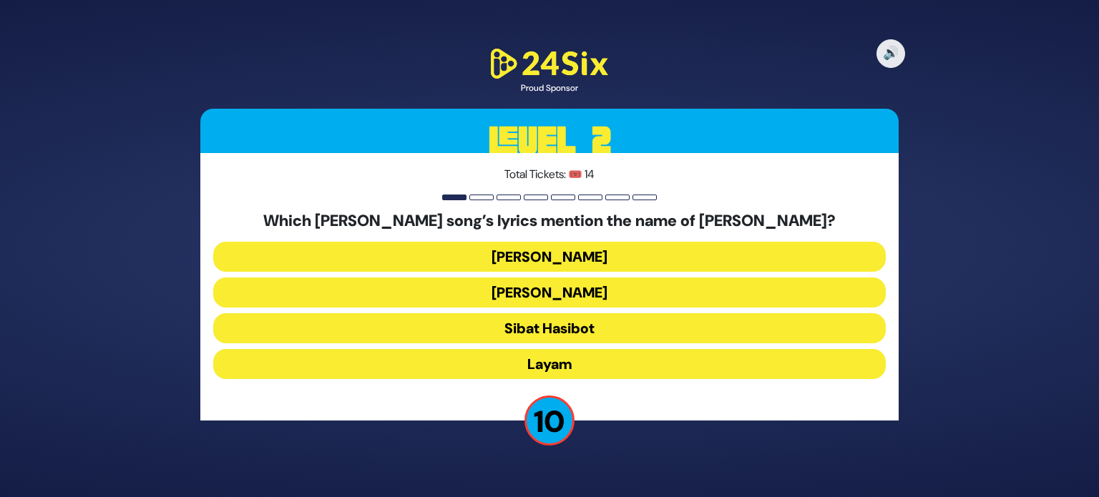
click at [534, 297] on button "Keter Melucha" at bounding box center [549, 292] width 672 height 30
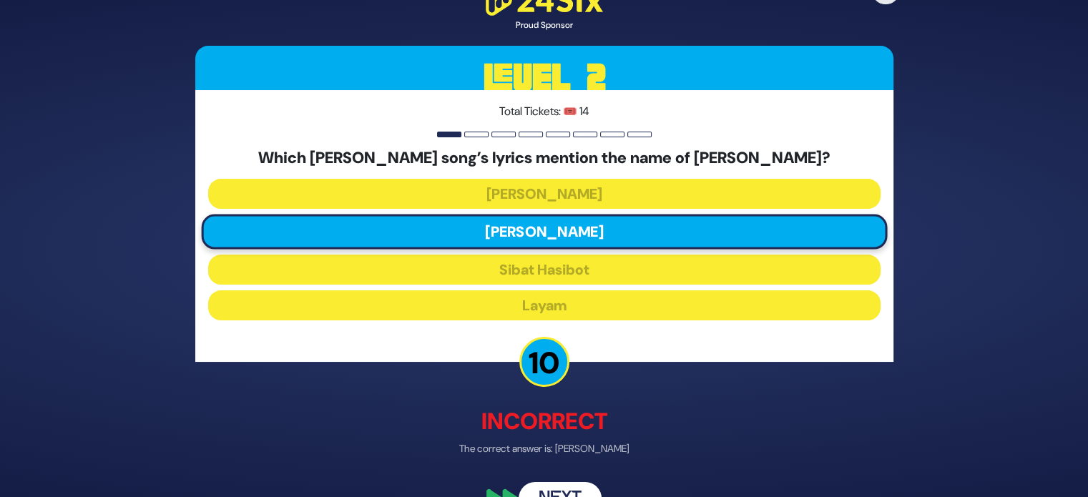
scroll to position [34, 0]
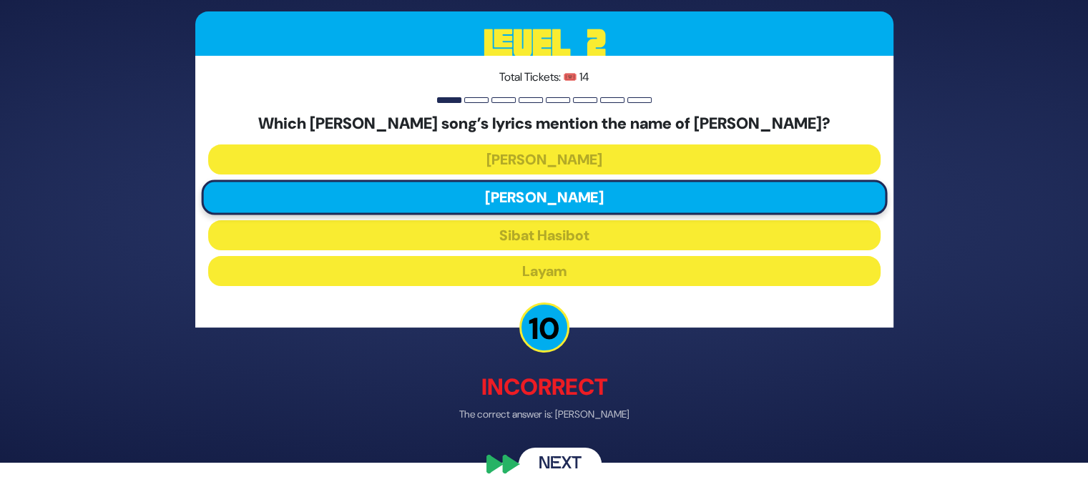
click at [558, 473] on button "Next" at bounding box center [560, 464] width 83 height 33
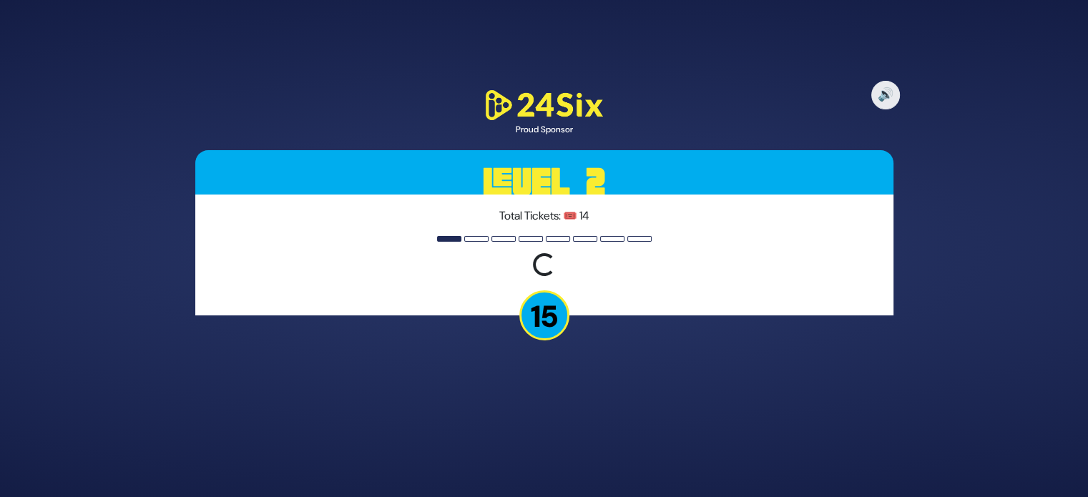
scroll to position [0, 0]
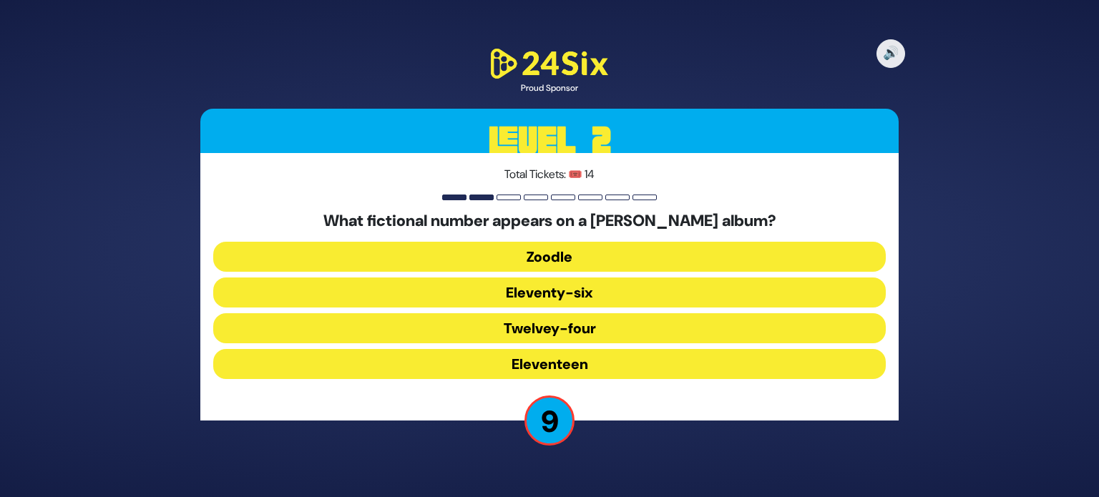
click at [530, 298] on button "Eleventy-six" at bounding box center [549, 292] width 672 height 30
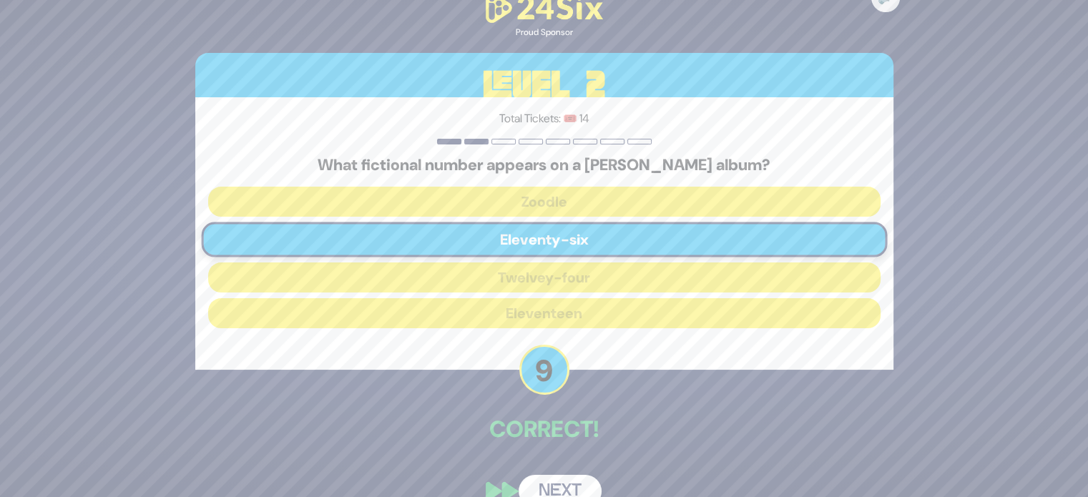
scroll to position [26, 0]
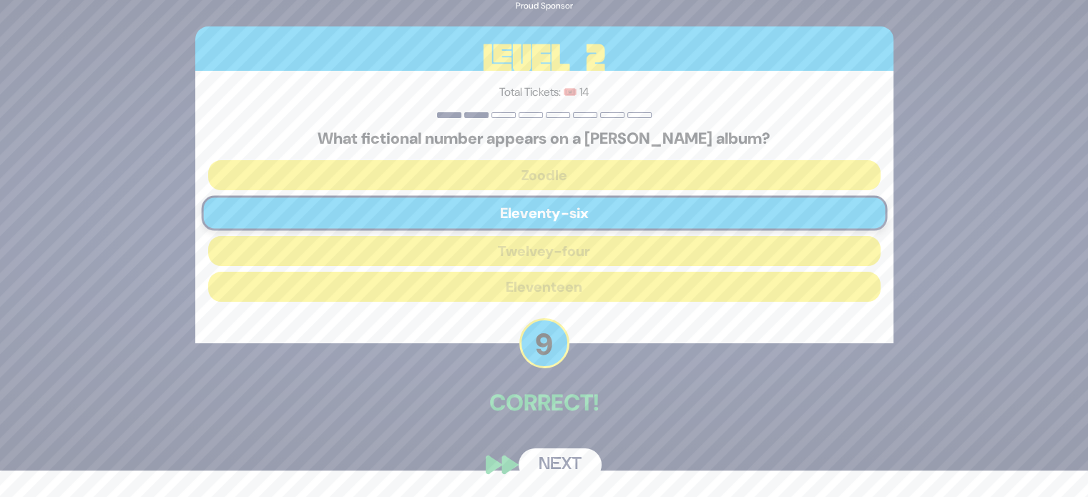
click at [566, 467] on button "Next" at bounding box center [560, 464] width 83 height 33
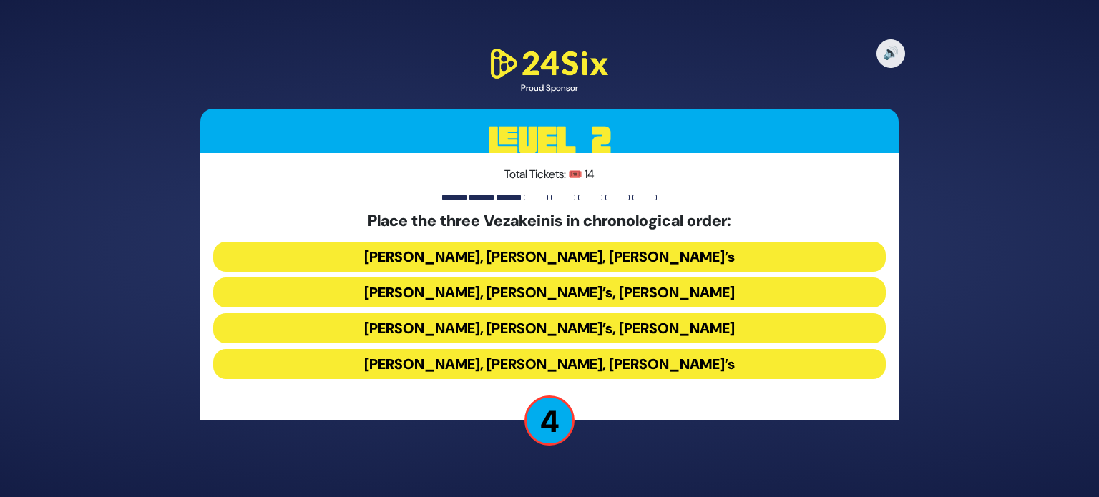
click at [461, 262] on button "Baruch Levine’s, Avraham Fried’s, Bonei Olam’s" at bounding box center [549, 257] width 672 height 30
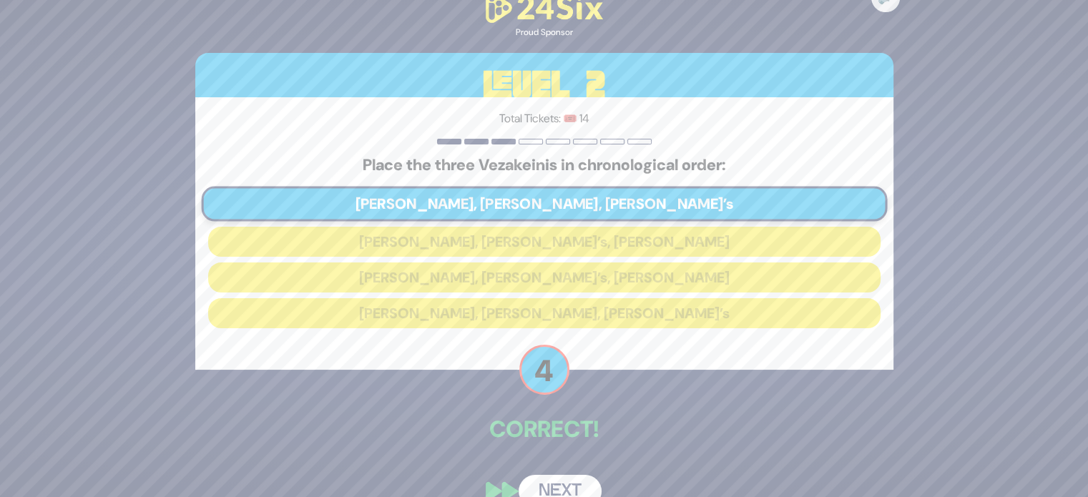
scroll to position [26, 0]
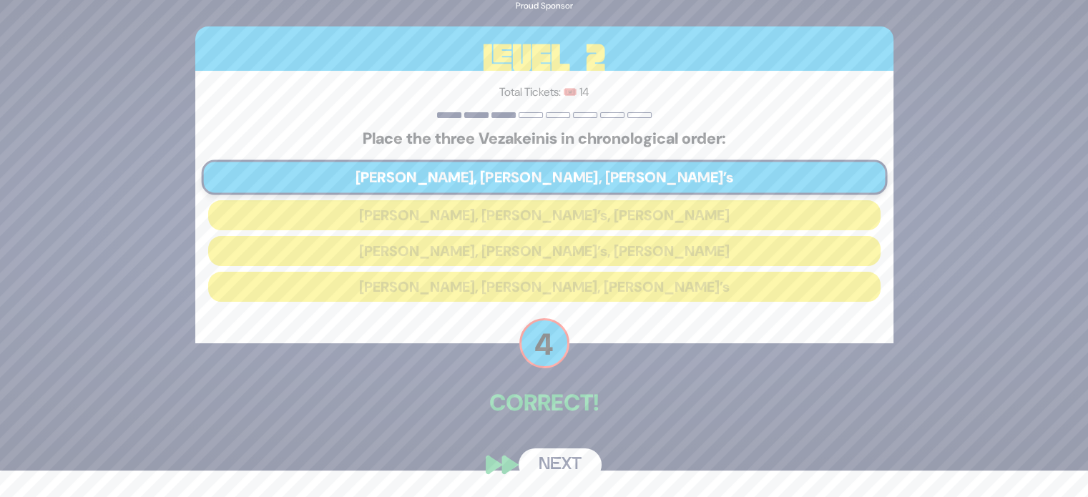
click at [551, 458] on button "Next" at bounding box center [560, 464] width 83 height 33
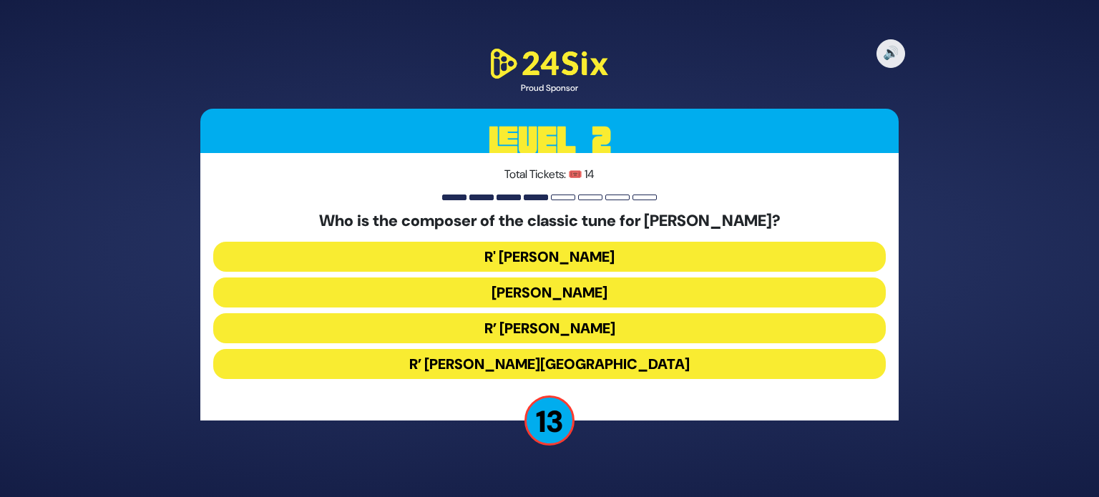
click at [518, 323] on button "R’ Moshe Goldman" at bounding box center [549, 328] width 672 height 30
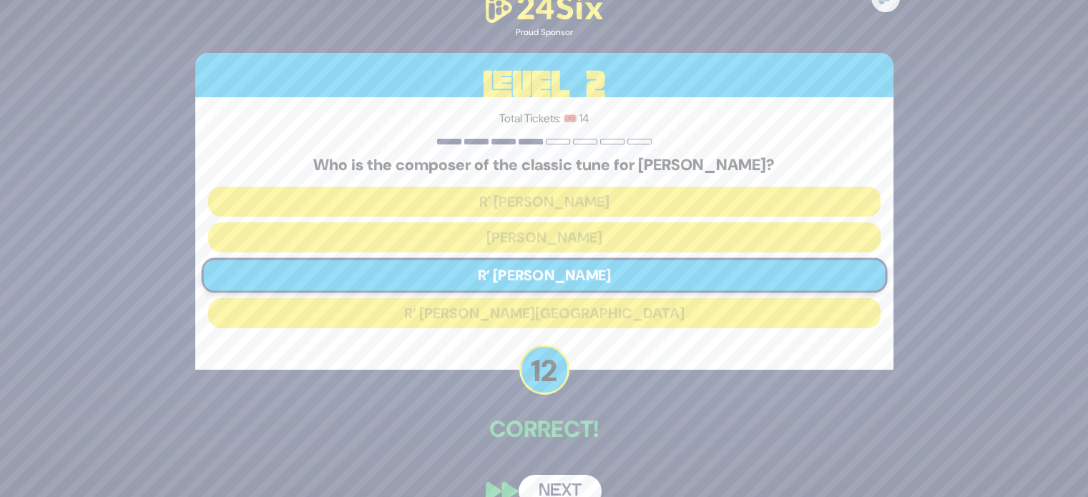
scroll to position [26, 0]
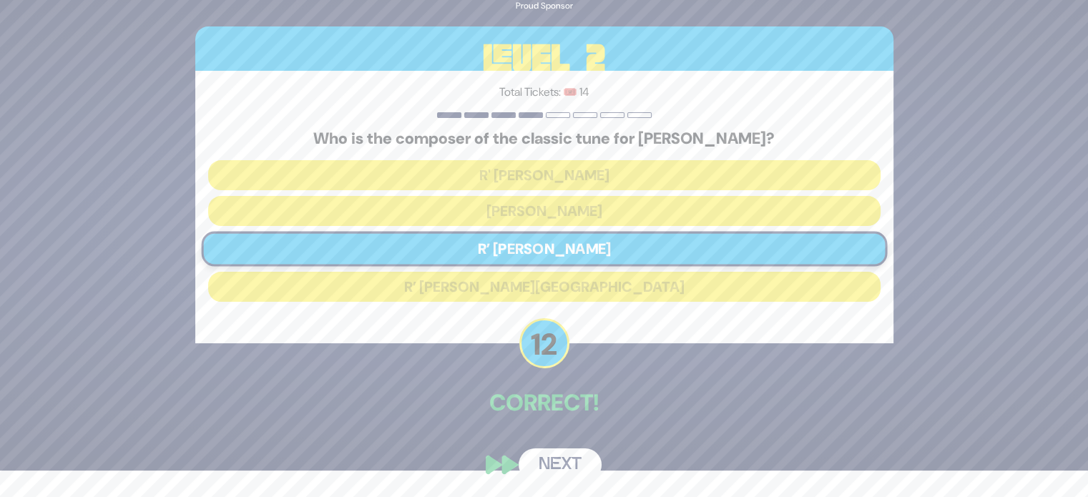
click at [574, 471] on button "Next" at bounding box center [560, 464] width 83 height 33
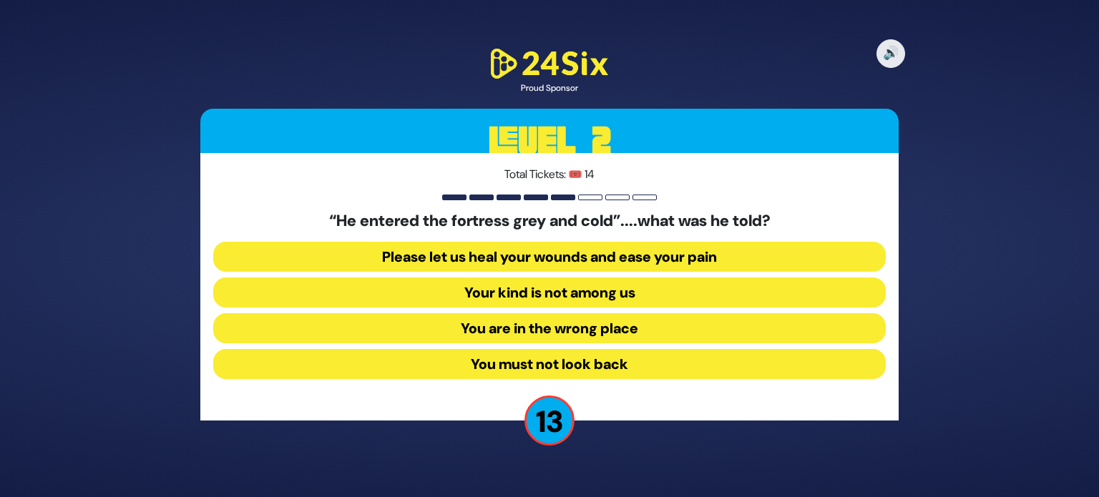
click at [501, 290] on button "Your kind is not among us" at bounding box center [549, 292] width 672 height 30
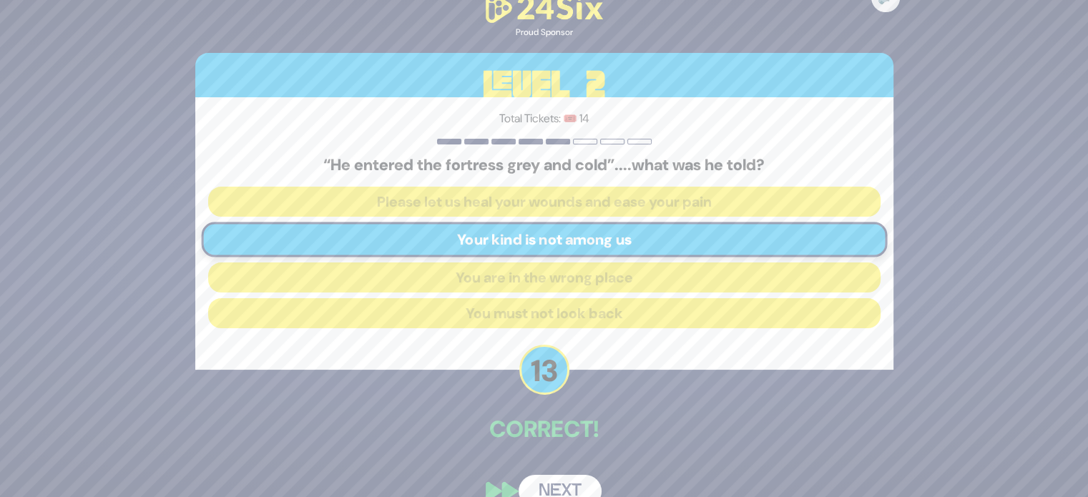
scroll to position [26, 0]
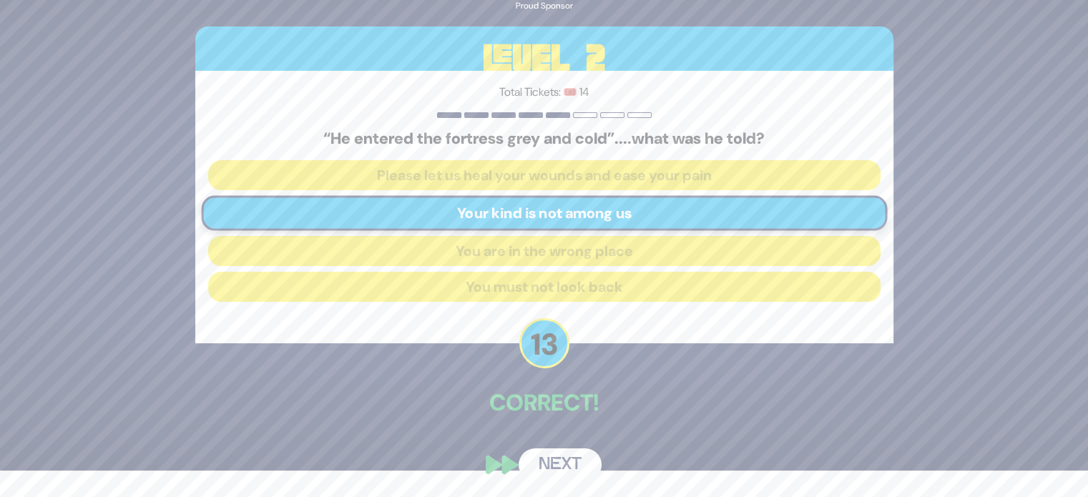
click at [552, 460] on button "Next" at bounding box center [560, 464] width 83 height 33
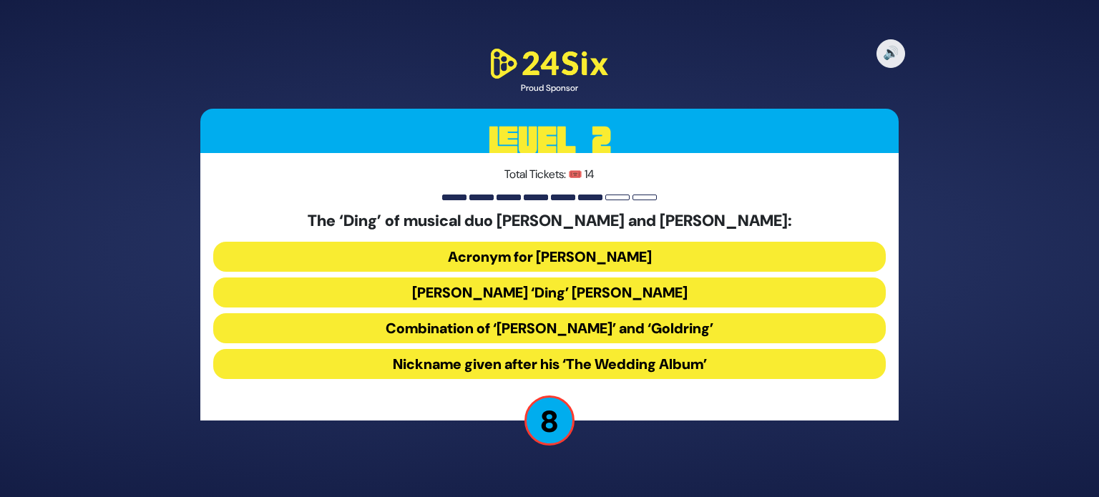
click at [514, 262] on button "Acronym for Dovid Nachman Golding" at bounding box center [549, 257] width 672 height 30
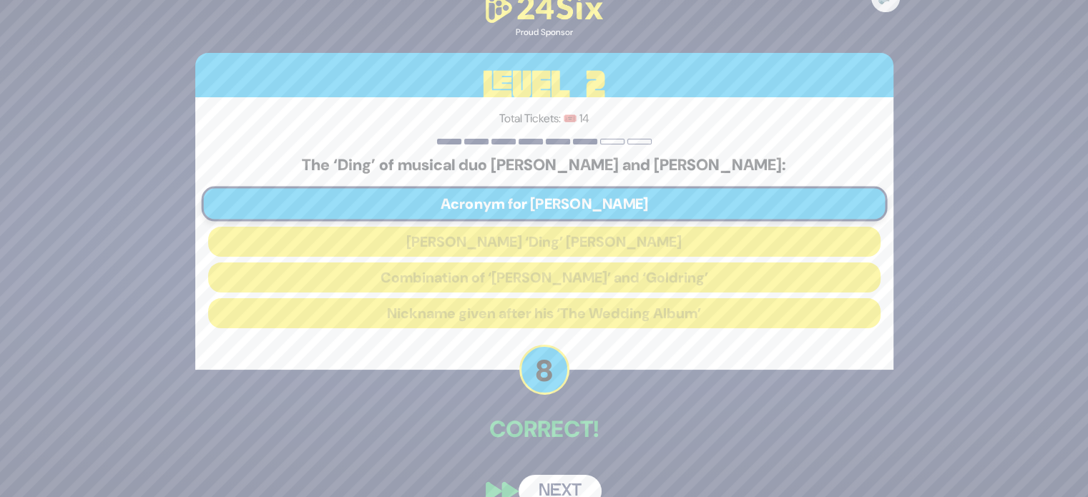
scroll to position [26, 0]
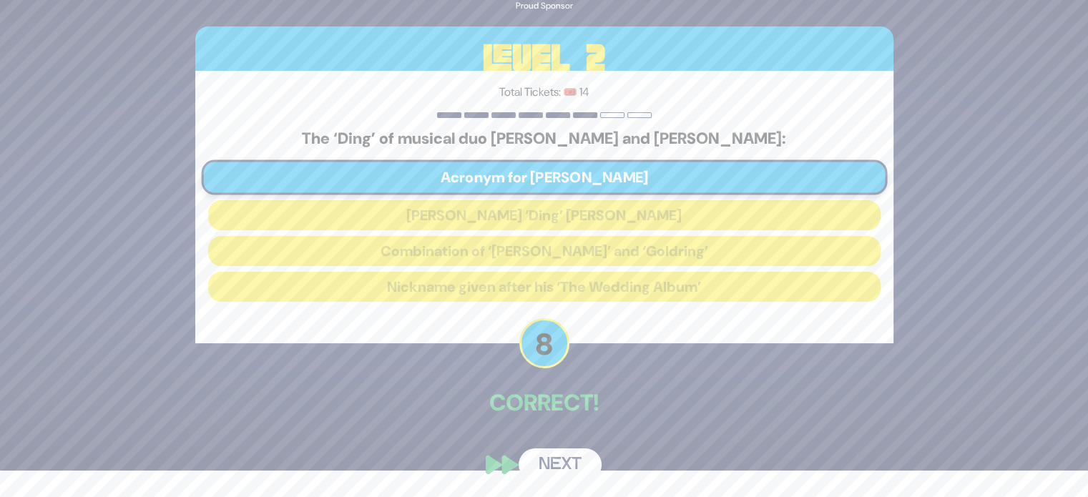
click at [549, 460] on button "Next" at bounding box center [560, 464] width 83 height 33
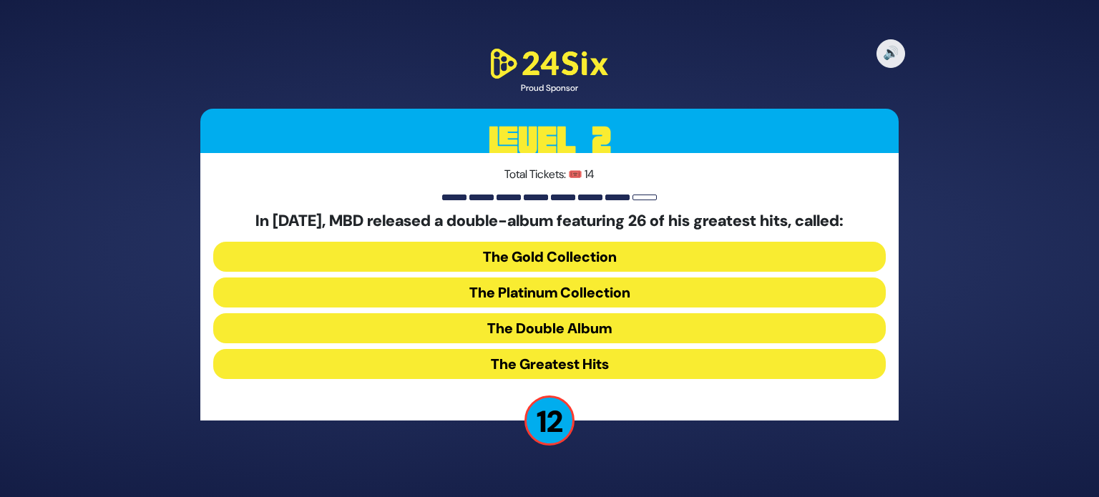
click at [491, 290] on button "The Platinum Collection" at bounding box center [549, 292] width 672 height 30
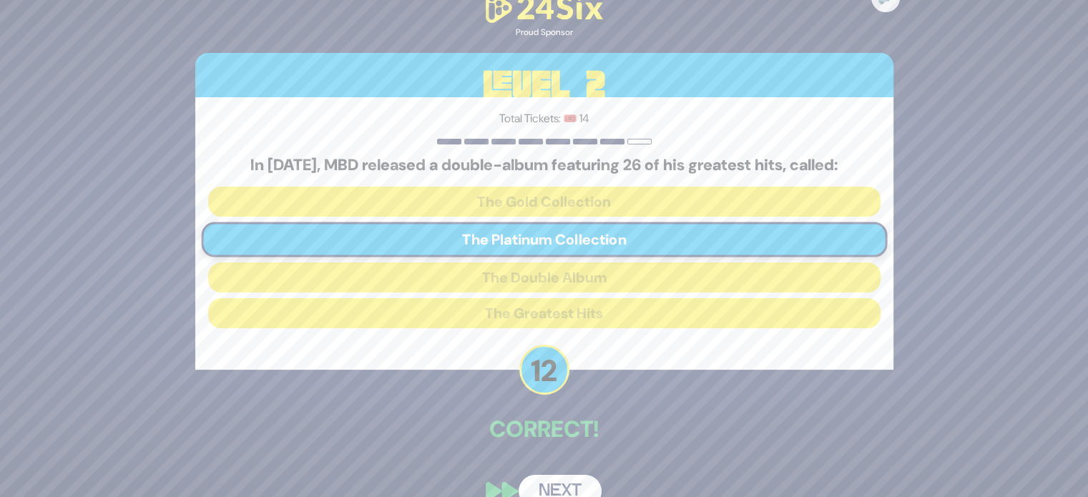
click at [563, 483] on button "Next" at bounding box center [560, 491] width 83 height 33
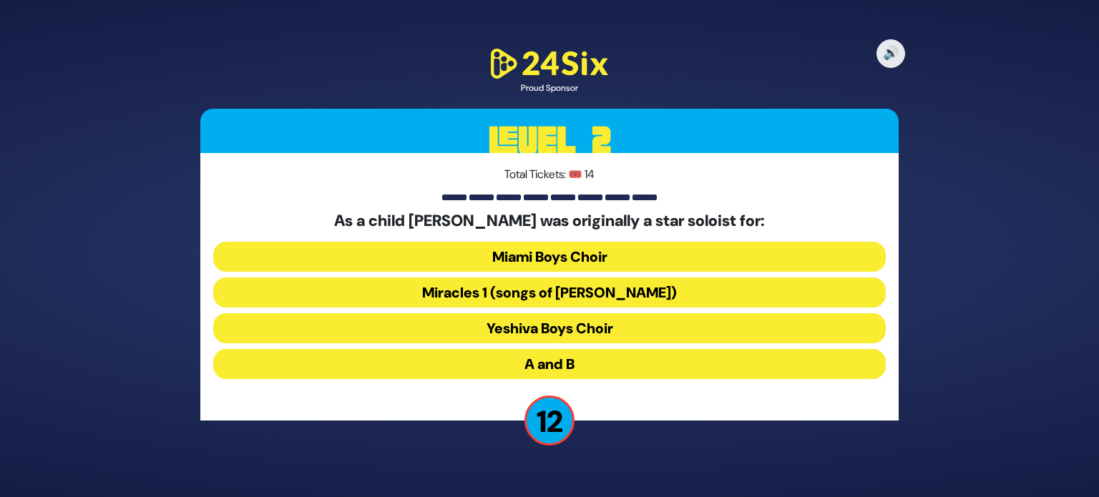
click at [549, 365] on button "A and B" at bounding box center [549, 364] width 672 height 30
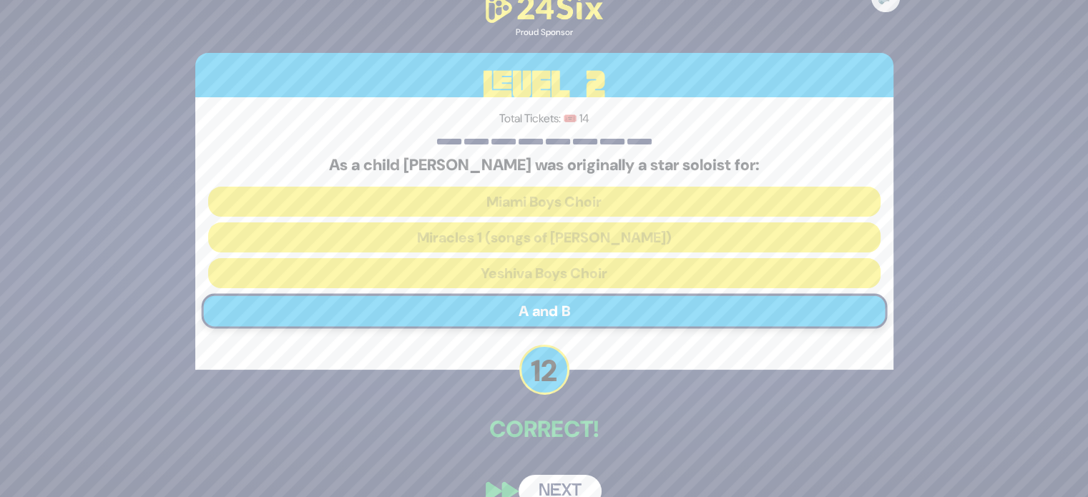
scroll to position [26, 0]
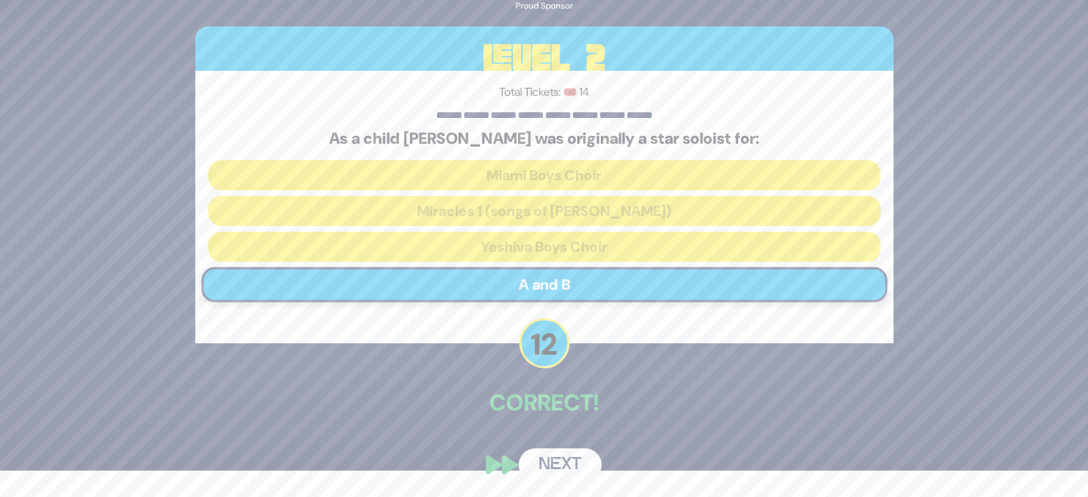
click at [557, 463] on button "Next" at bounding box center [560, 464] width 83 height 33
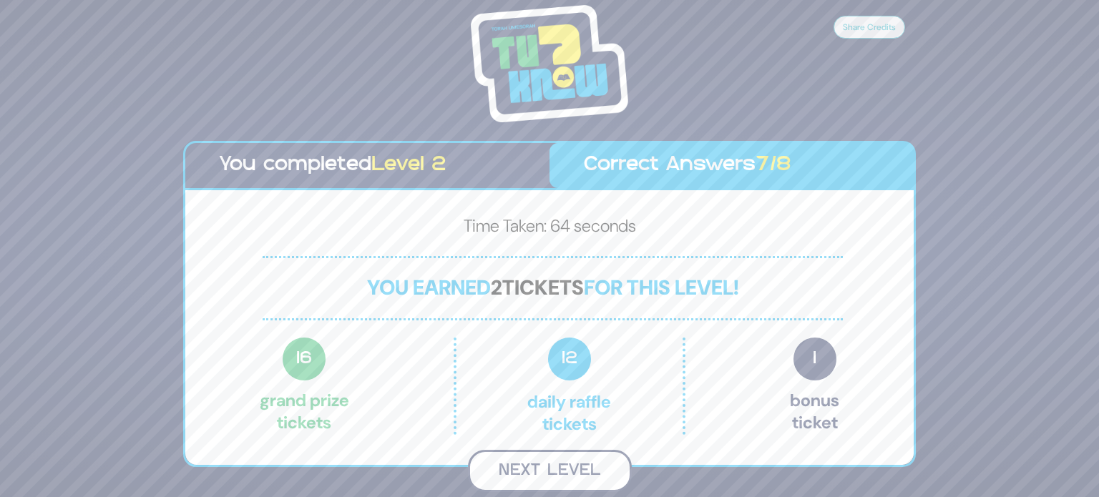
click at [557, 472] on button "Next Level" at bounding box center [550, 471] width 164 height 42
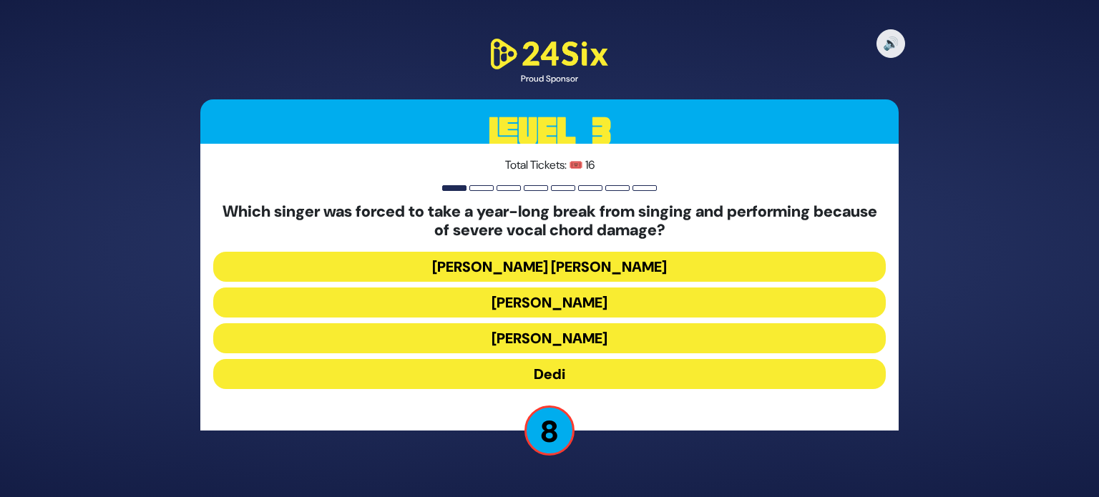
click at [536, 343] on button "Shloimy Daskal" at bounding box center [549, 338] width 672 height 30
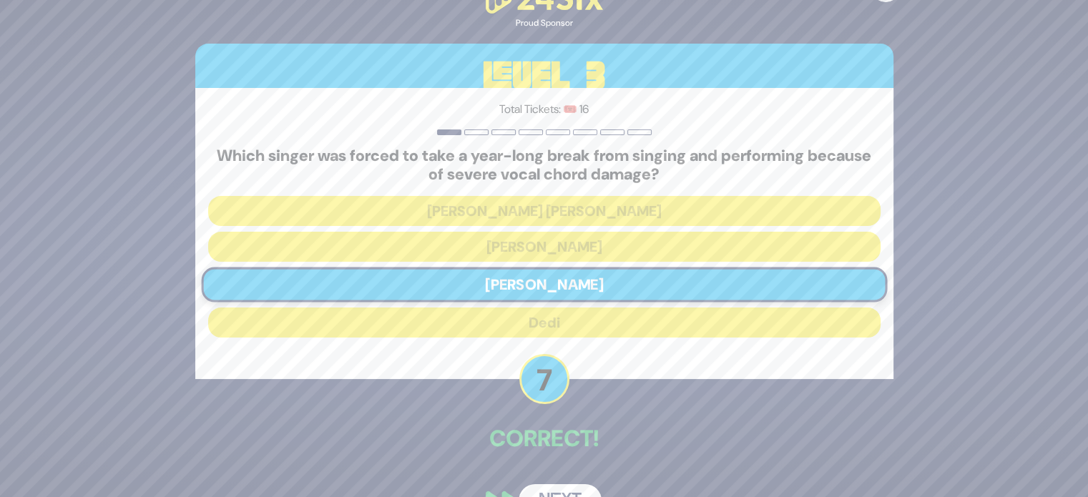
scroll to position [36, 0]
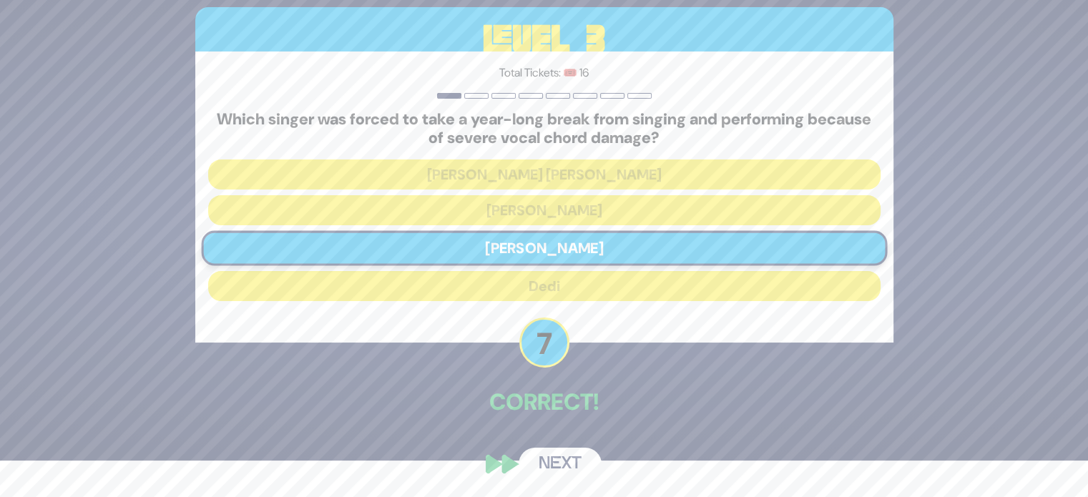
click at [552, 456] on button "Next" at bounding box center [560, 464] width 83 height 33
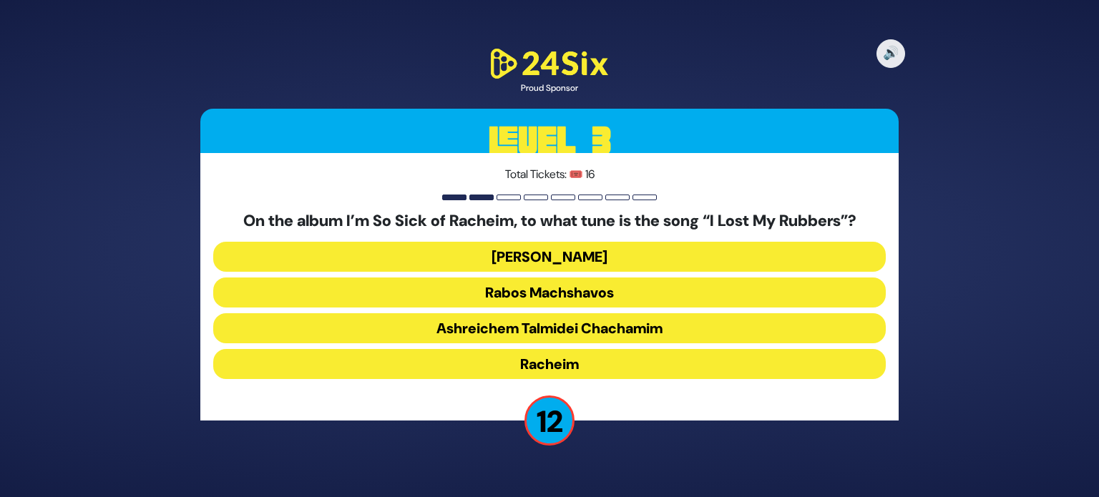
click at [517, 248] on button "Dido Bey" at bounding box center [549, 257] width 672 height 30
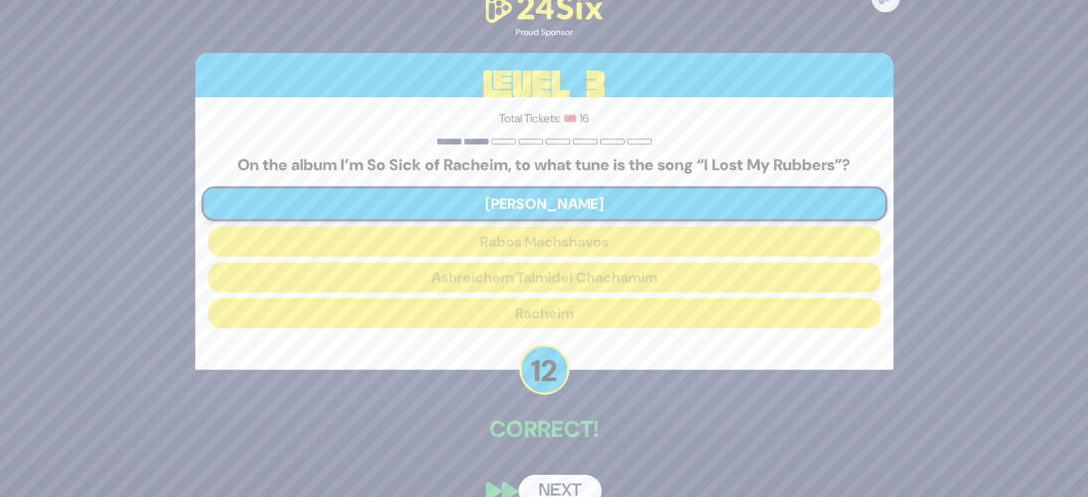
scroll to position [26, 0]
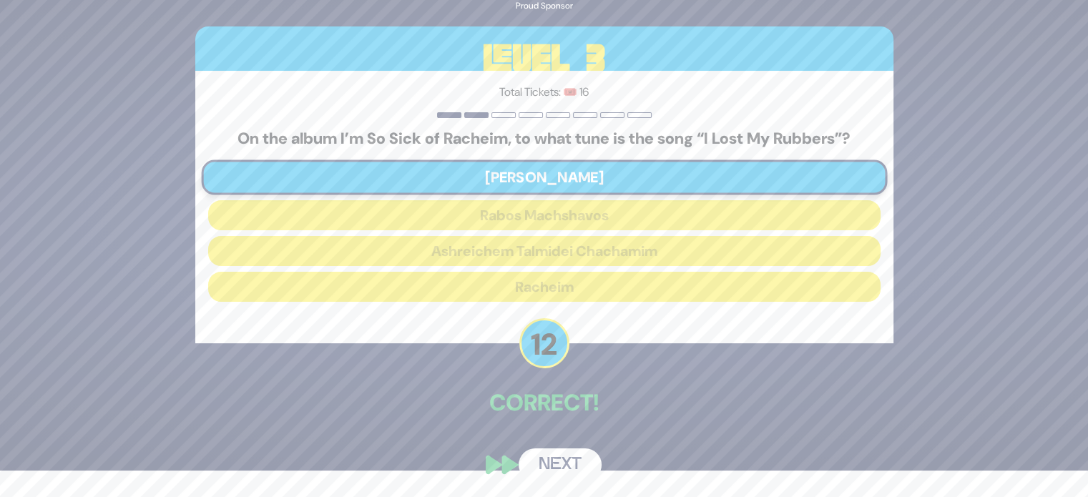
click at [559, 452] on button "Next" at bounding box center [560, 464] width 83 height 33
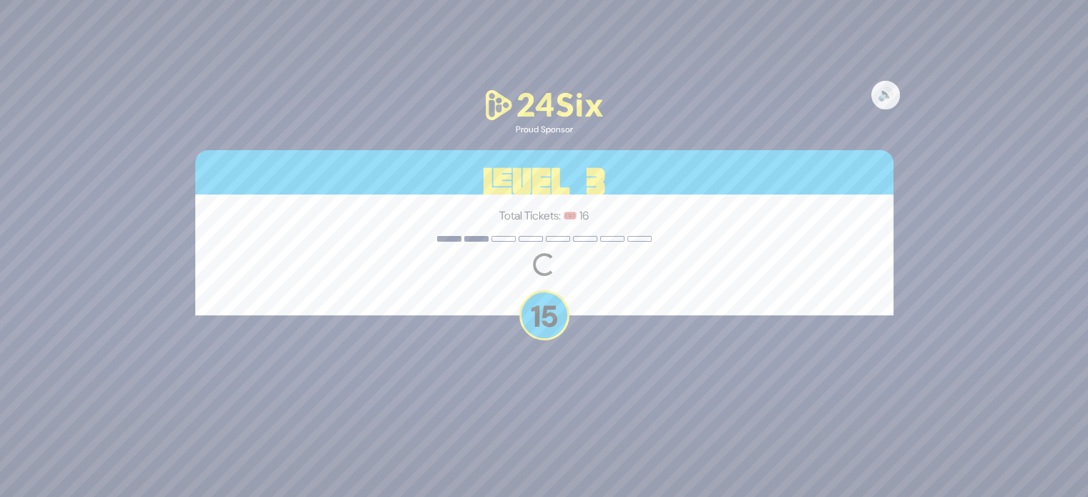
scroll to position [0, 0]
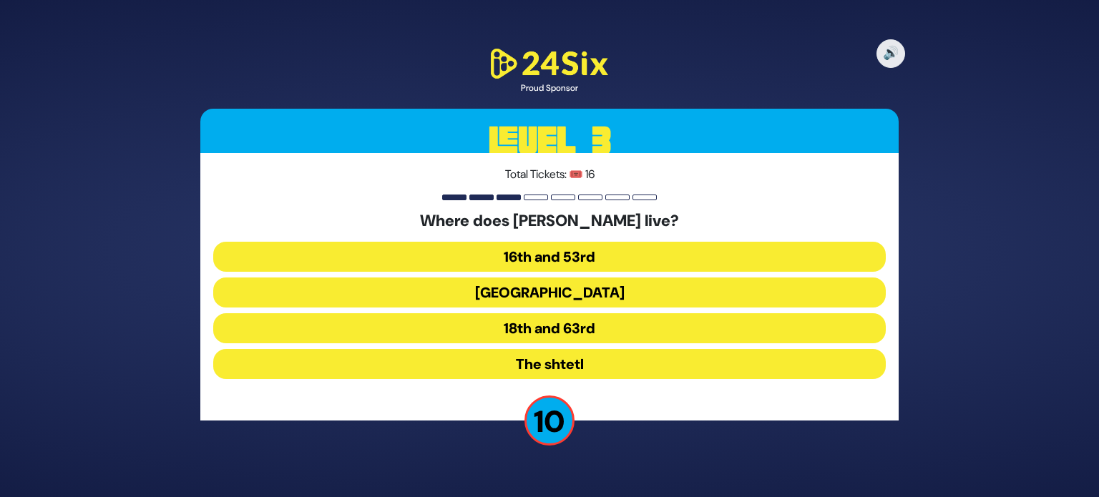
click at [536, 248] on button "16th and 53rd" at bounding box center [549, 257] width 672 height 30
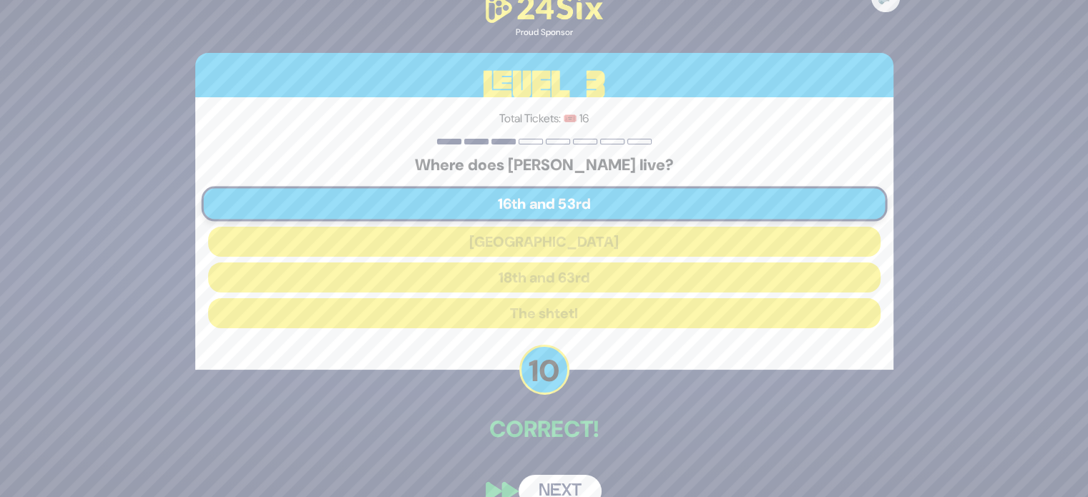
scroll to position [26, 0]
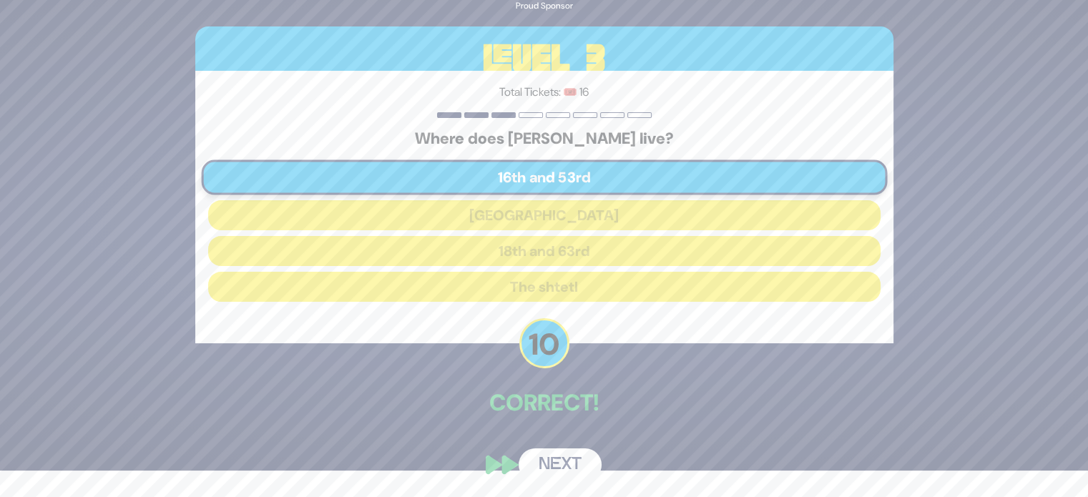
click at [556, 468] on button "Next" at bounding box center [560, 464] width 83 height 33
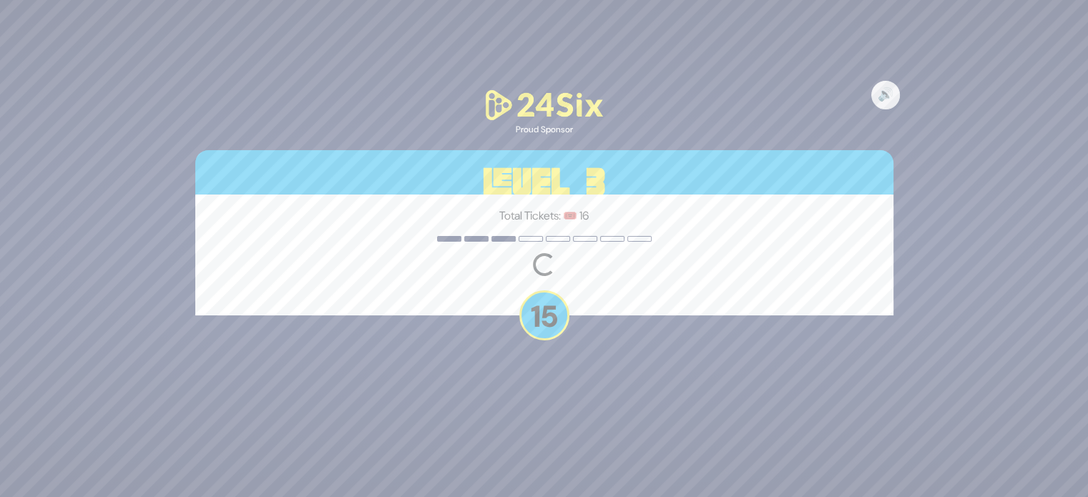
scroll to position [0, 0]
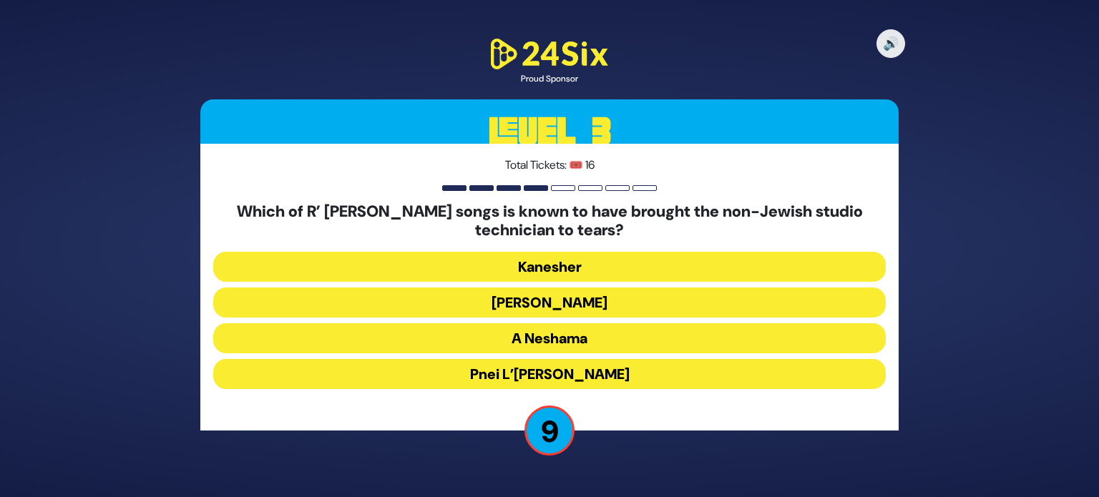
click at [554, 382] on button "Pnei L’Elbon" at bounding box center [549, 374] width 672 height 30
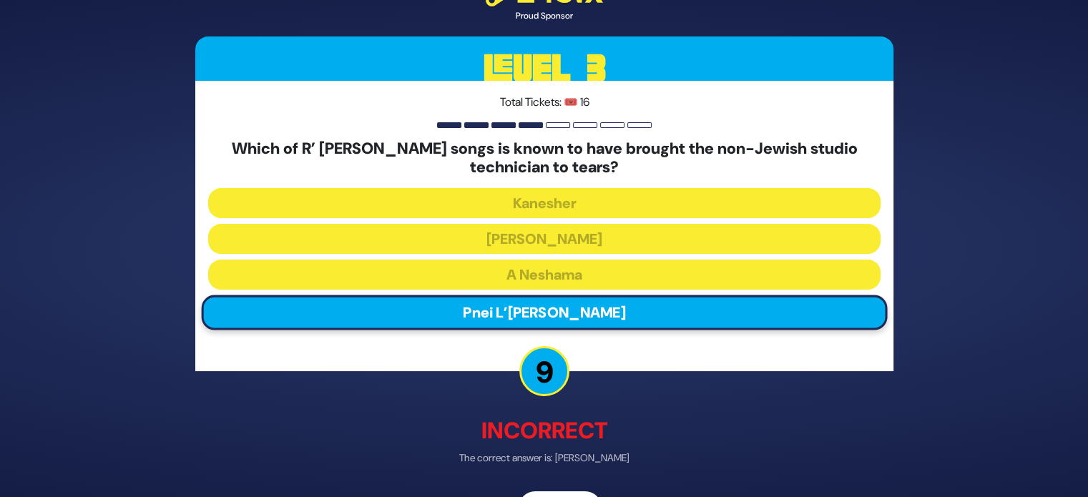
scroll to position [44, 0]
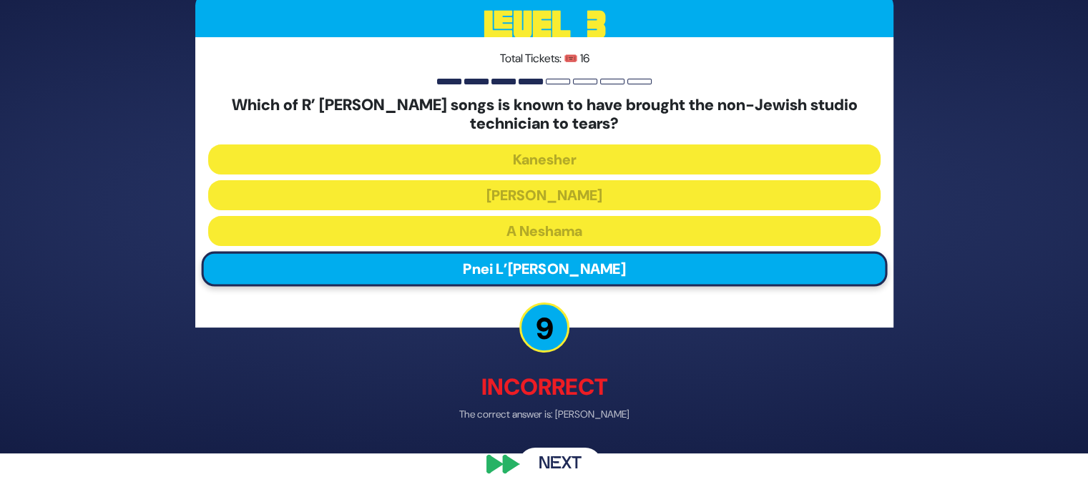
click at [554, 456] on button "Next" at bounding box center [560, 464] width 83 height 33
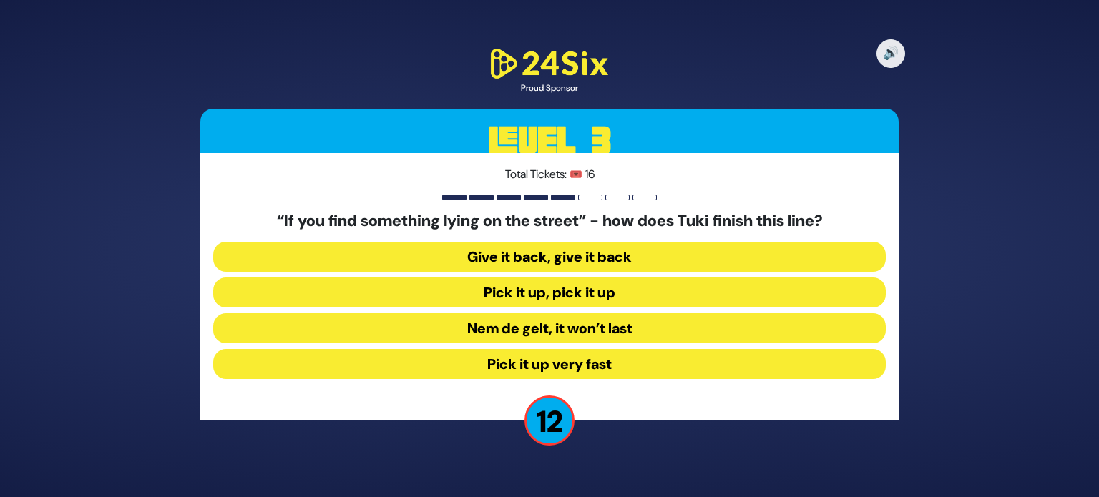
click at [529, 296] on button "Pick it up, pick it up" at bounding box center [549, 292] width 672 height 30
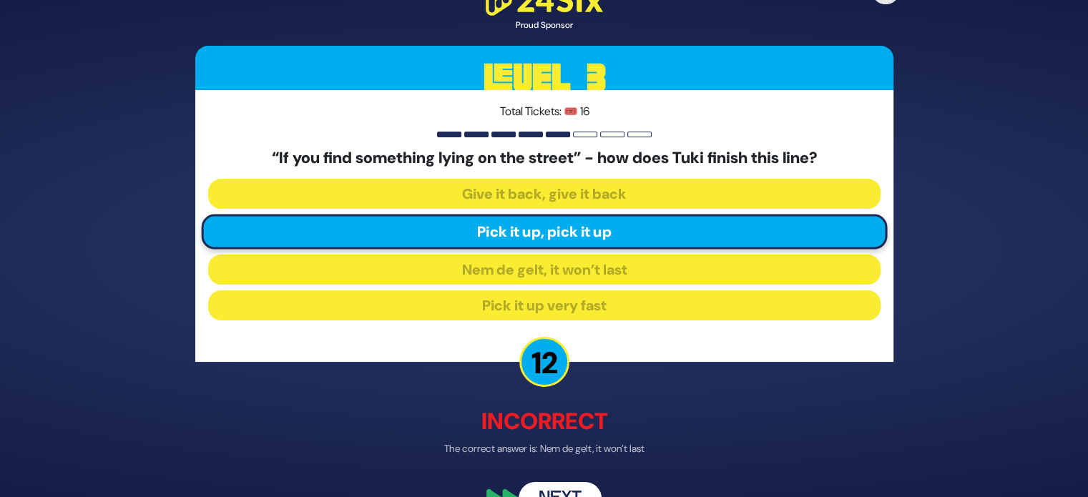
scroll to position [34, 0]
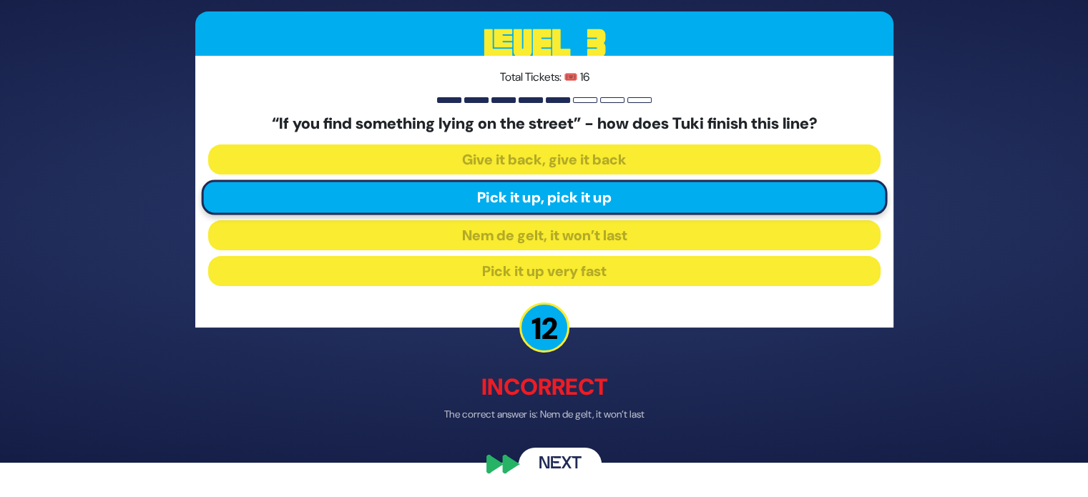
click at [558, 468] on button "Next" at bounding box center [560, 464] width 83 height 33
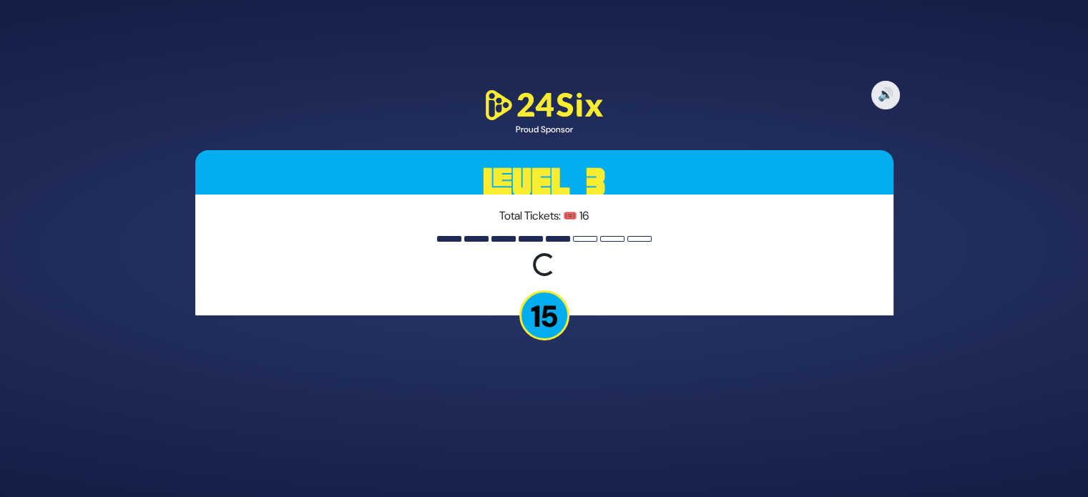
scroll to position [0, 0]
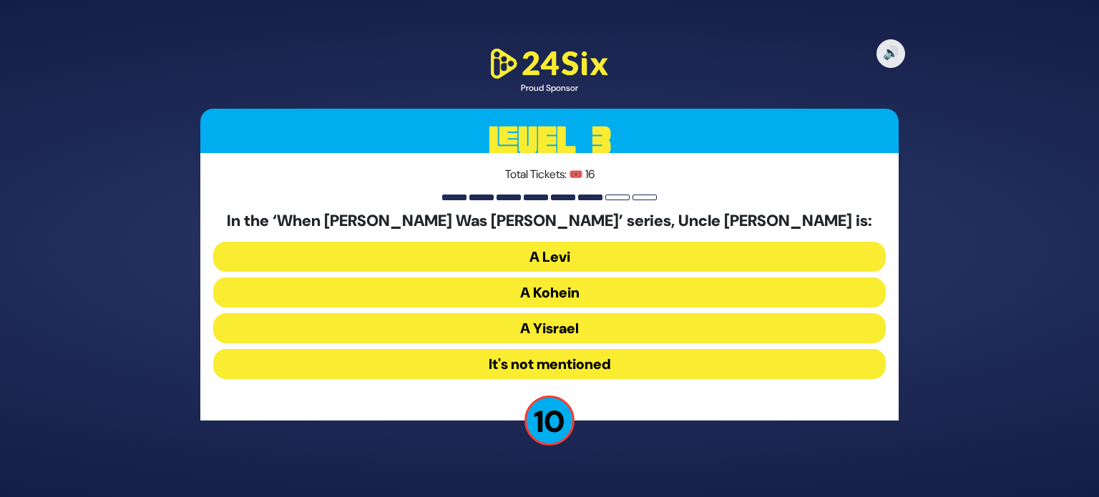
click at [554, 303] on button "A Kohein" at bounding box center [549, 292] width 672 height 30
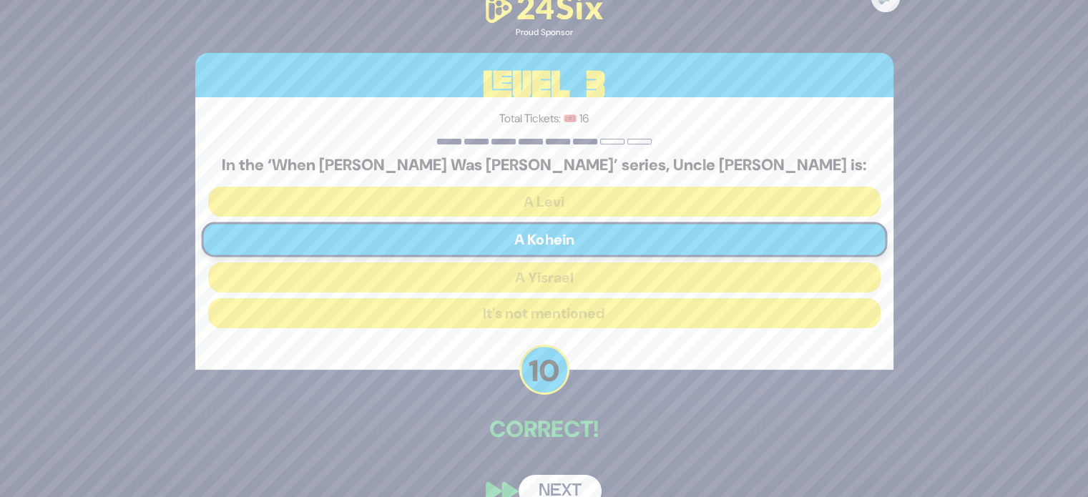
scroll to position [26, 0]
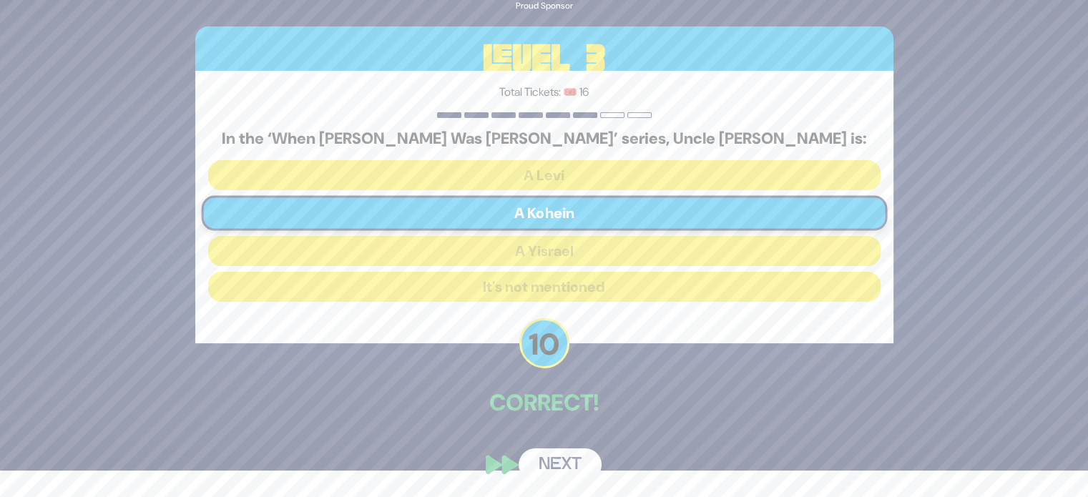
click at [572, 463] on button "Next" at bounding box center [560, 464] width 83 height 33
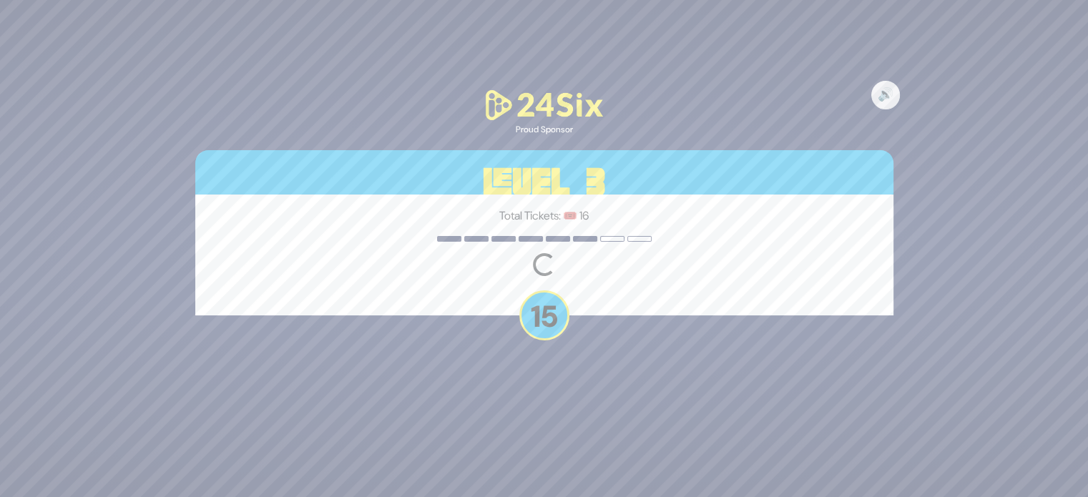
scroll to position [0, 0]
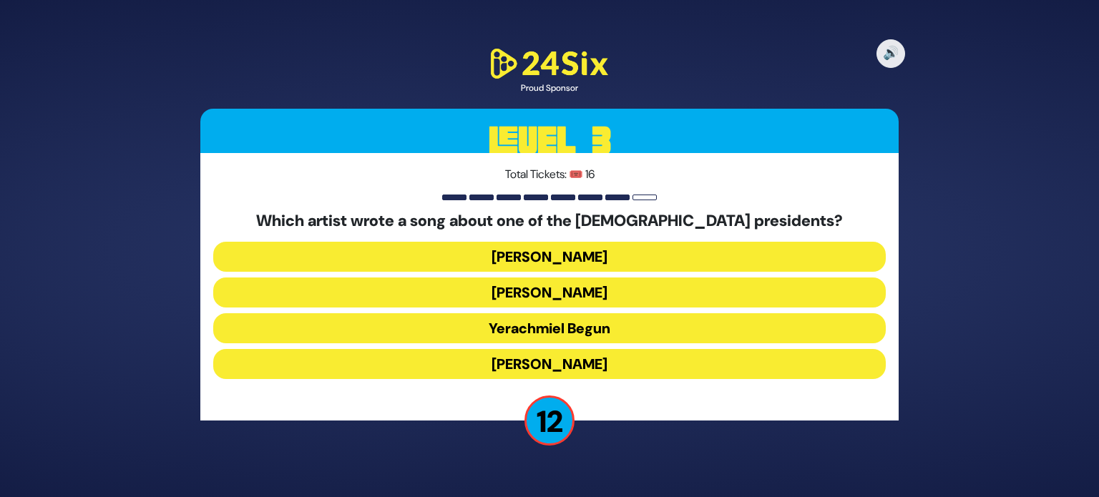
click at [536, 334] on button "Yerachmiel Begun" at bounding box center [549, 328] width 672 height 30
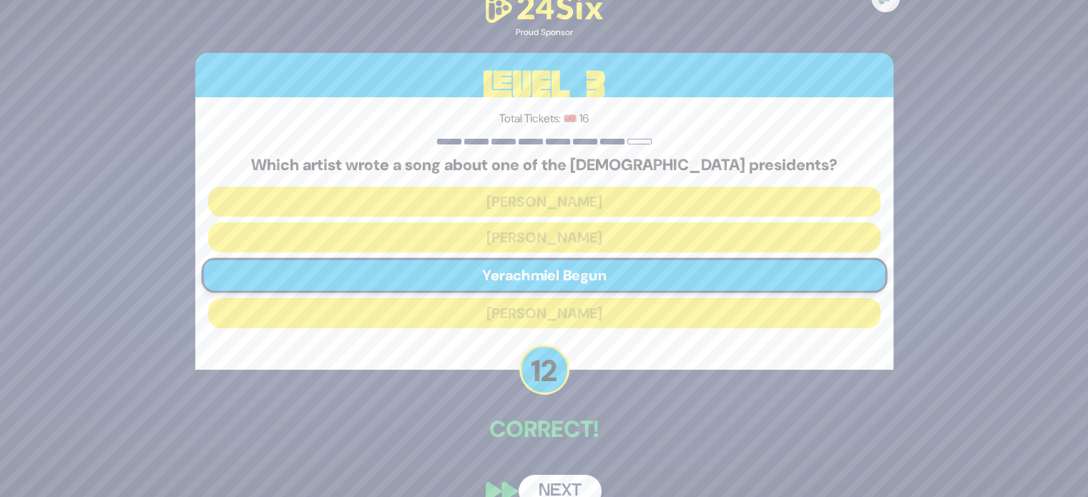
scroll to position [26, 0]
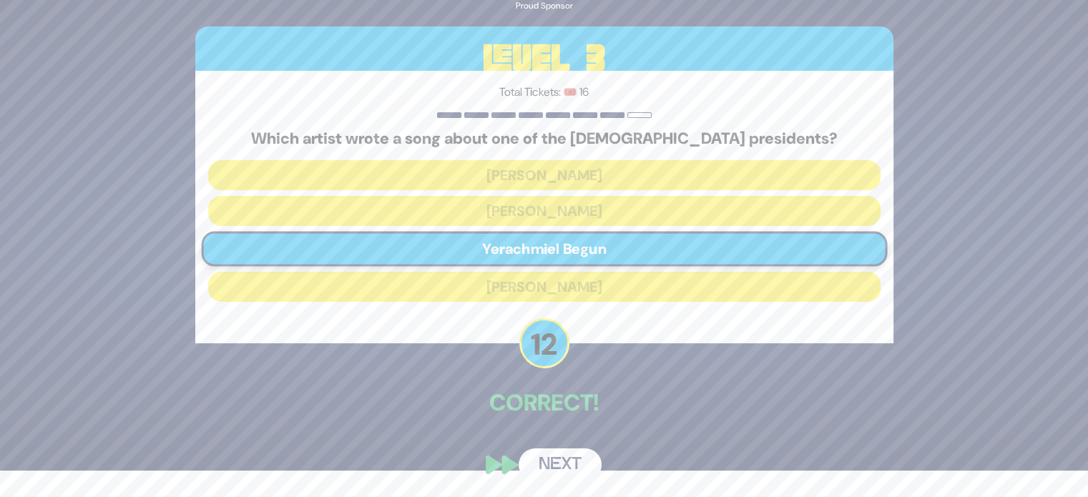
click at [557, 451] on button "Next" at bounding box center [560, 464] width 83 height 33
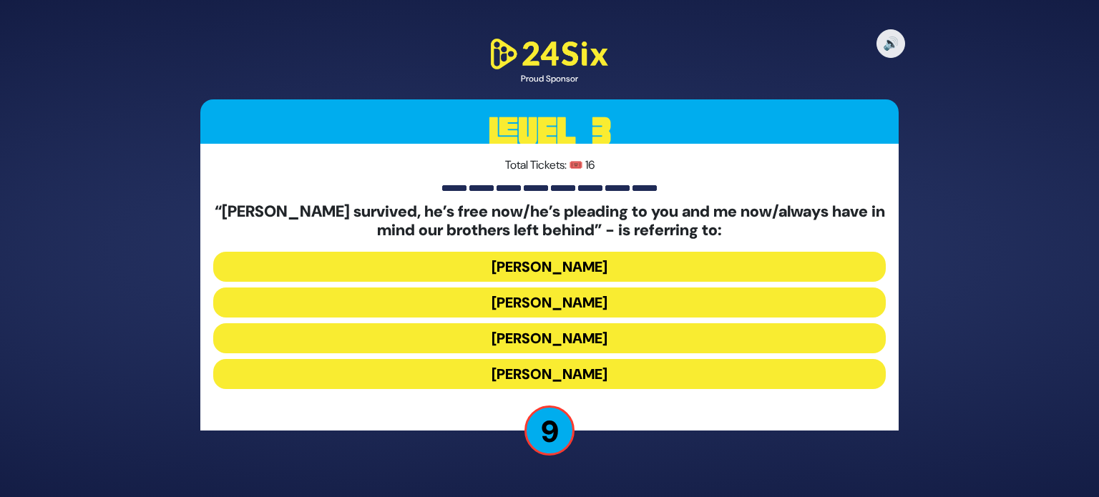
click at [518, 303] on button "Yosef Mendelovitch" at bounding box center [549, 303] width 672 height 30
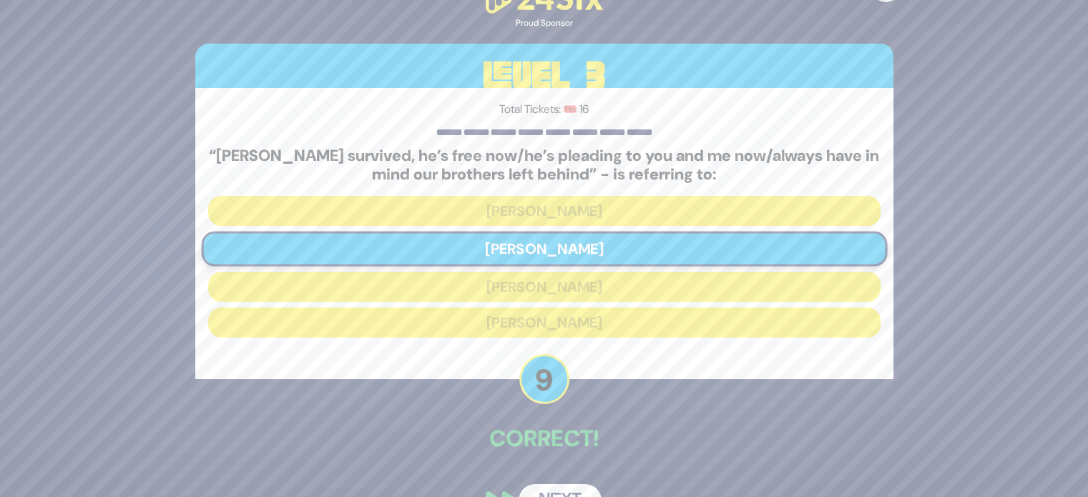
scroll to position [36, 0]
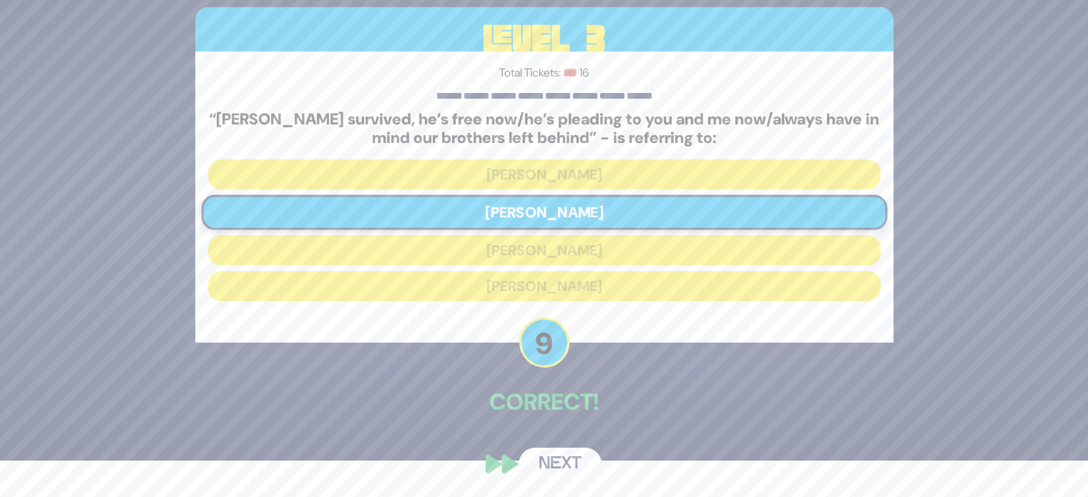
click at [554, 466] on button "Next" at bounding box center [560, 464] width 83 height 33
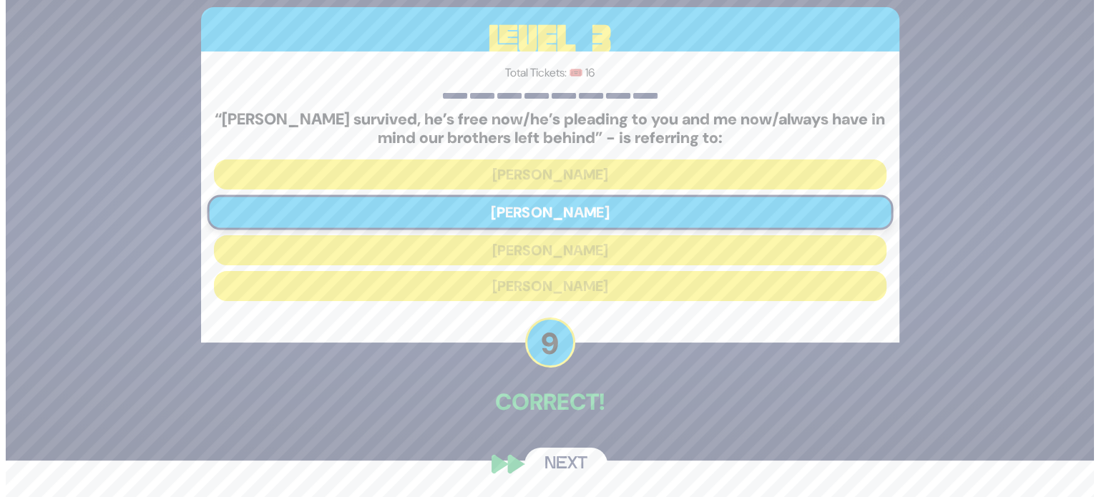
scroll to position [0, 0]
